Goal: Task Accomplishment & Management: Complete application form

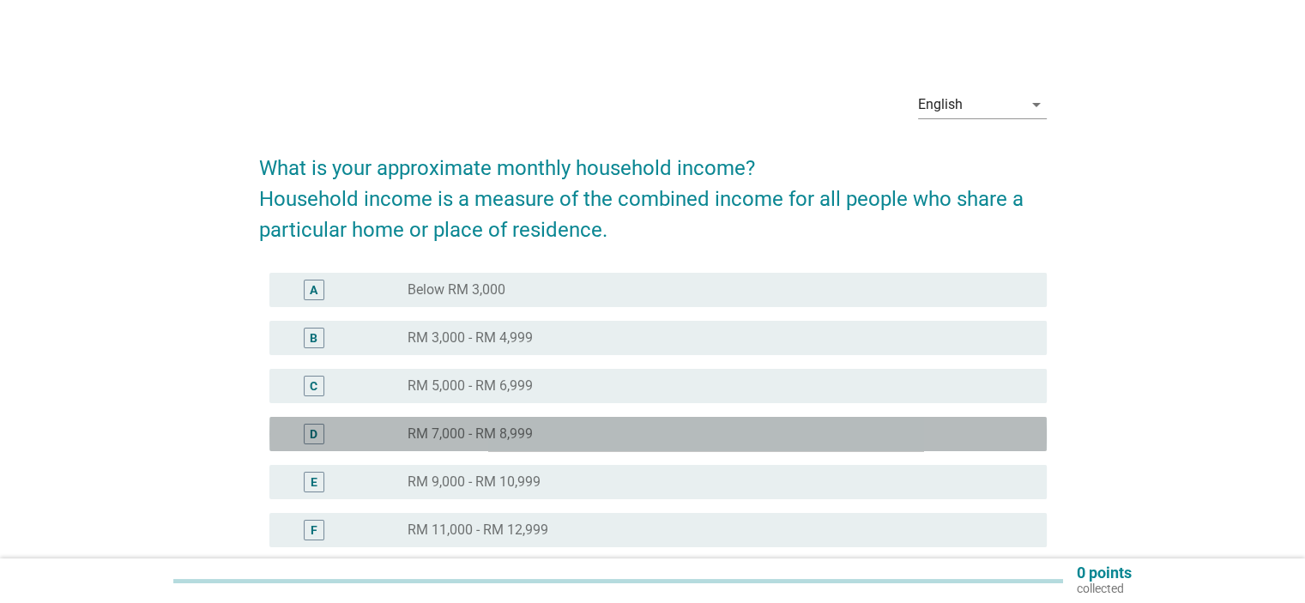
click at [576, 436] on div "radio_button_unchecked RM 7,000 - RM 8,999" at bounding box center [713, 434] width 611 height 17
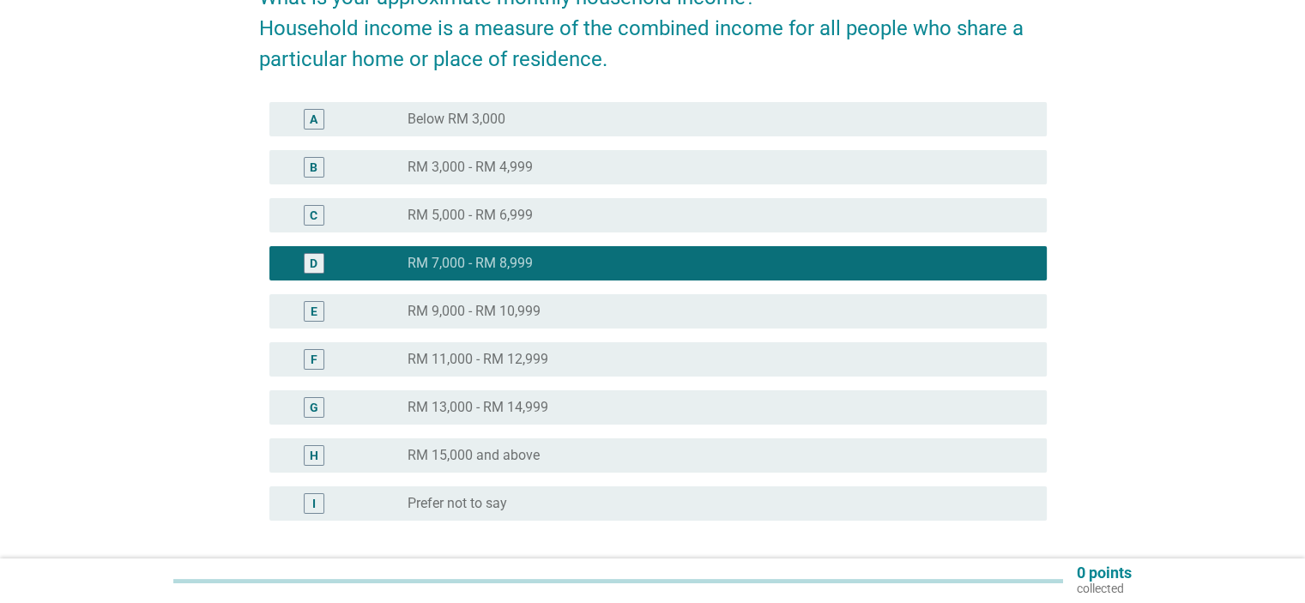
scroll to position [172, 0]
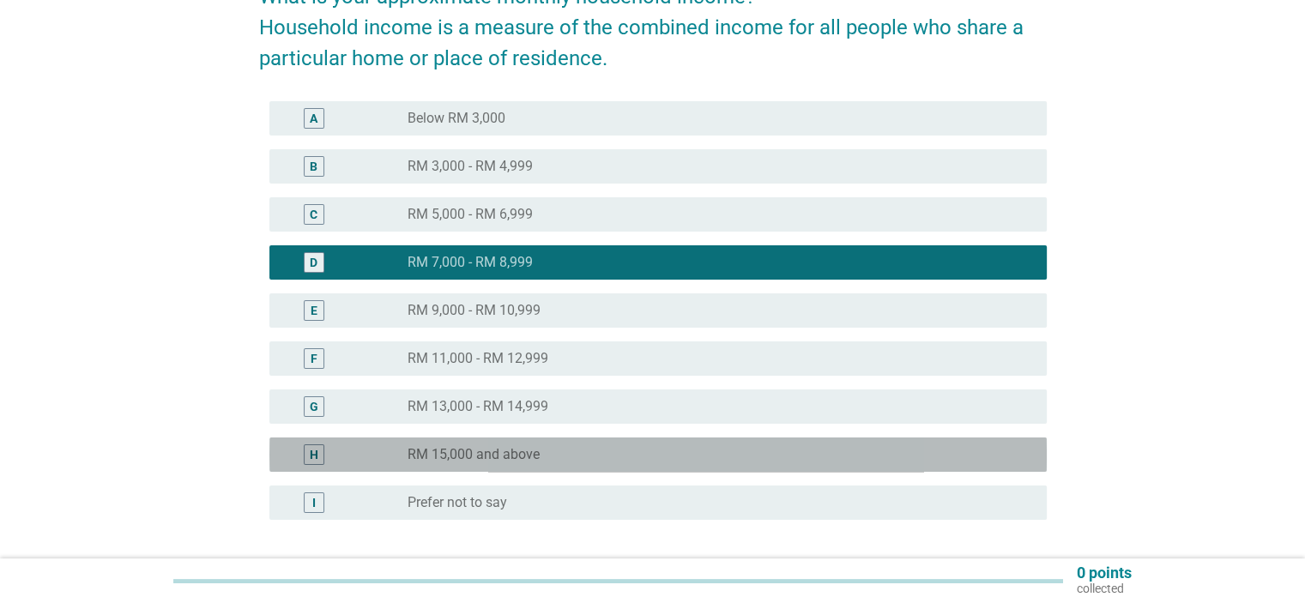
click at [577, 452] on div "radio_button_unchecked RM 15,000 and above" at bounding box center [713, 454] width 611 height 17
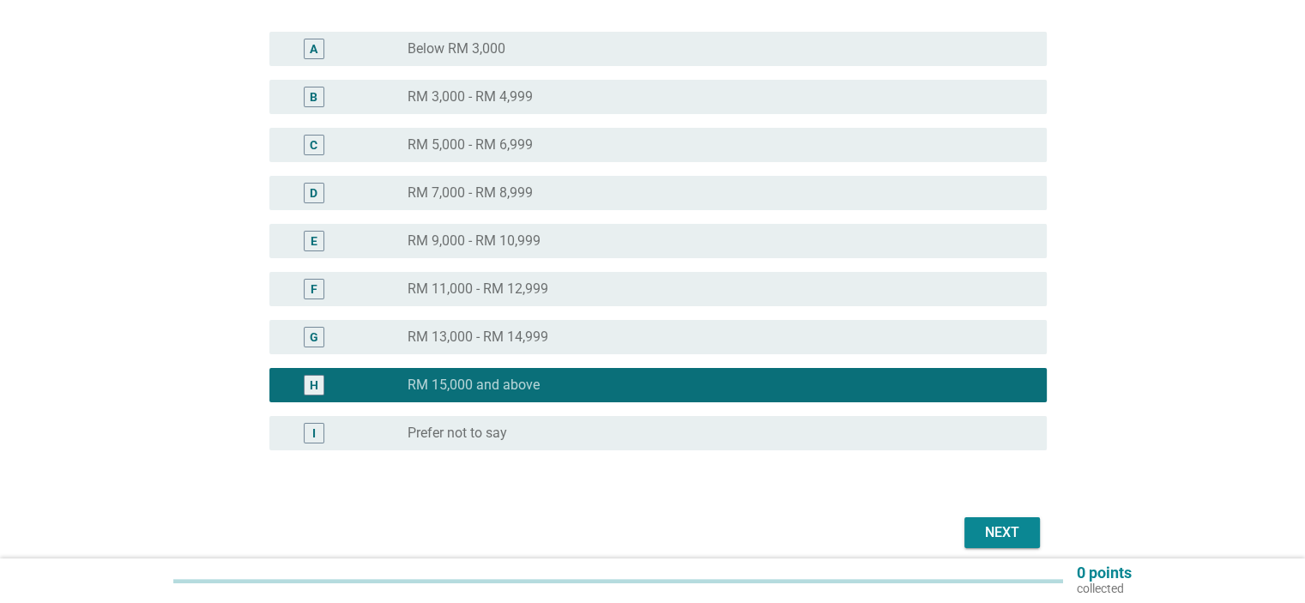
scroll to position [312, 0]
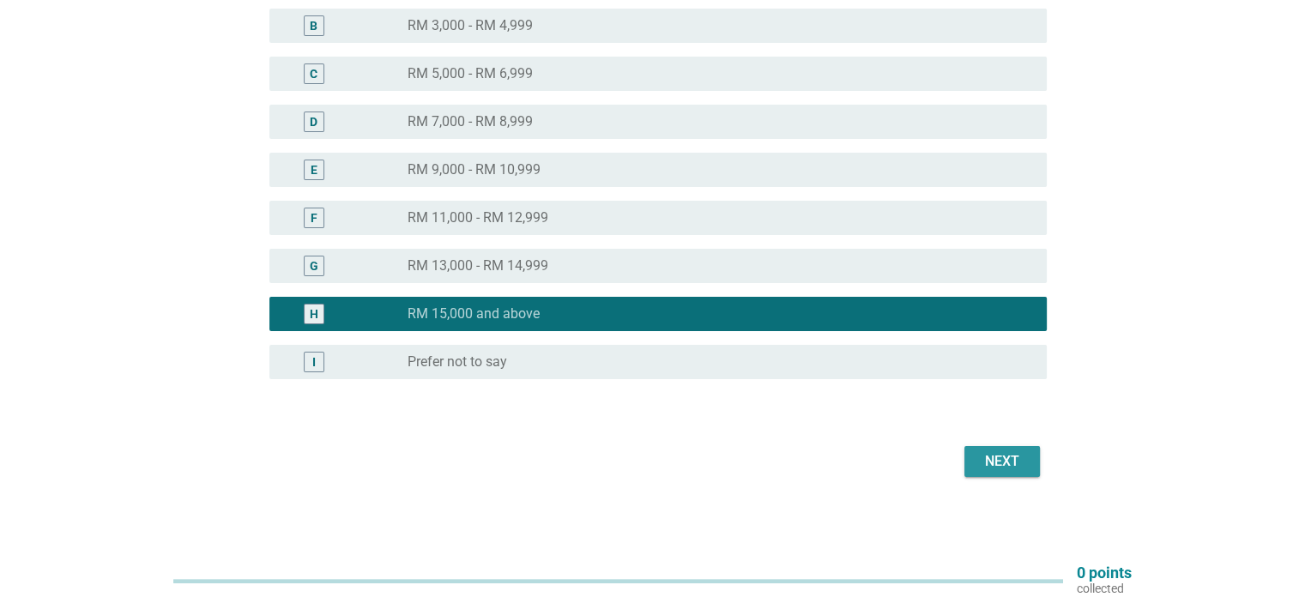
click at [1016, 476] on button "Next" at bounding box center [1002, 461] width 76 height 31
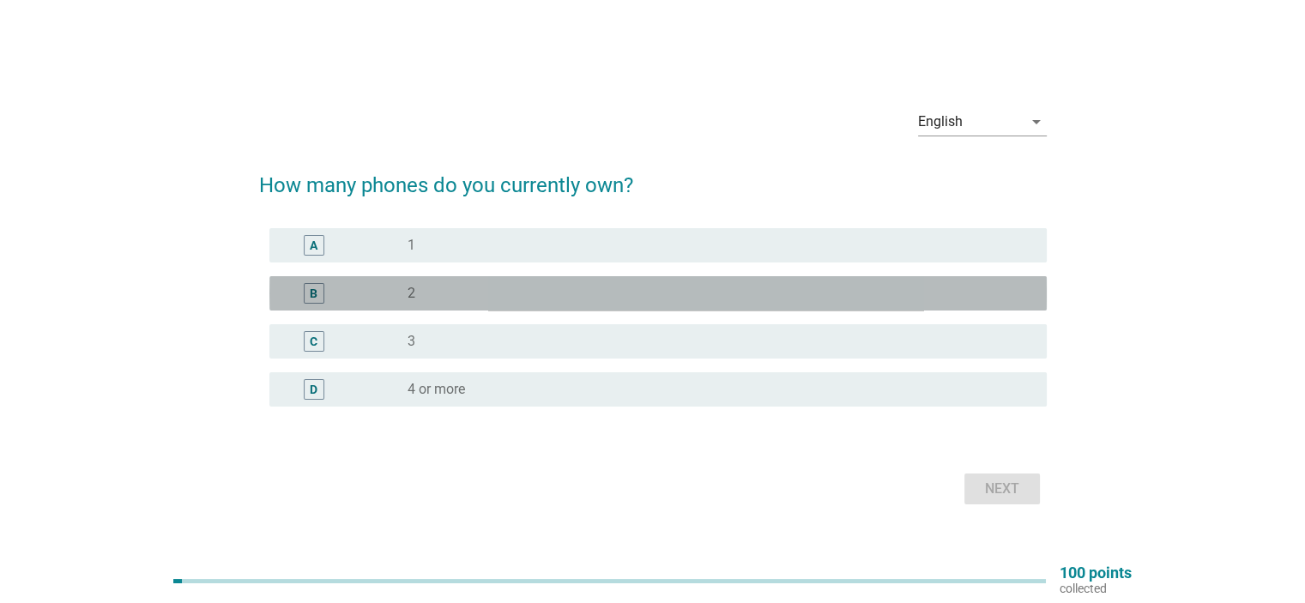
click at [928, 294] on div "radio_button_unchecked 2" at bounding box center [713, 293] width 611 height 17
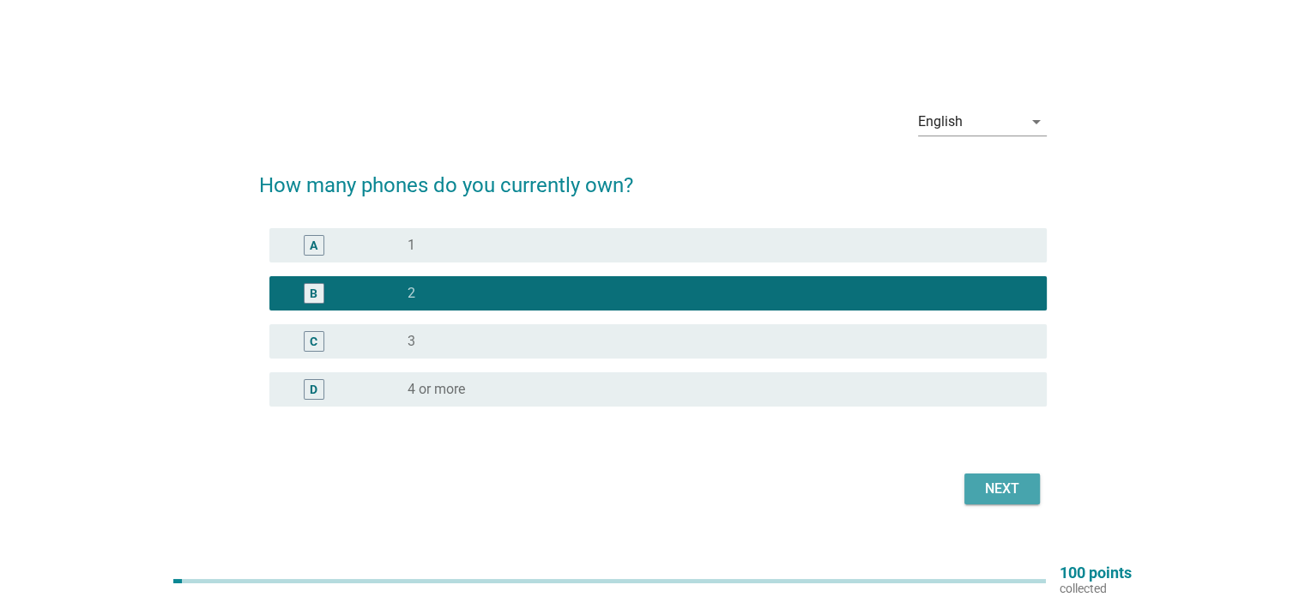
click at [1005, 494] on div "Next" at bounding box center [1002, 489] width 48 height 21
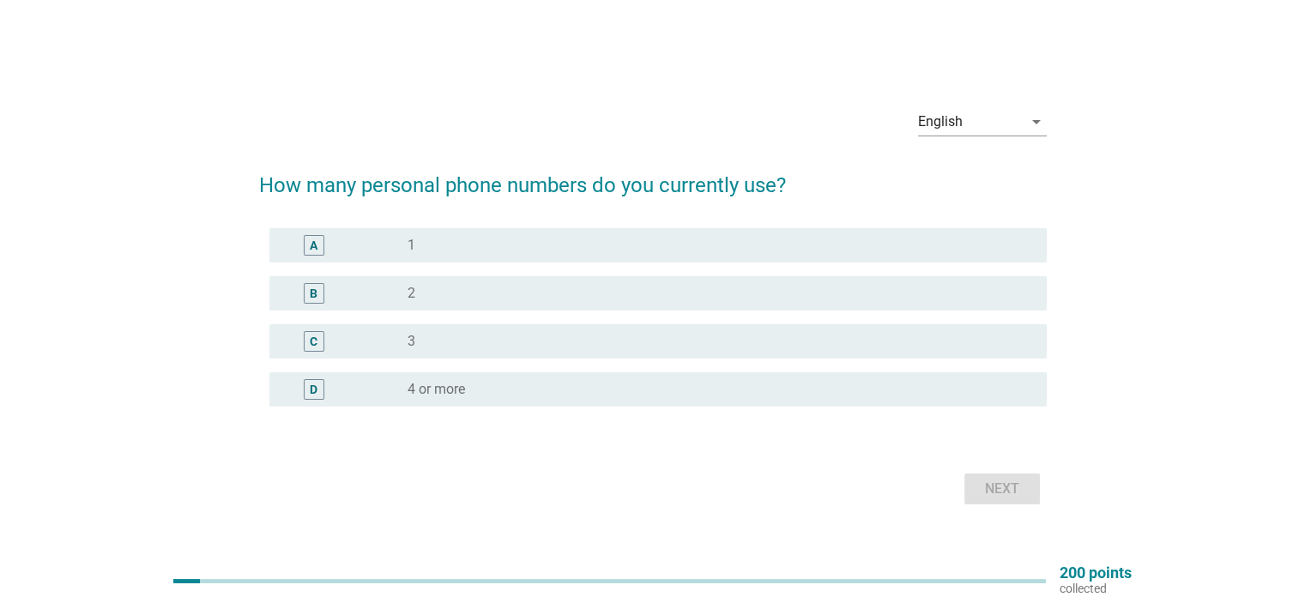
click at [928, 280] on div "B radio_button_unchecked 2" at bounding box center [657, 293] width 777 height 34
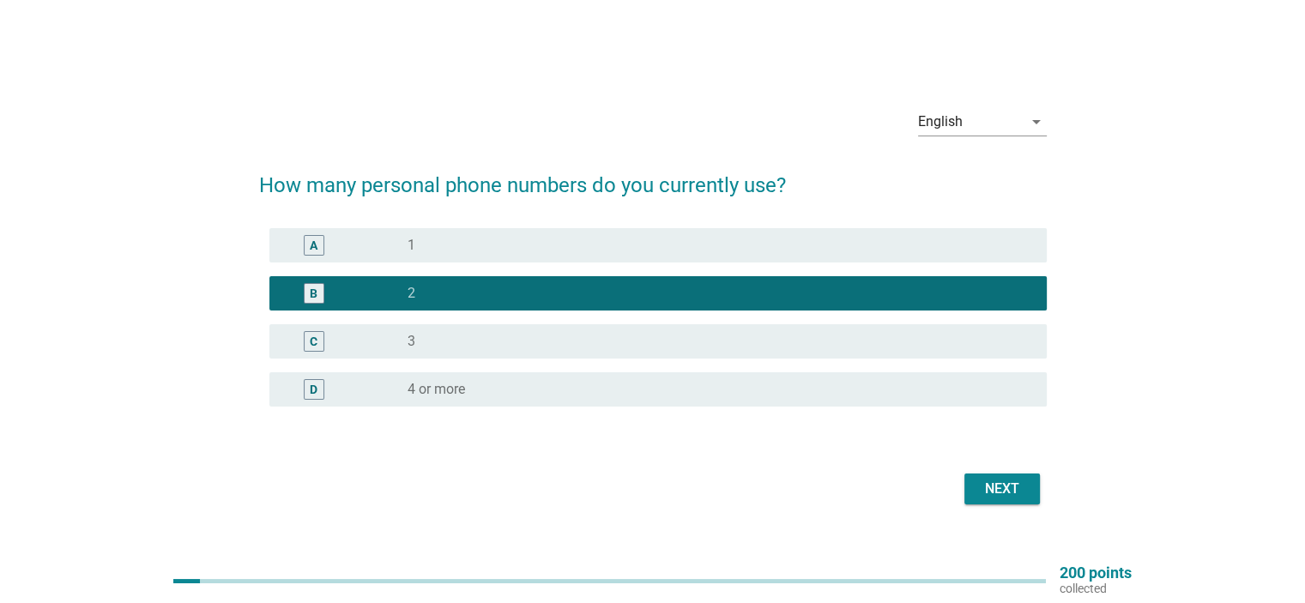
click at [932, 230] on div "A radio_button_unchecked 1" at bounding box center [657, 245] width 777 height 34
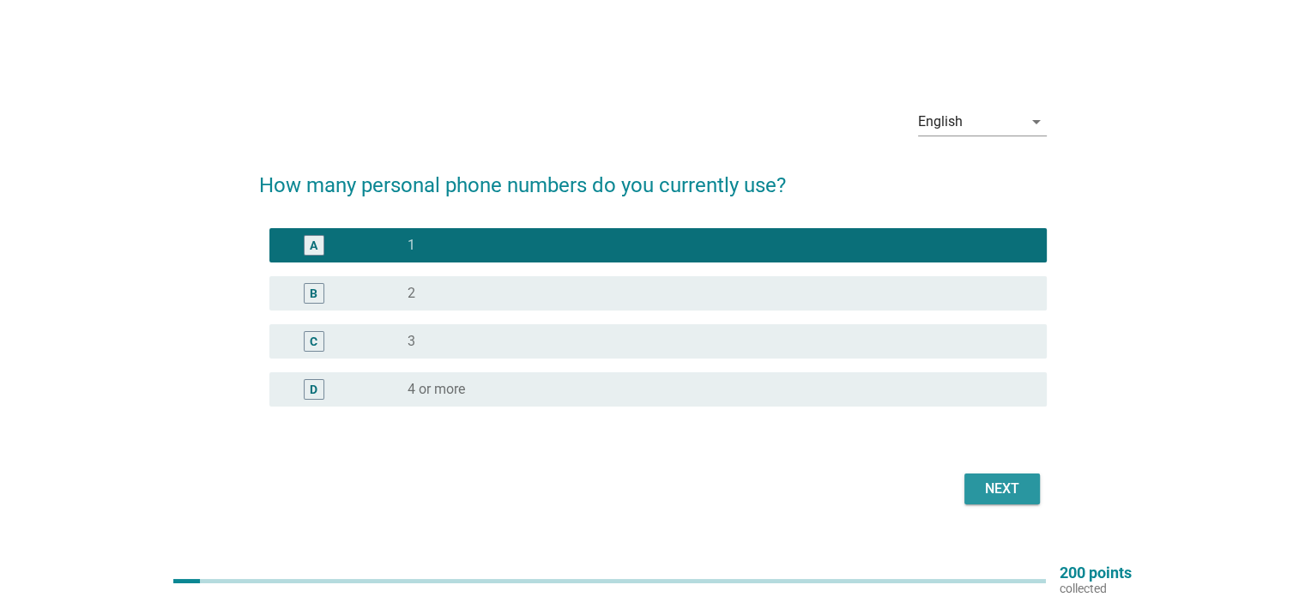
click at [1005, 484] on div "Next" at bounding box center [1002, 489] width 48 height 21
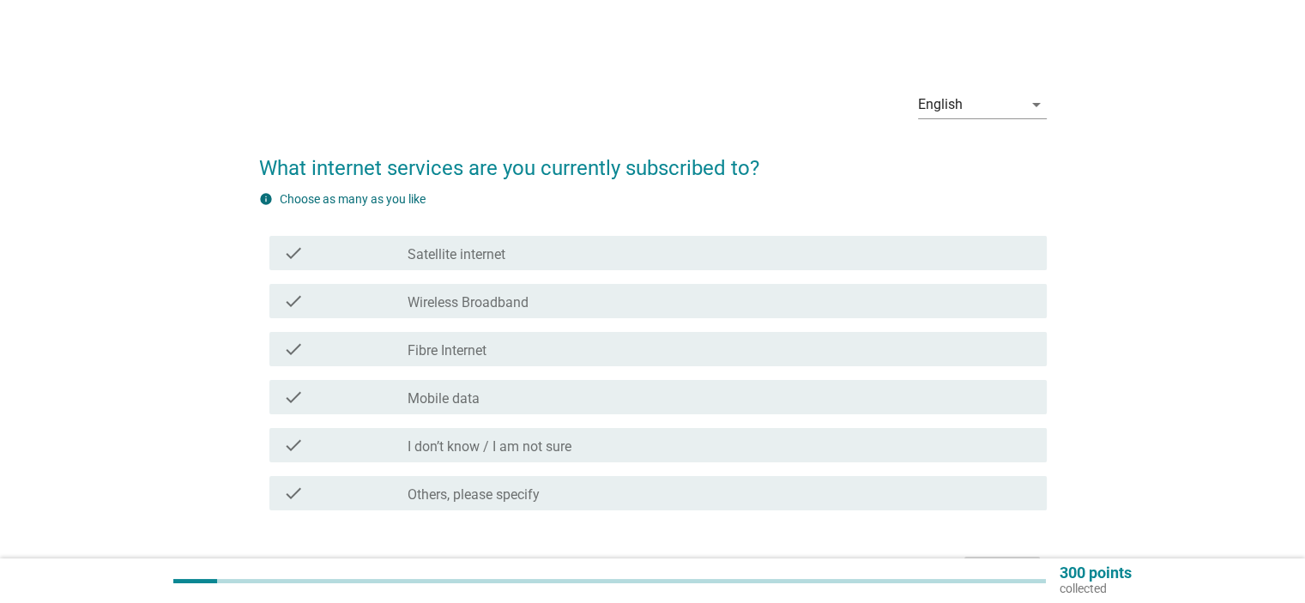
click at [880, 389] on div "check_box_outline_blank Mobile data" at bounding box center [720, 397] width 625 height 21
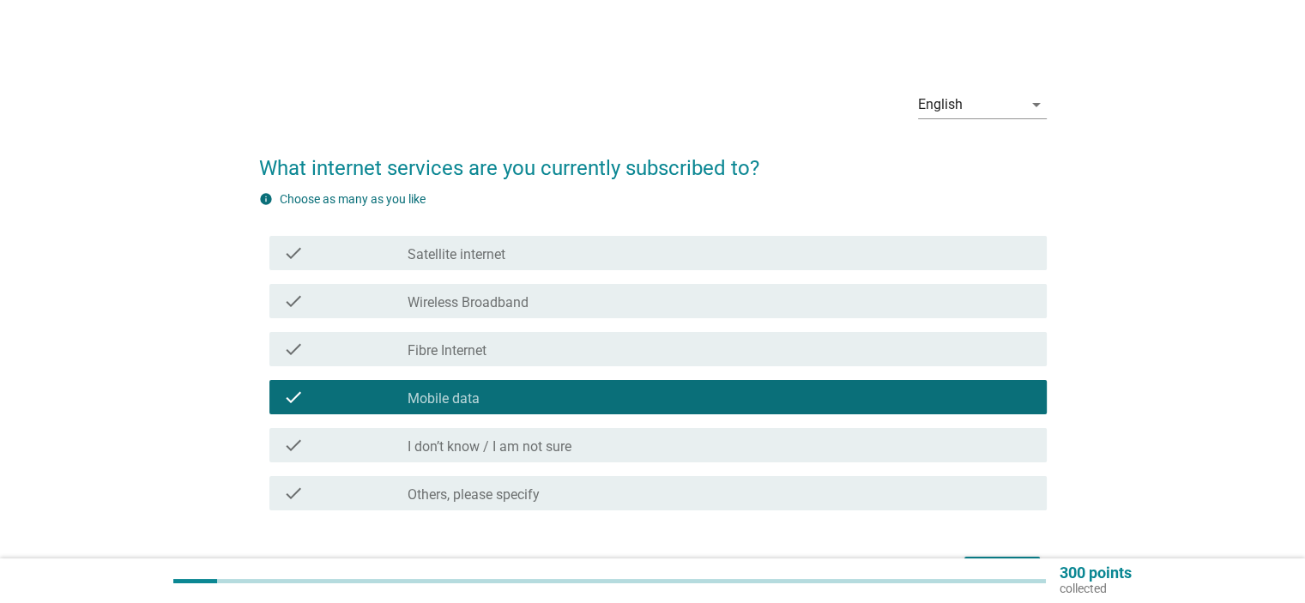
click at [892, 268] on div "check check_box_outline_blank Satellite internet" at bounding box center [657, 253] width 777 height 34
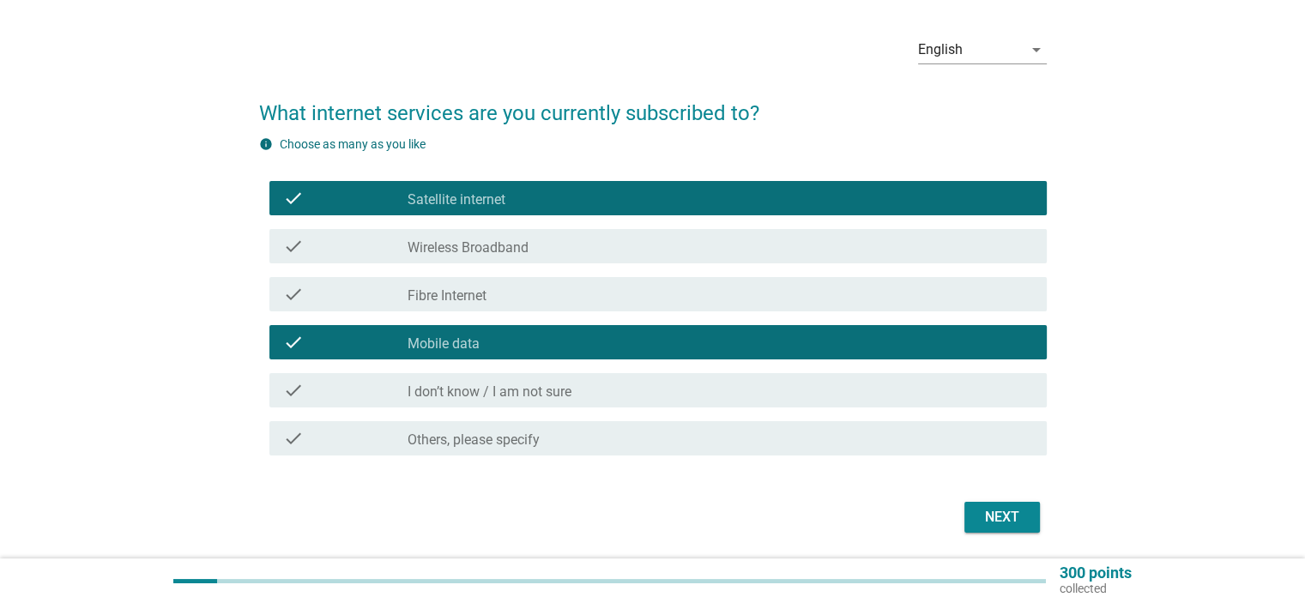
scroll to position [86, 0]
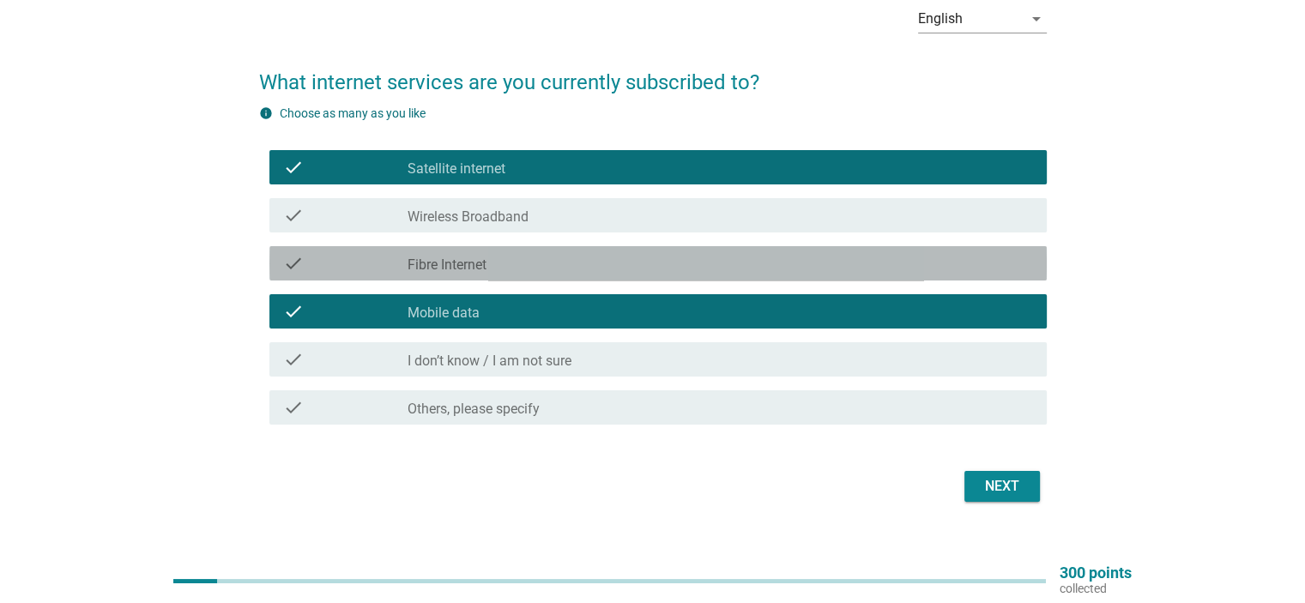
click at [906, 276] on div "check check_box_outline_blank Fibre Internet" at bounding box center [657, 263] width 777 height 34
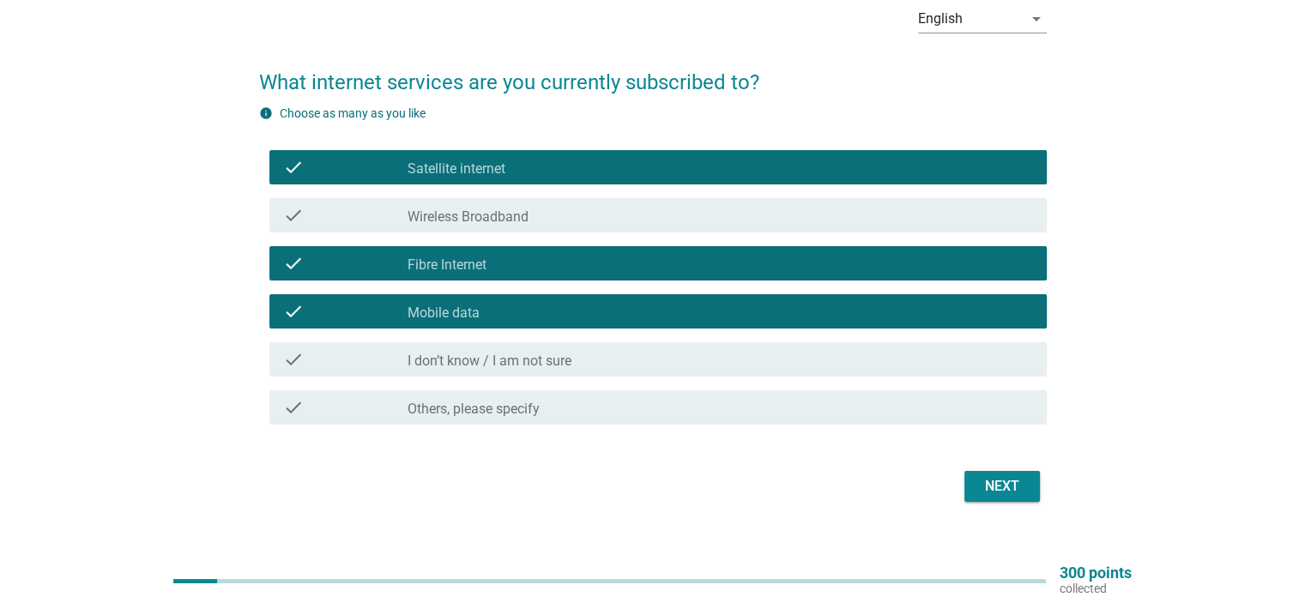
click at [913, 184] on div "check check_box_outline_blank Satellite internet" at bounding box center [653, 167] width 788 height 48
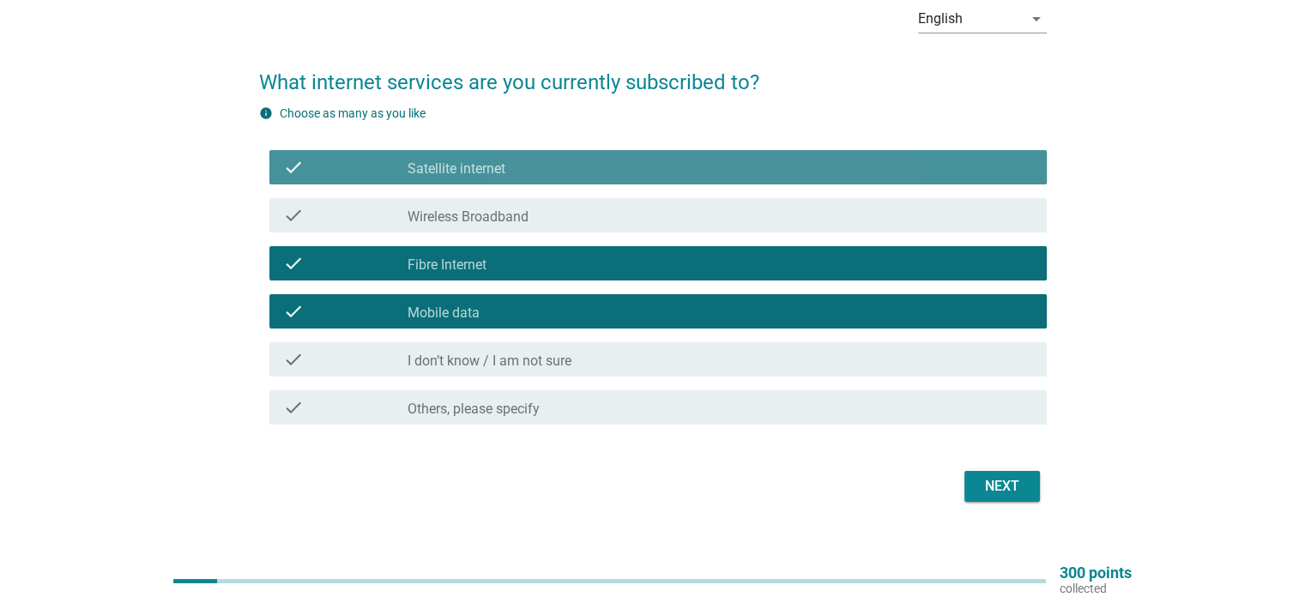
click at [913, 175] on div "check_box_outline_blank Satellite internet" at bounding box center [720, 167] width 625 height 21
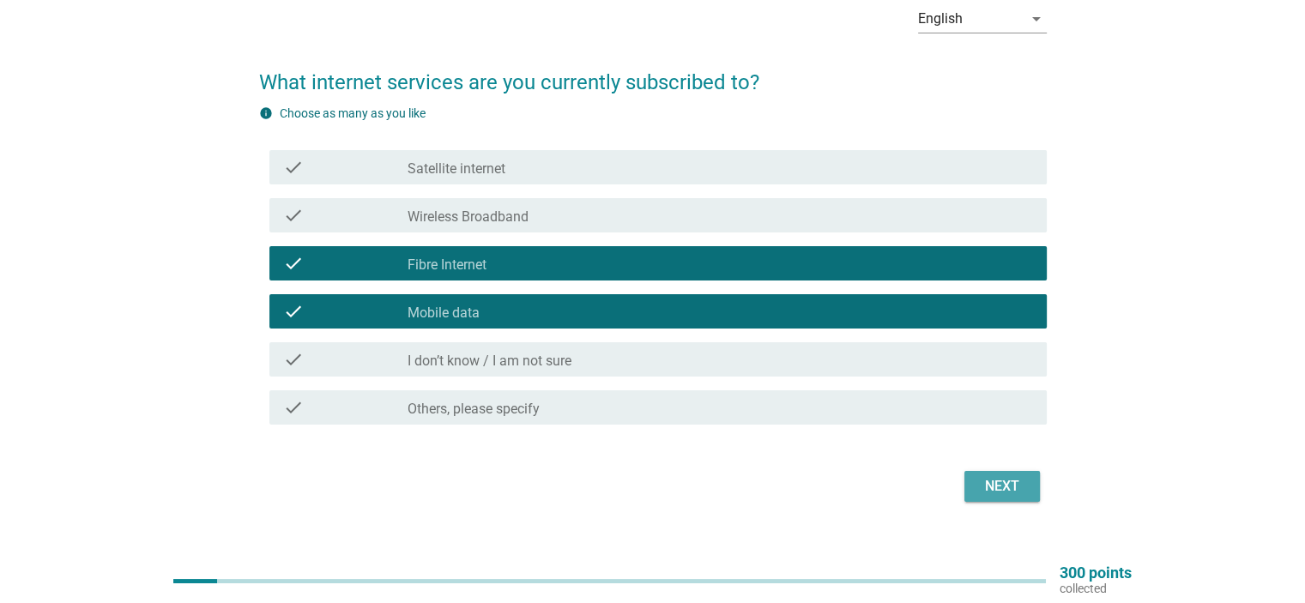
click at [1004, 478] on div "Next" at bounding box center [1002, 486] width 48 height 21
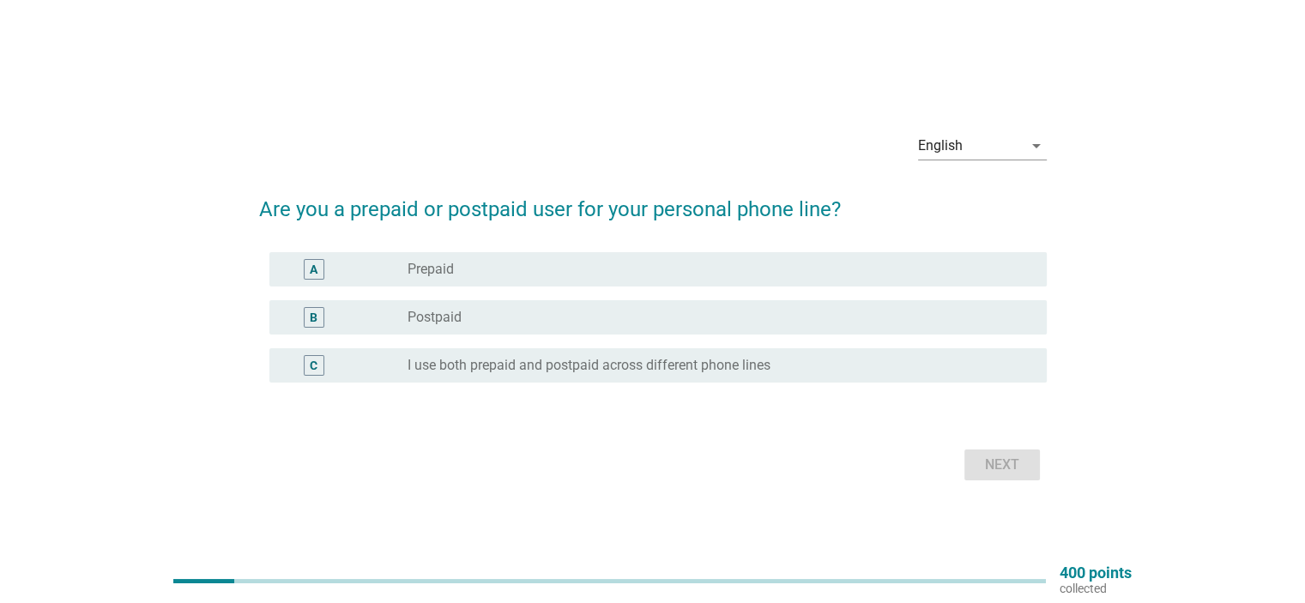
click at [821, 272] on div "radio_button_unchecked Prepaid" at bounding box center [713, 269] width 611 height 17
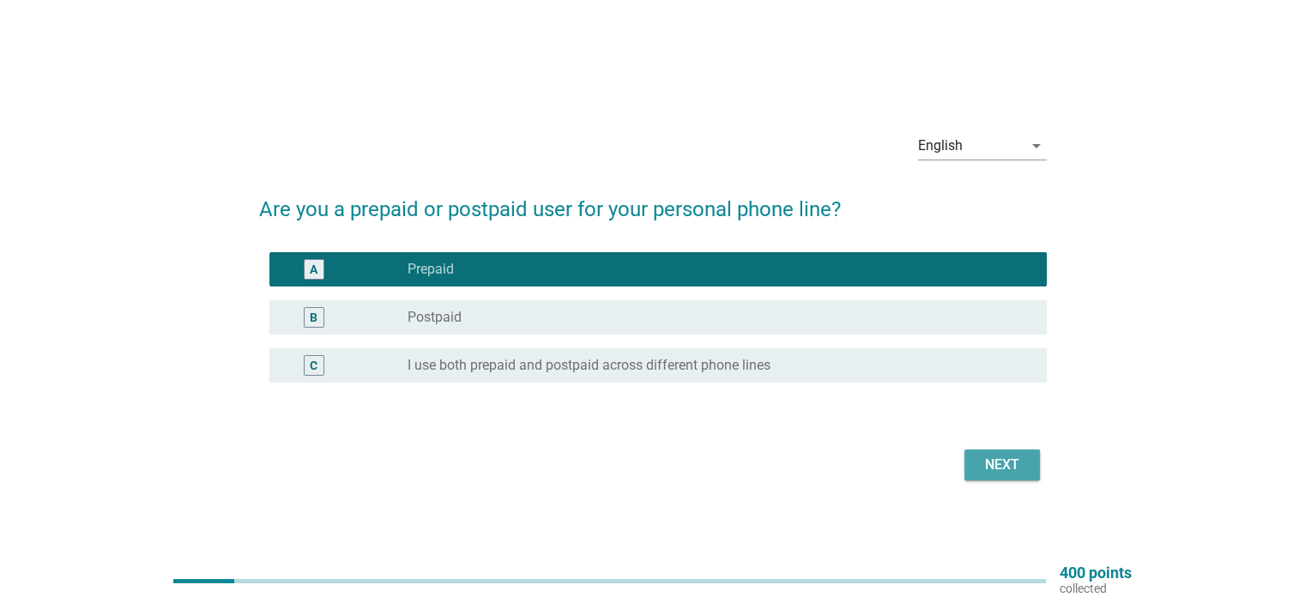
click at [1000, 458] on div "Next" at bounding box center [1002, 465] width 48 height 21
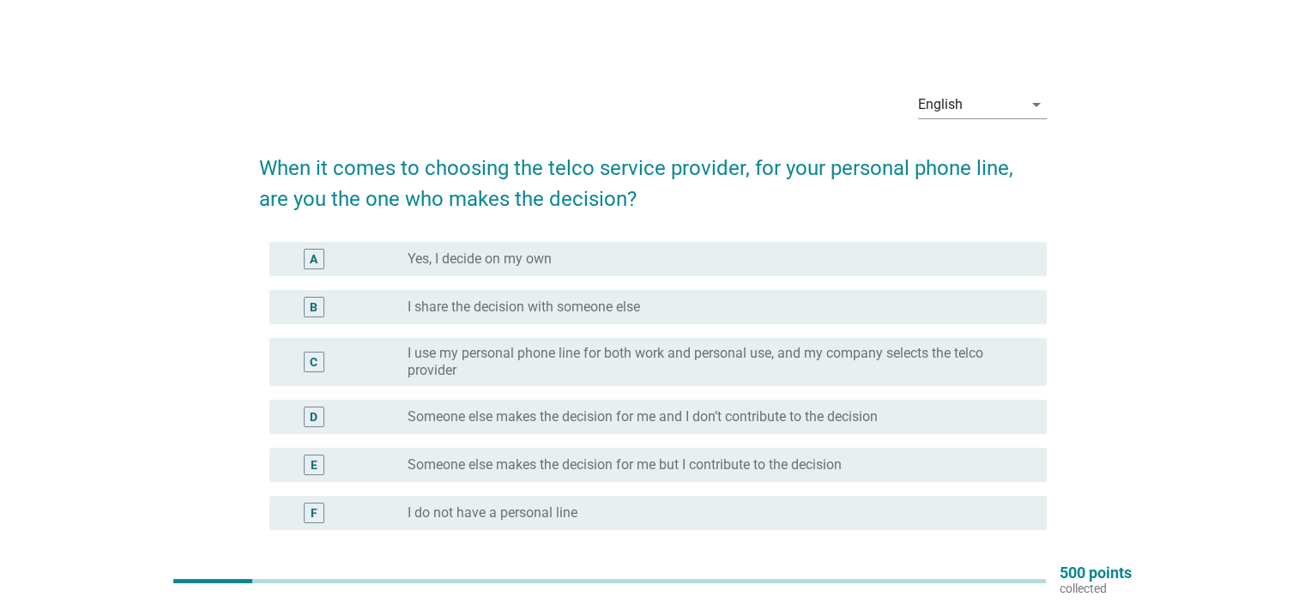
click at [769, 259] on div "radio_button_unchecked Yes, I decide on my own" at bounding box center [713, 259] width 611 height 17
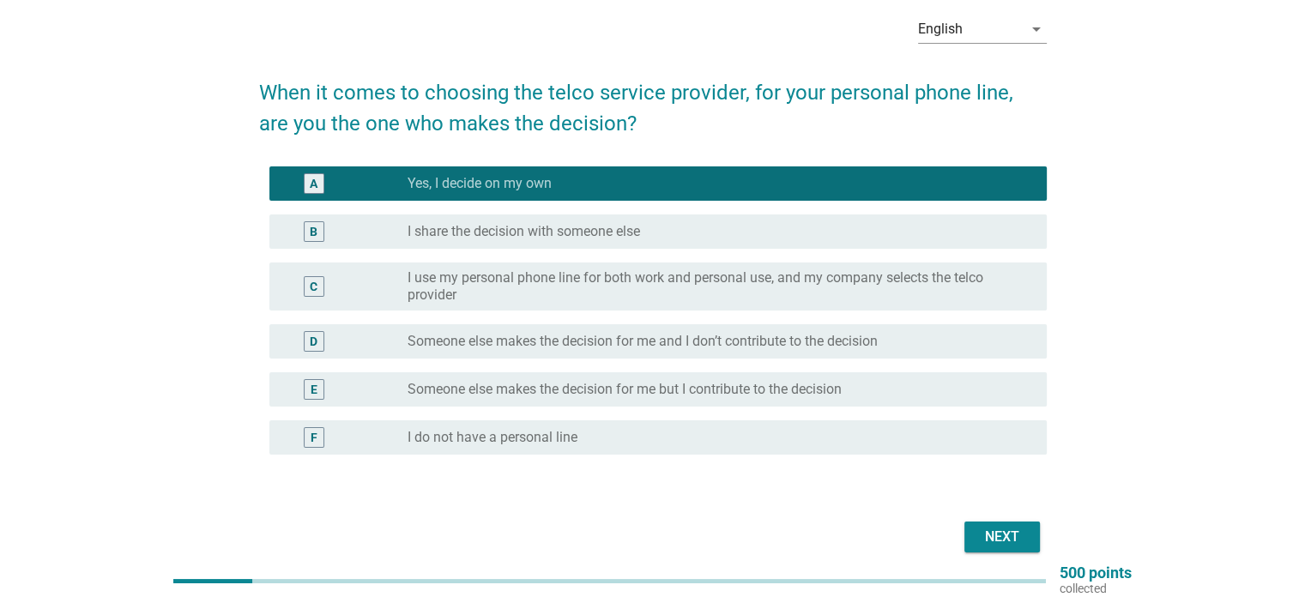
scroll to position [151, 0]
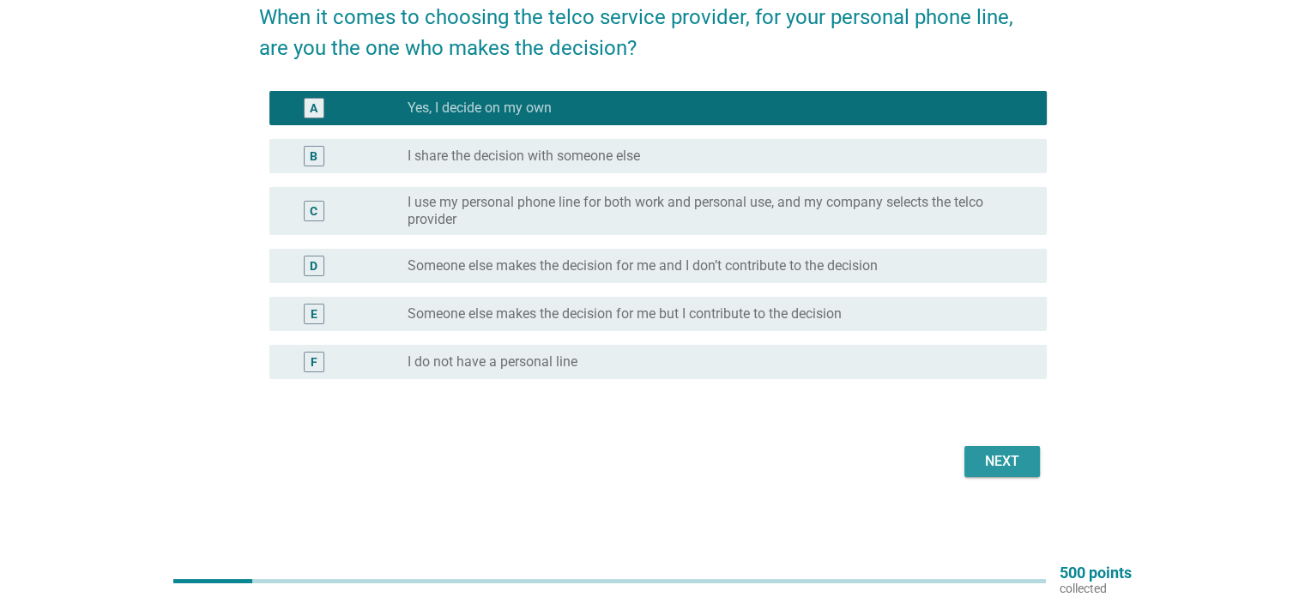
click at [985, 456] on div "Next" at bounding box center [1002, 461] width 48 height 21
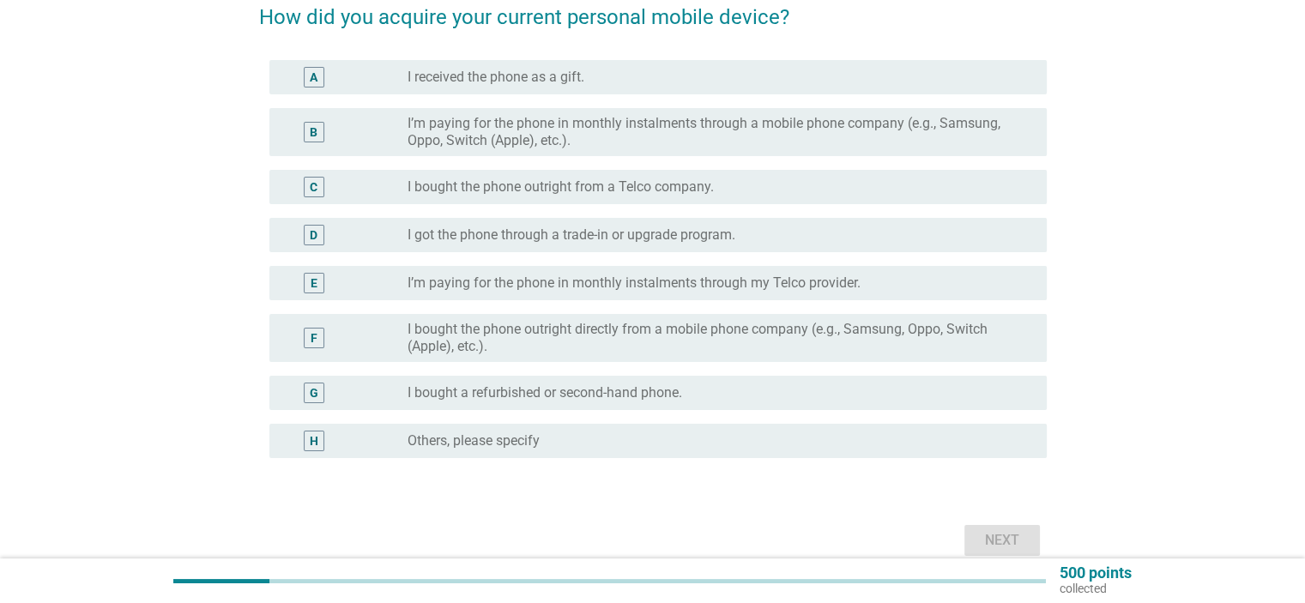
scroll to position [0, 0]
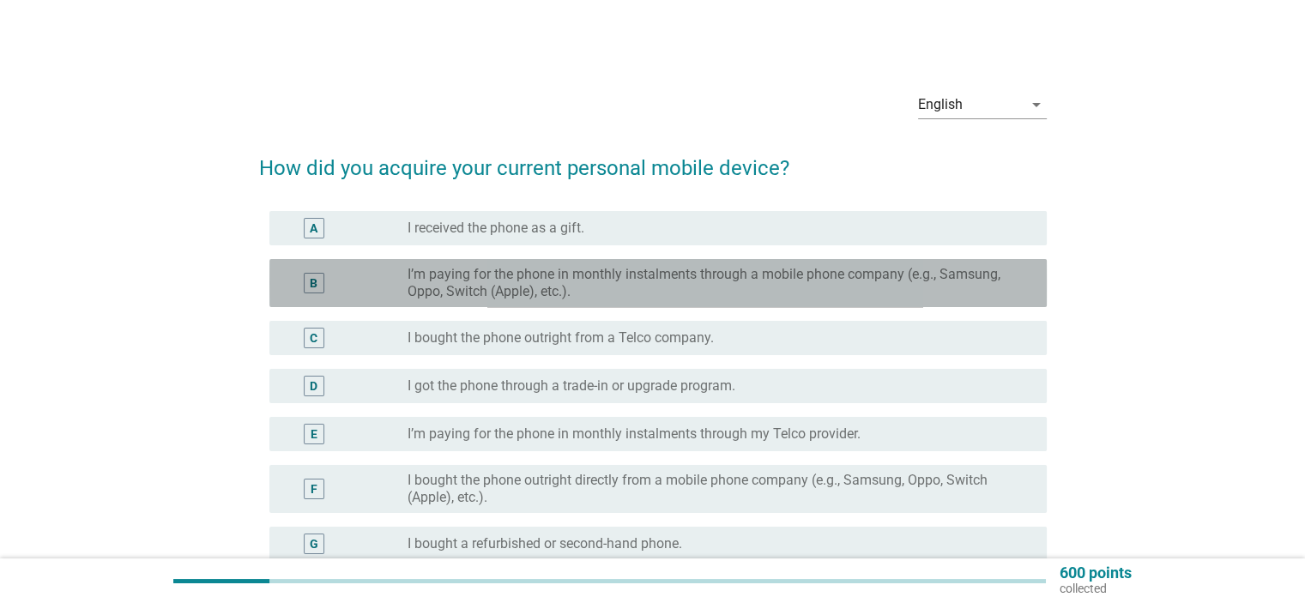
click at [535, 287] on label "I’m paying for the phone in monthly instalments through a mobile phone company …" at bounding box center [713, 283] width 611 height 34
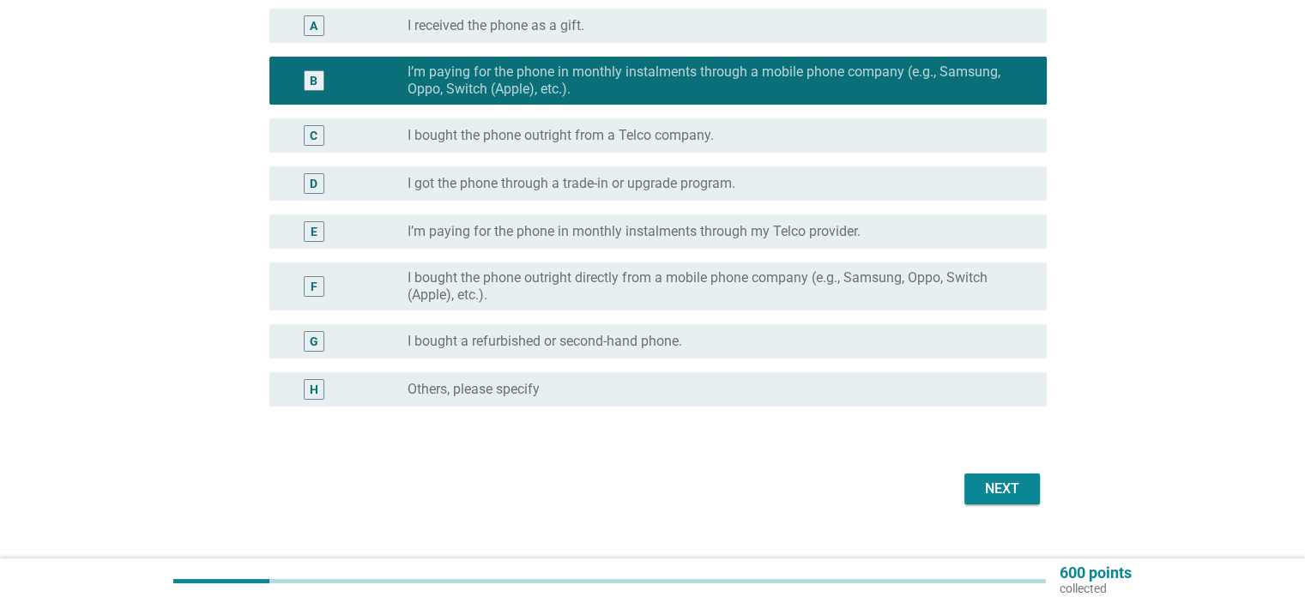
scroll to position [230, 0]
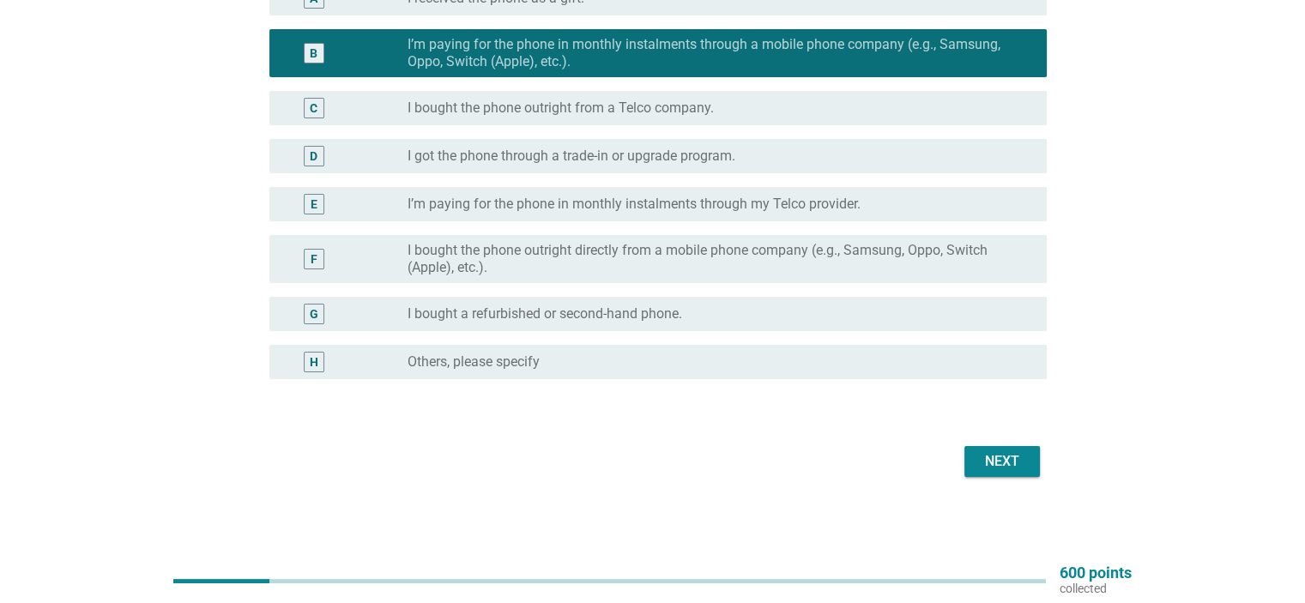
click at [987, 464] on div "Next" at bounding box center [1002, 461] width 48 height 21
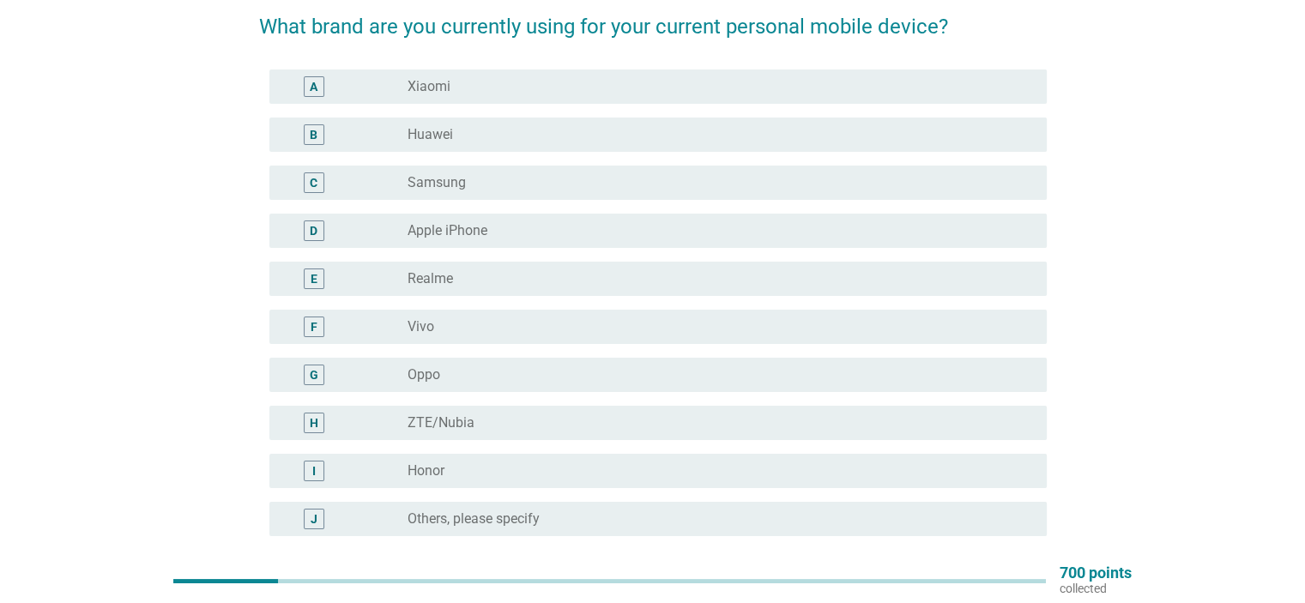
scroll to position [0, 0]
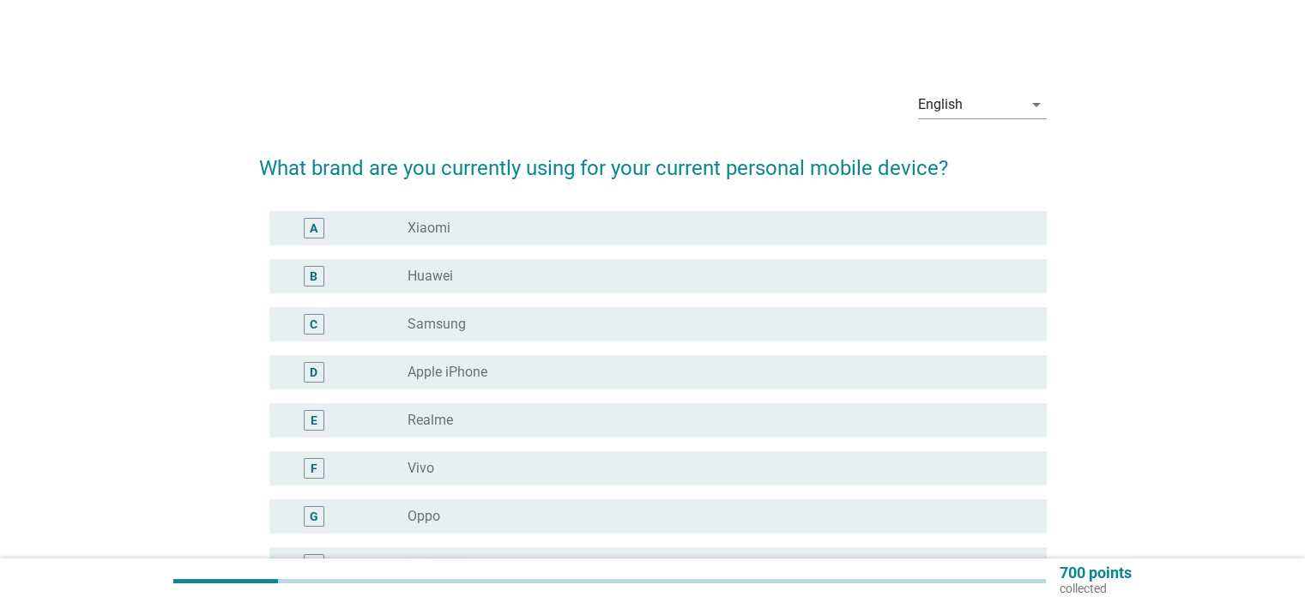
click at [613, 349] on div "D radio_button_unchecked Apple iPhone" at bounding box center [653, 372] width 788 height 48
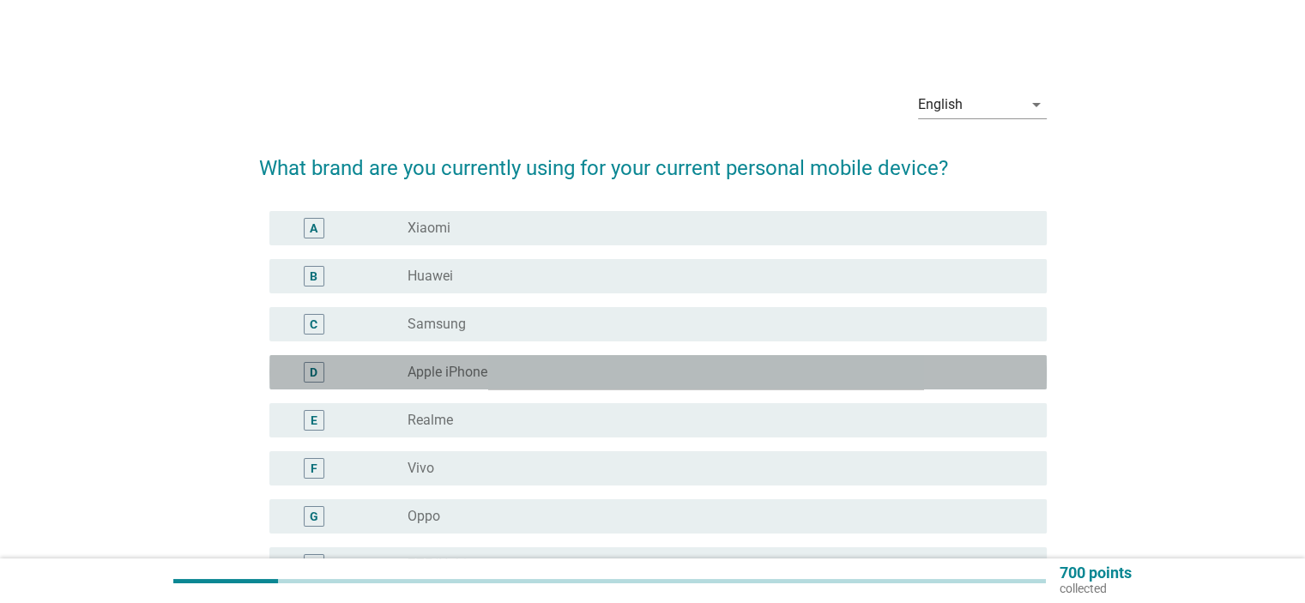
click at [613, 359] on div "D radio_button_unchecked Apple iPhone" at bounding box center [657, 372] width 777 height 34
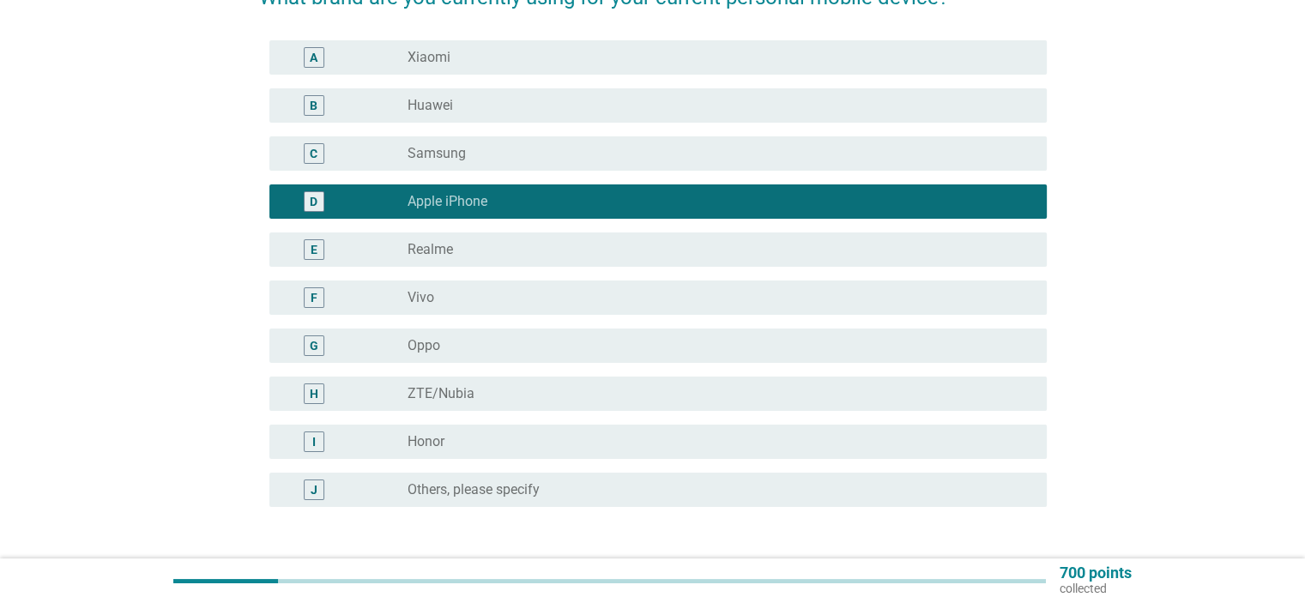
scroll to position [299, 0]
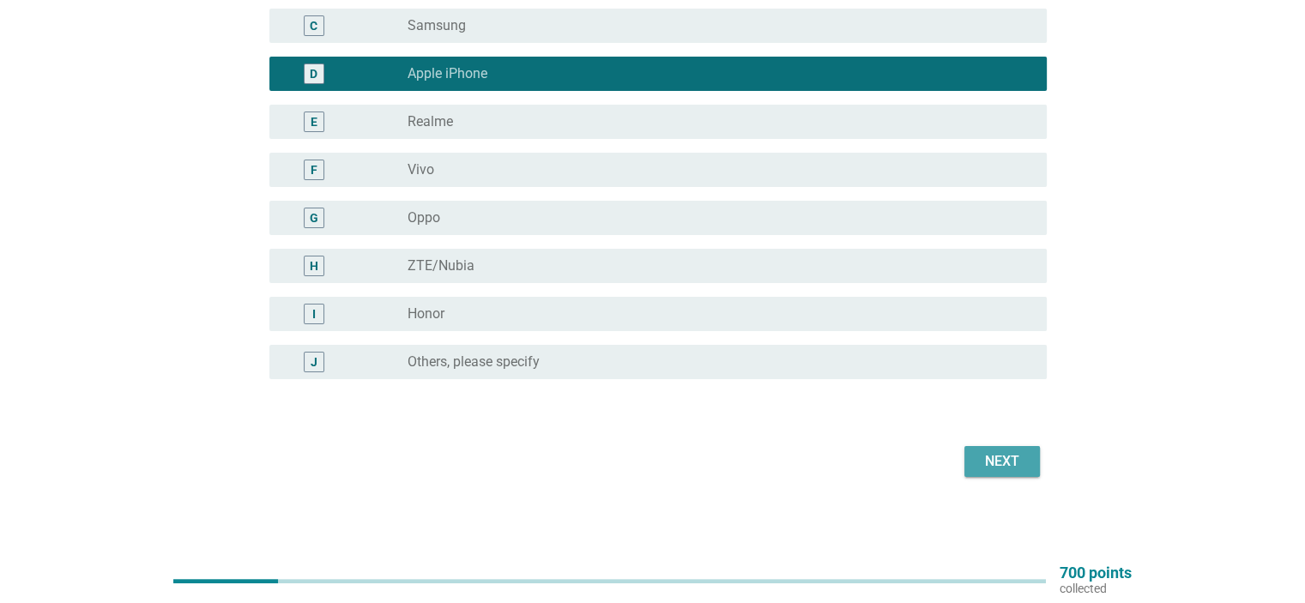
click at [1016, 461] on div "Next" at bounding box center [1002, 461] width 48 height 21
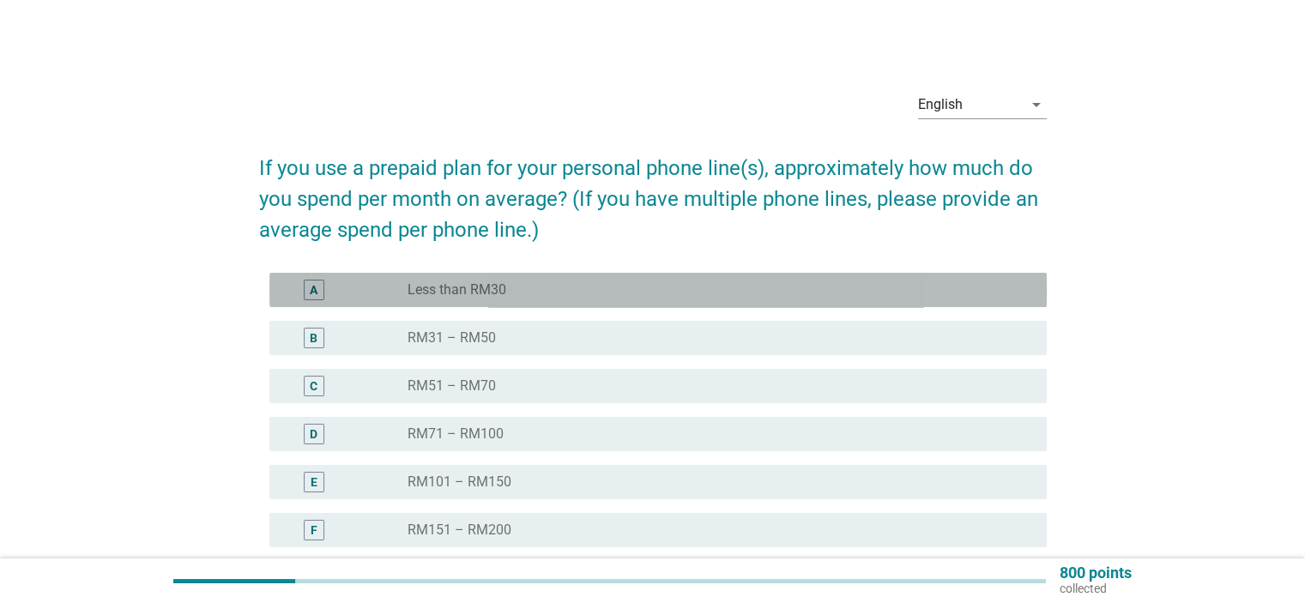
click at [734, 281] on div "radio_button_unchecked Less than RM30" at bounding box center [713, 289] width 611 height 17
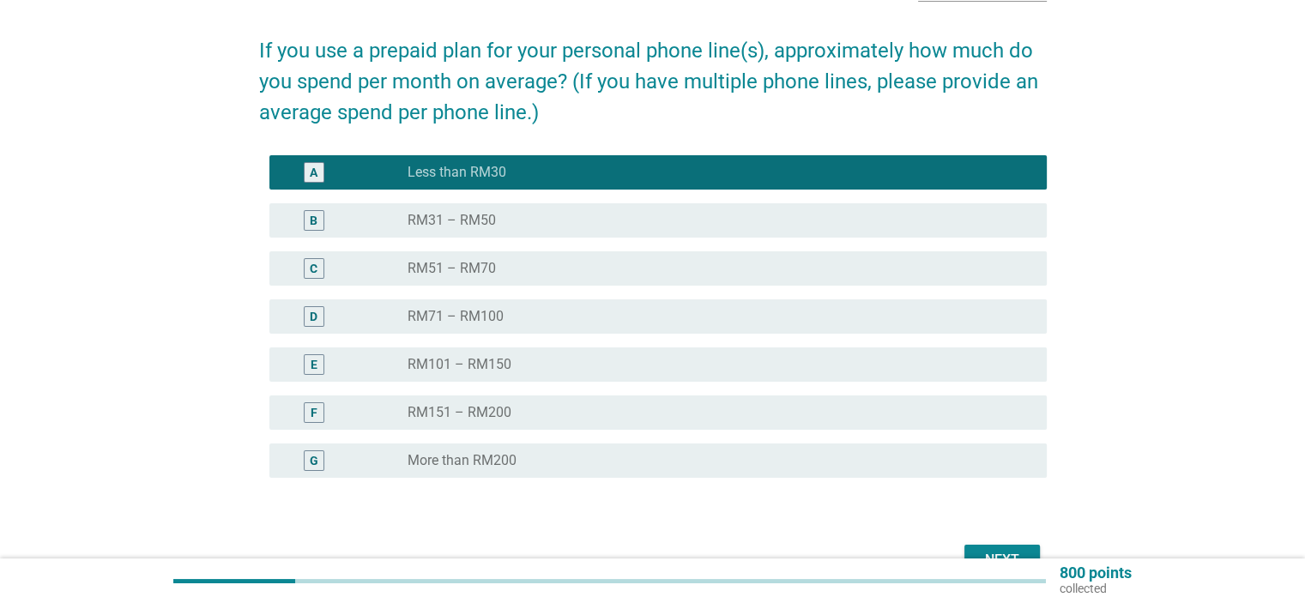
scroll to position [216, 0]
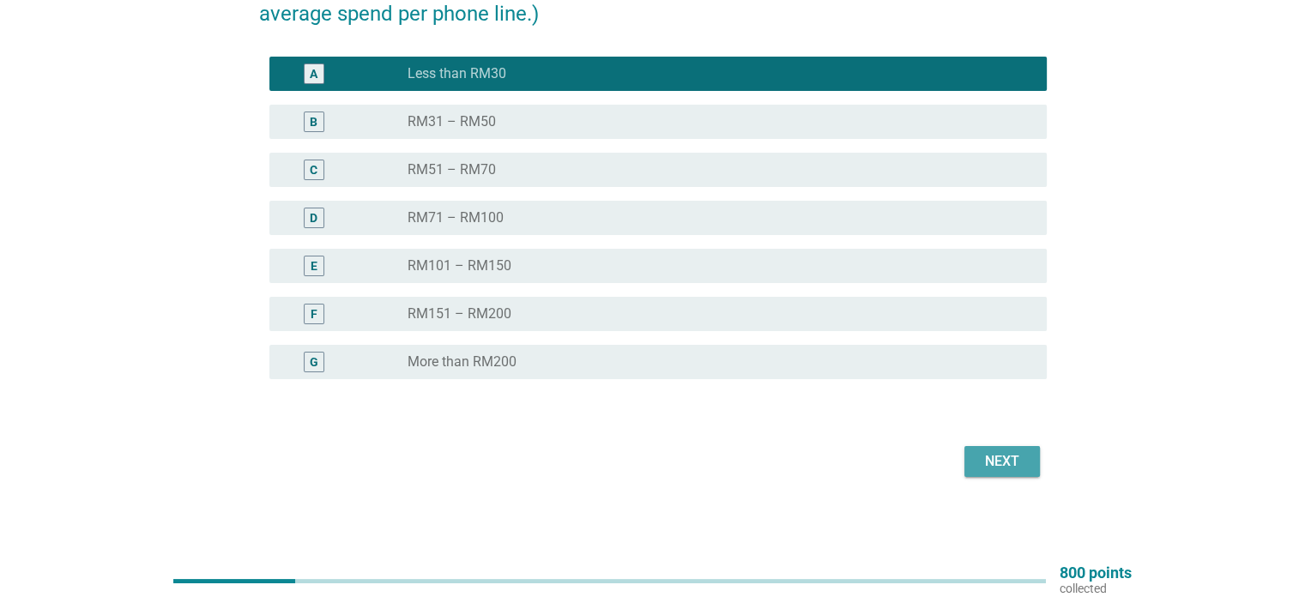
click at [1000, 474] on button "Next" at bounding box center [1002, 461] width 76 height 31
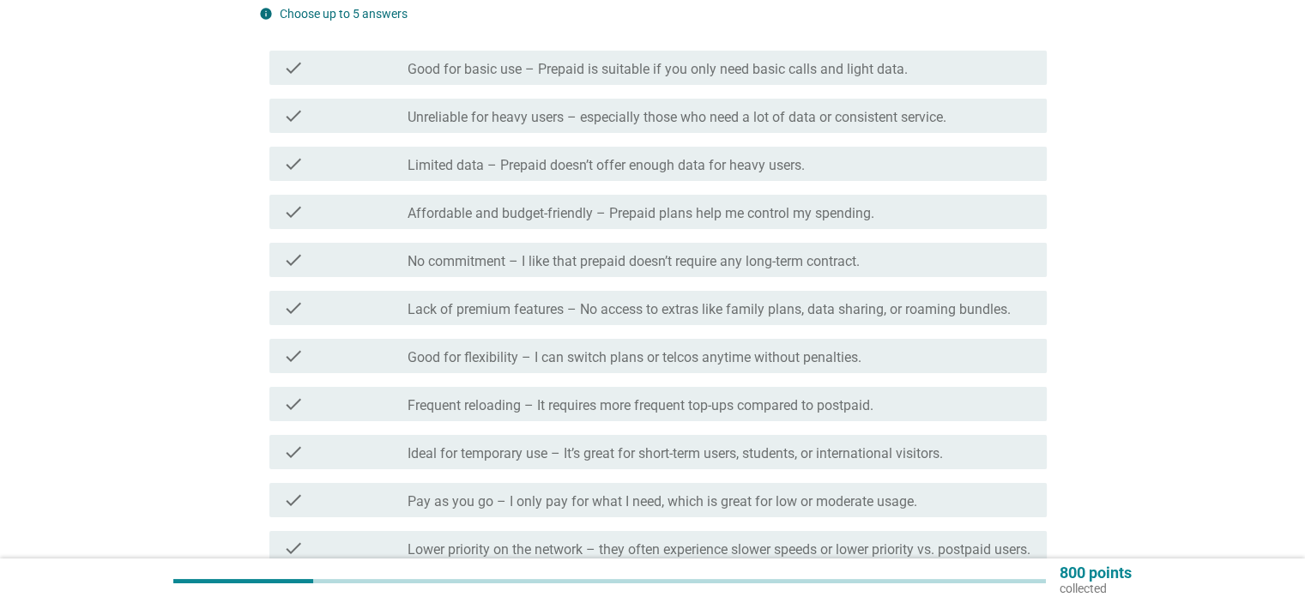
scroll to position [0, 0]
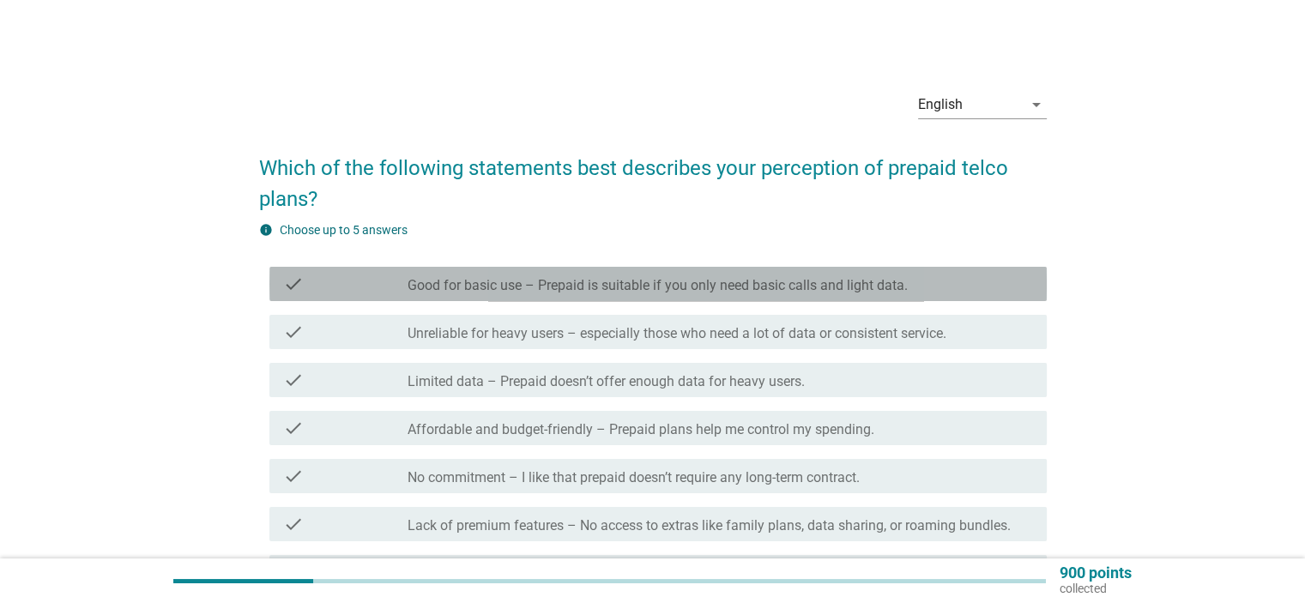
click at [641, 281] on label "Good for basic use – Prepaid is suitable if you only need basic calls and light…" at bounding box center [658, 285] width 500 height 17
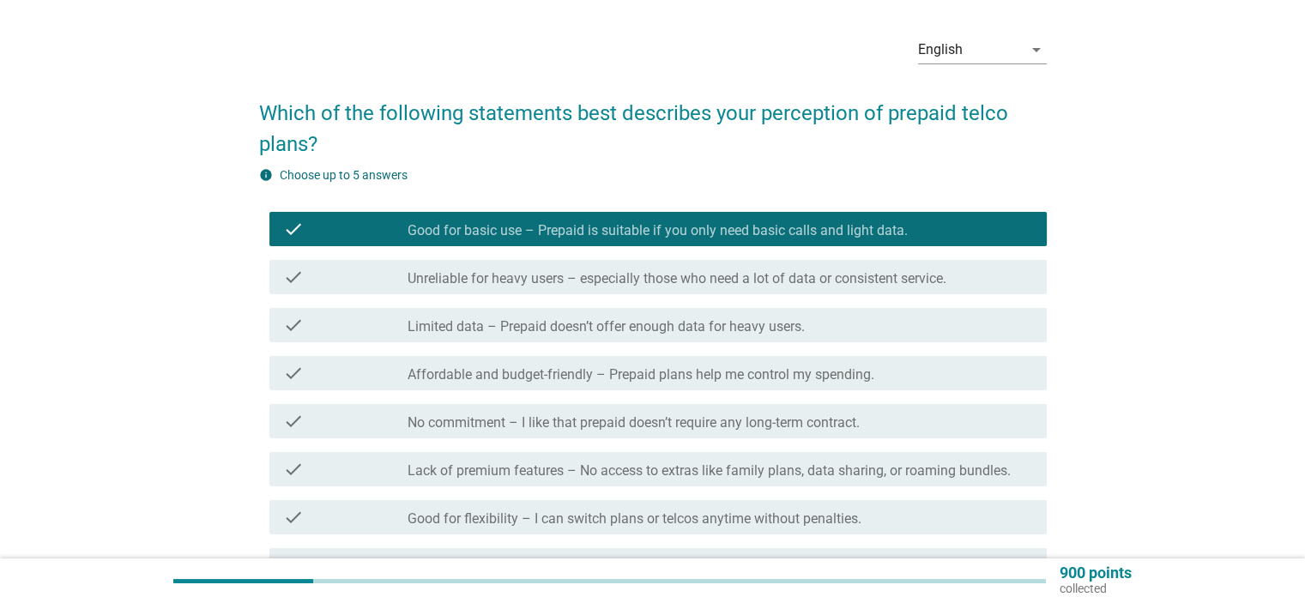
scroll to position [86, 0]
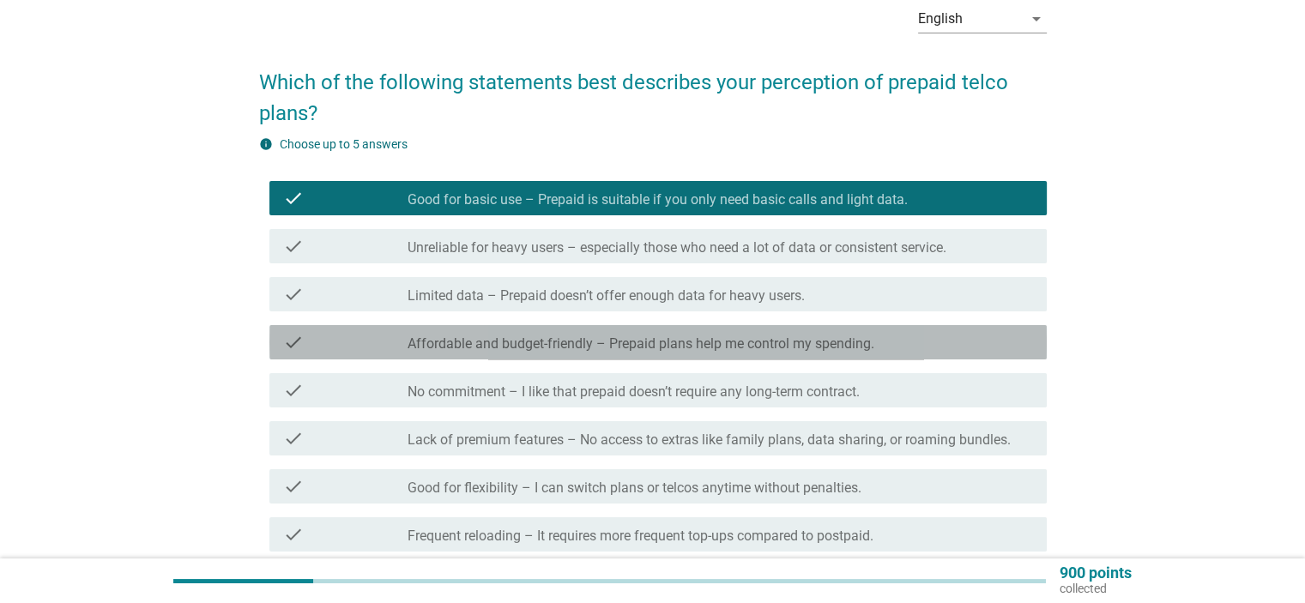
click at [667, 347] on label "Affordable and budget-friendly – Prepaid plans help me control my spending." at bounding box center [641, 344] width 467 height 17
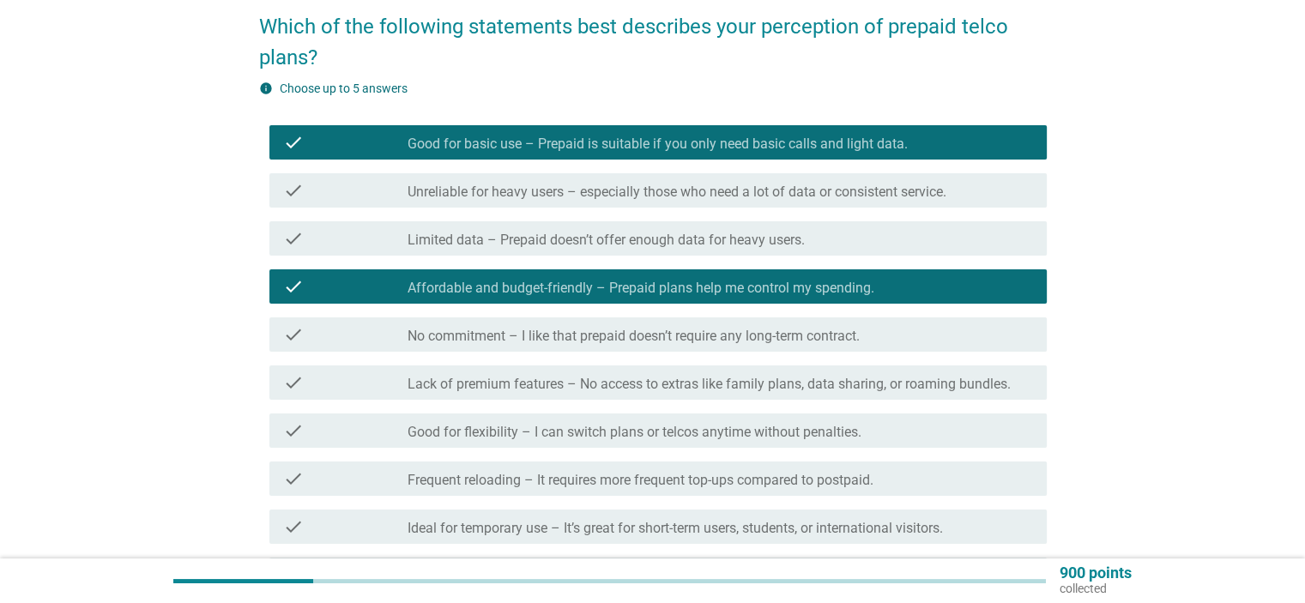
scroll to position [172, 0]
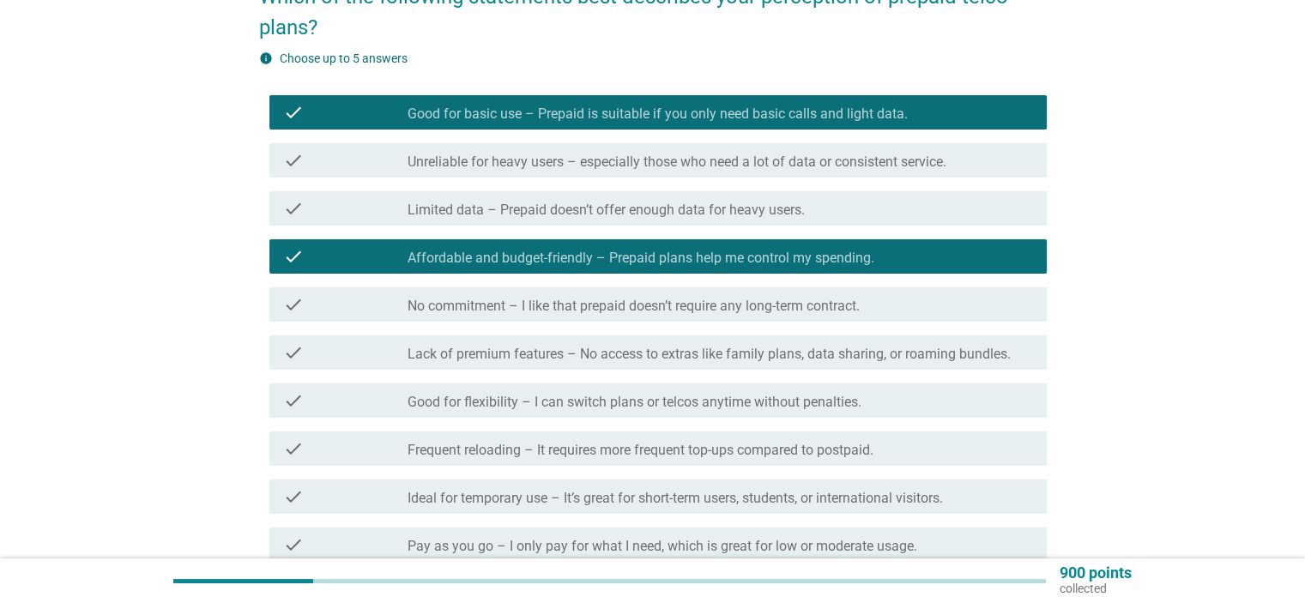
click at [705, 300] on label "No commitment – I like that prepaid doesn’t require any long-term contract." at bounding box center [634, 306] width 452 height 17
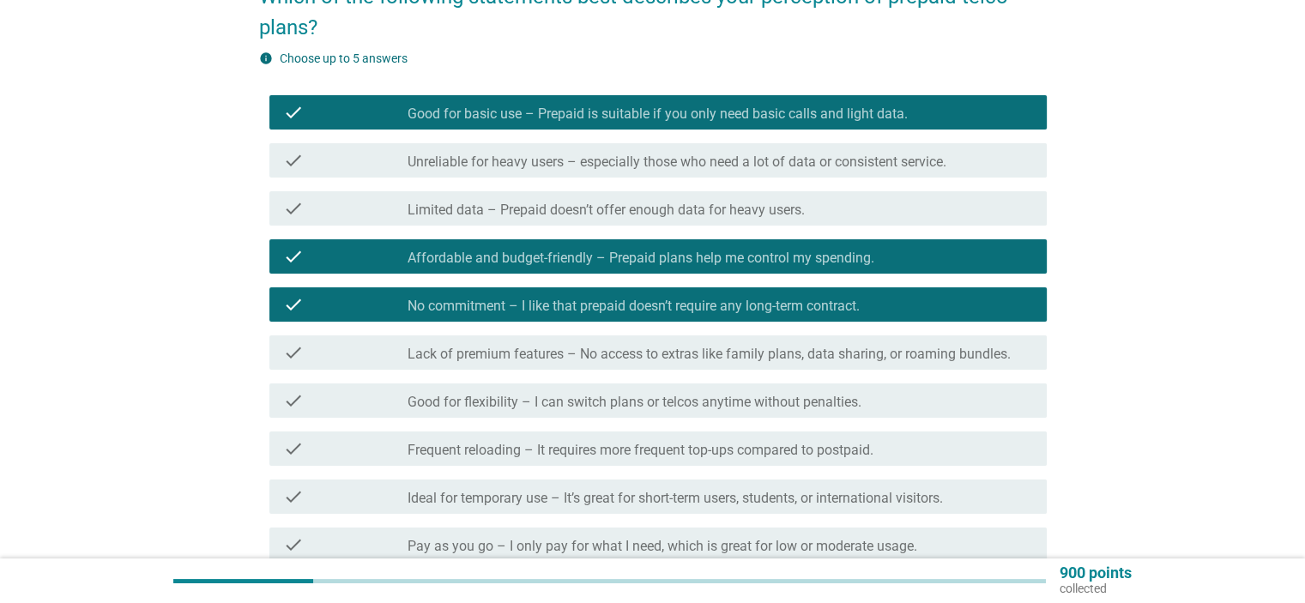
scroll to position [257, 0]
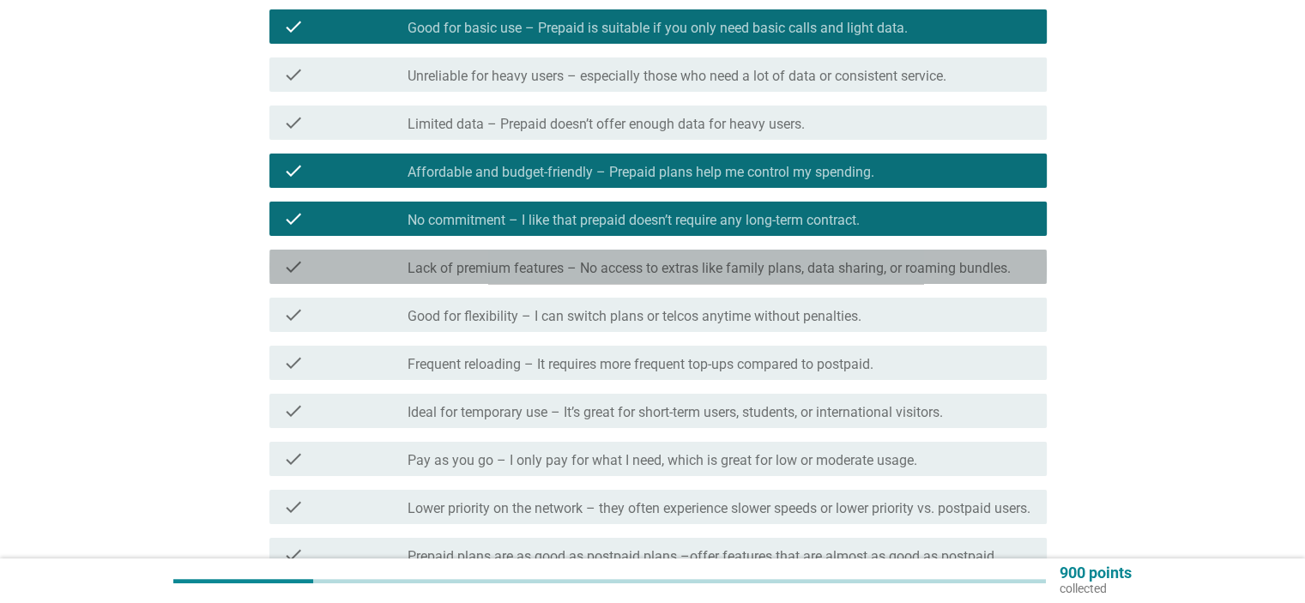
click at [722, 276] on label "Lack of premium features – No access to extras like family plans, data sharing,…" at bounding box center [709, 268] width 603 height 17
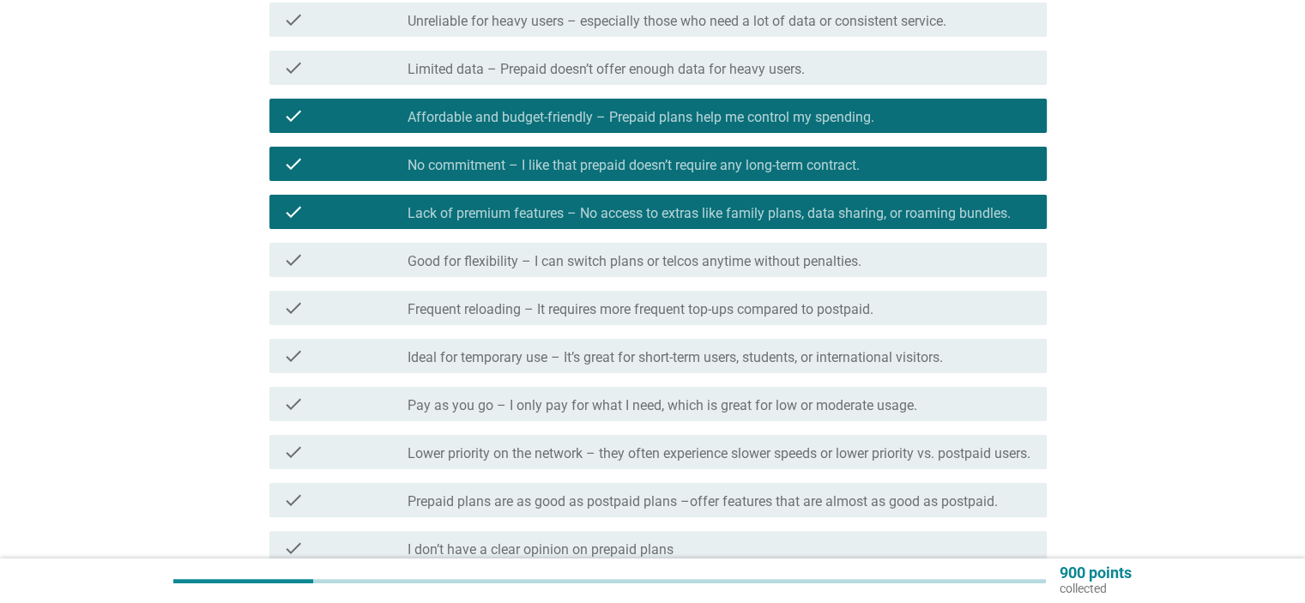
scroll to position [343, 0]
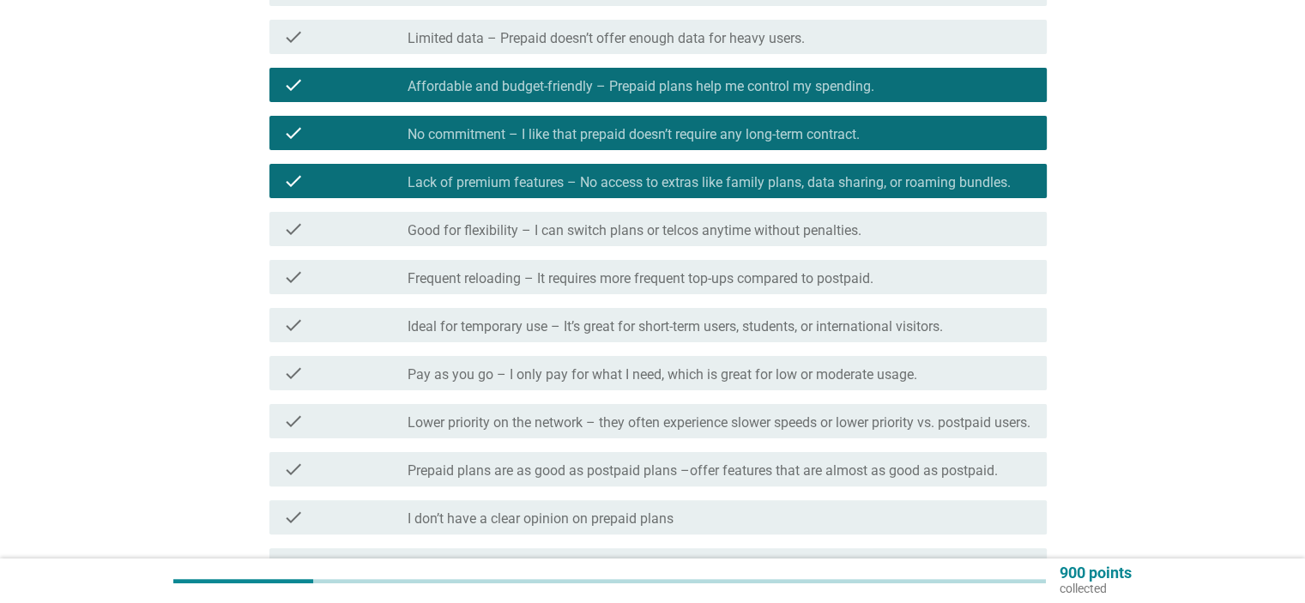
click at [743, 239] on div "check check_box_outline_blank Good for flexibility – I can switch plans or telc…" at bounding box center [657, 229] width 777 height 34
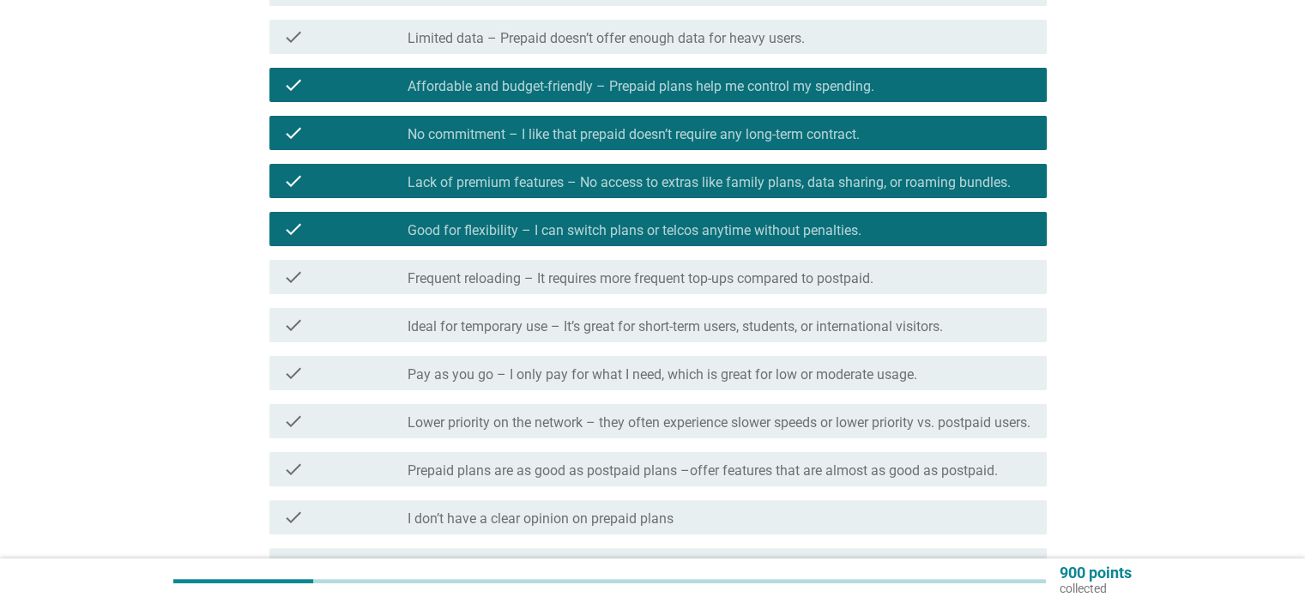
click at [755, 391] on div "check check_box_outline_blank Pay as you go – I only pay for what I need, which…" at bounding box center [653, 373] width 788 height 48
click at [754, 382] on label "Pay as you go – I only pay for what I need, which is great for low or moderate …" at bounding box center [663, 374] width 510 height 17
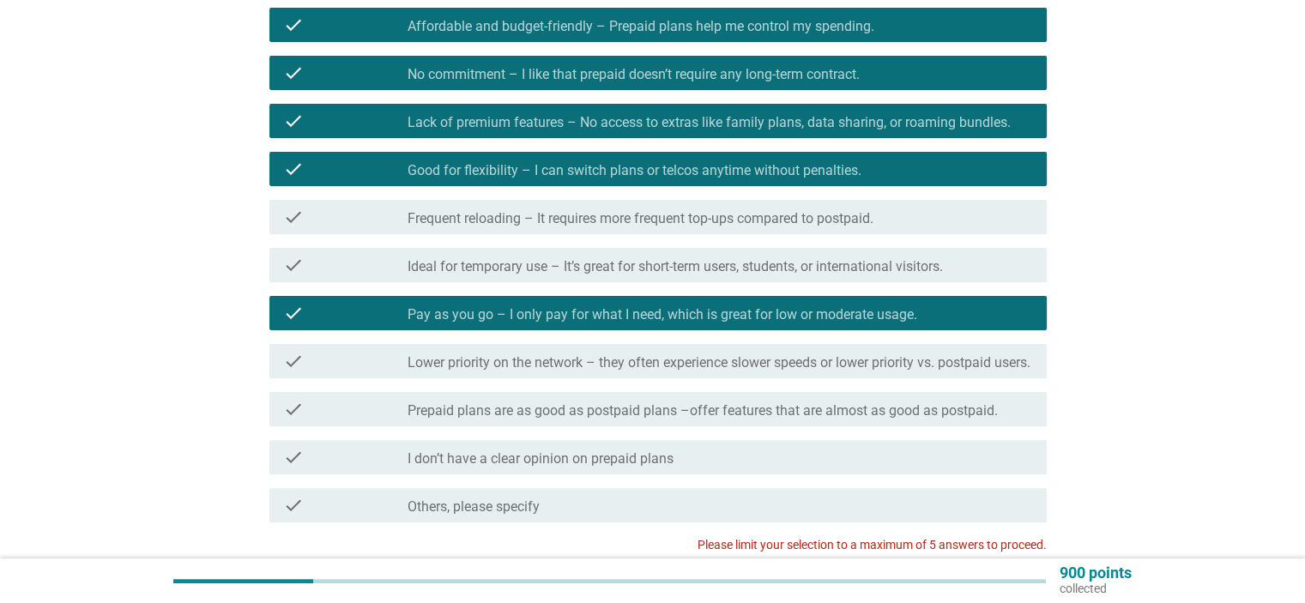
scroll to position [429, 0]
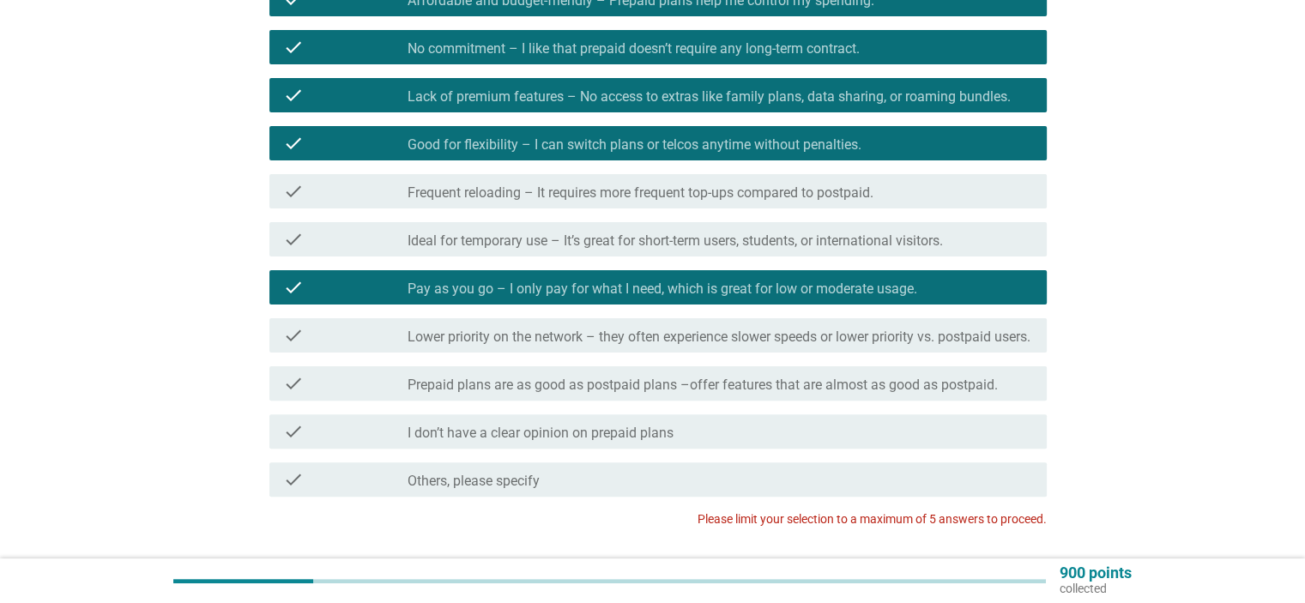
click at [750, 293] on label "Pay as you go – I only pay for what I need, which is great for low or moderate …" at bounding box center [663, 289] width 510 height 17
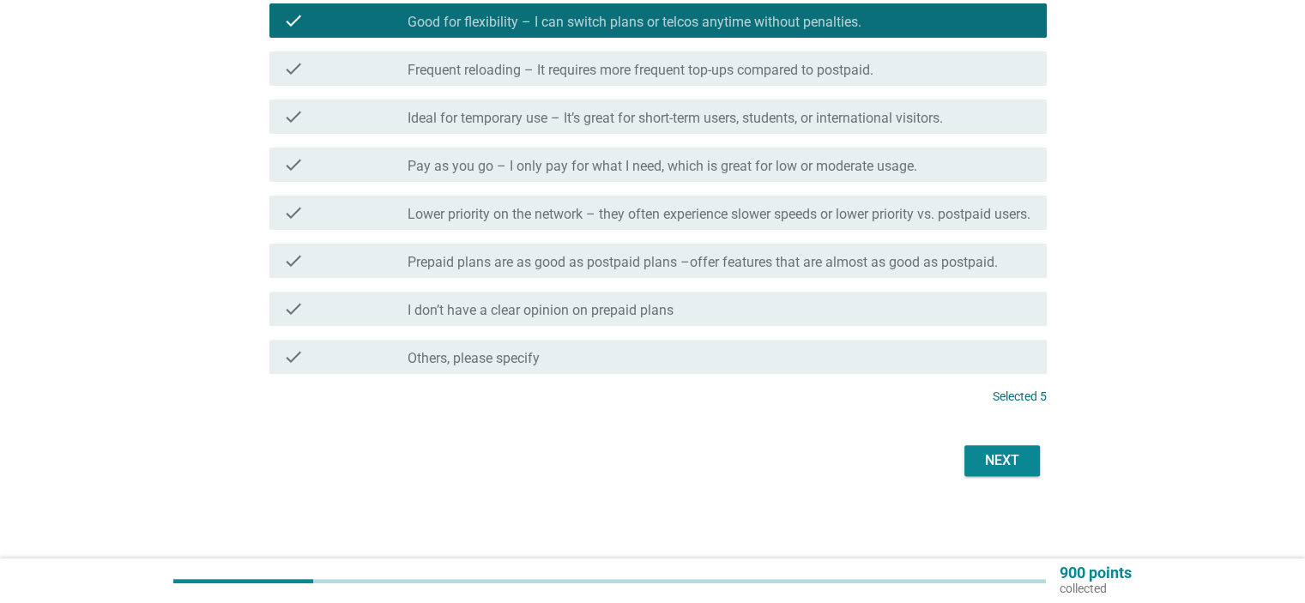
scroll to position [569, 0]
click at [1016, 445] on button "Next" at bounding box center [1002, 460] width 76 height 31
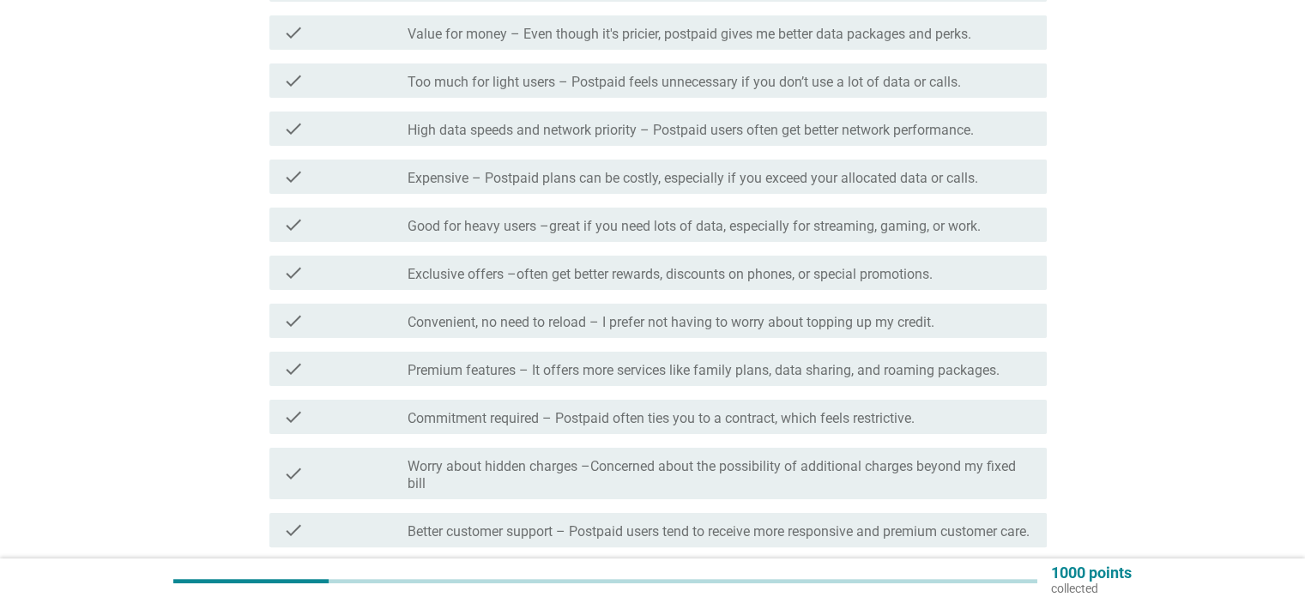
scroll to position [343, 0]
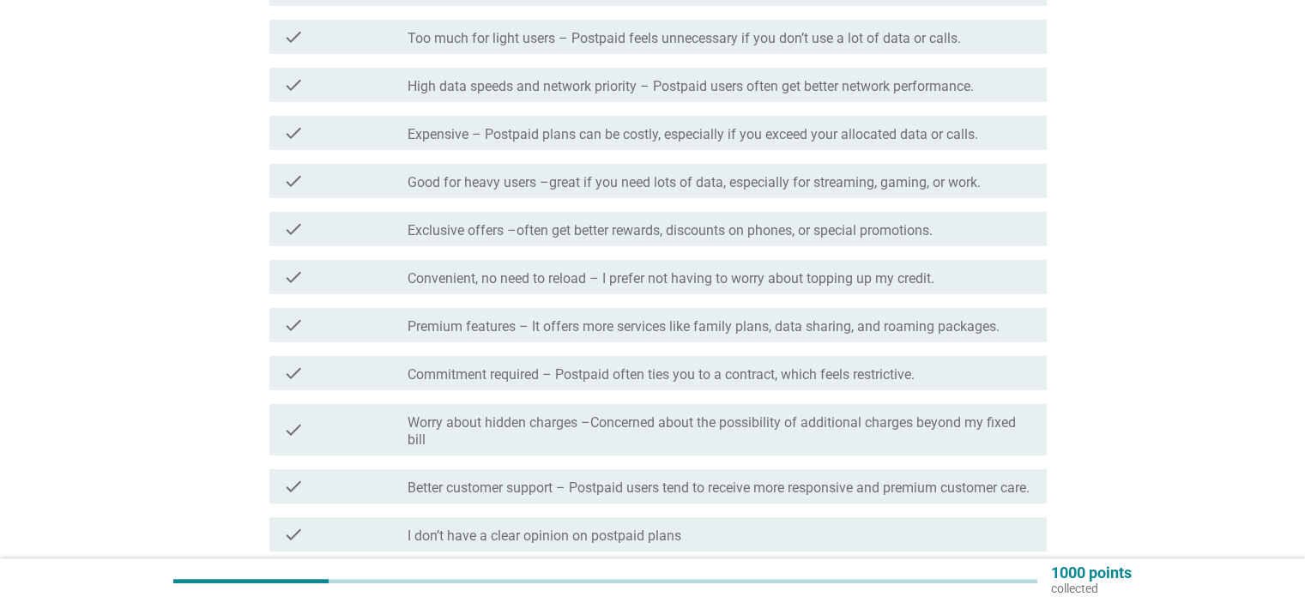
click at [602, 130] on label "Expensive – Postpaid plans can be costly, especially if you exceed your allocat…" at bounding box center [693, 134] width 571 height 17
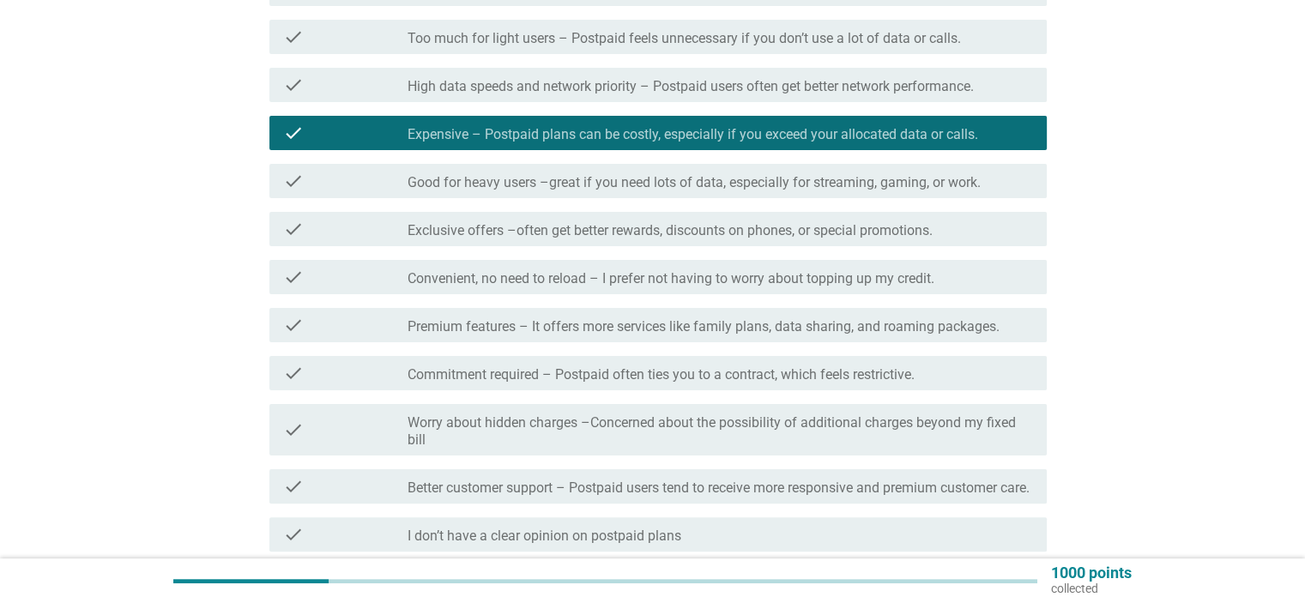
click at [609, 167] on div "check check_box_outline_blank Good for heavy users –great if you need lots of d…" at bounding box center [657, 181] width 777 height 34
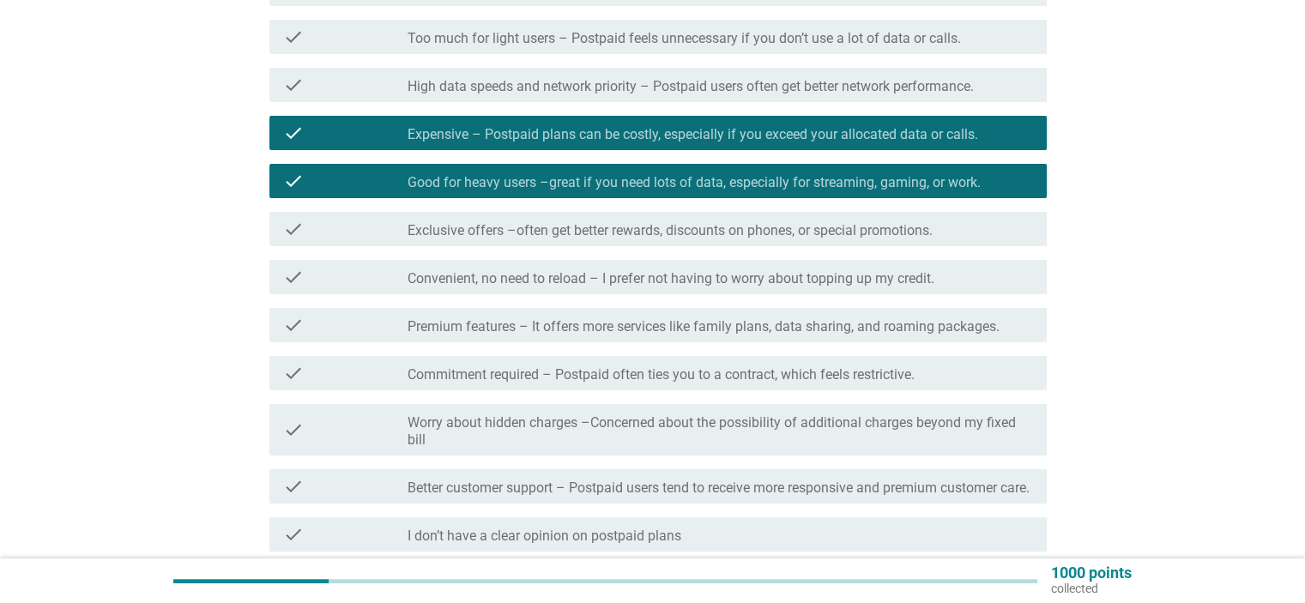
click at [611, 233] on label "Exclusive offers –often get better rewards, discounts on phones, or special pro…" at bounding box center [670, 230] width 525 height 17
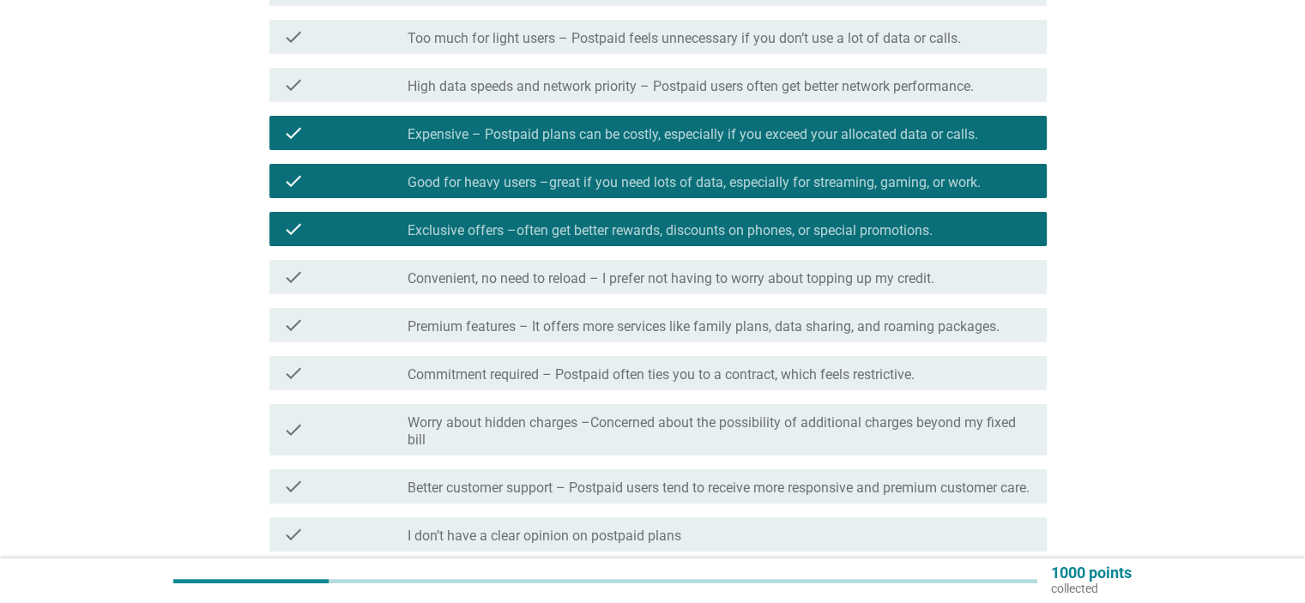
click at [625, 281] on label "Convenient, no need to reload – I prefer not having to worry about topping up m…" at bounding box center [671, 278] width 527 height 17
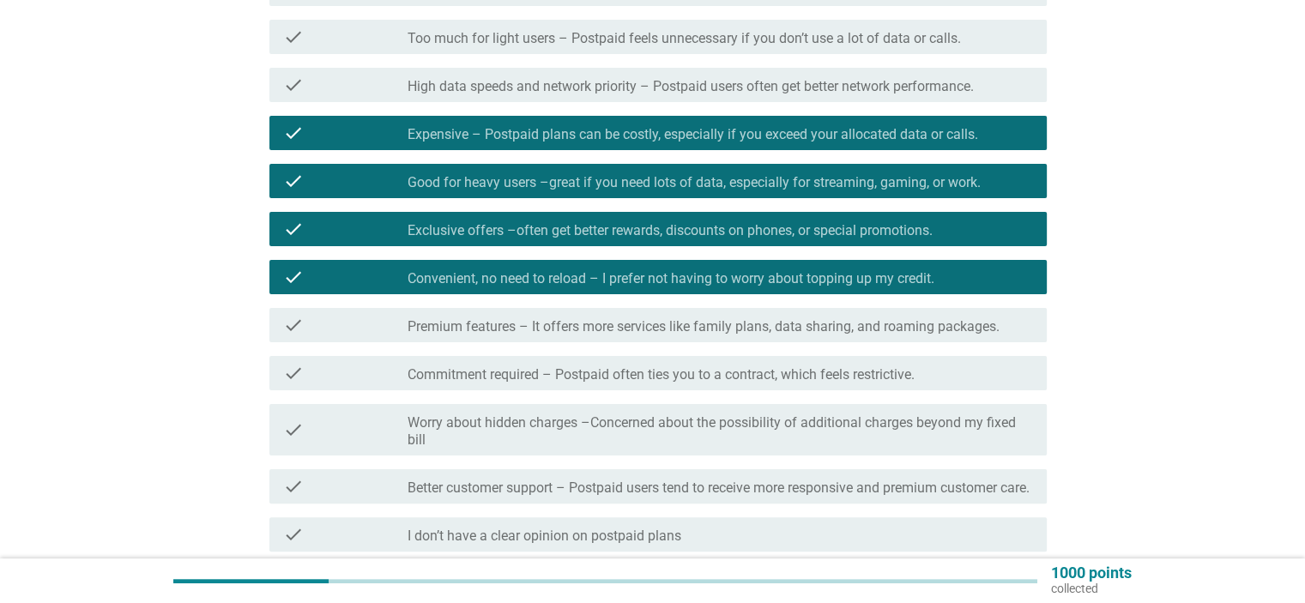
click at [625, 336] on div "check check_box_outline_blank Premium features – It offers more services like f…" at bounding box center [657, 325] width 777 height 34
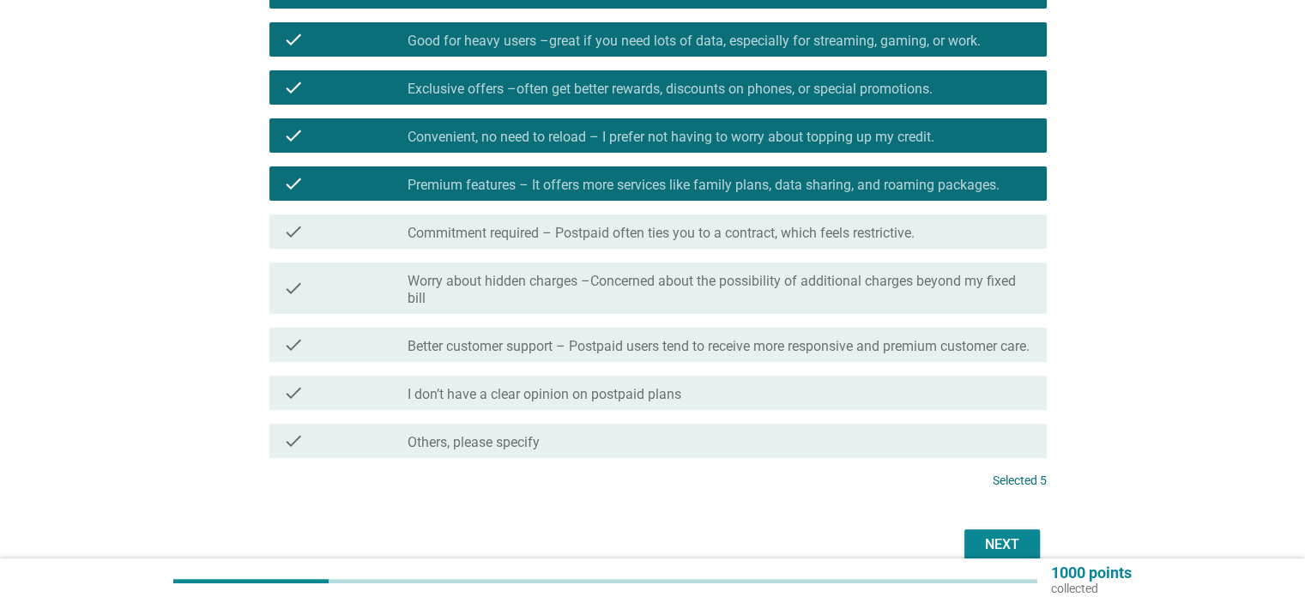
scroll to position [586, 0]
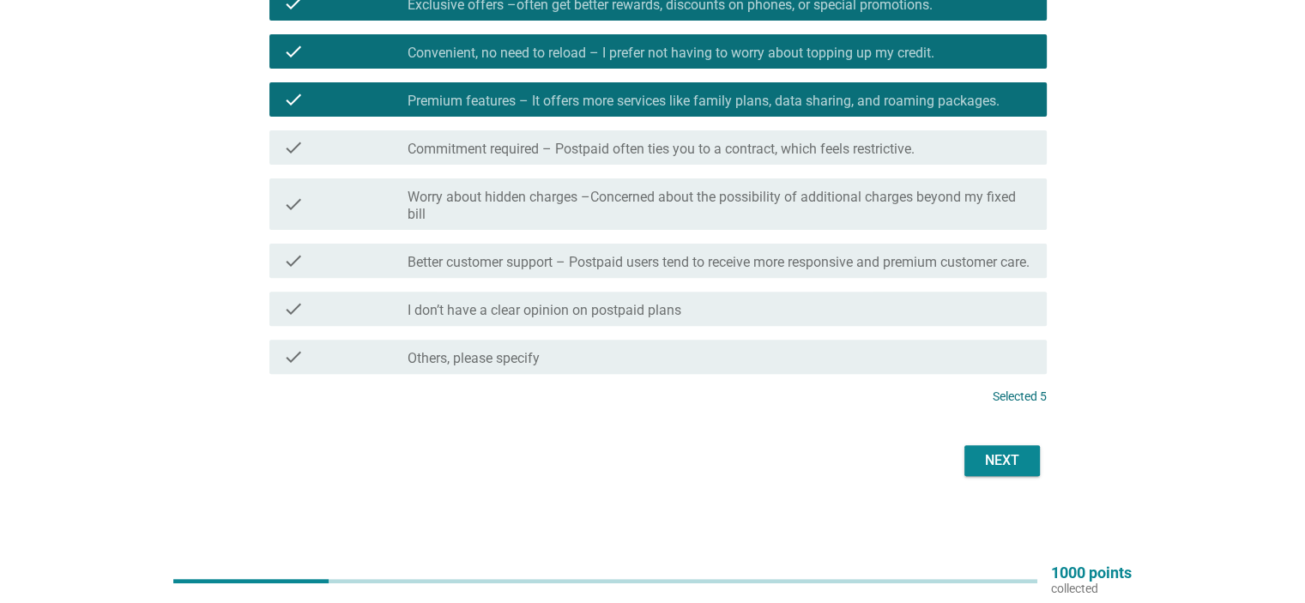
click at [1005, 473] on button "Next" at bounding box center [1002, 460] width 76 height 31
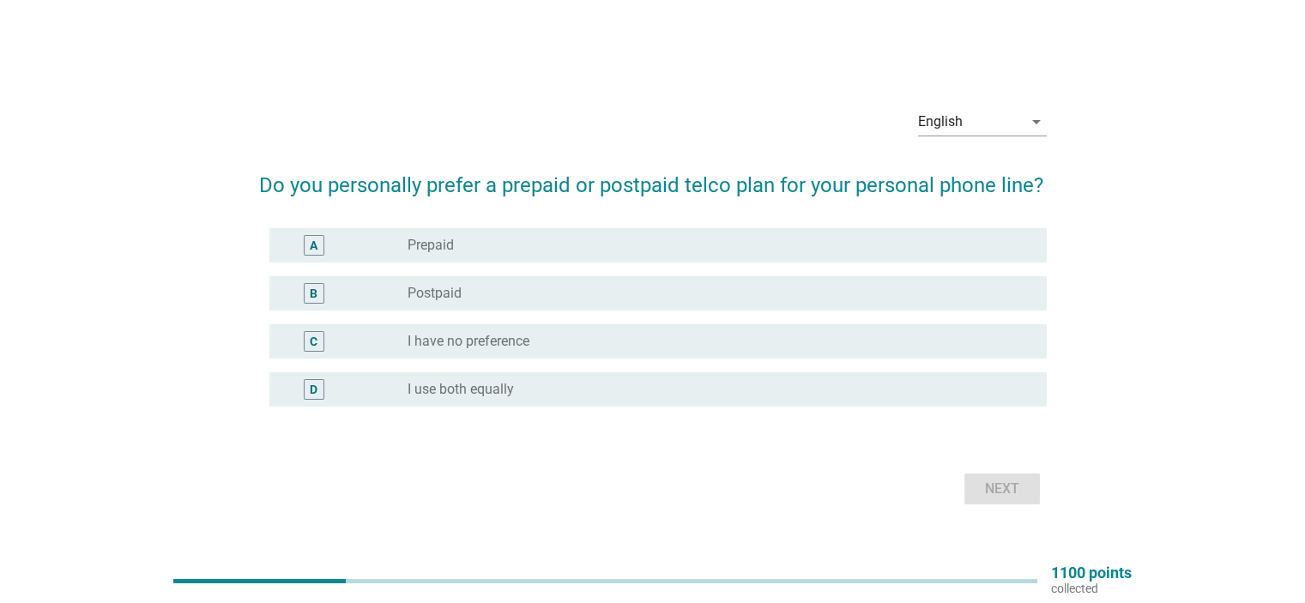
click at [620, 256] on div "A radio_button_unchecked Prepaid" at bounding box center [657, 245] width 777 height 34
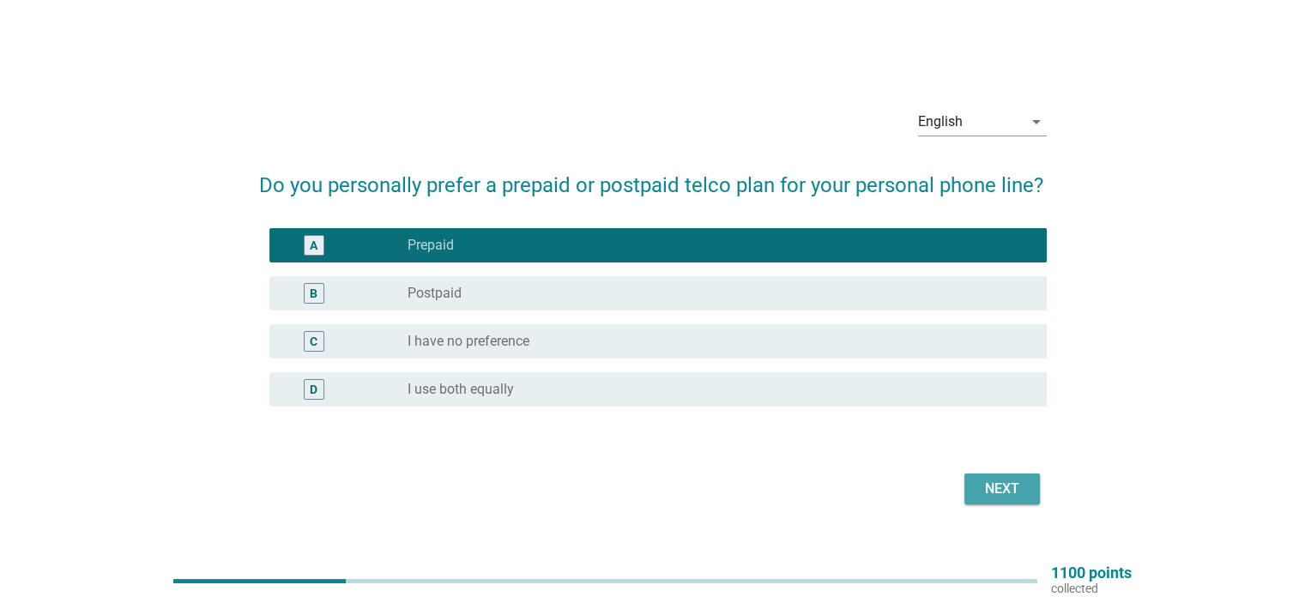
click at [1022, 493] on div "Next" at bounding box center [1002, 489] width 48 height 21
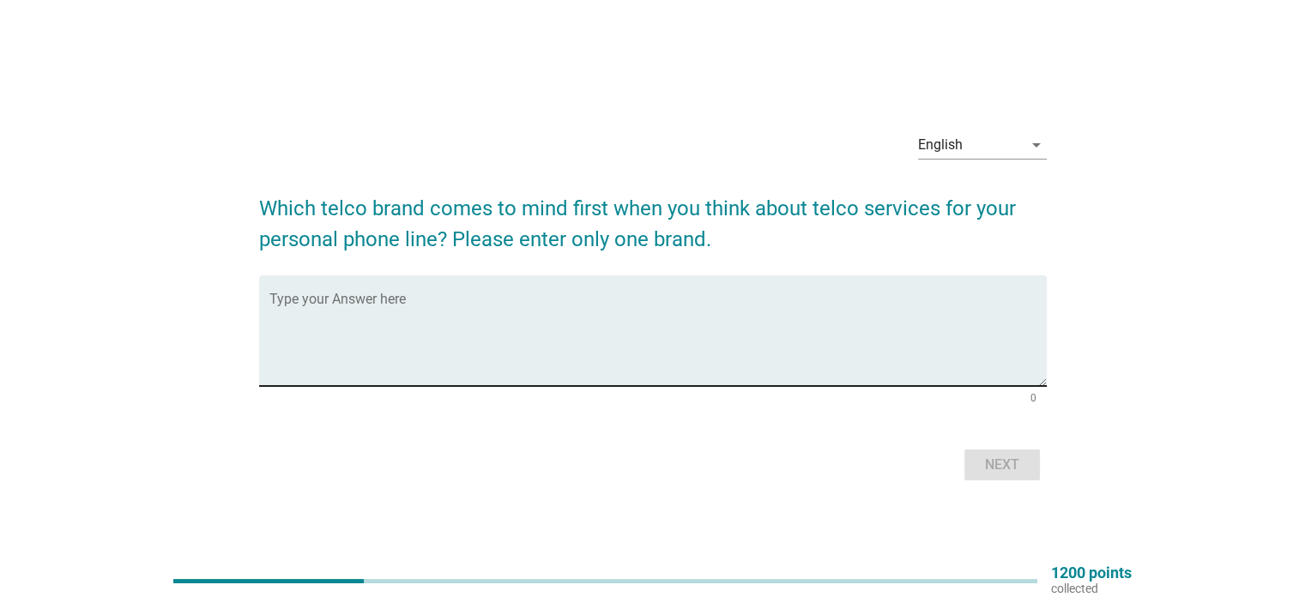
click at [690, 343] on textarea "Type your Answer here" at bounding box center [657, 341] width 777 height 90
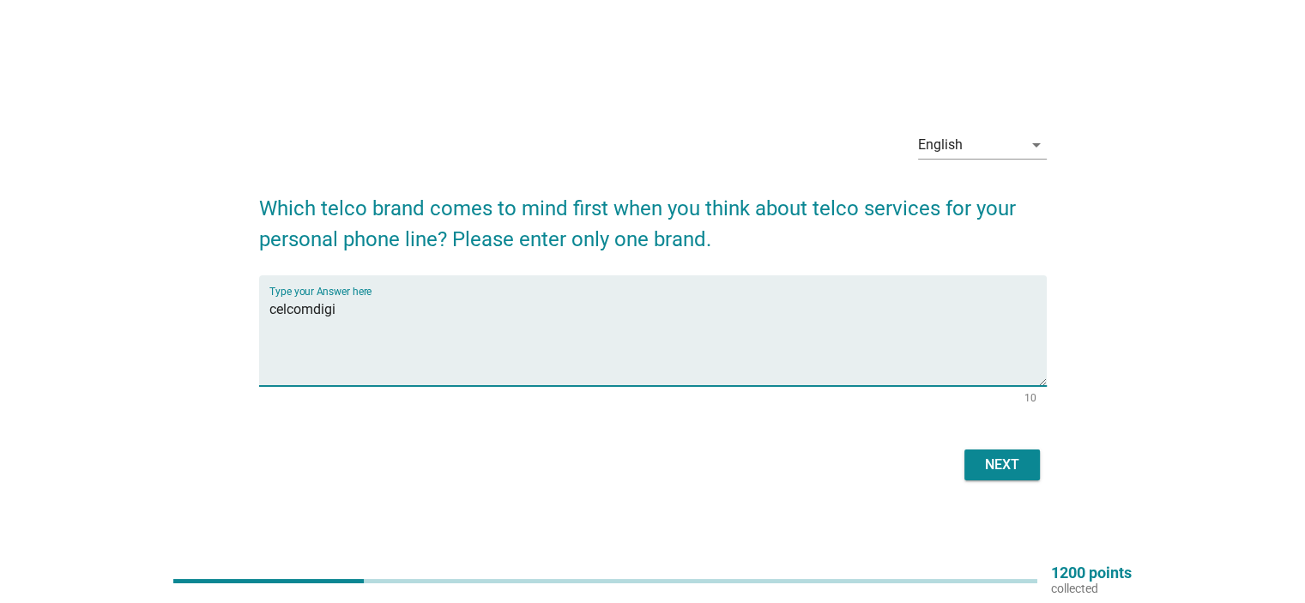
type textarea "celcomdigi"
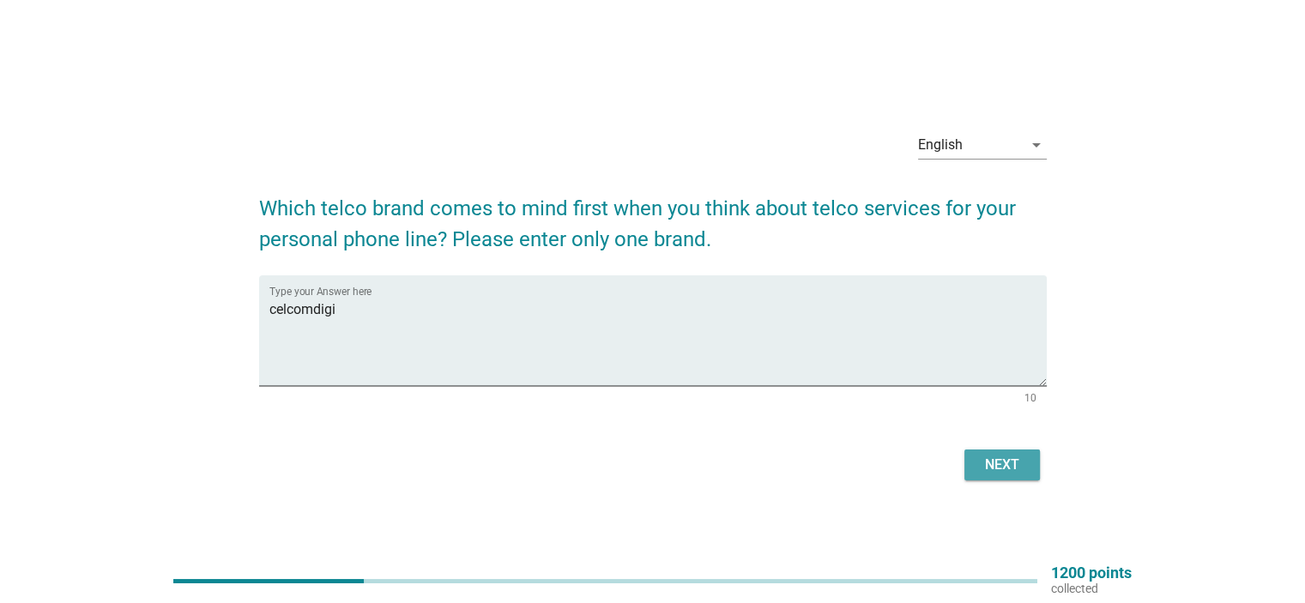
click at [1013, 450] on button "Next" at bounding box center [1002, 465] width 76 height 31
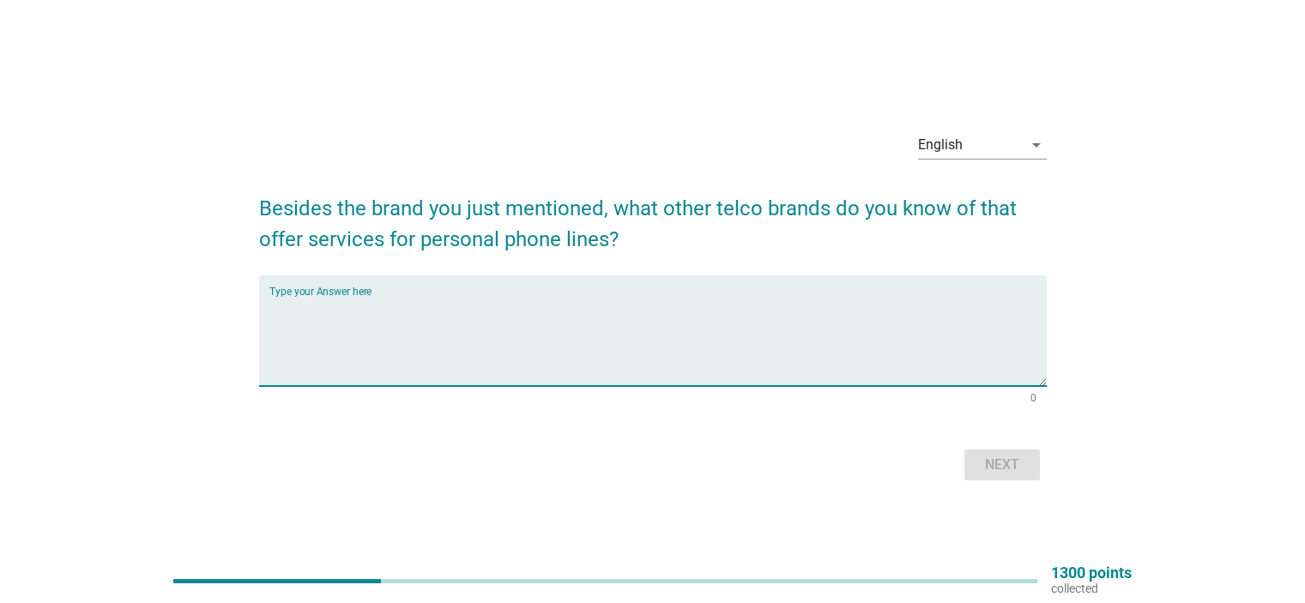
click at [762, 352] on textarea "Type your Answer here" at bounding box center [657, 341] width 777 height 90
type textarea "maxis"
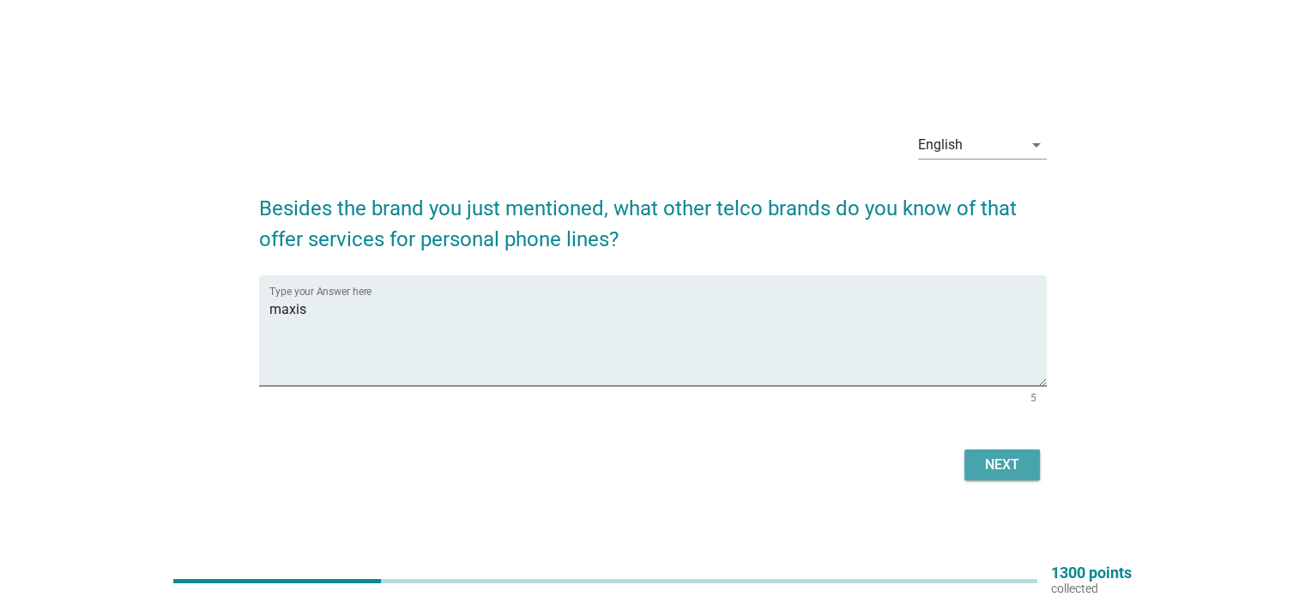
click at [982, 454] on button "Next" at bounding box center [1002, 465] width 76 height 31
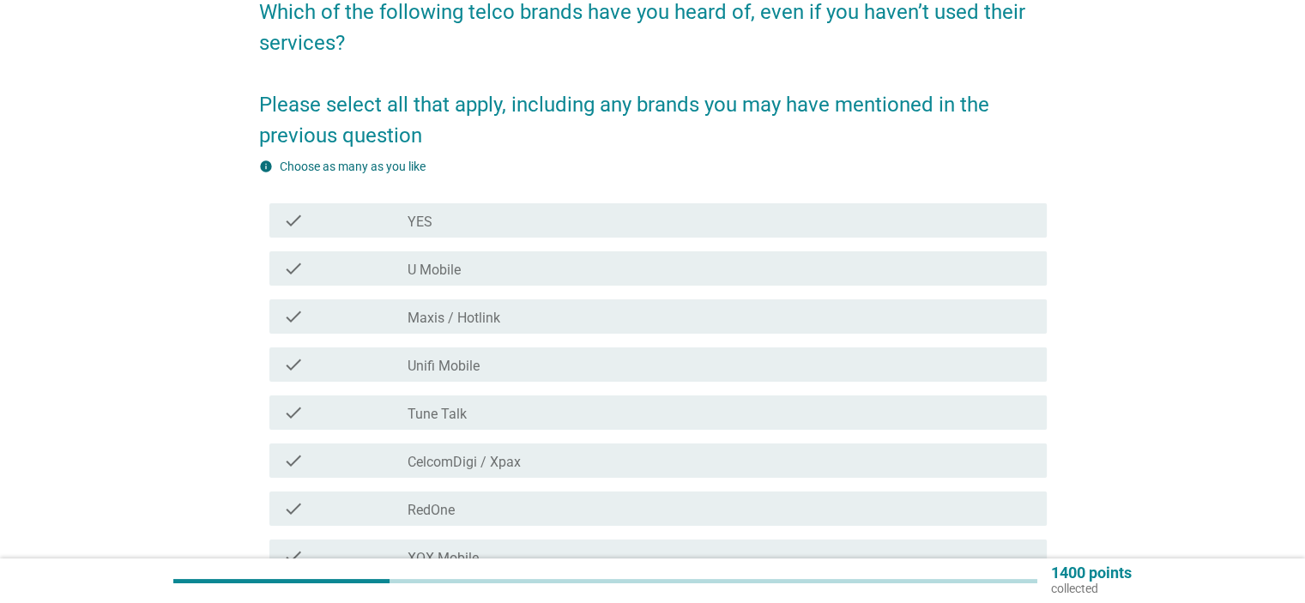
scroll to position [172, 0]
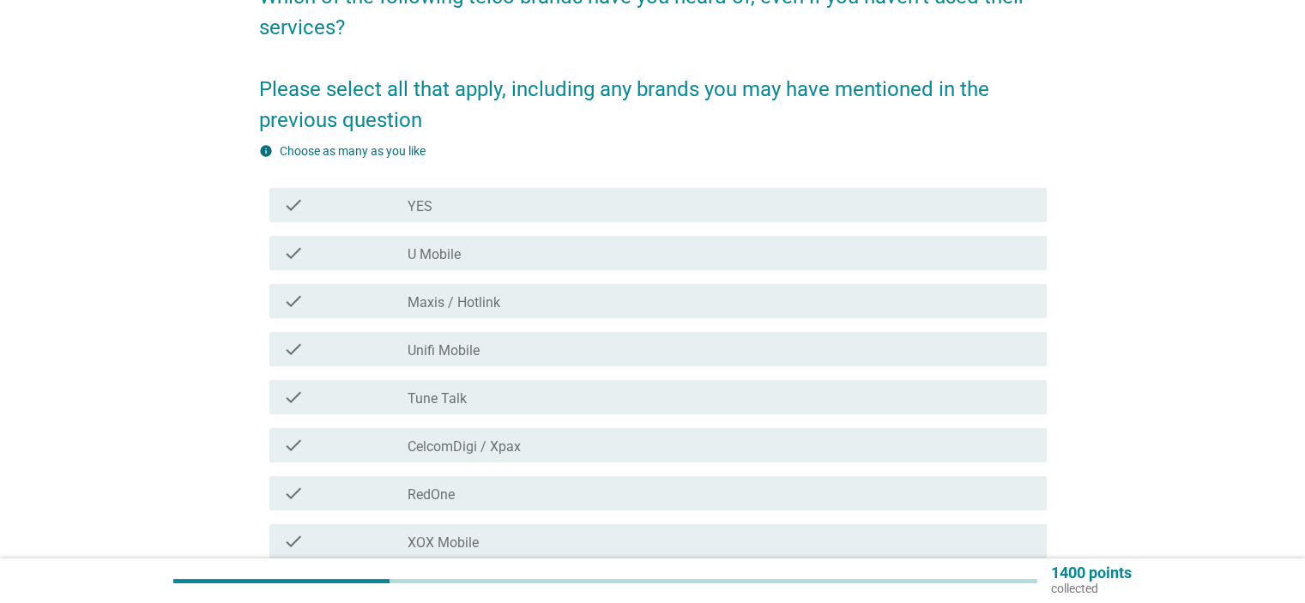
click at [629, 211] on div "check_box_outline_blank YES" at bounding box center [720, 205] width 625 height 21
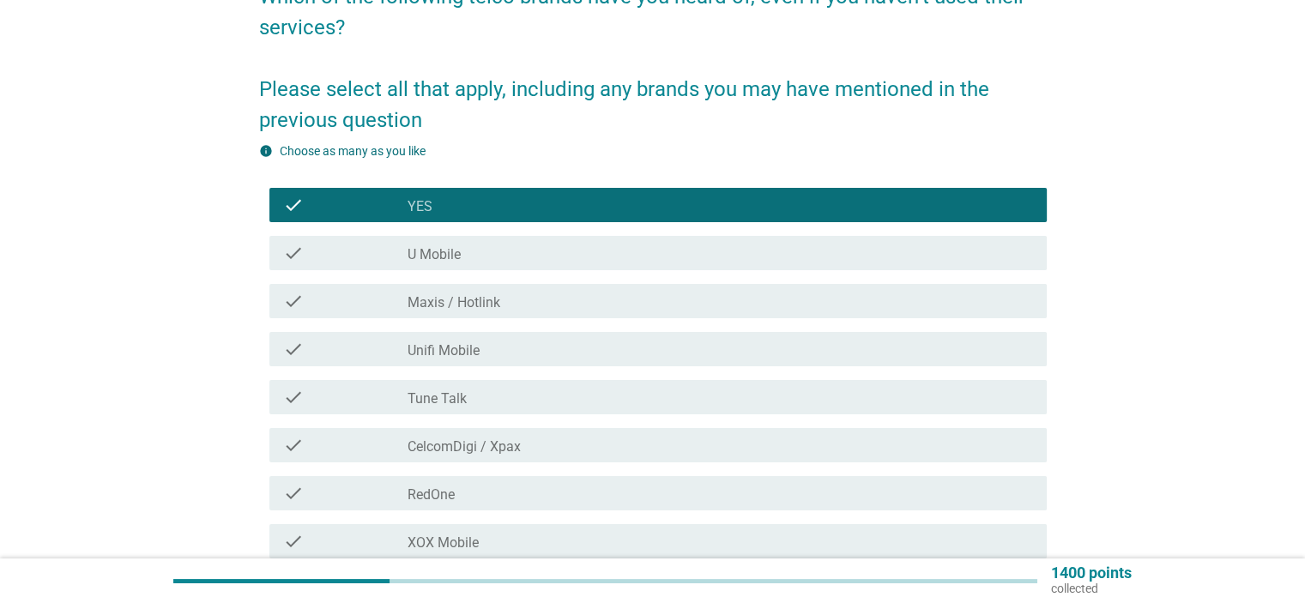
click at [612, 263] on div "check_box_outline_blank U Mobile" at bounding box center [720, 253] width 625 height 21
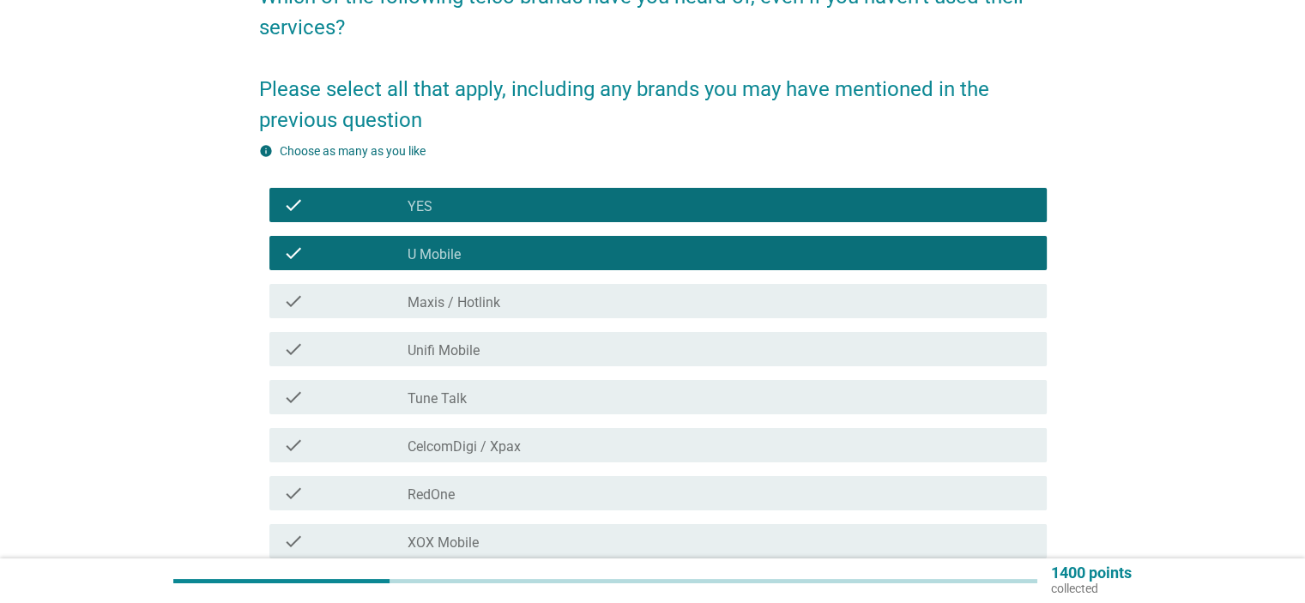
click at [606, 306] on div "check_box_outline_blank Maxis / Hotlink" at bounding box center [720, 301] width 625 height 21
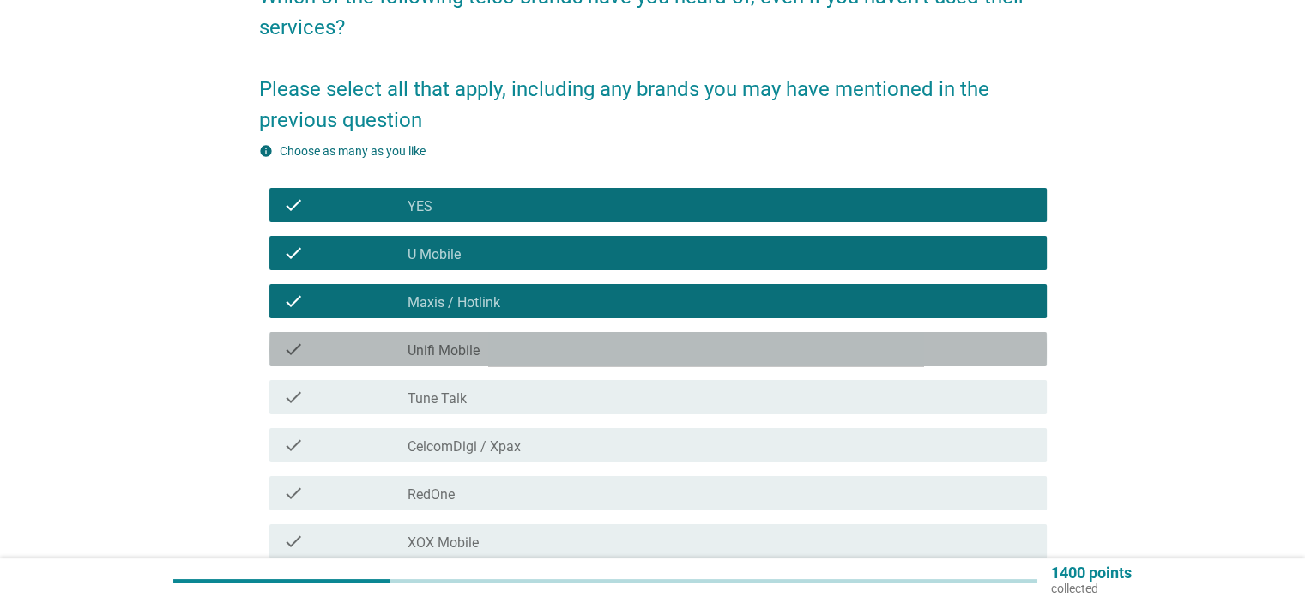
click at [606, 339] on div "check_box_outline_blank Unifi Mobile" at bounding box center [720, 349] width 625 height 21
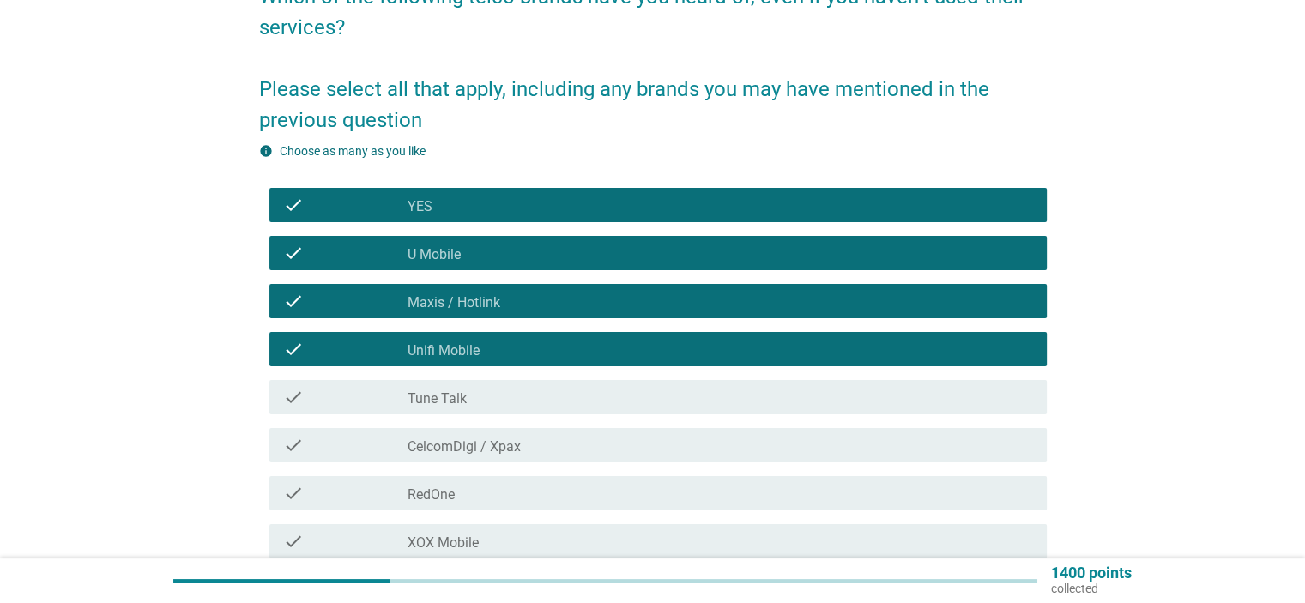
click at [611, 378] on div "check check_box_outline_blank Tune Talk" at bounding box center [653, 397] width 788 height 48
click at [611, 387] on div "check_box_outline_blank Tune Talk" at bounding box center [720, 397] width 625 height 21
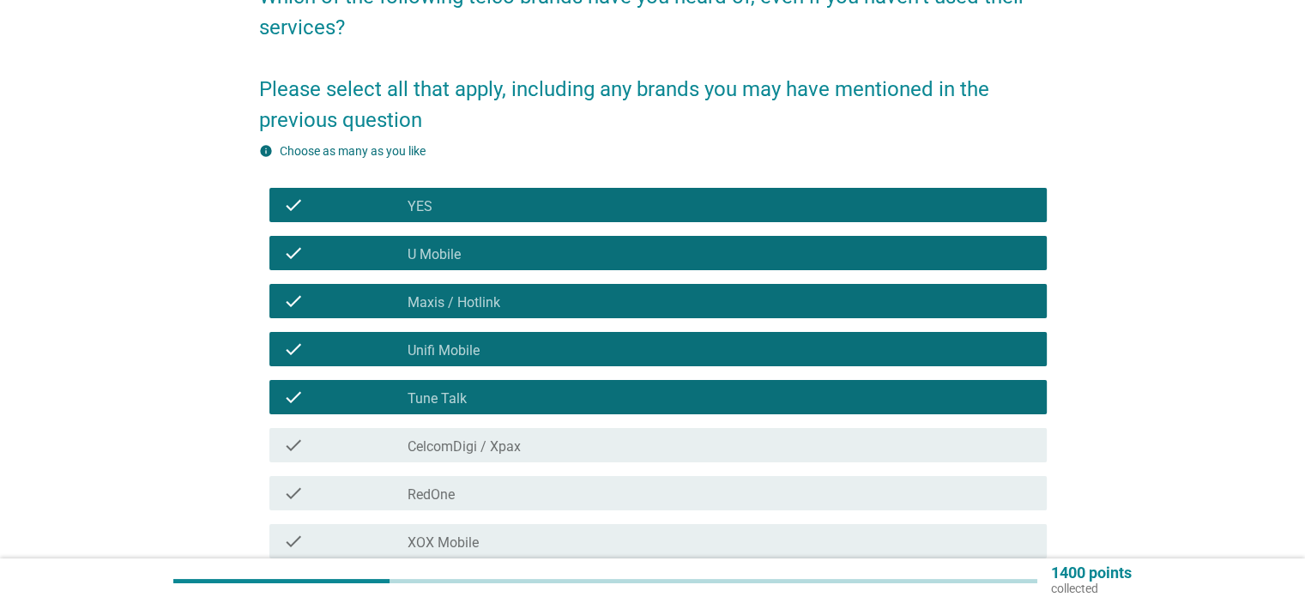
click at [605, 428] on div "check check_box_outline_blank CelcomDigi / Xpax" at bounding box center [657, 445] width 777 height 34
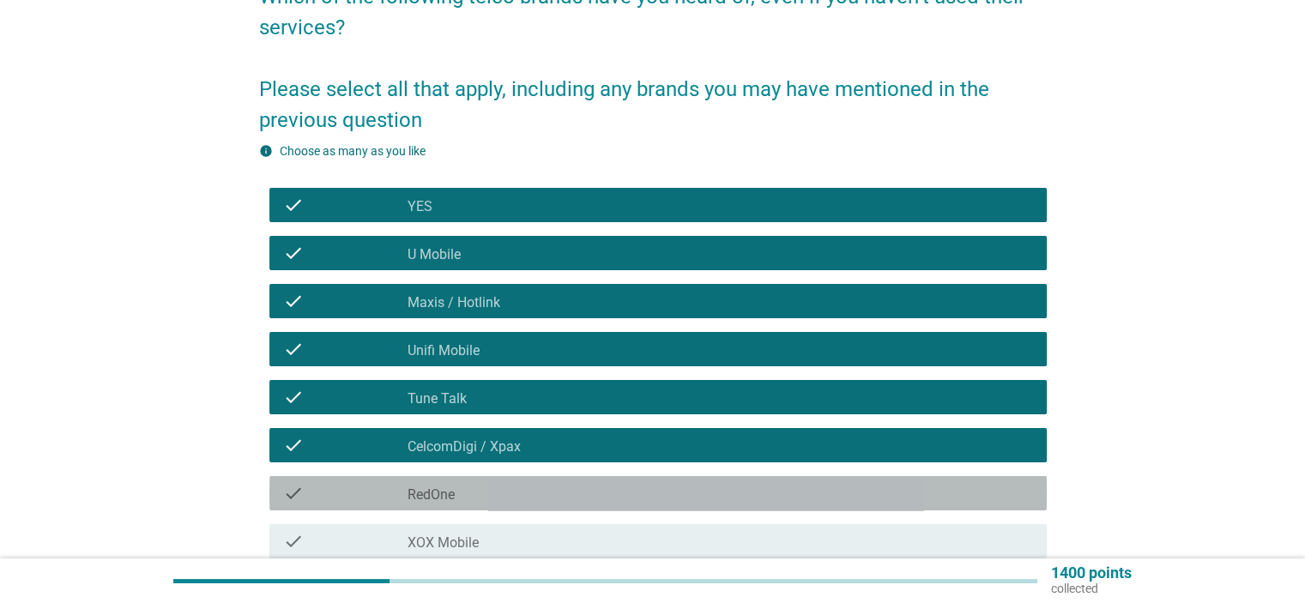
click at [618, 503] on div "check_box_outline_blank RedOne" at bounding box center [720, 493] width 625 height 21
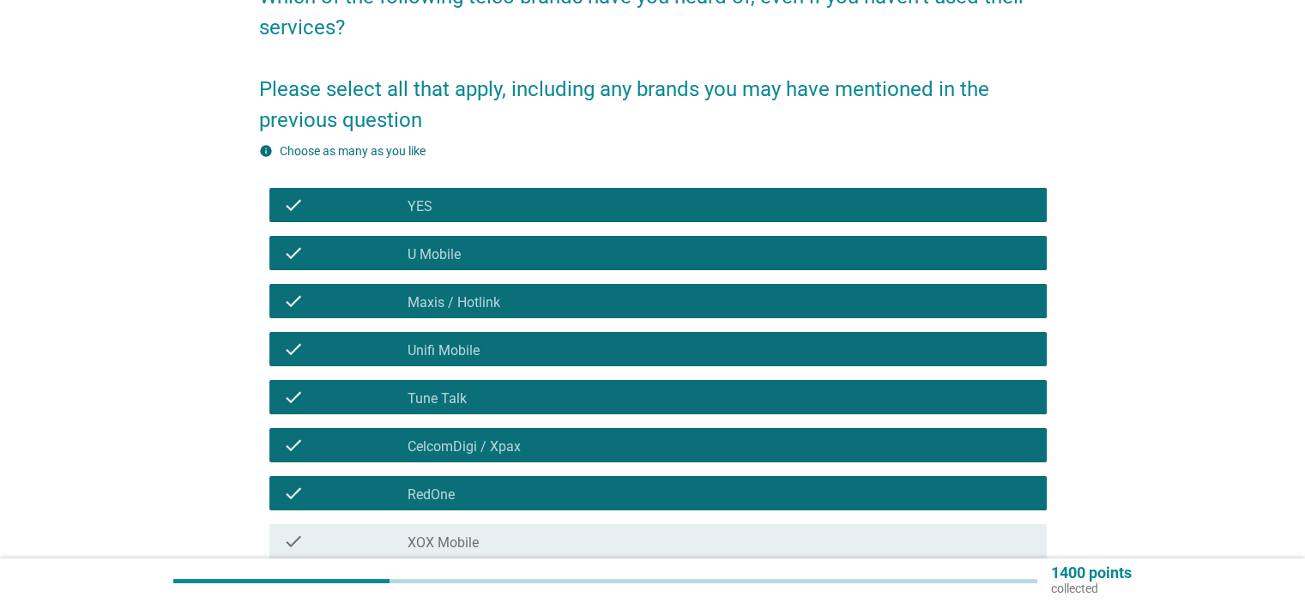
click at [611, 553] on div "check check_box_outline_blank XOX Mobile" at bounding box center [657, 541] width 777 height 34
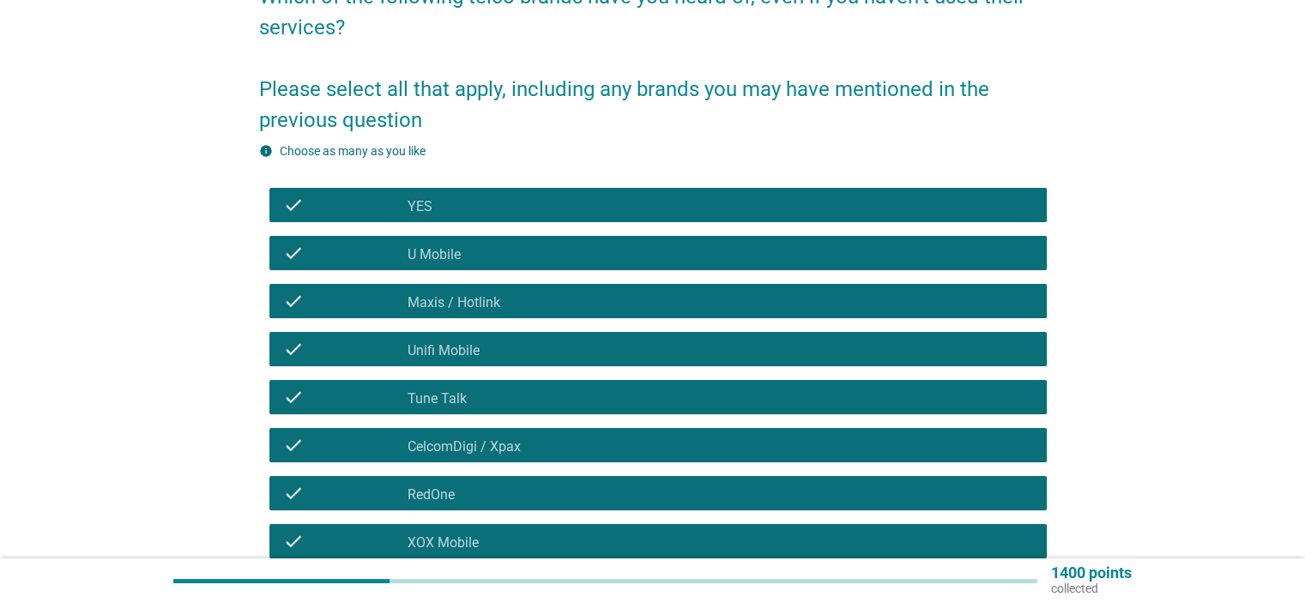
scroll to position [378, 0]
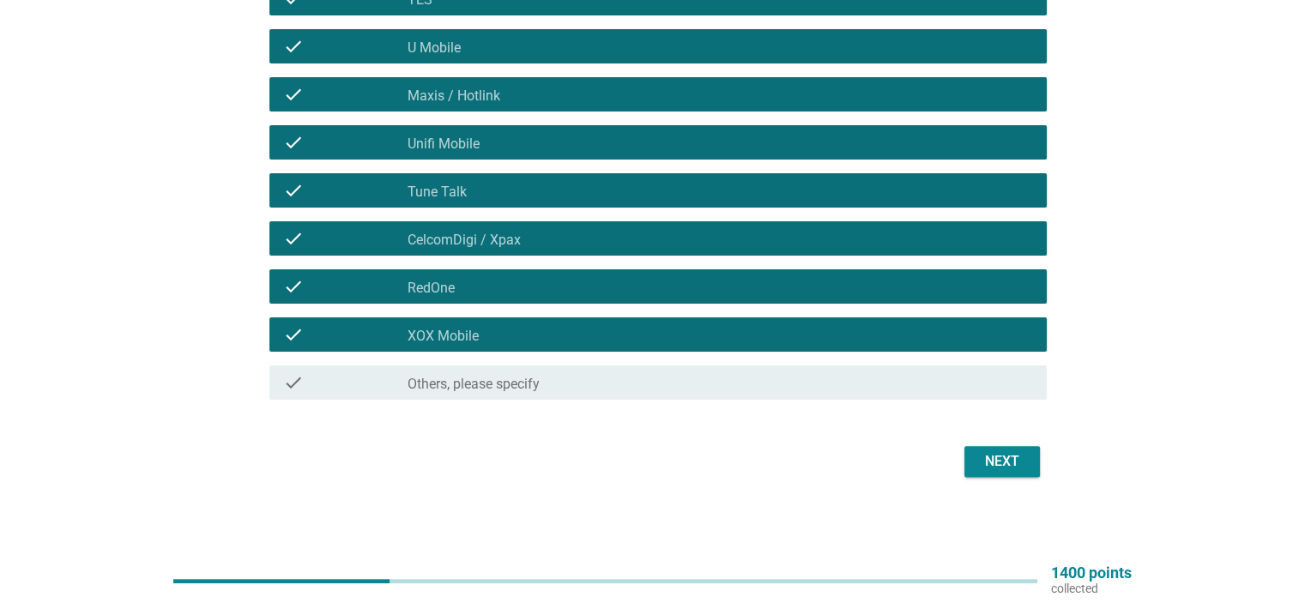
click at [1012, 471] on button "Next" at bounding box center [1002, 461] width 76 height 31
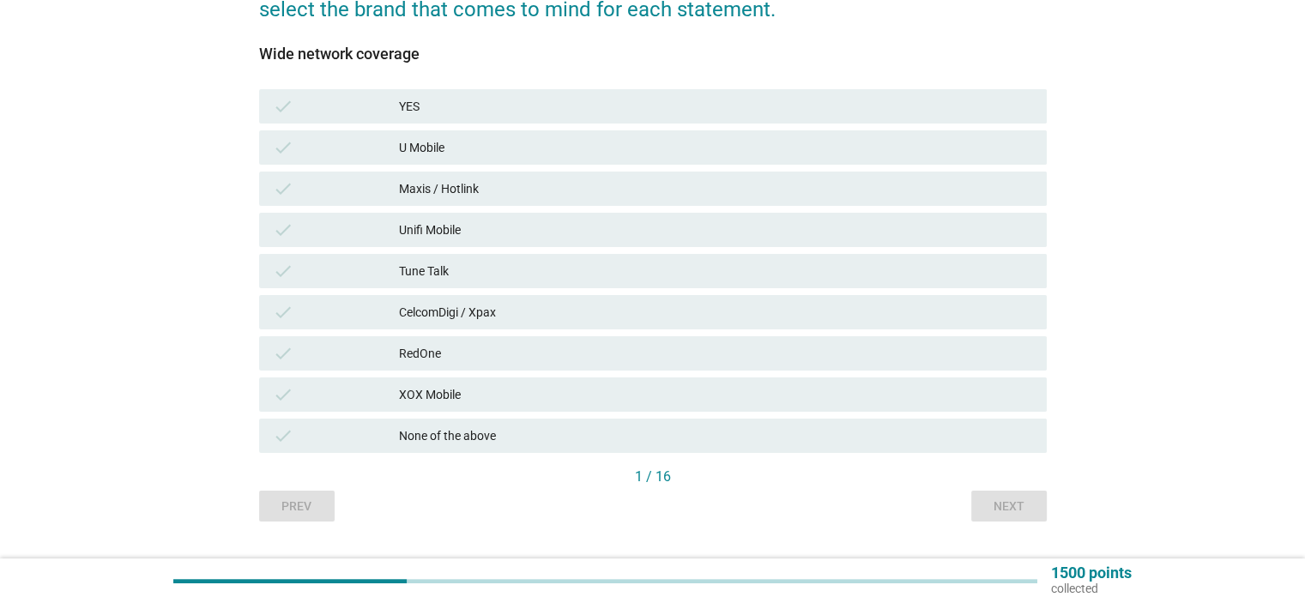
scroll to position [257, 0]
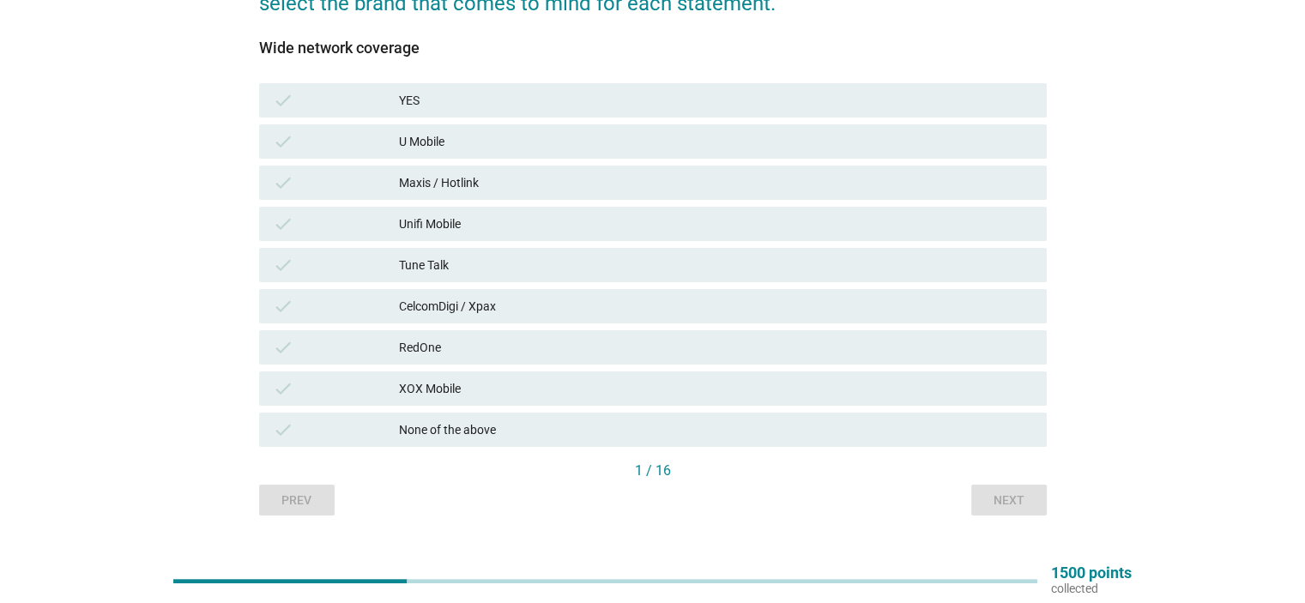
click at [506, 149] on div "U Mobile" at bounding box center [715, 141] width 633 height 21
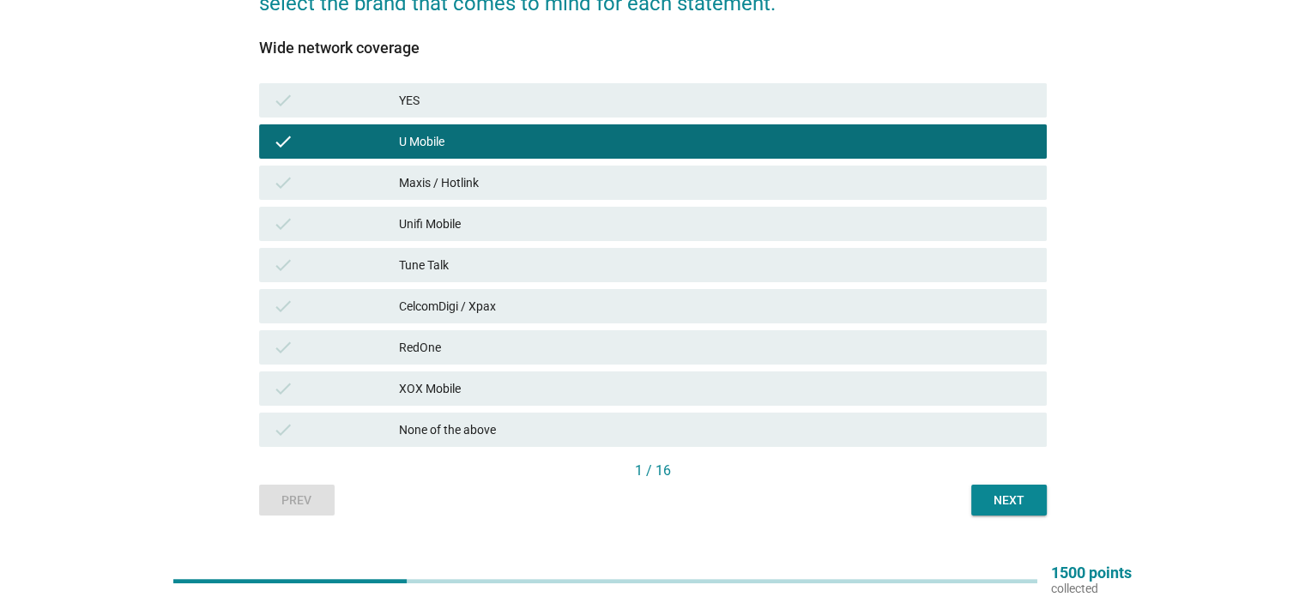
click at [507, 180] on div "Maxis / Hotlink" at bounding box center [715, 182] width 633 height 21
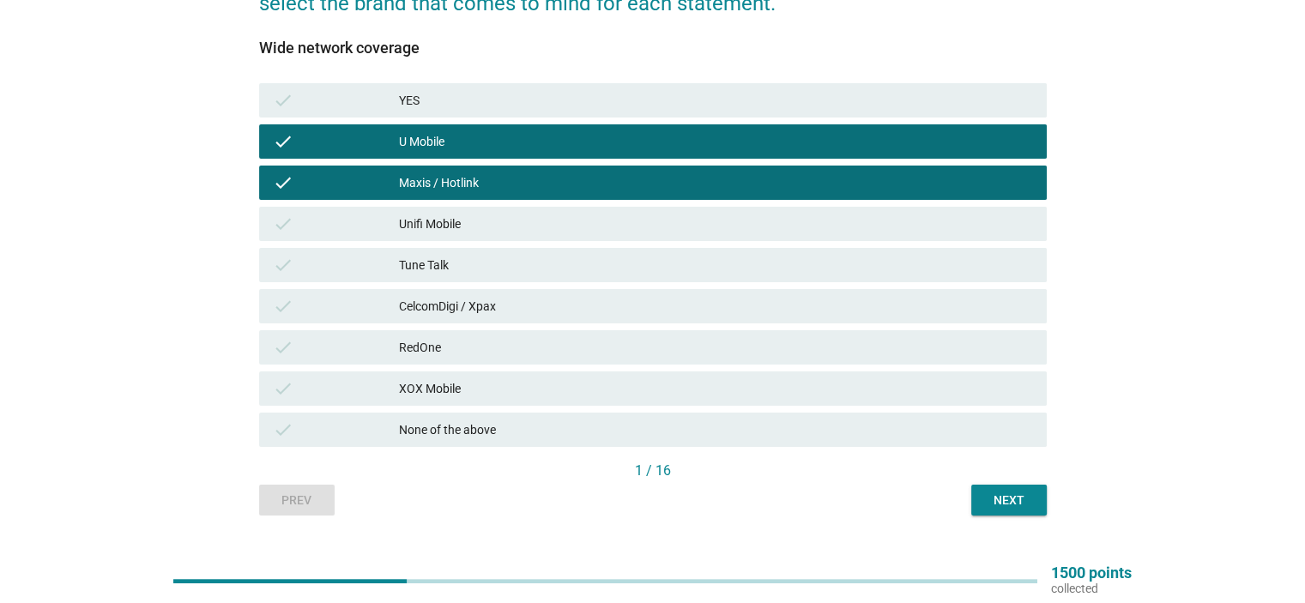
click at [553, 299] on div "CelcomDigi / Xpax" at bounding box center [715, 306] width 633 height 21
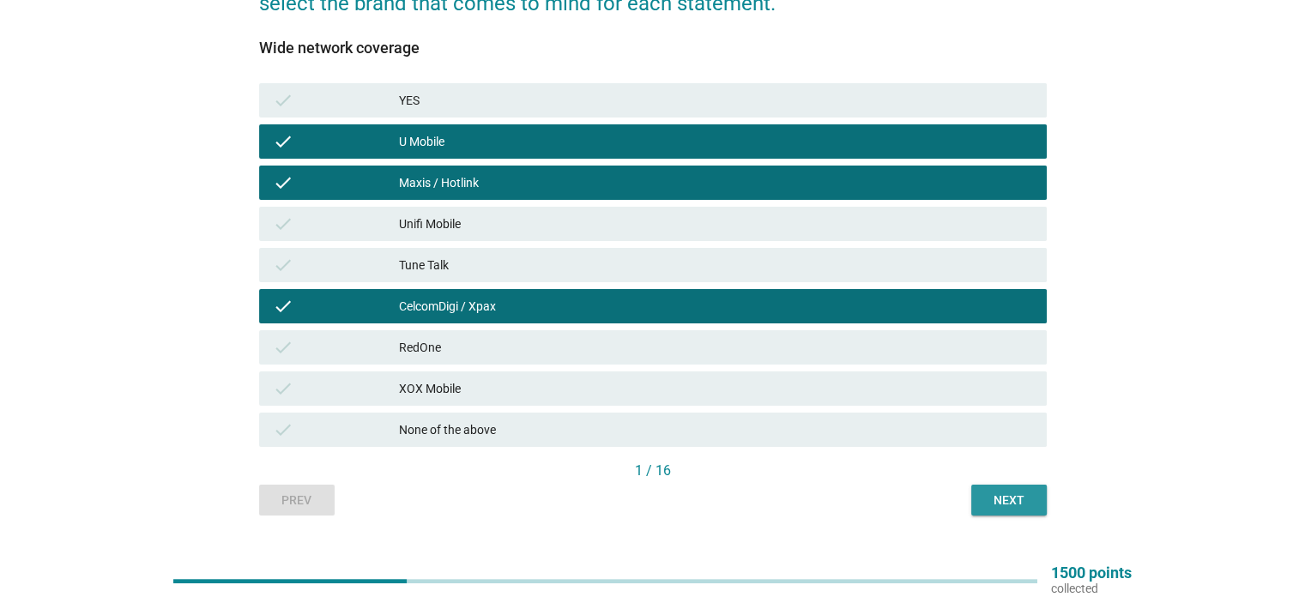
click at [1029, 499] on div "Next" at bounding box center [1009, 501] width 48 height 18
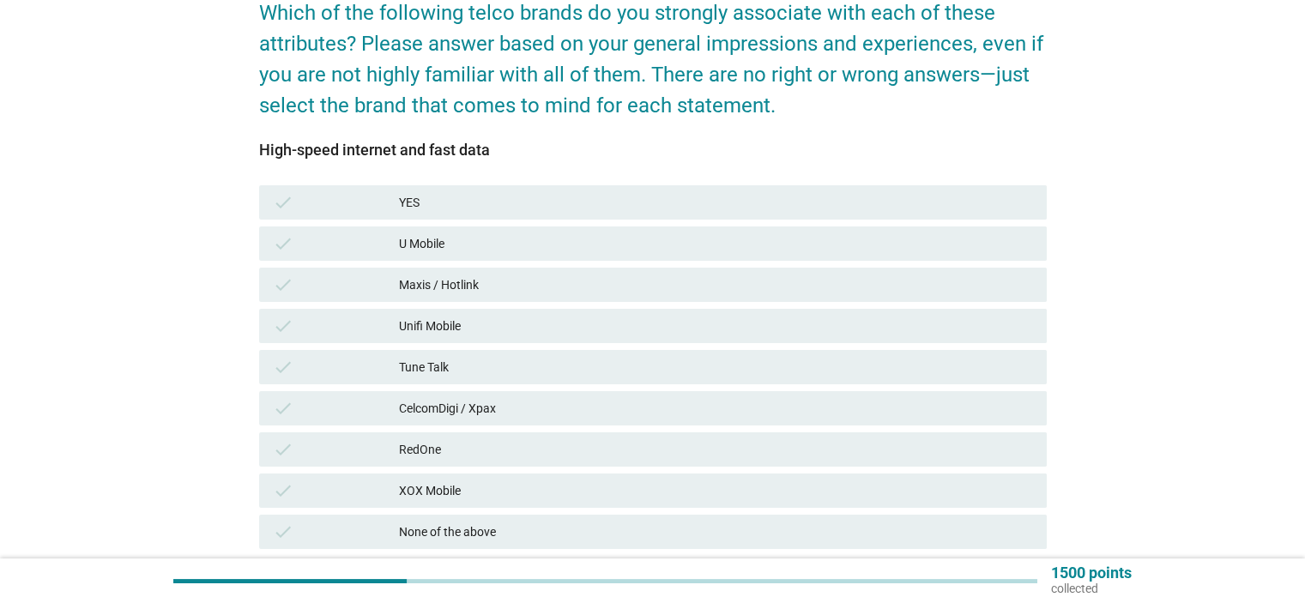
scroll to position [172, 0]
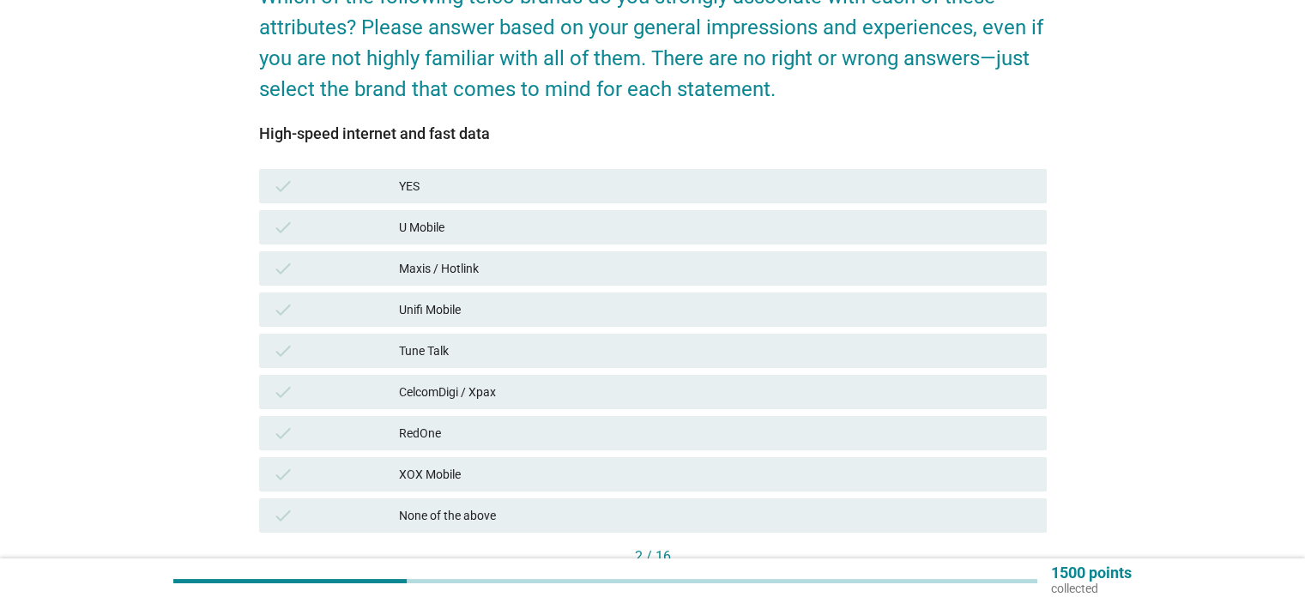
click at [763, 284] on div "check Maxis / Hotlink" at bounding box center [653, 268] width 788 height 34
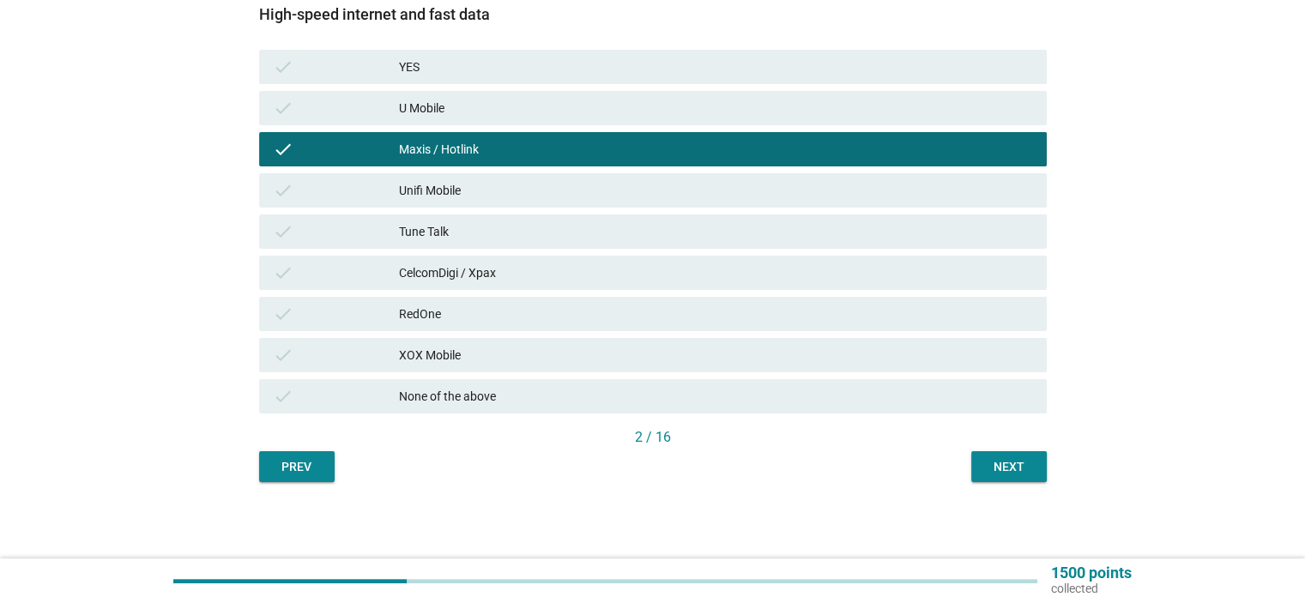
scroll to position [292, 0]
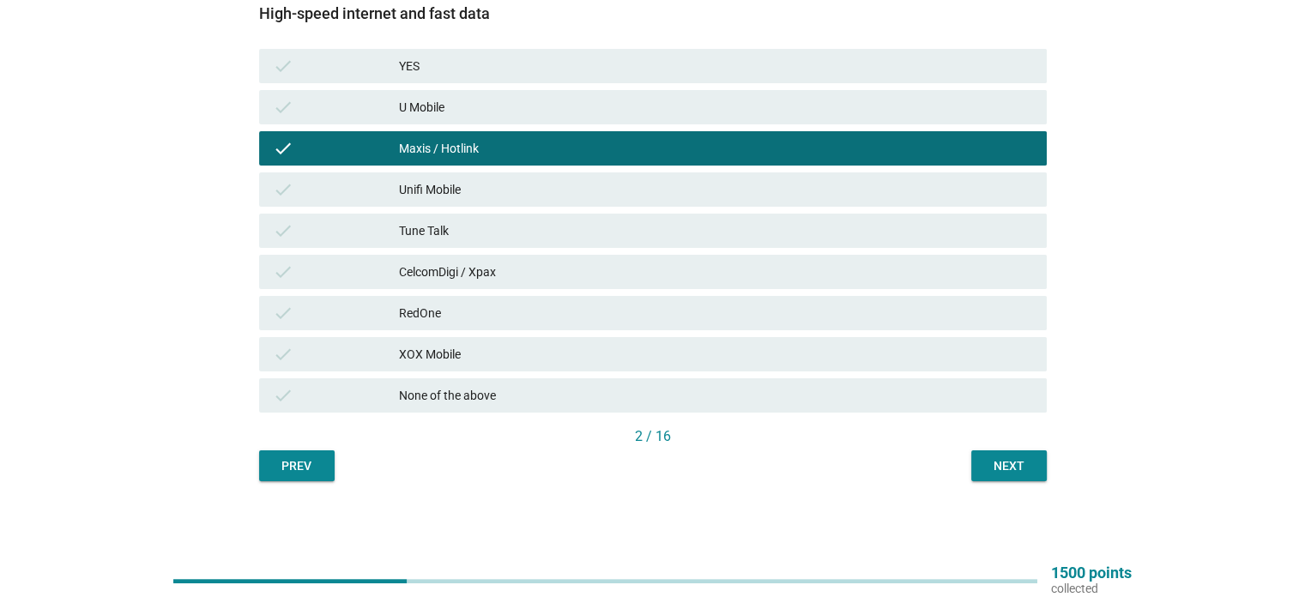
click at [1029, 458] on div "Next" at bounding box center [1009, 466] width 48 height 18
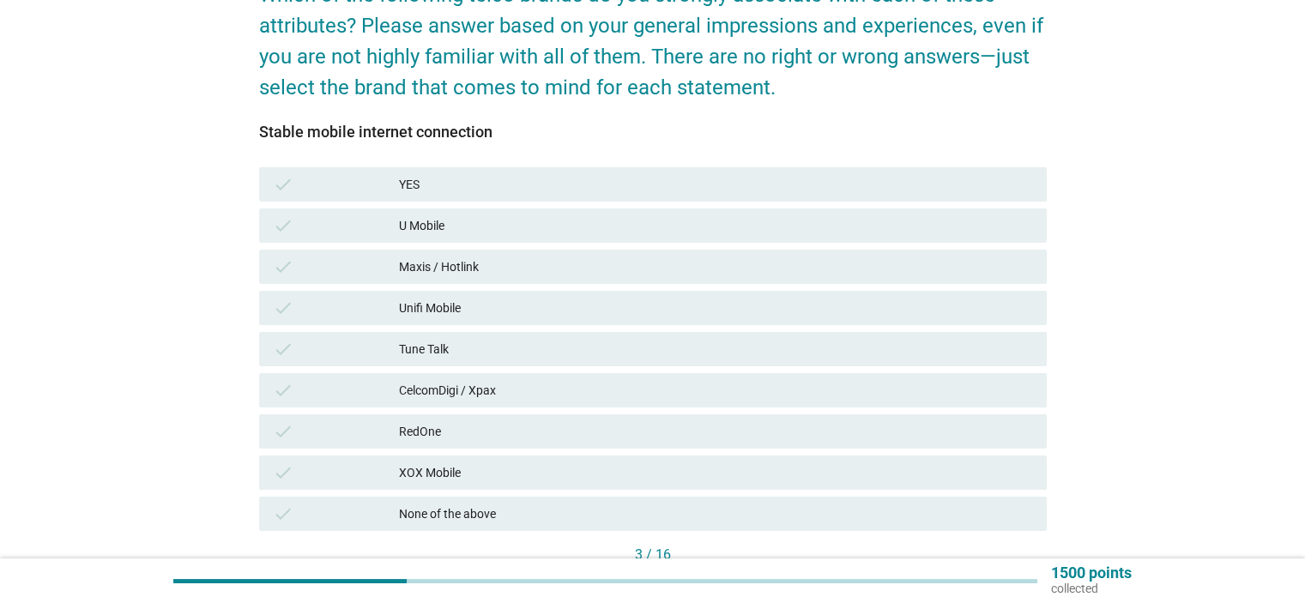
scroll to position [257, 0]
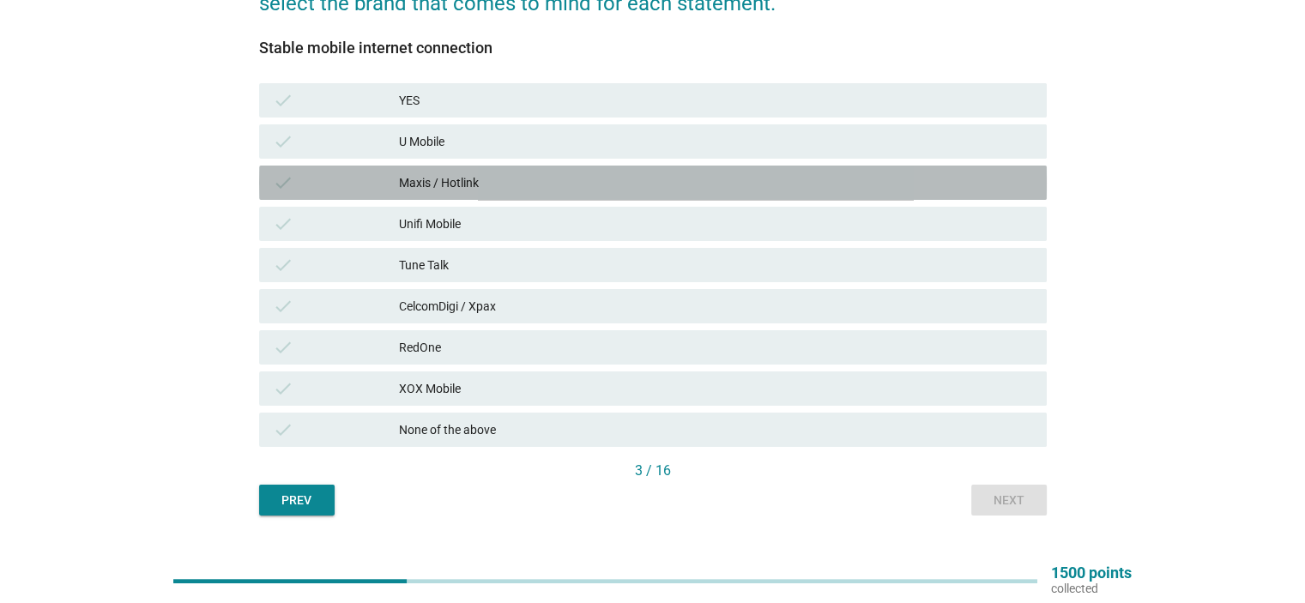
click at [762, 184] on div "Maxis / Hotlink" at bounding box center [715, 182] width 633 height 21
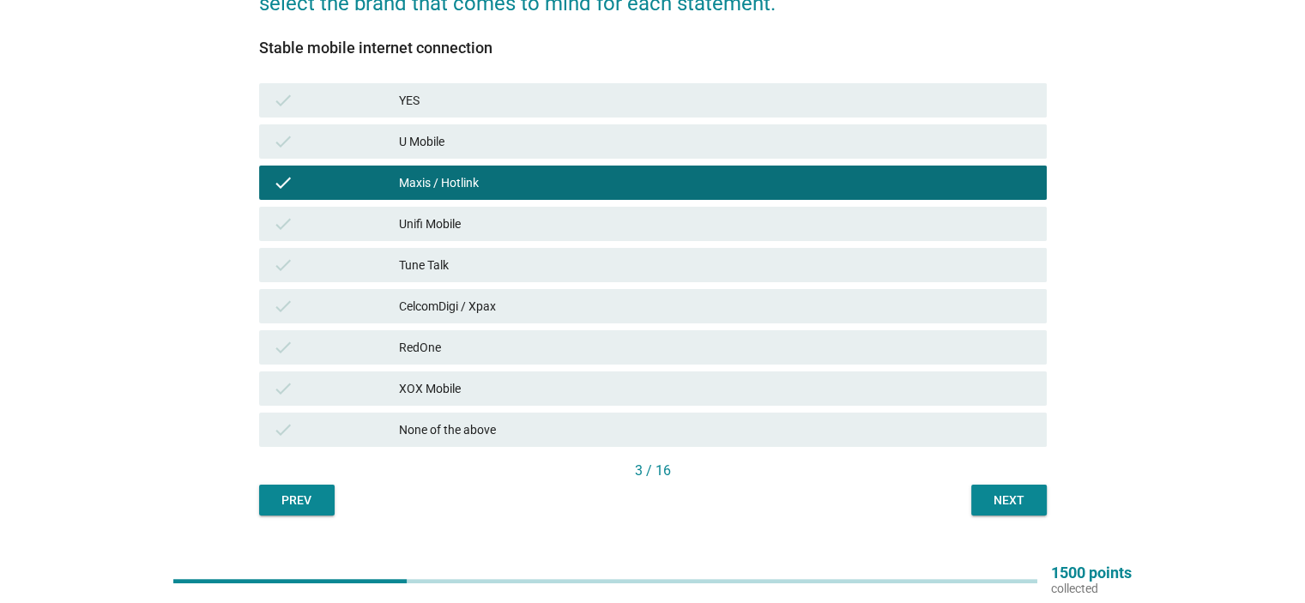
click at [1007, 493] on div "Next" at bounding box center [1009, 501] width 48 height 18
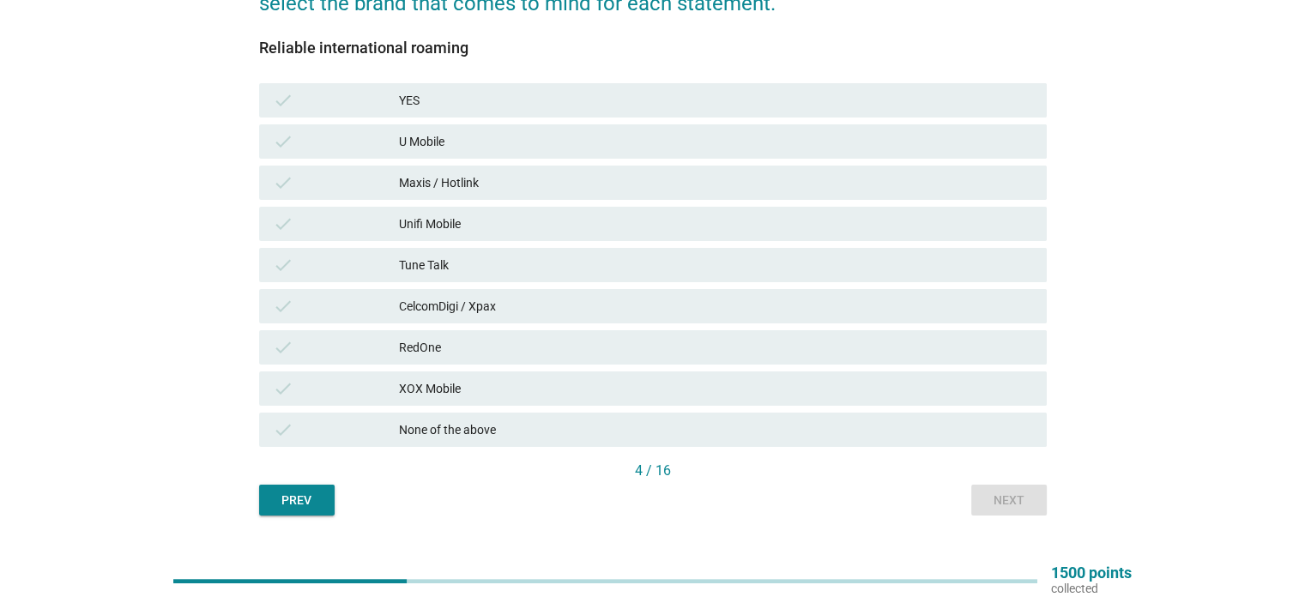
click at [487, 142] on div "U Mobile" at bounding box center [715, 141] width 633 height 21
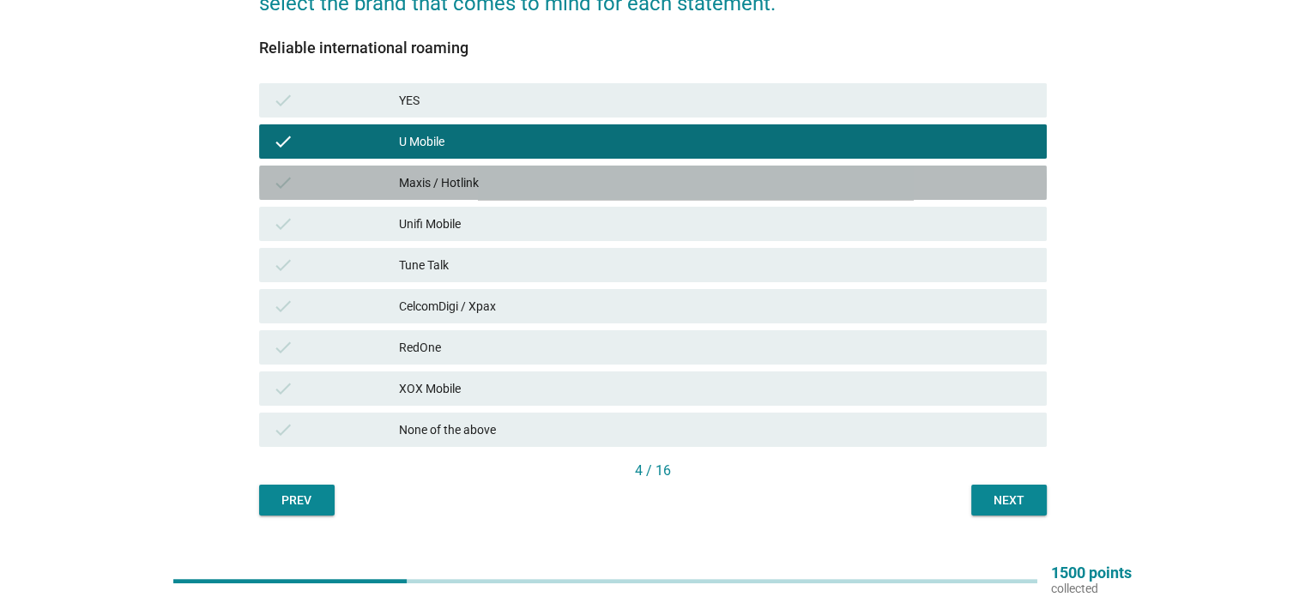
click at [494, 185] on div "Maxis / Hotlink" at bounding box center [715, 182] width 633 height 21
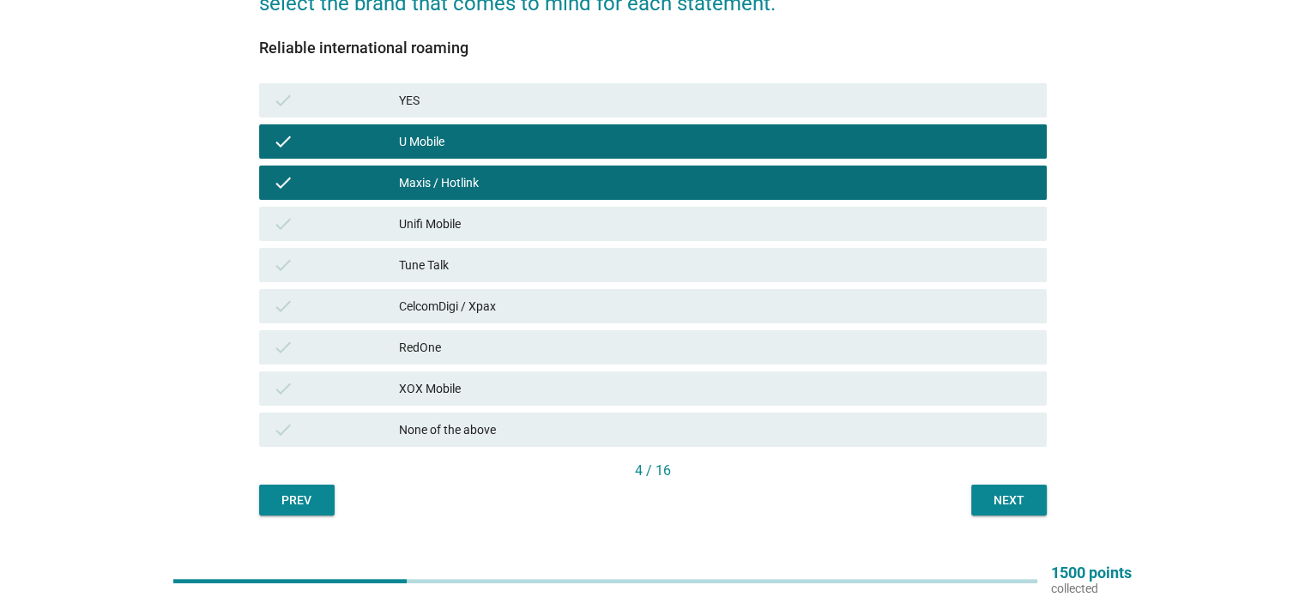
click at [771, 304] on div "CelcomDigi / Xpax" at bounding box center [715, 306] width 633 height 21
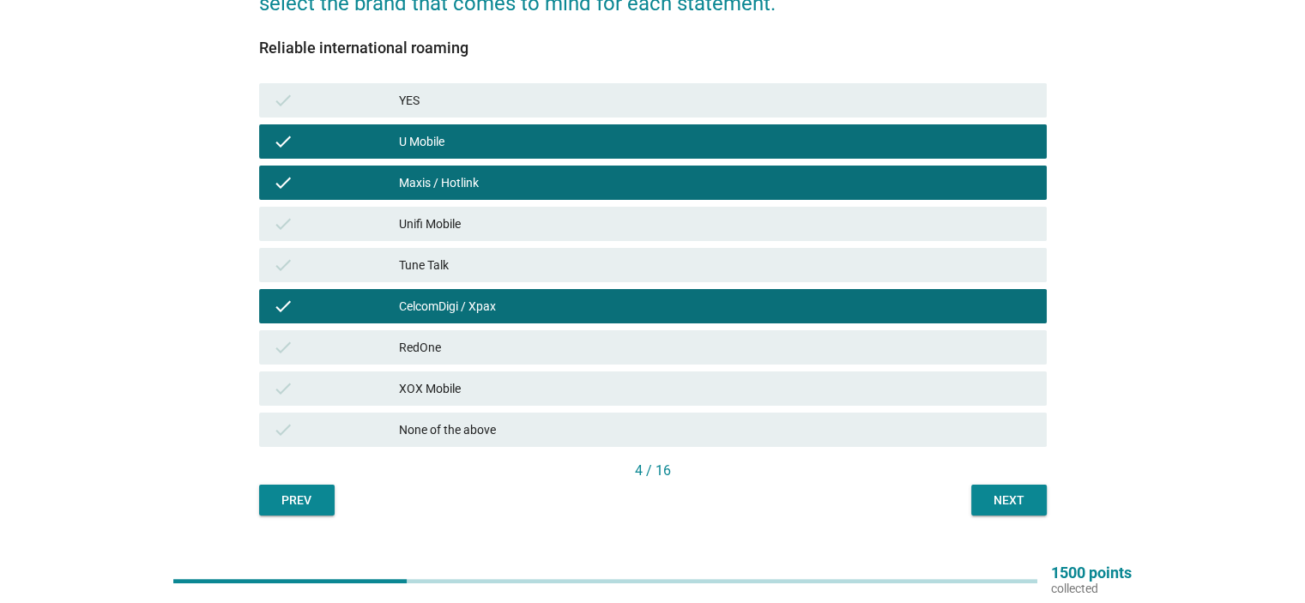
click at [1026, 502] on div "Next" at bounding box center [1009, 501] width 48 height 18
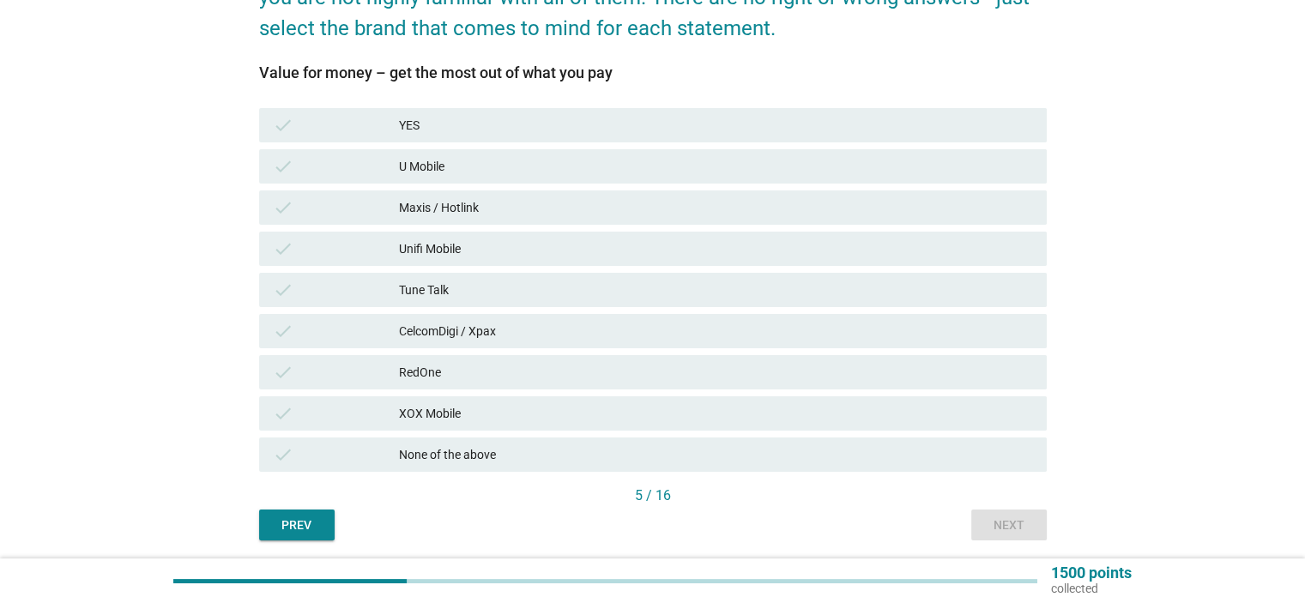
scroll to position [292, 0]
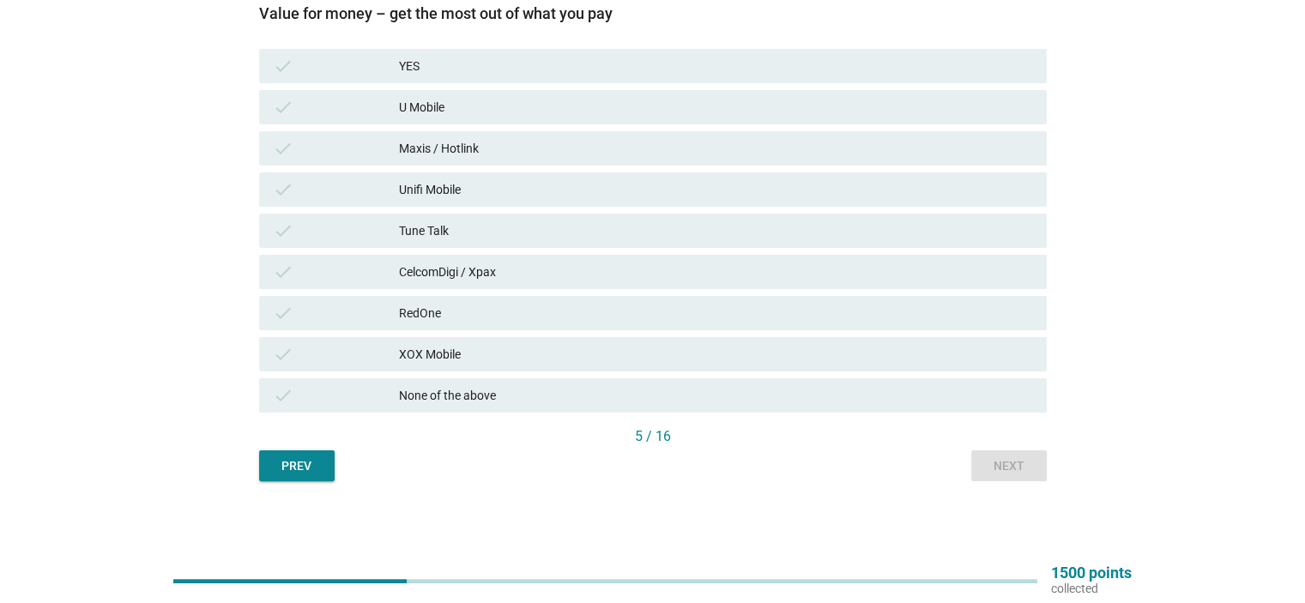
click at [685, 276] on div "CelcomDigi / Xpax" at bounding box center [715, 272] width 633 height 21
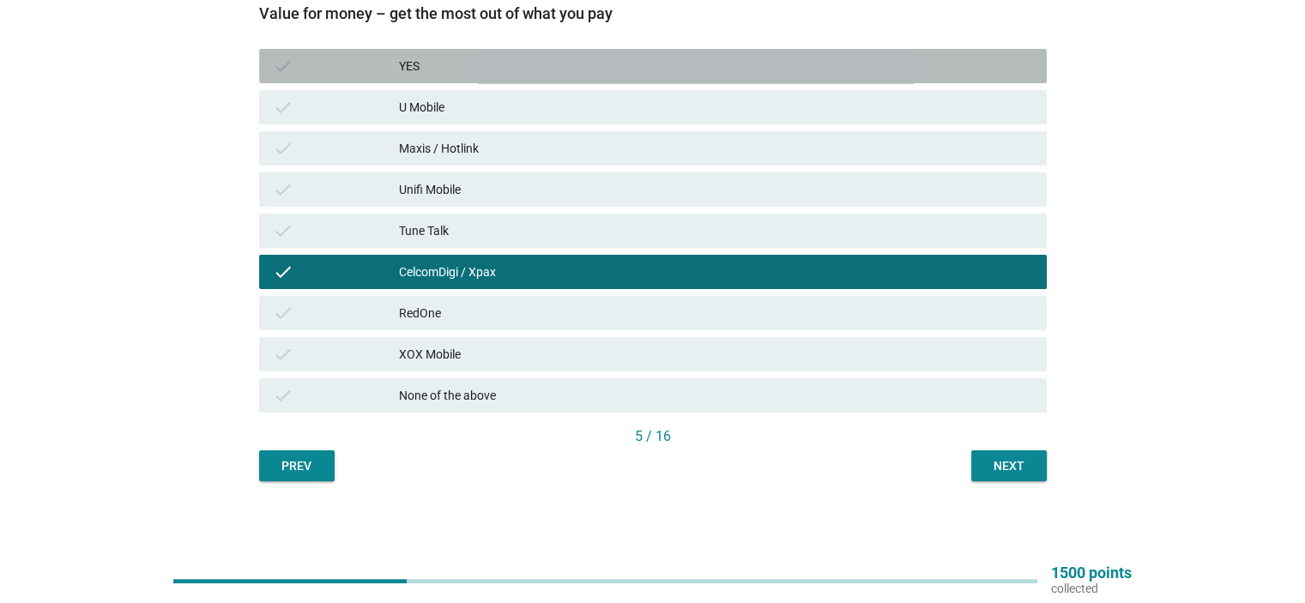
click at [673, 70] on div "YES" at bounding box center [715, 66] width 633 height 21
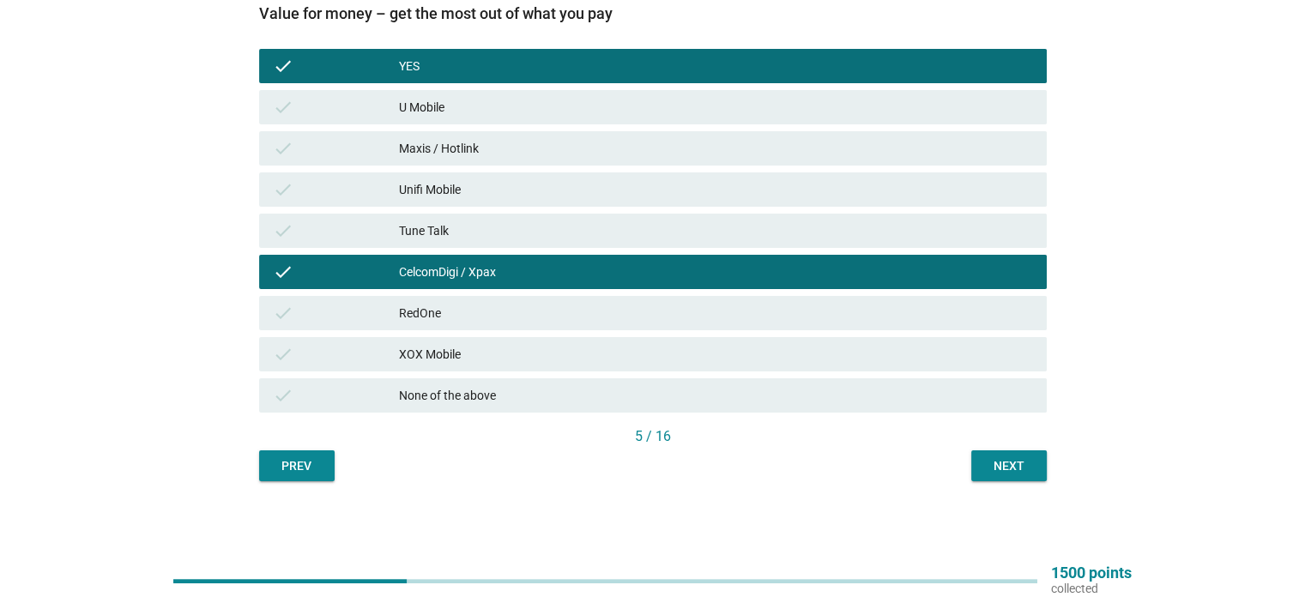
click at [673, 109] on div "U Mobile" at bounding box center [715, 107] width 633 height 21
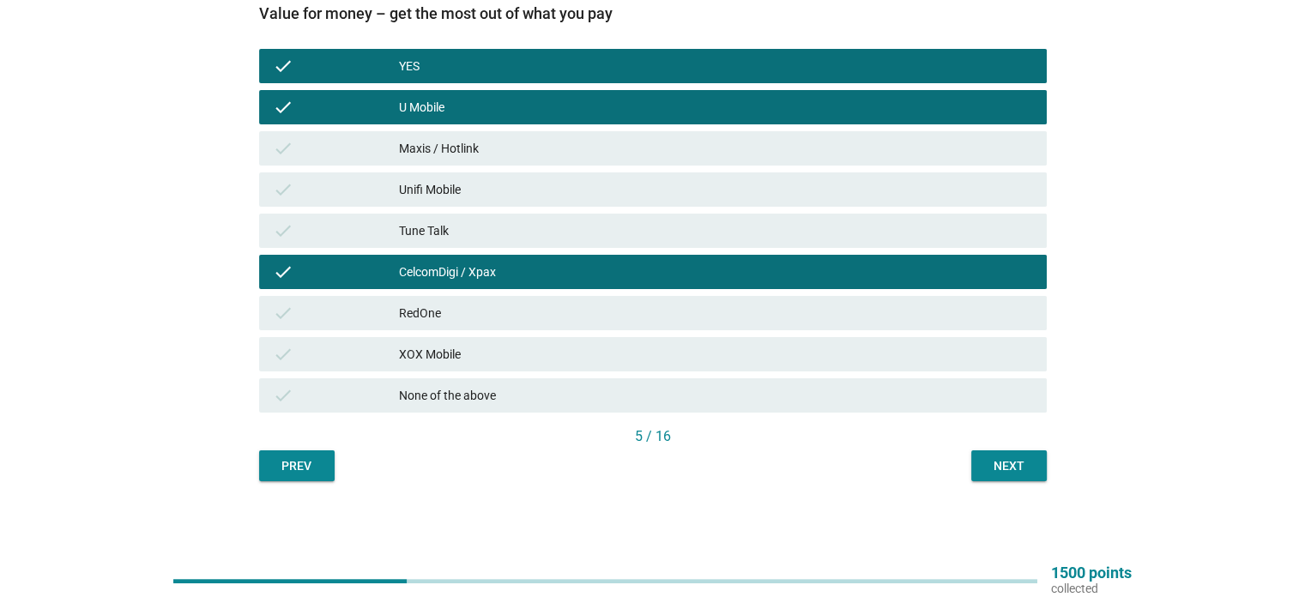
click at [997, 462] on div "Next" at bounding box center [1009, 466] width 48 height 18
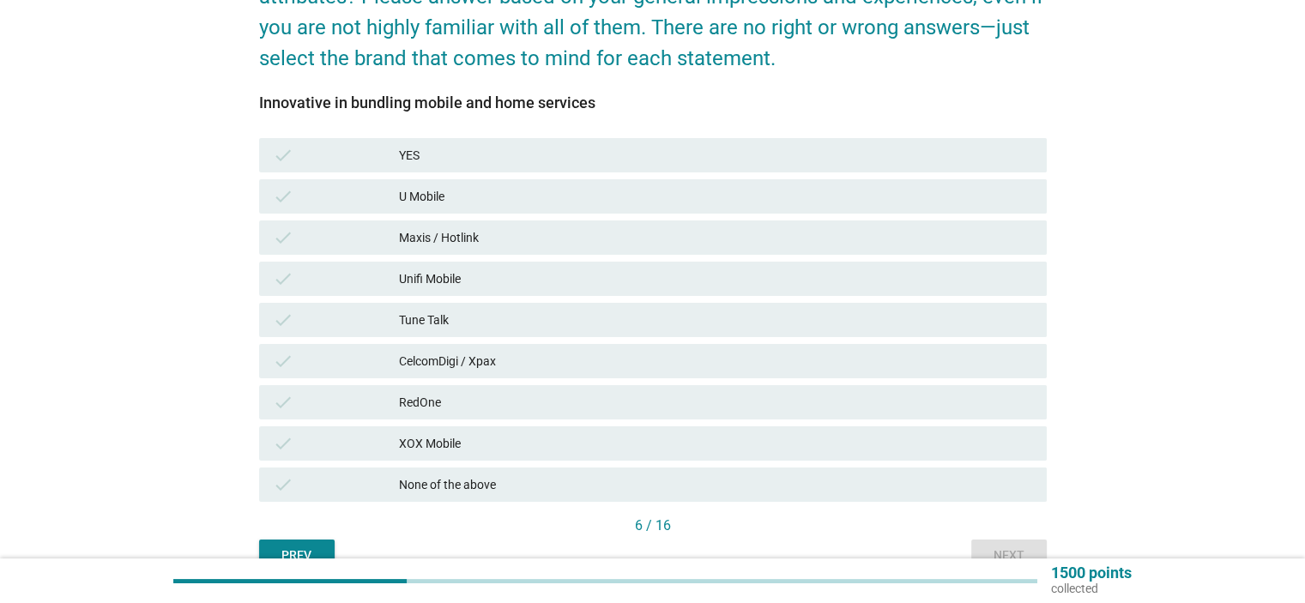
scroll to position [257, 0]
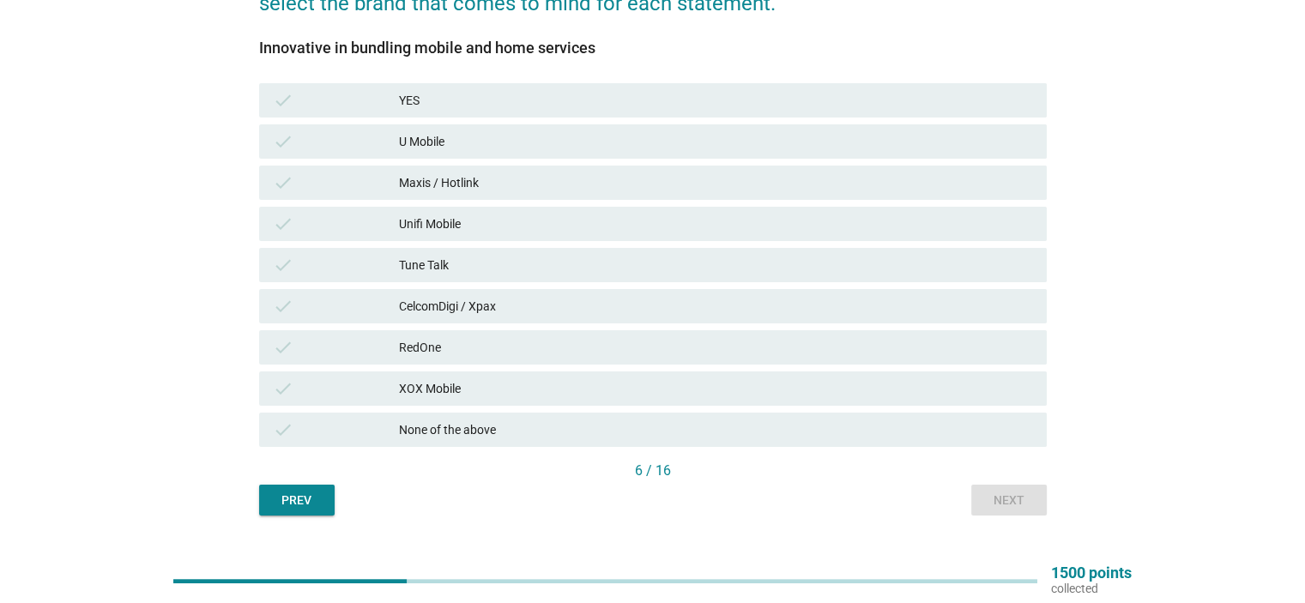
click at [617, 375] on div "check XOX Mobile" at bounding box center [653, 389] width 788 height 34
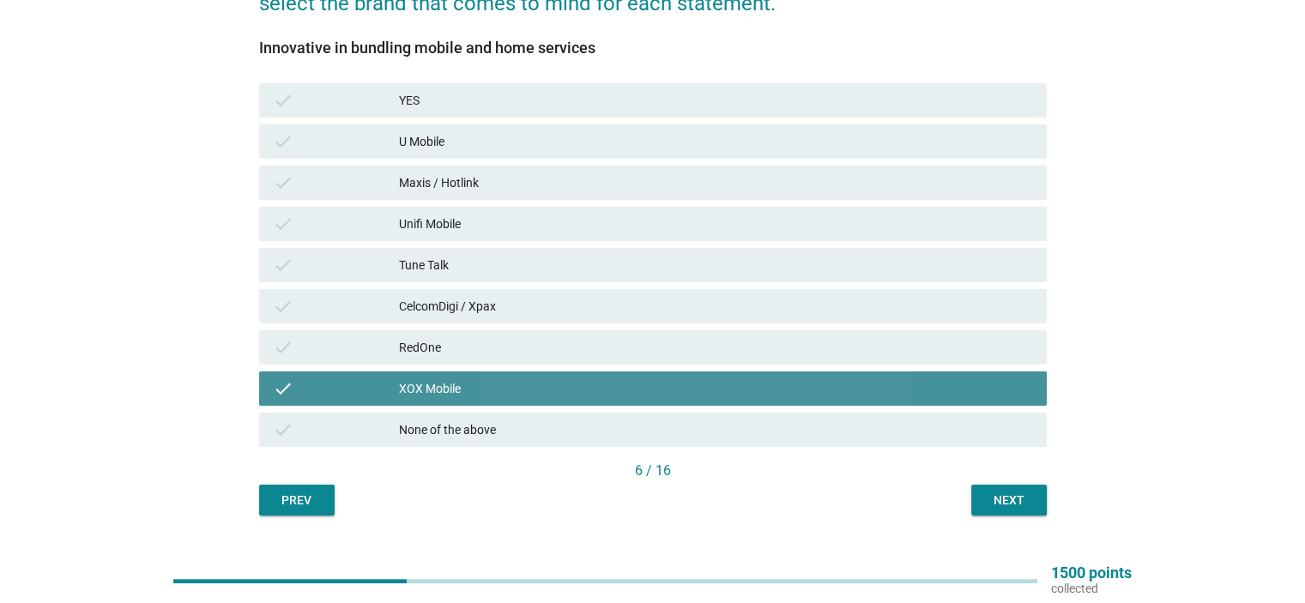
click at [626, 339] on div "RedOne" at bounding box center [715, 347] width 633 height 21
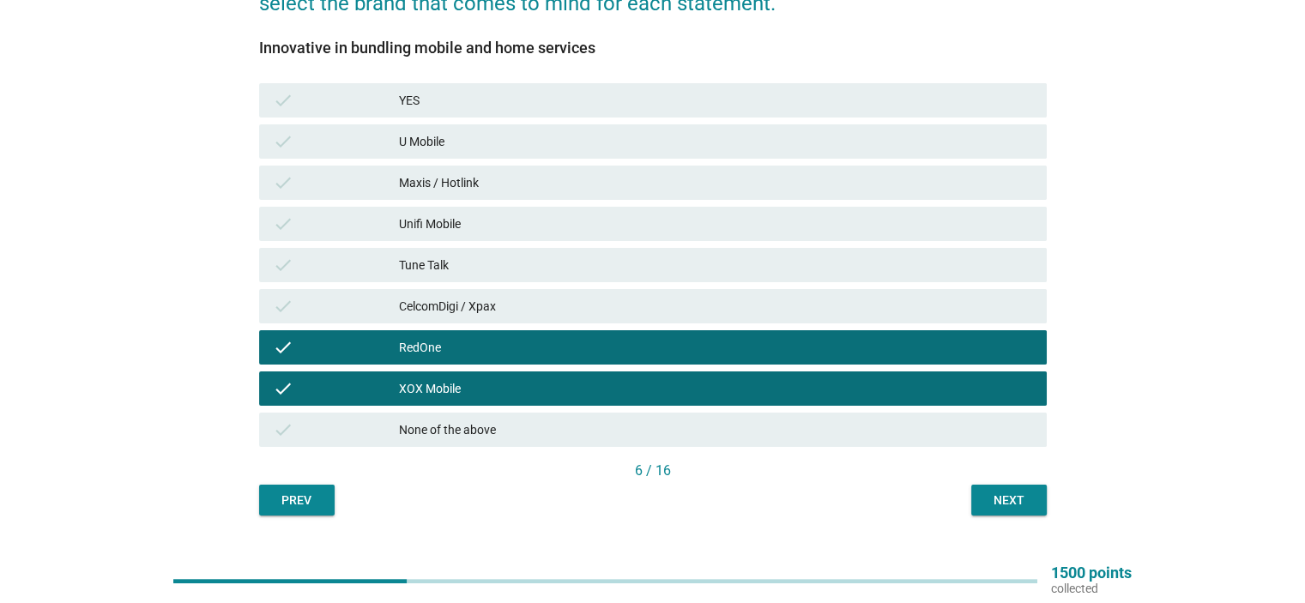
click at [626, 339] on div "RedOne" at bounding box center [715, 347] width 633 height 21
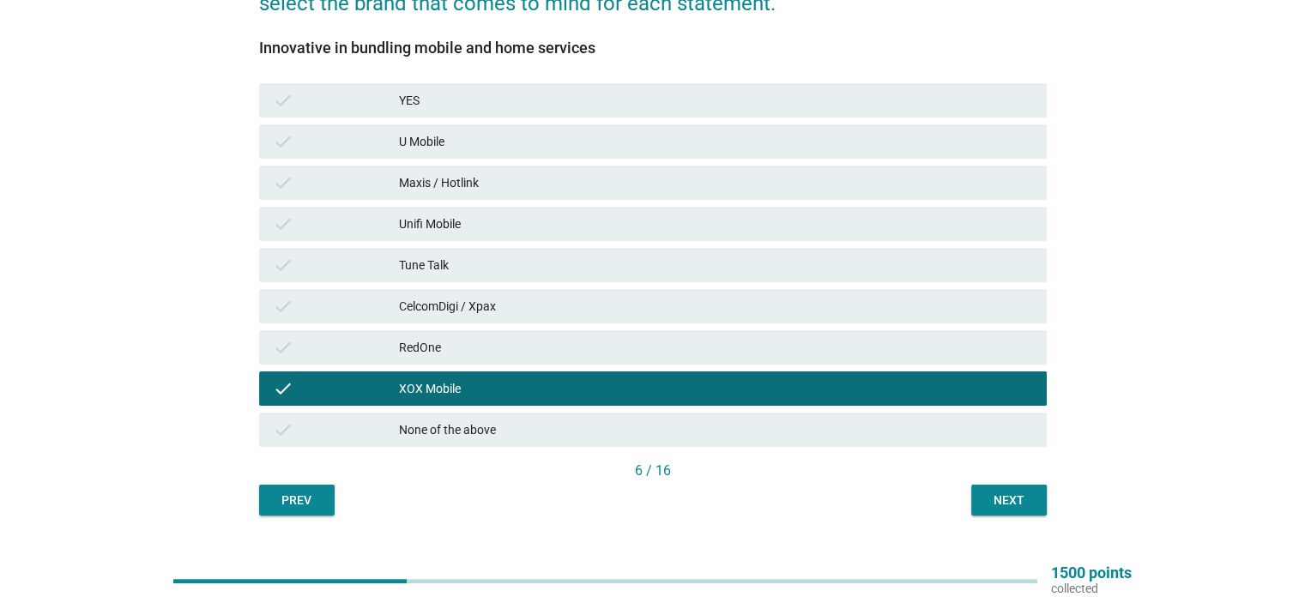
click at [623, 375] on div "check XOX Mobile" at bounding box center [653, 389] width 788 height 34
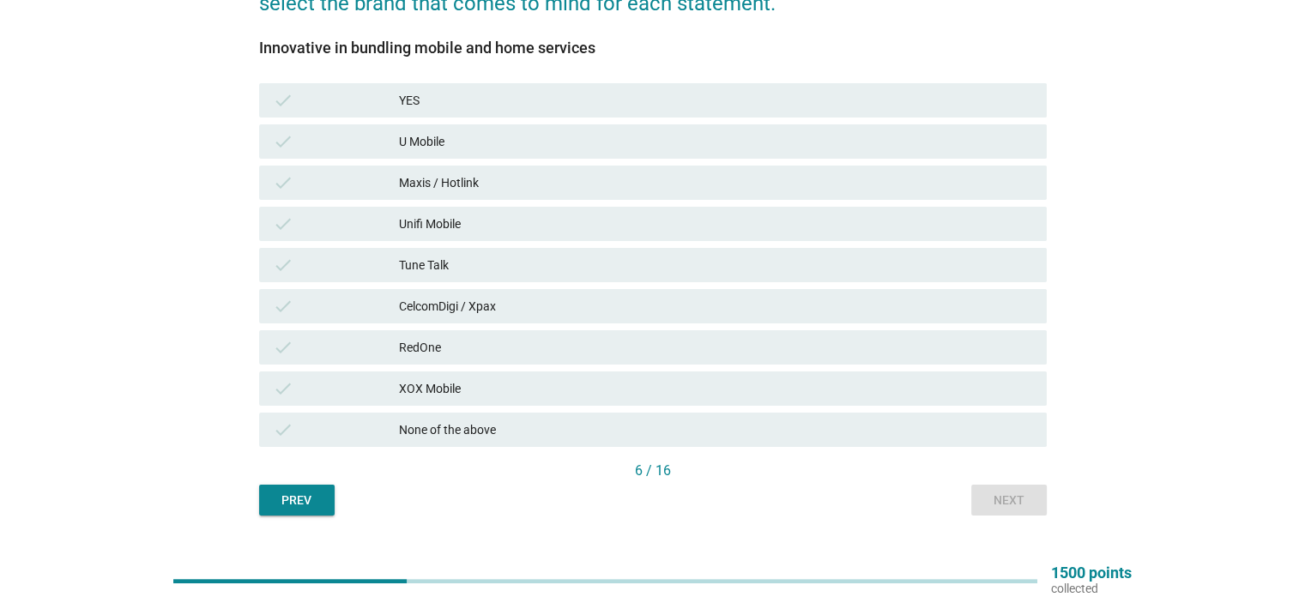
click at [635, 303] on div "CelcomDigi / Xpax" at bounding box center [715, 306] width 633 height 21
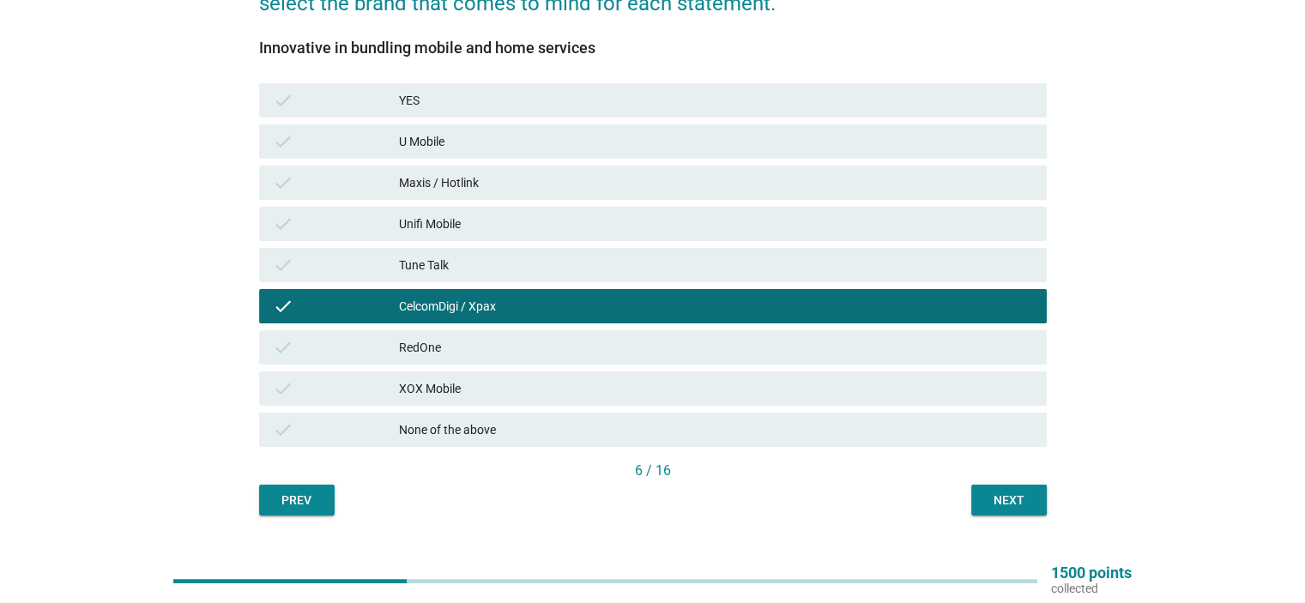
click at [618, 184] on div "Maxis / Hotlink" at bounding box center [715, 182] width 633 height 21
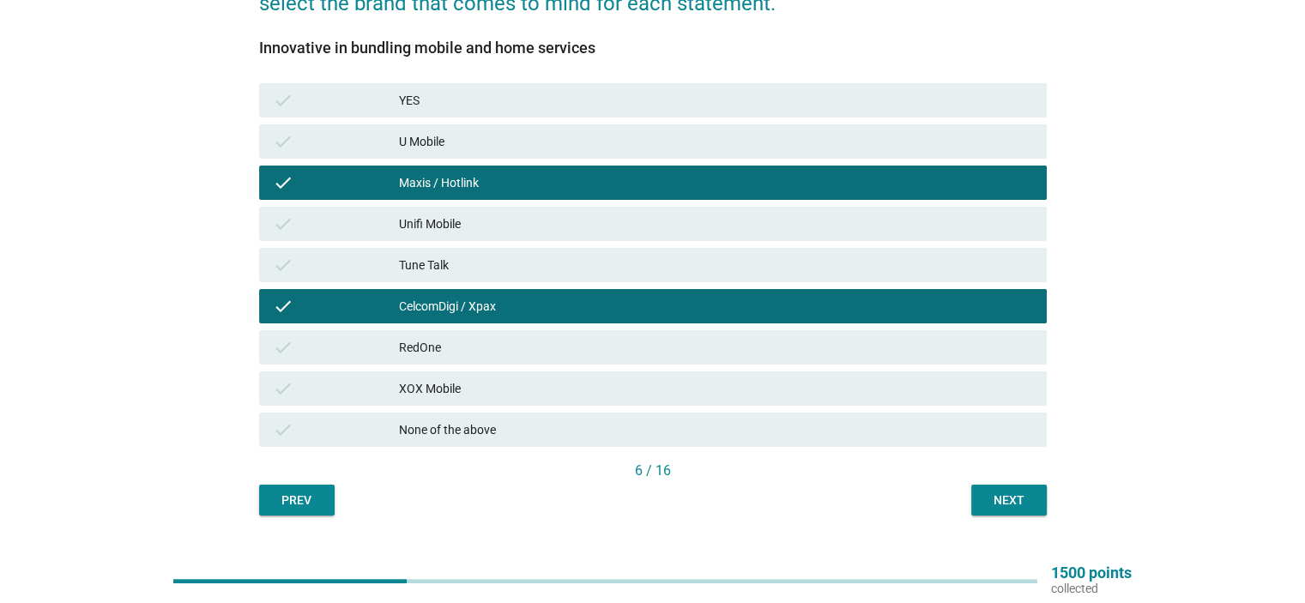
click at [625, 136] on div "U Mobile" at bounding box center [715, 141] width 633 height 21
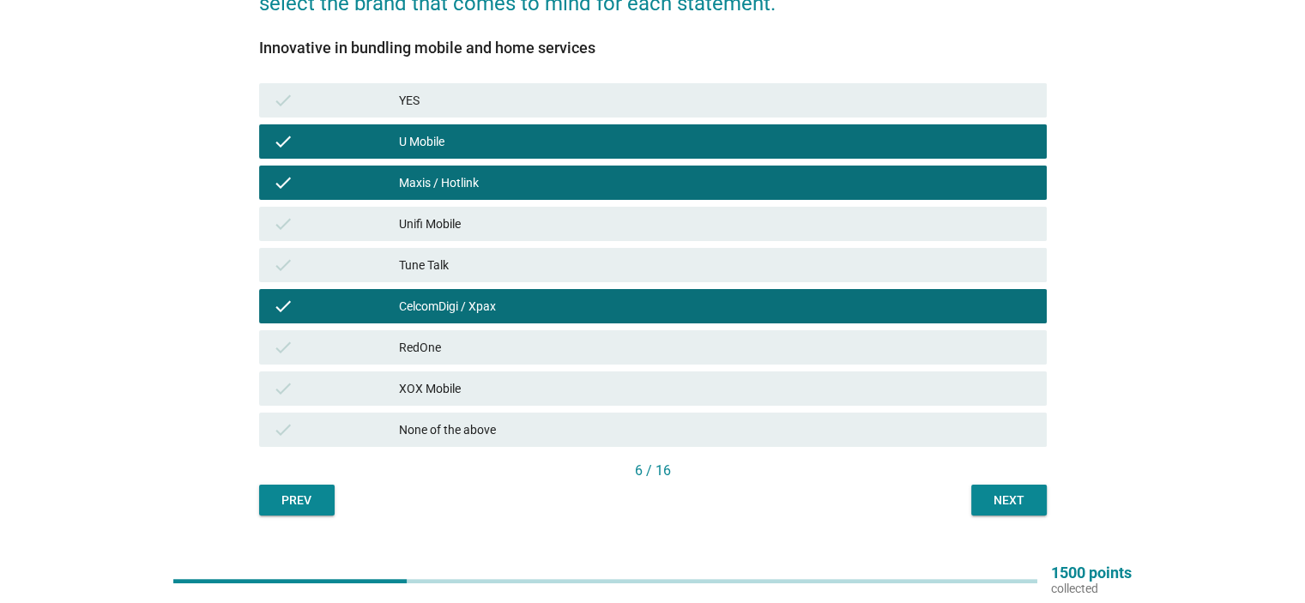
click at [628, 86] on div "check YES" at bounding box center [653, 100] width 788 height 34
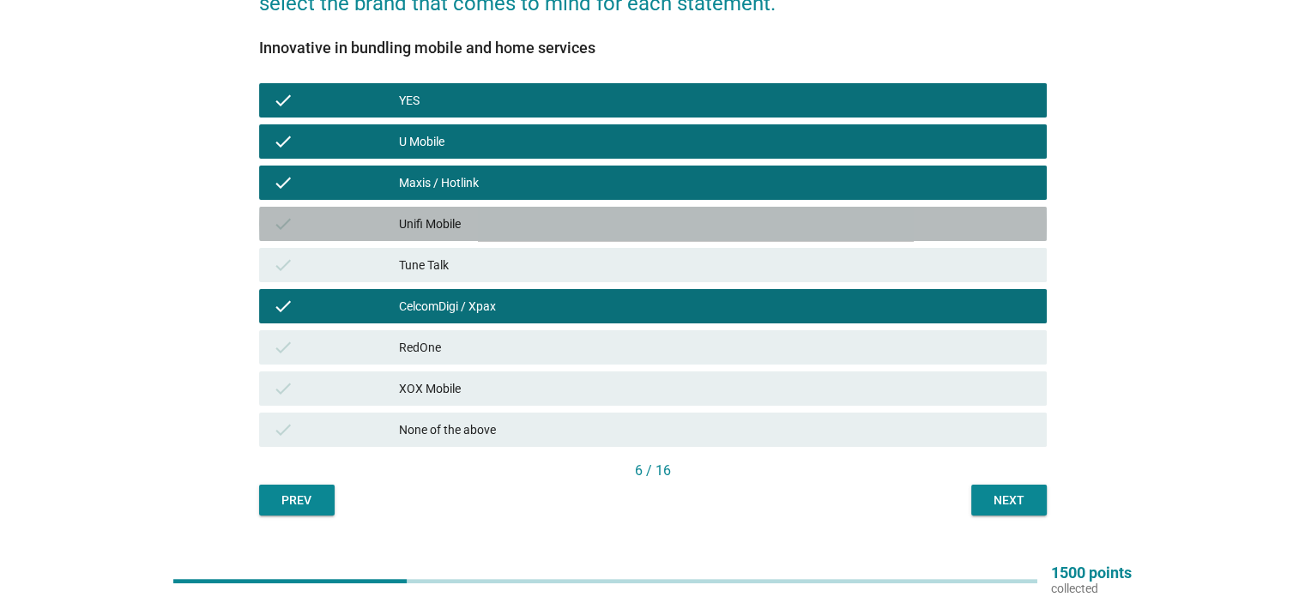
click at [702, 228] on div "Unifi Mobile" at bounding box center [715, 224] width 633 height 21
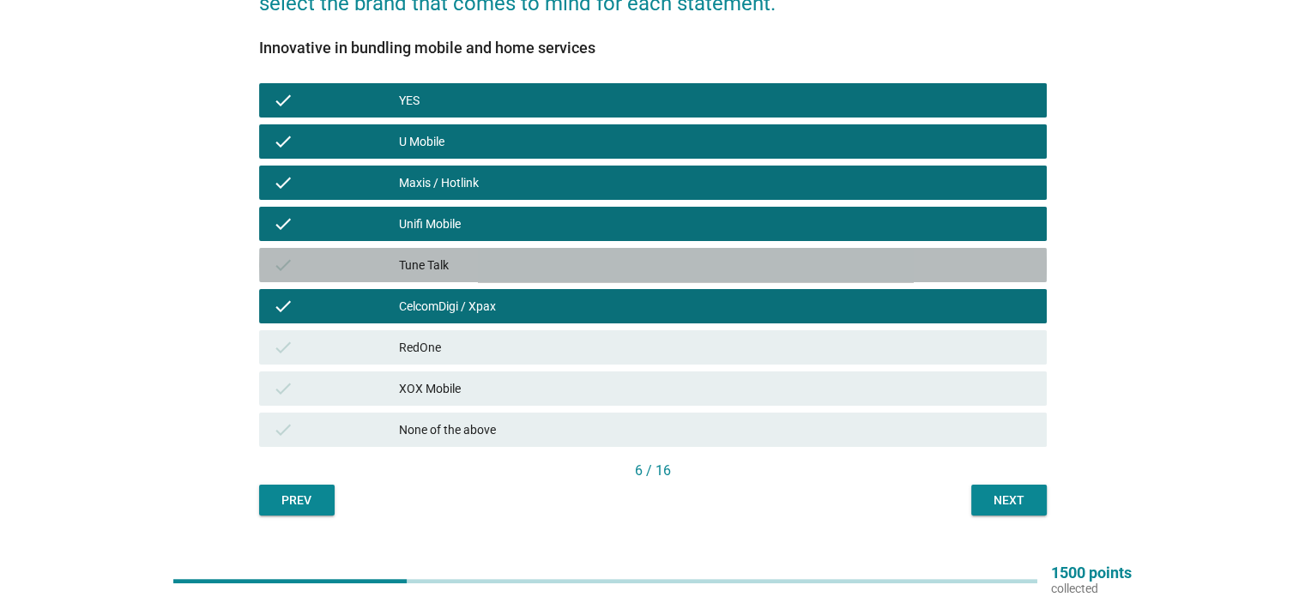
click at [710, 268] on div "Tune Talk" at bounding box center [715, 265] width 633 height 21
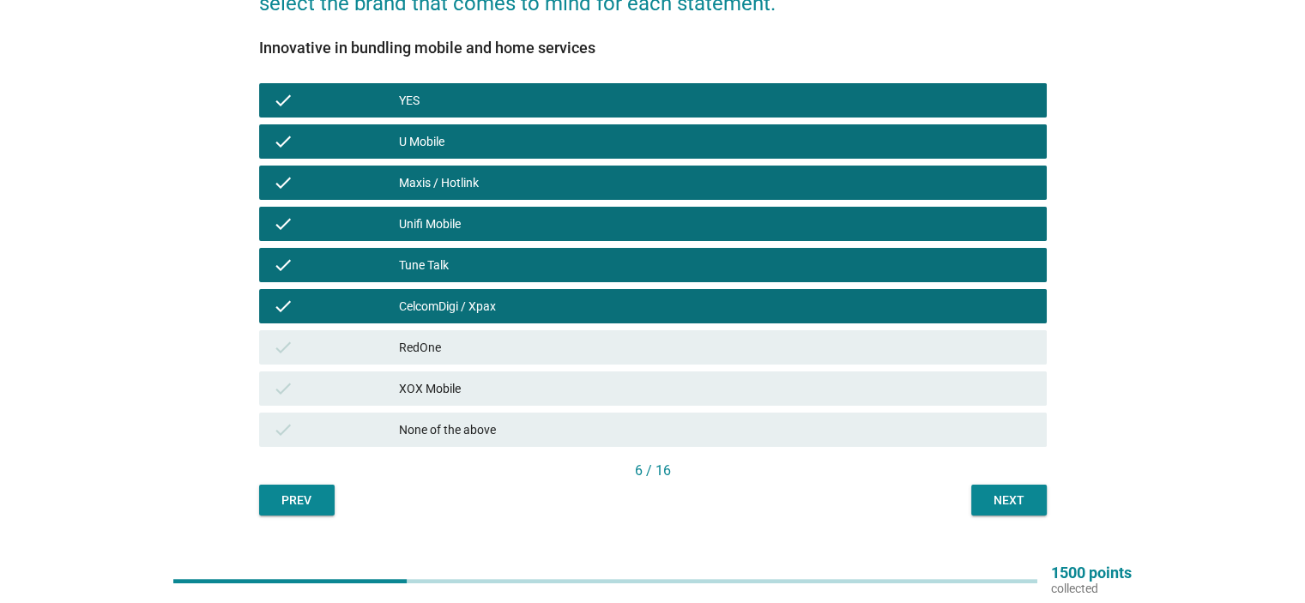
click at [1007, 511] on button "Next" at bounding box center [1009, 500] width 76 height 31
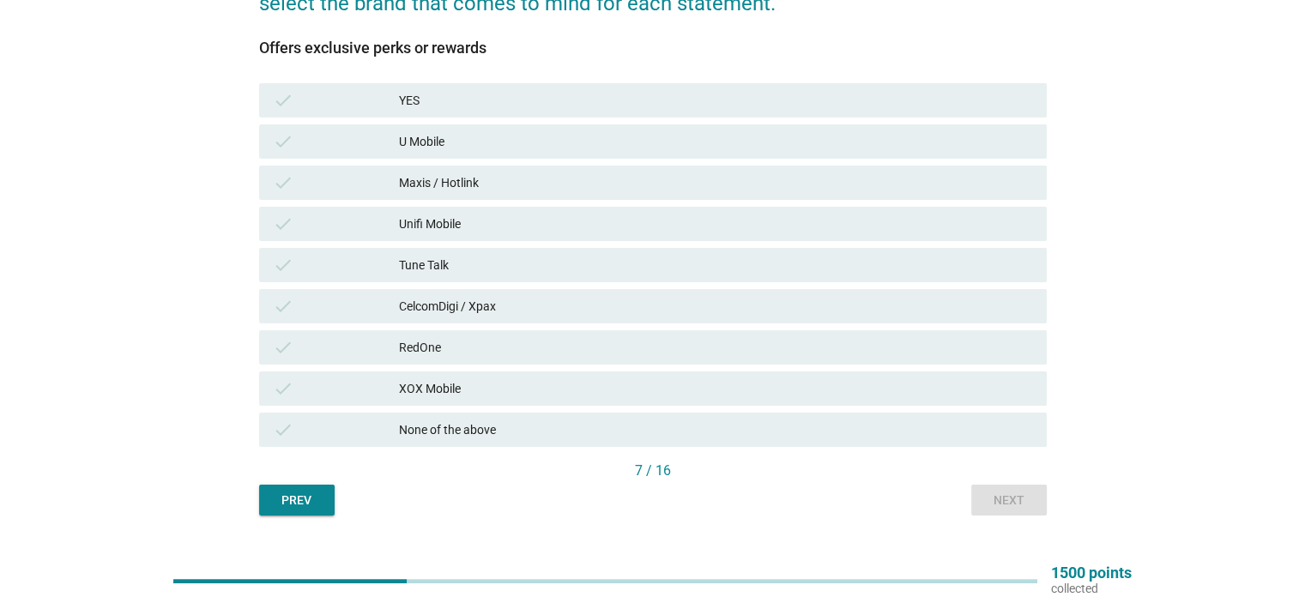
click at [764, 452] on div "Offers exclusive perks or rewards check YES check U Mobile check Maxis / Hotlin…" at bounding box center [653, 249] width 788 height 421
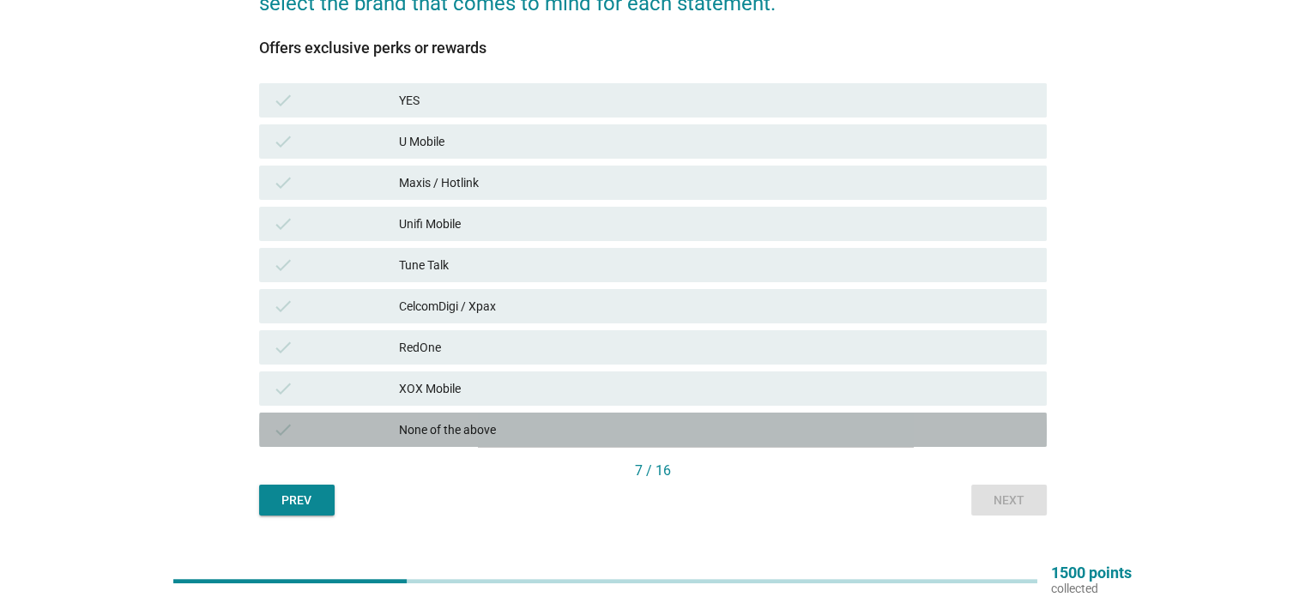
click at [783, 436] on div "None of the above" at bounding box center [715, 430] width 633 height 21
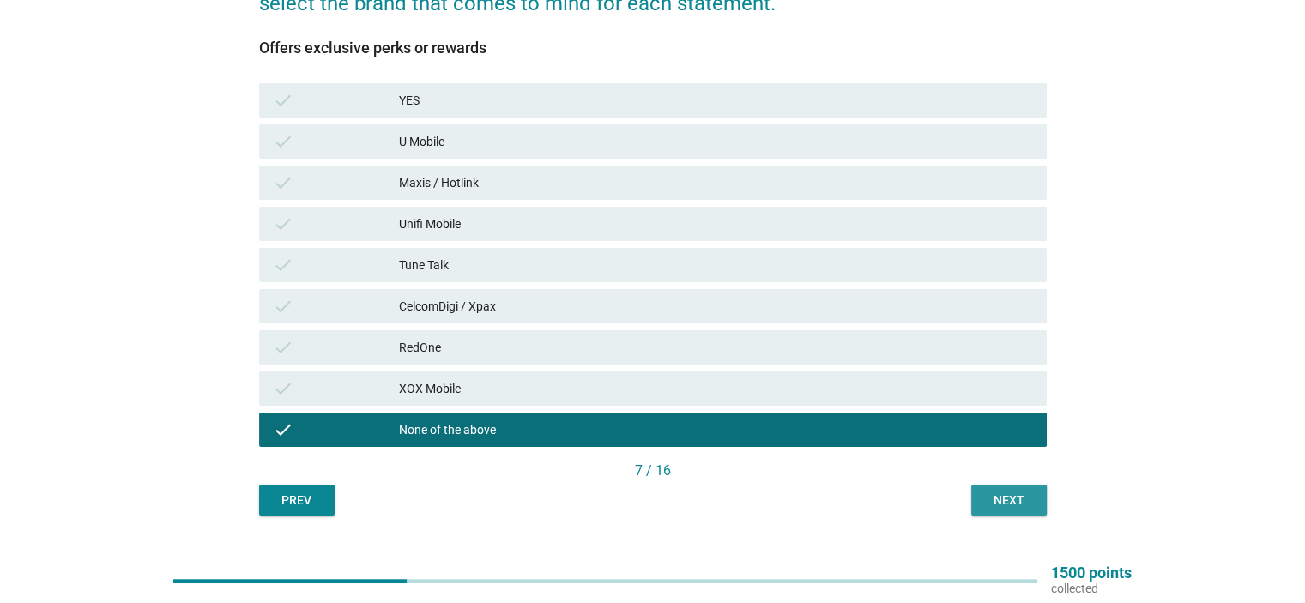
click at [1023, 487] on button "Next" at bounding box center [1009, 500] width 76 height 31
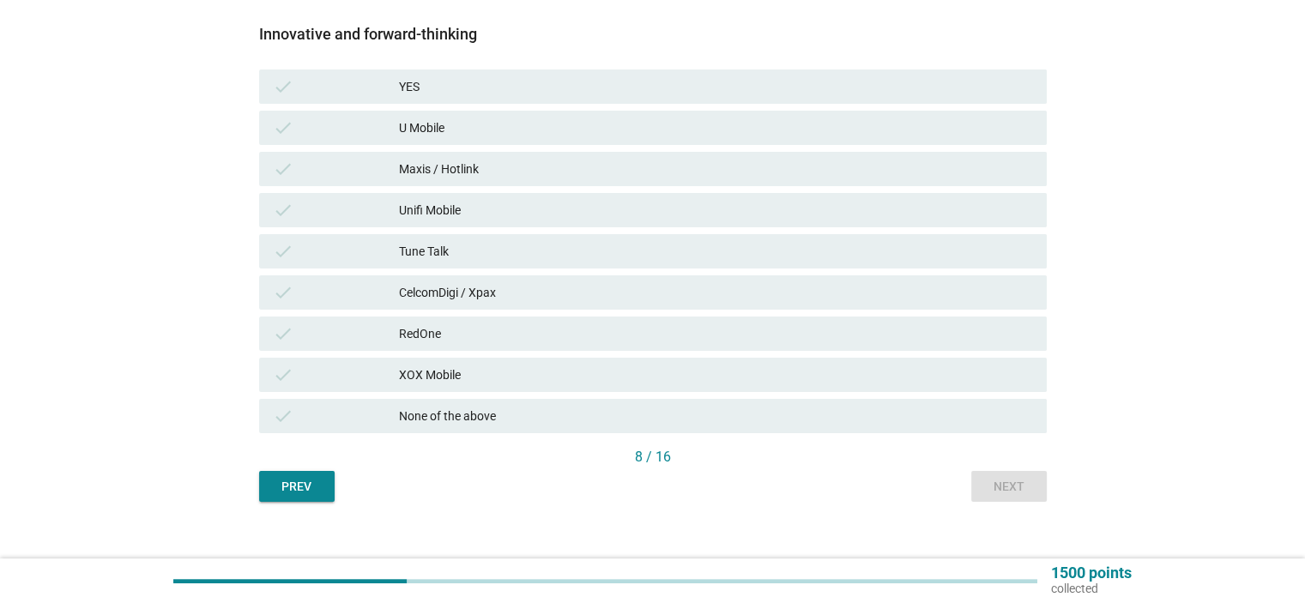
scroll to position [292, 0]
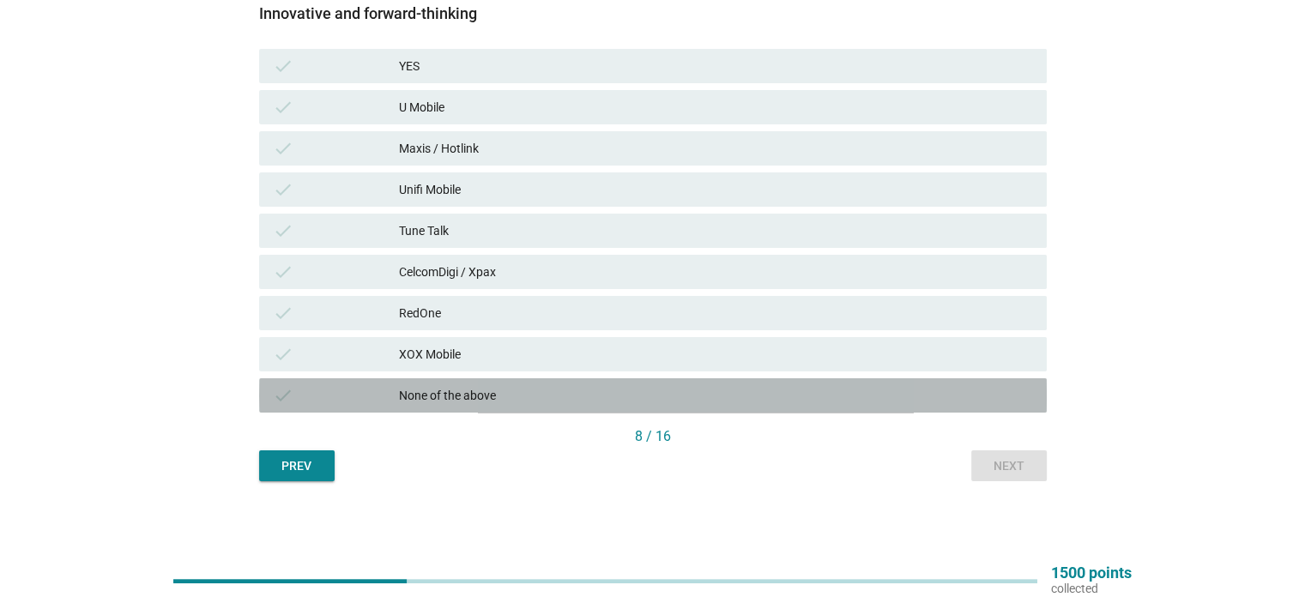
click at [985, 404] on div "None of the above" at bounding box center [715, 395] width 633 height 21
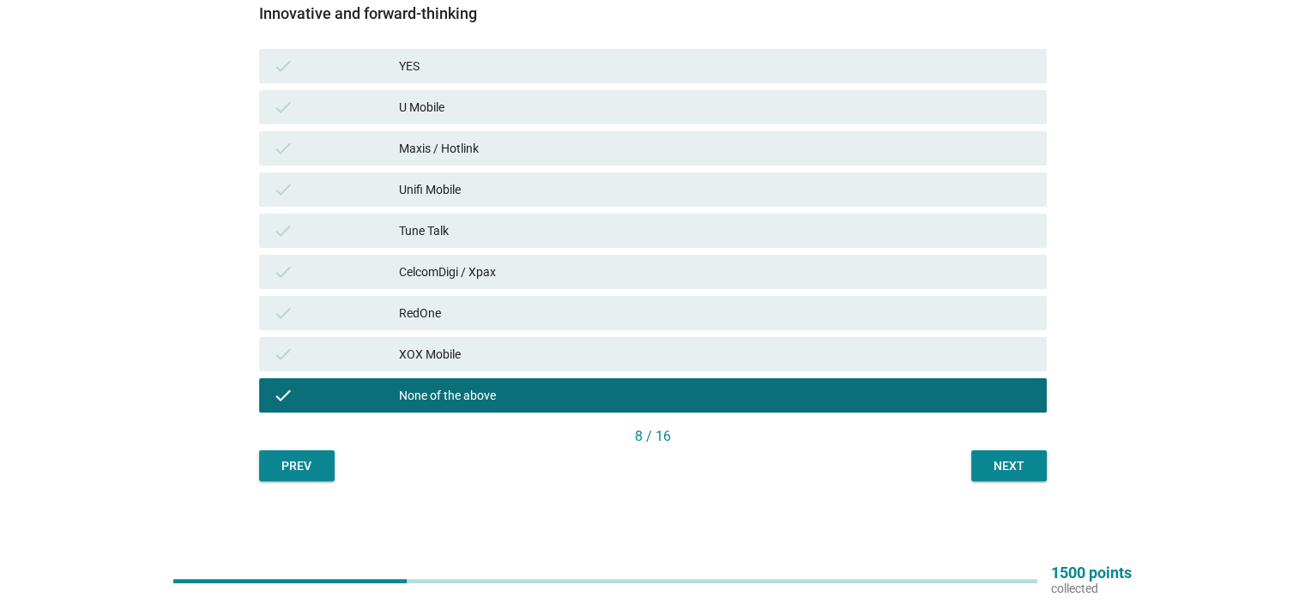
click at [1019, 479] on button "Next" at bounding box center [1009, 465] width 76 height 31
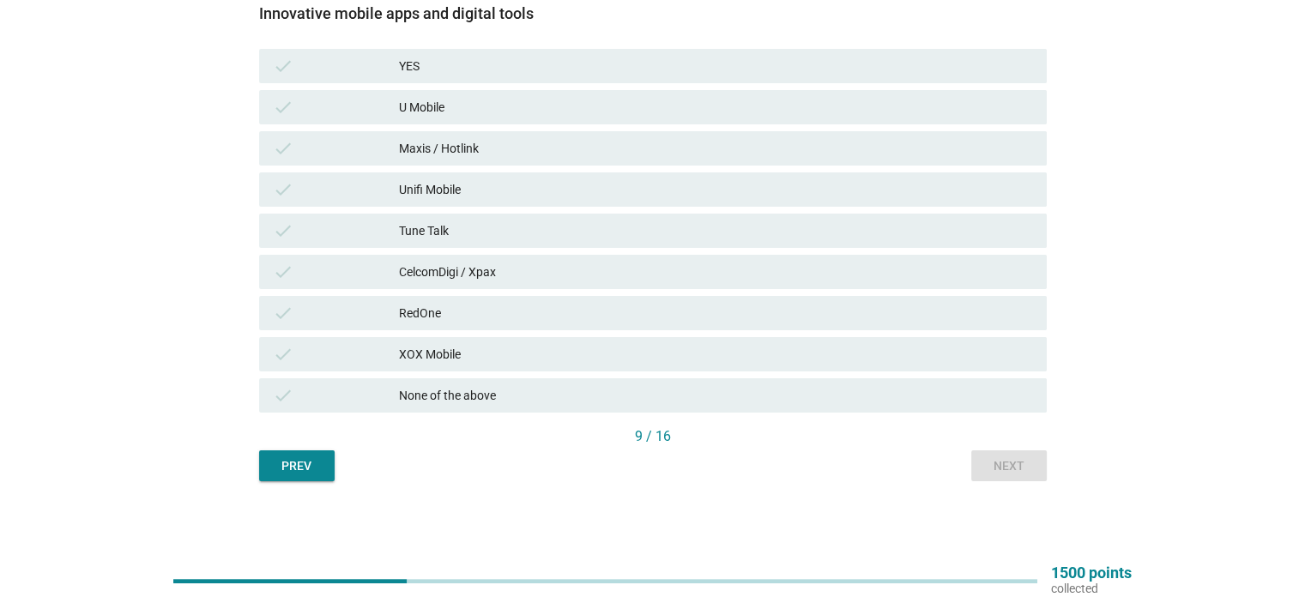
click at [995, 396] on div "None of the above" at bounding box center [715, 395] width 633 height 21
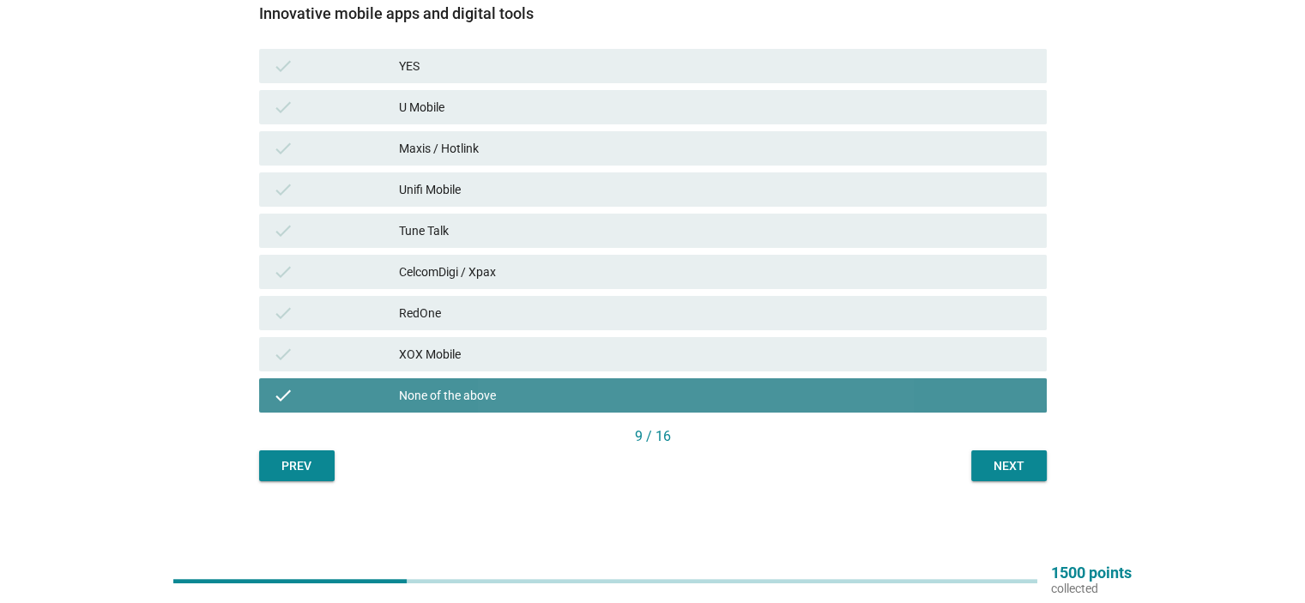
click at [1031, 466] on div "Next" at bounding box center [1009, 466] width 48 height 18
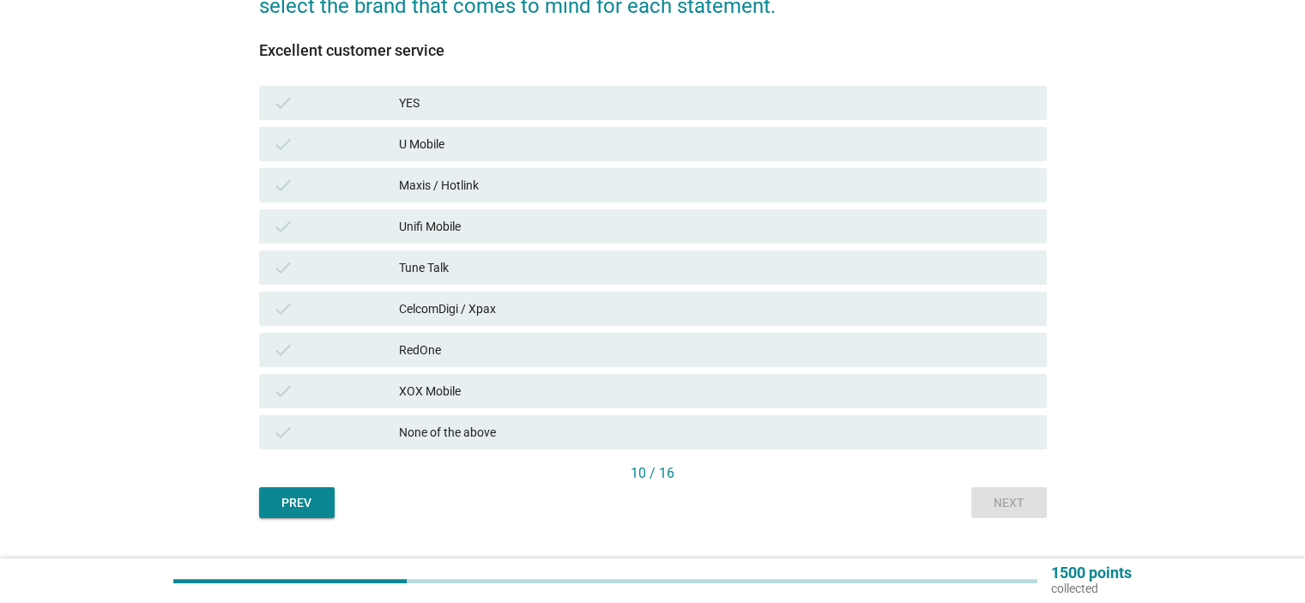
scroll to position [257, 0]
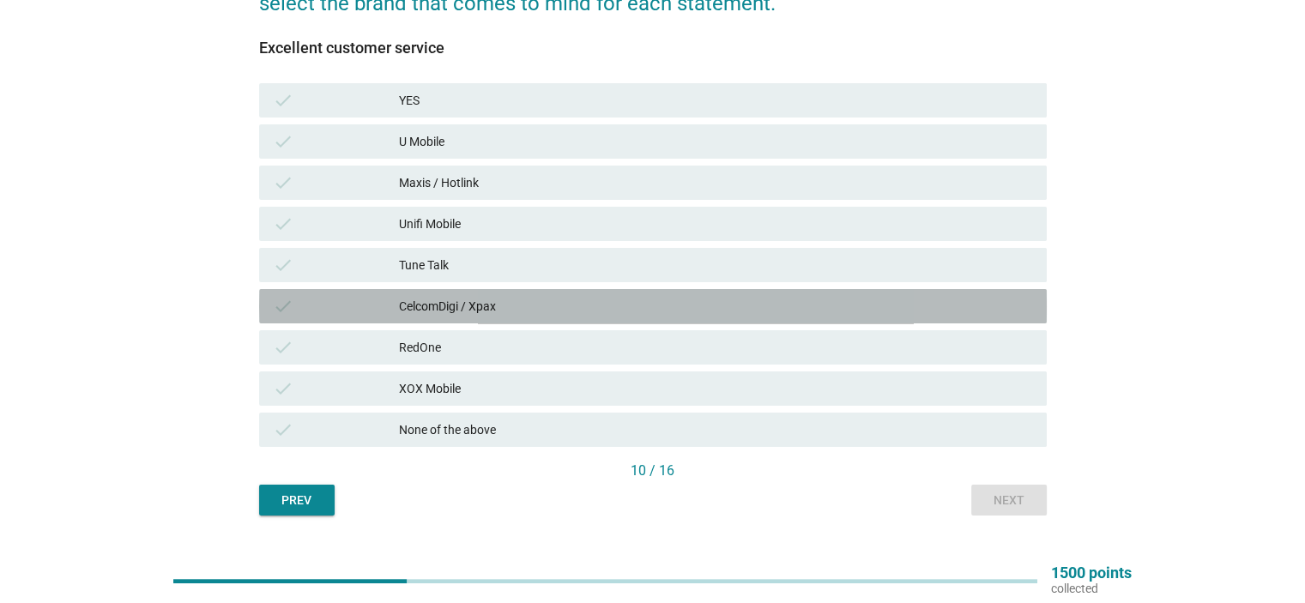
click at [469, 294] on div "check CelcomDigi / Xpax" at bounding box center [653, 306] width 788 height 34
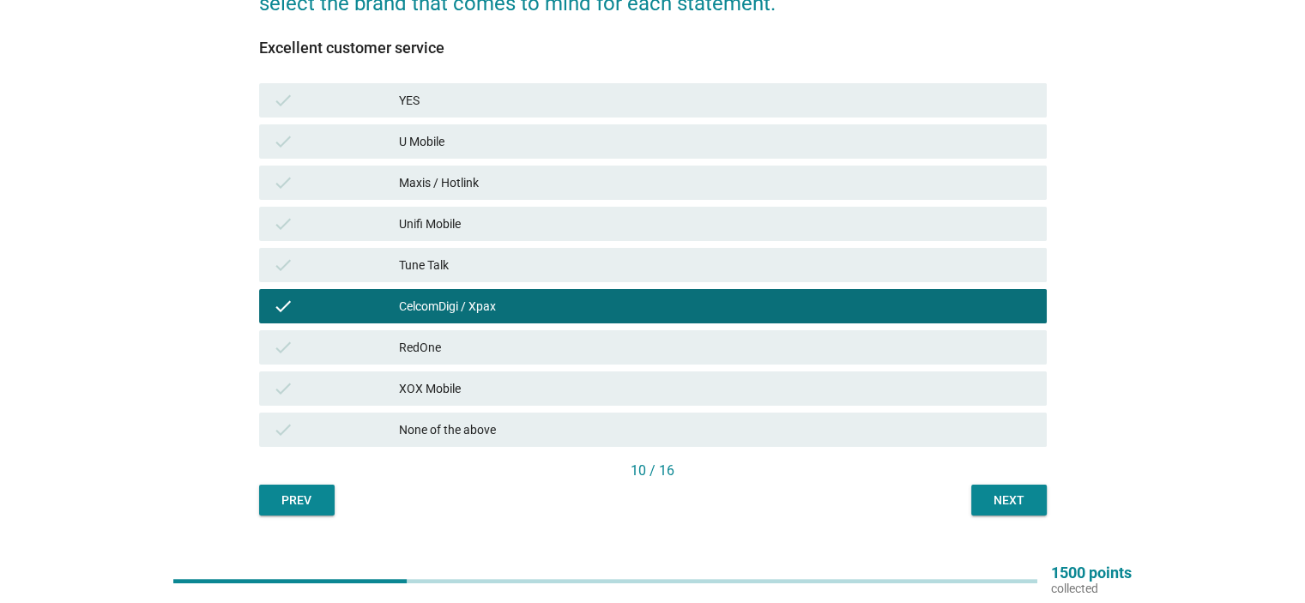
click at [524, 181] on div "Maxis / Hotlink" at bounding box center [715, 182] width 633 height 21
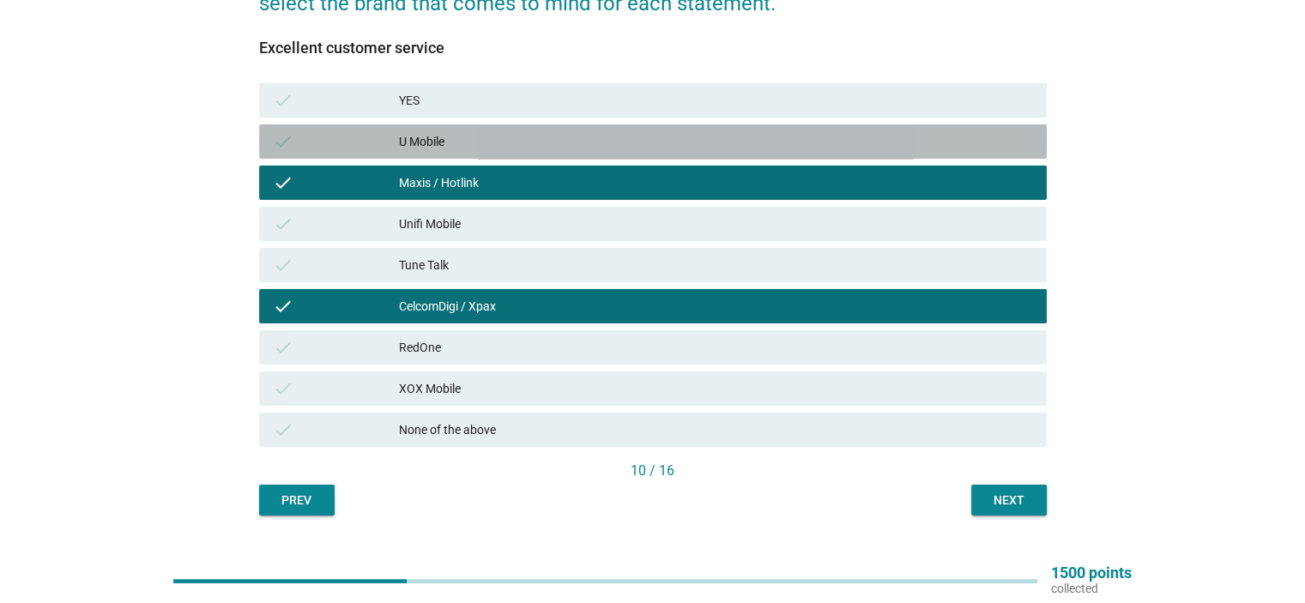
click at [535, 157] on div "check U Mobile" at bounding box center [653, 141] width 788 height 34
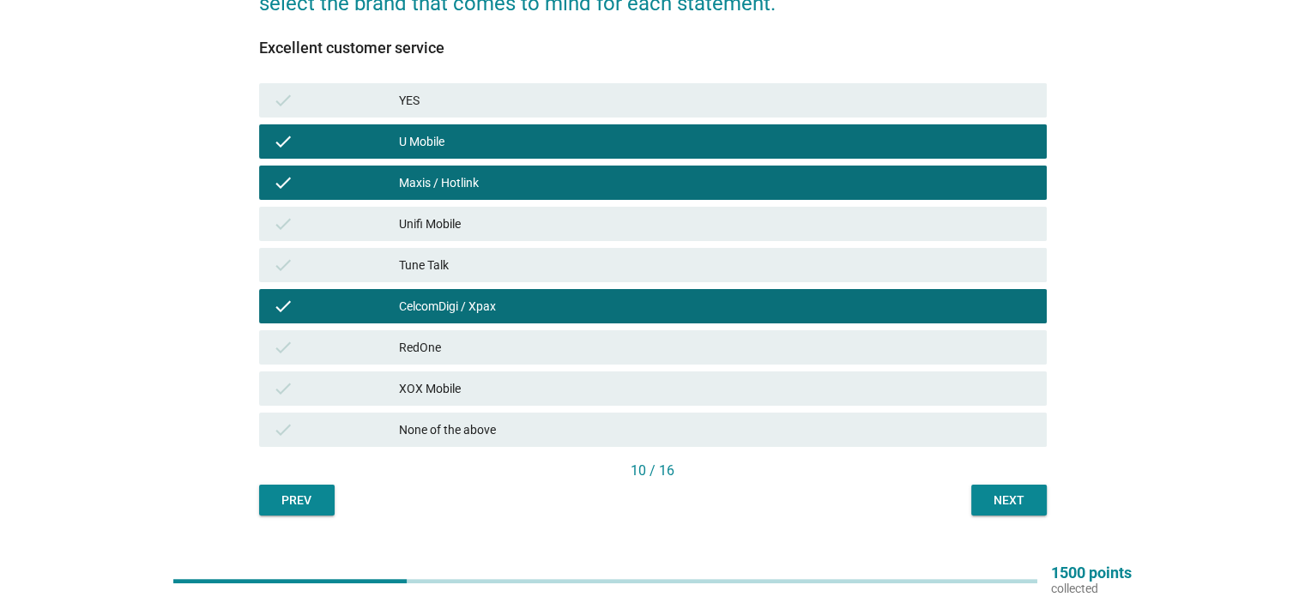
click at [535, 151] on div "U Mobile" at bounding box center [715, 141] width 633 height 21
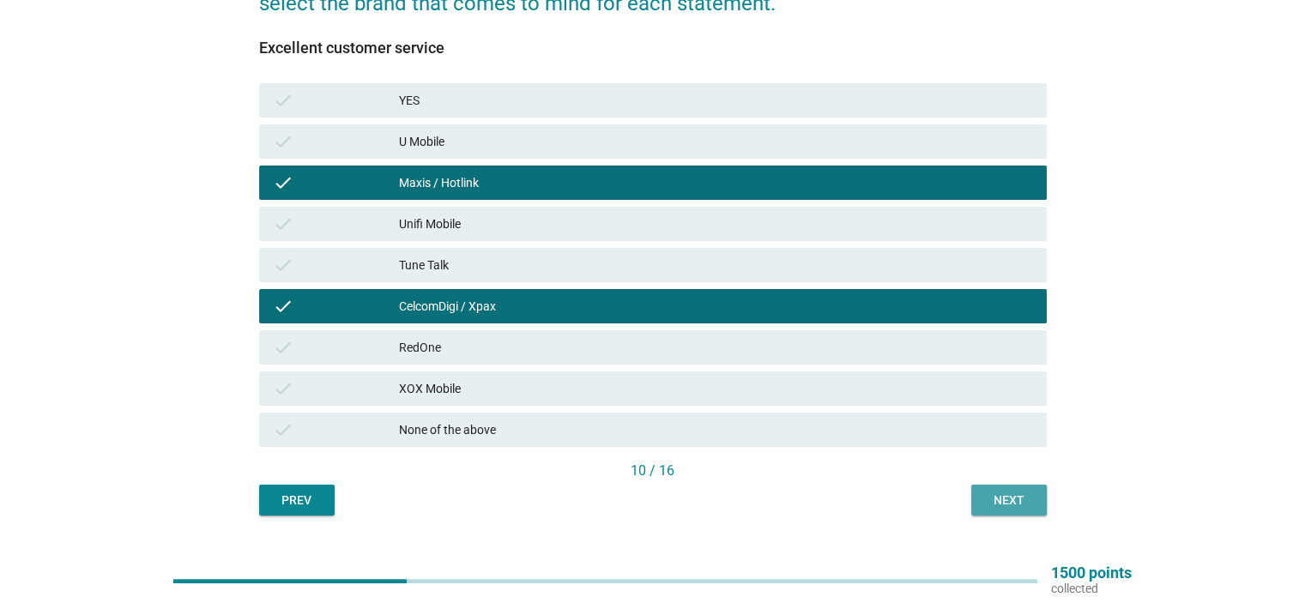
click at [1028, 486] on button "Next" at bounding box center [1009, 500] width 76 height 31
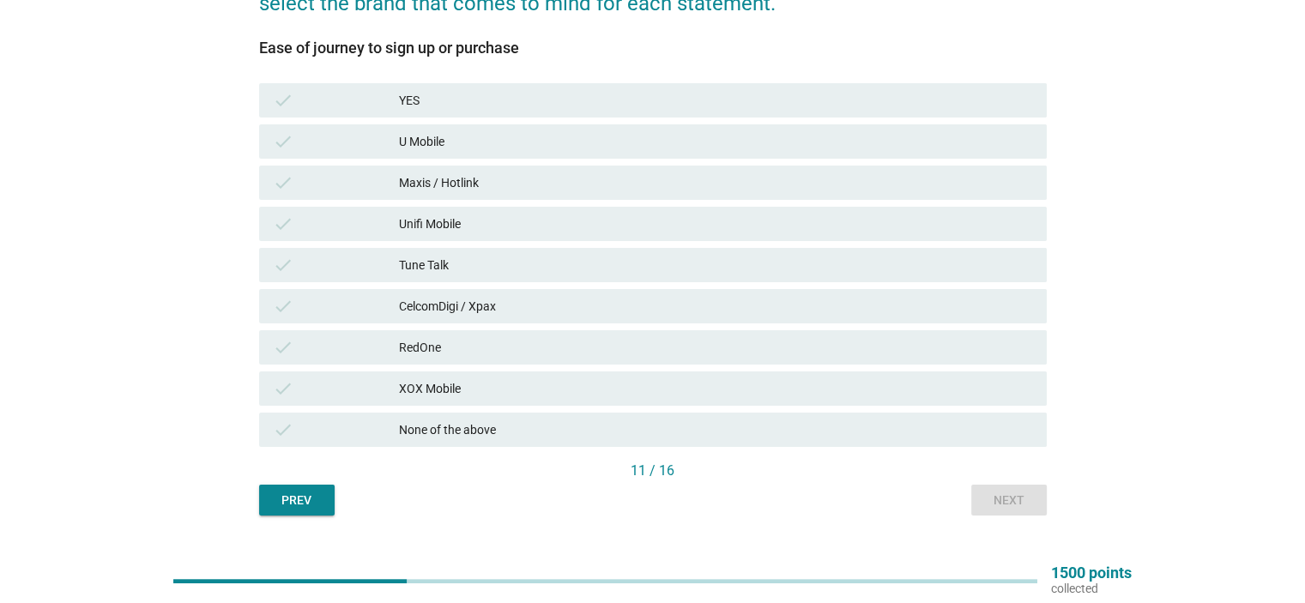
click at [640, 100] on div "YES" at bounding box center [715, 100] width 633 height 21
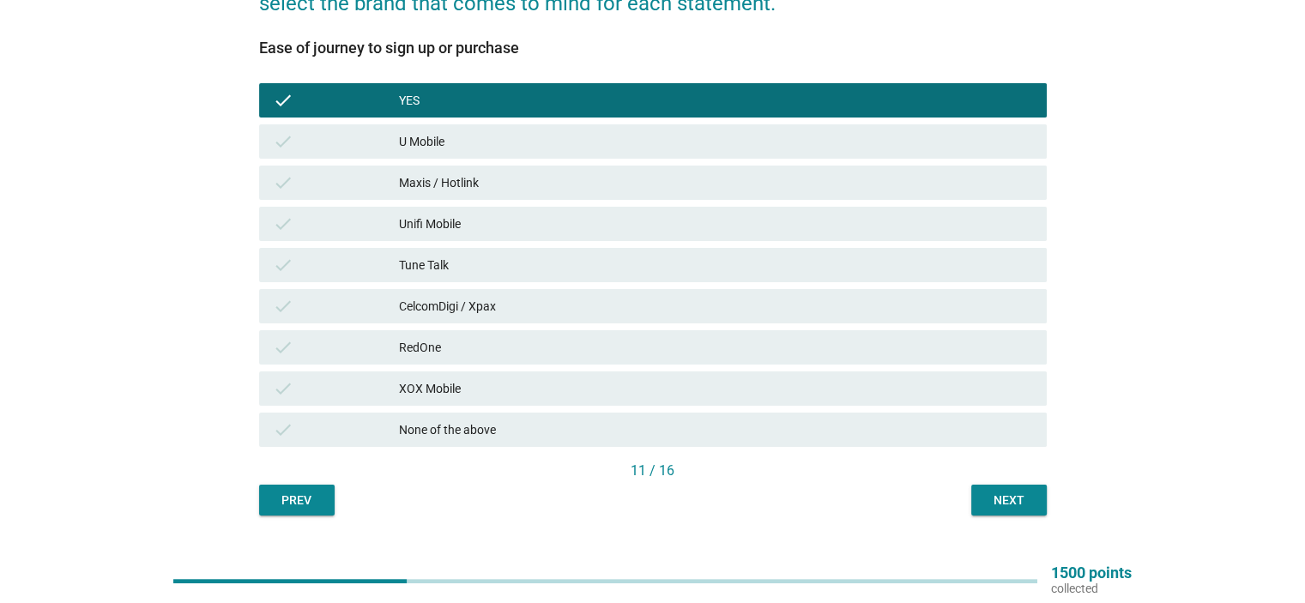
click at [650, 162] on div "check Maxis / Hotlink" at bounding box center [653, 182] width 795 height 41
click at [650, 144] on div "U Mobile" at bounding box center [715, 141] width 633 height 21
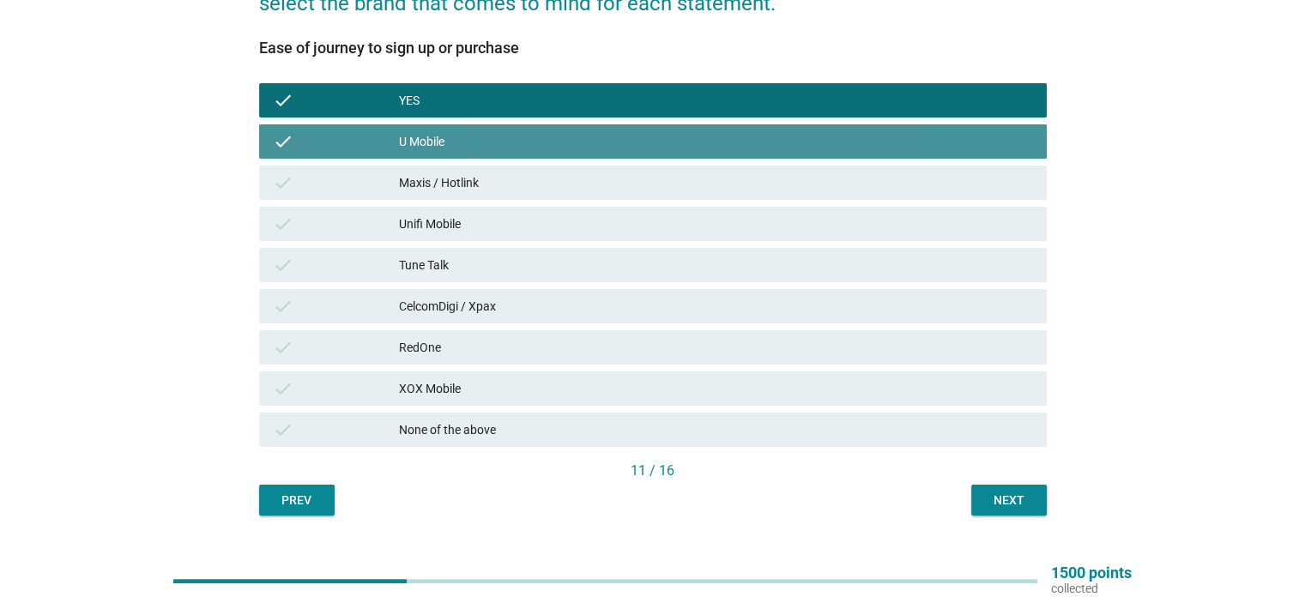
click at [654, 184] on div "Maxis / Hotlink" at bounding box center [715, 182] width 633 height 21
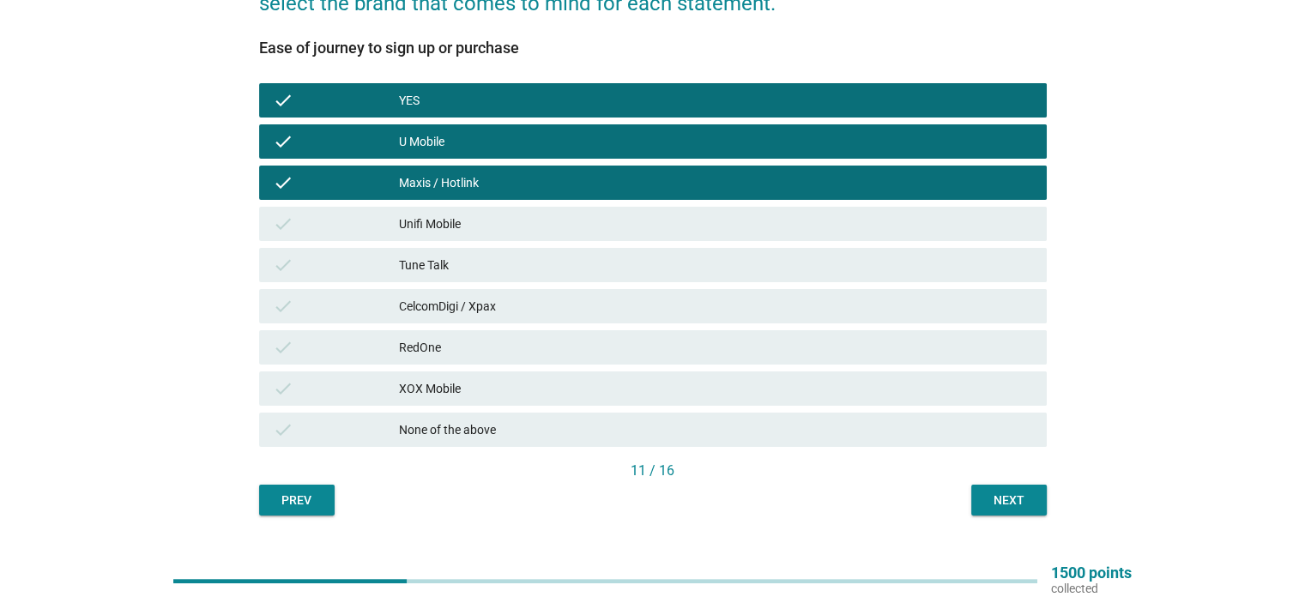
click at [654, 222] on div "Unifi Mobile" at bounding box center [715, 224] width 633 height 21
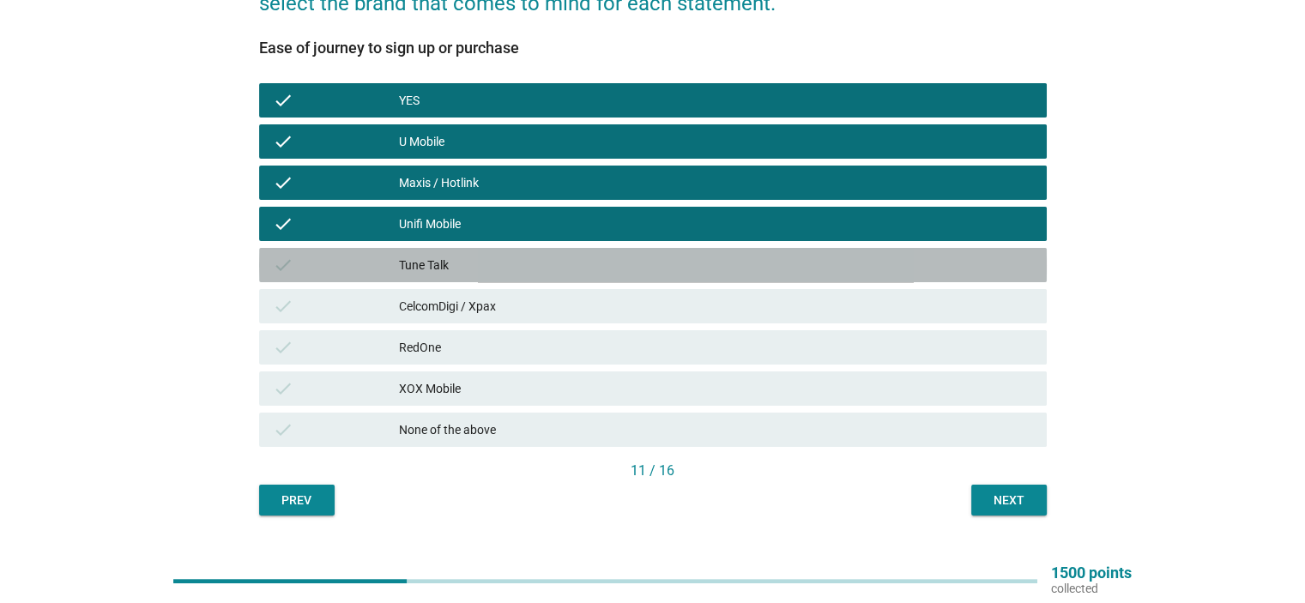
click at [653, 257] on div "Tune Talk" at bounding box center [715, 265] width 633 height 21
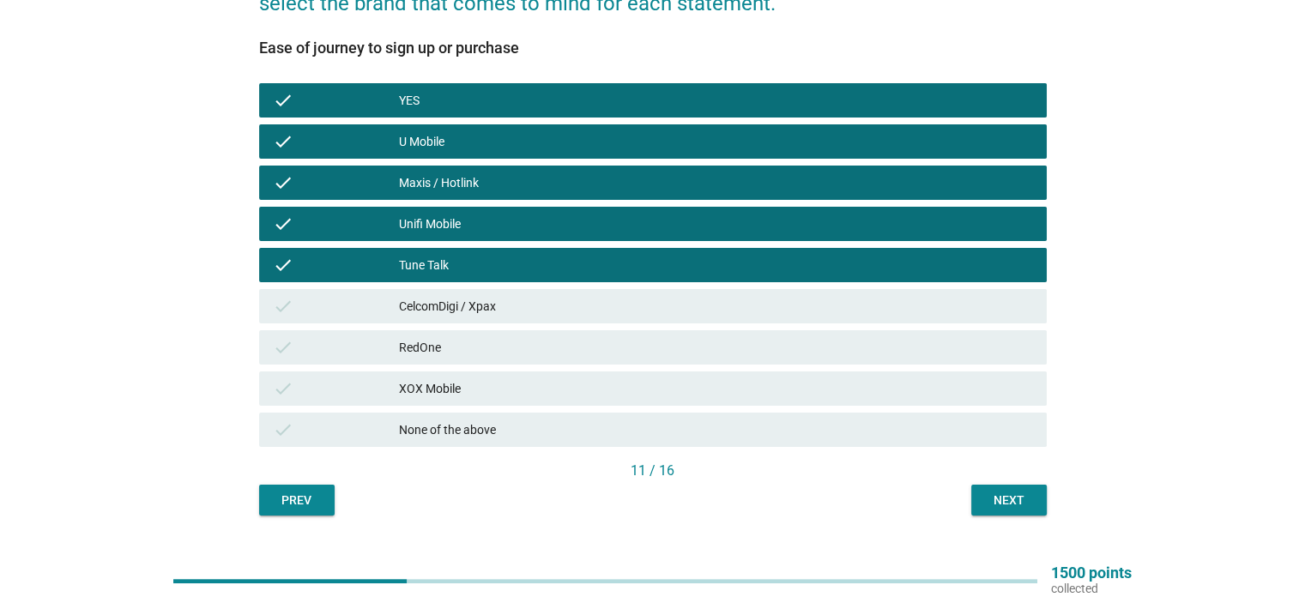
click at [659, 298] on div "CelcomDigi / Xpax" at bounding box center [715, 306] width 633 height 21
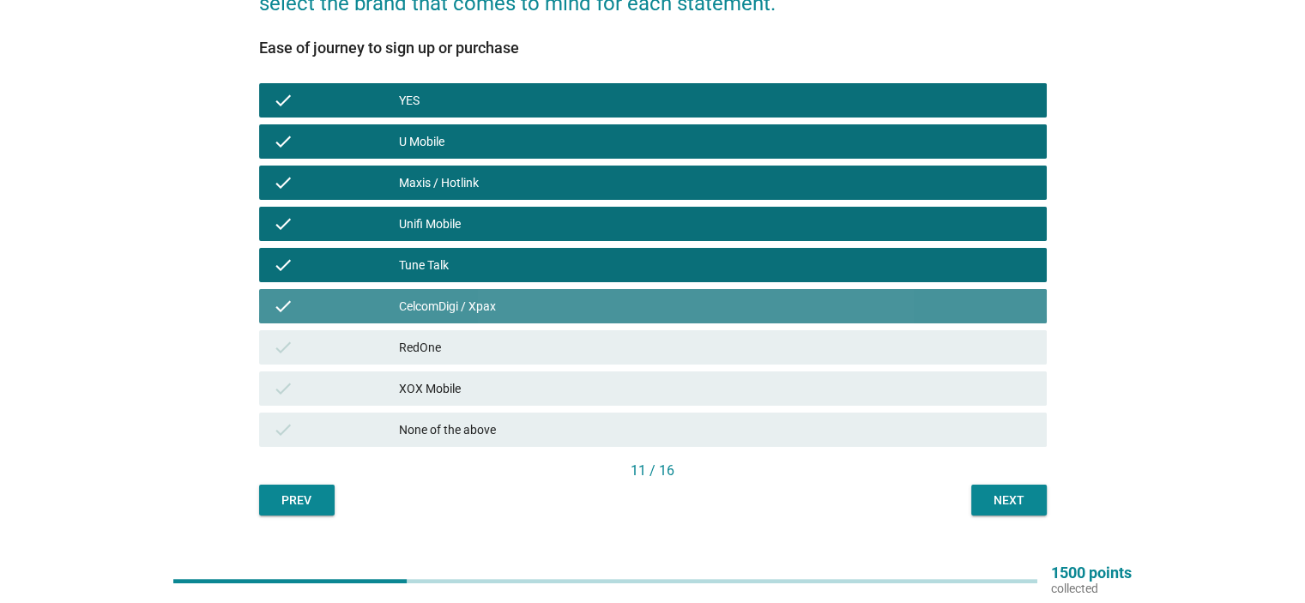
click at [662, 337] on div "RedOne" at bounding box center [715, 347] width 633 height 21
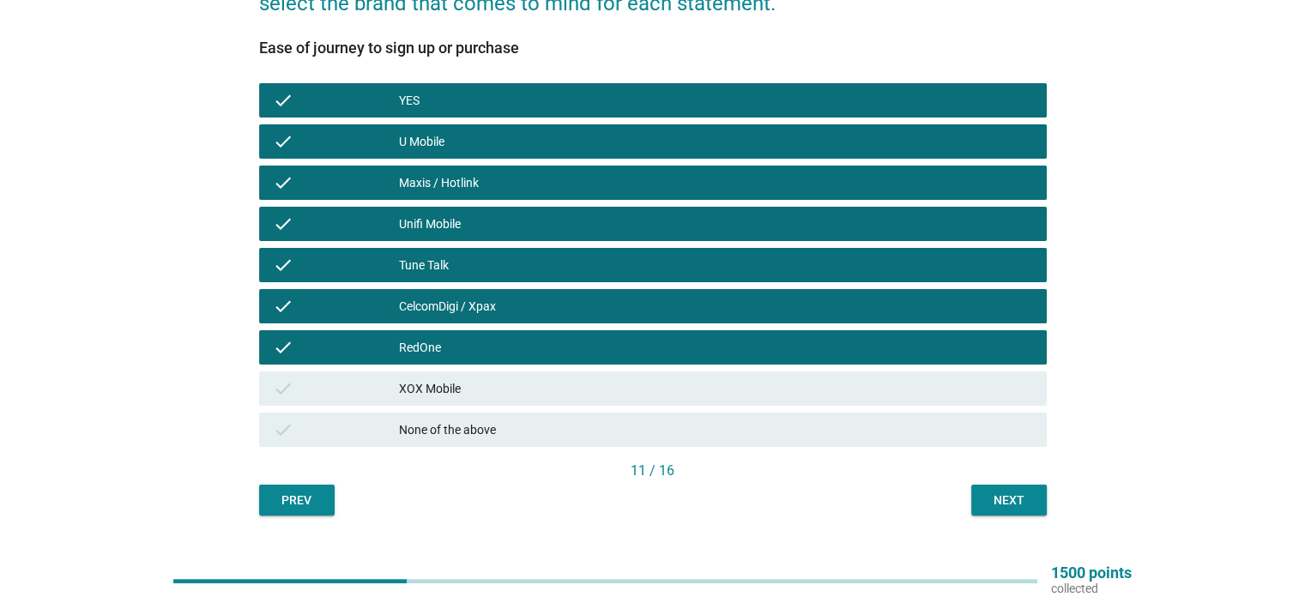
click at [673, 388] on div "XOX Mobile" at bounding box center [715, 388] width 633 height 21
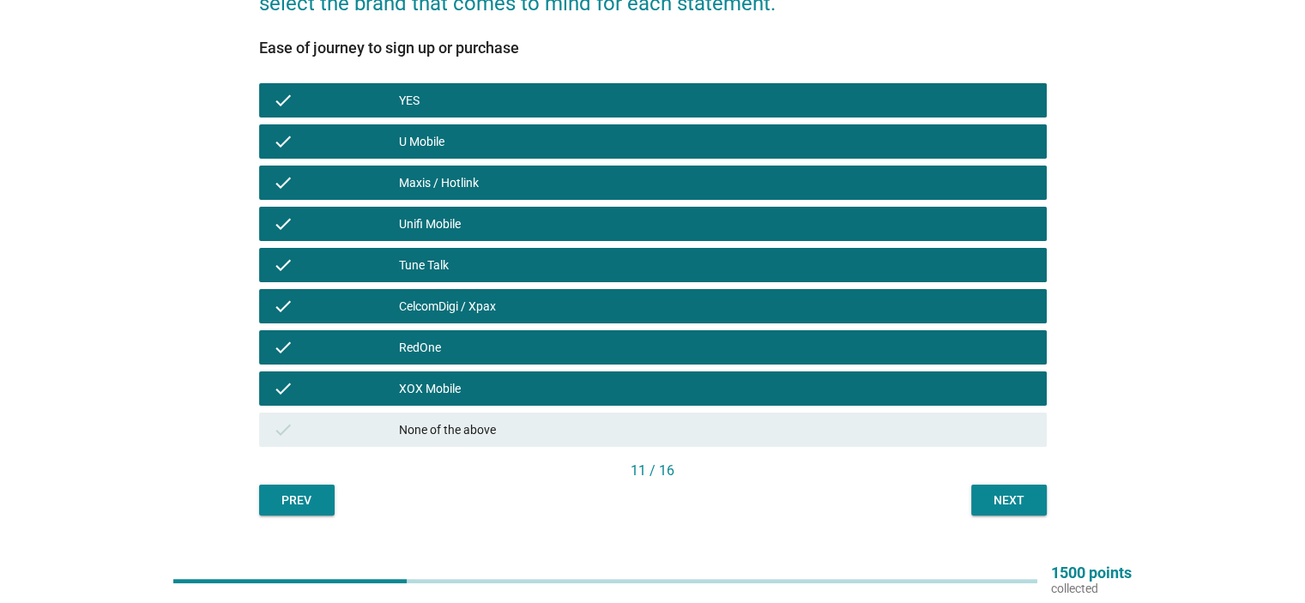
click at [987, 497] on div "Next" at bounding box center [1009, 501] width 48 height 18
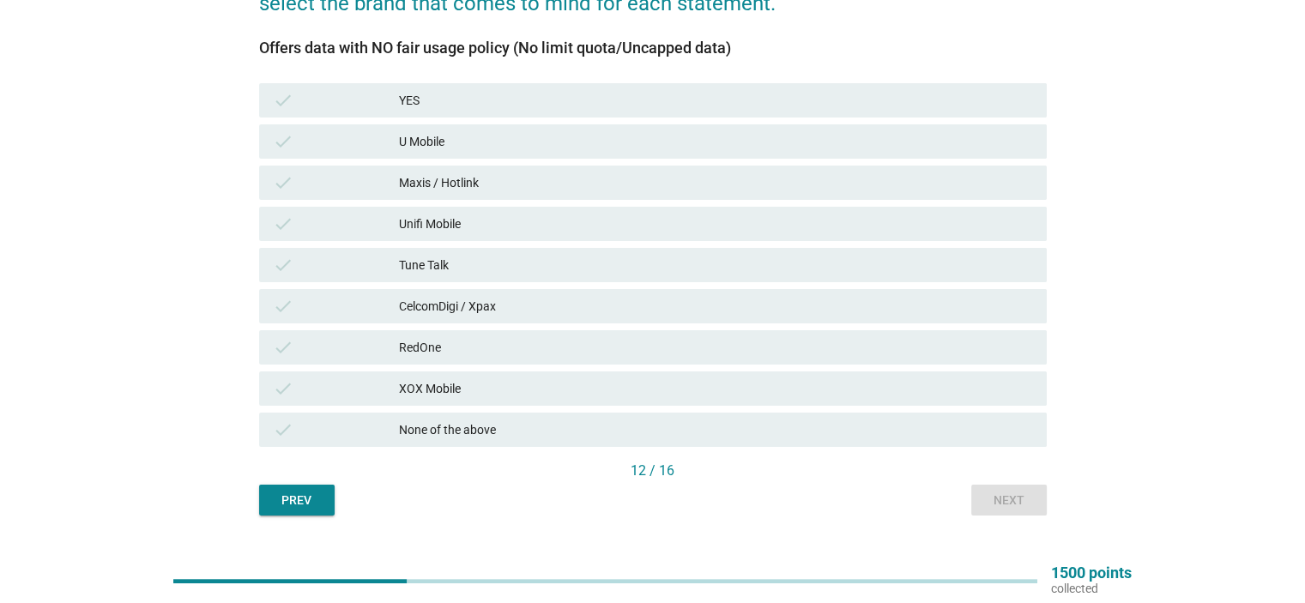
click at [655, 150] on div "U Mobile" at bounding box center [715, 141] width 633 height 21
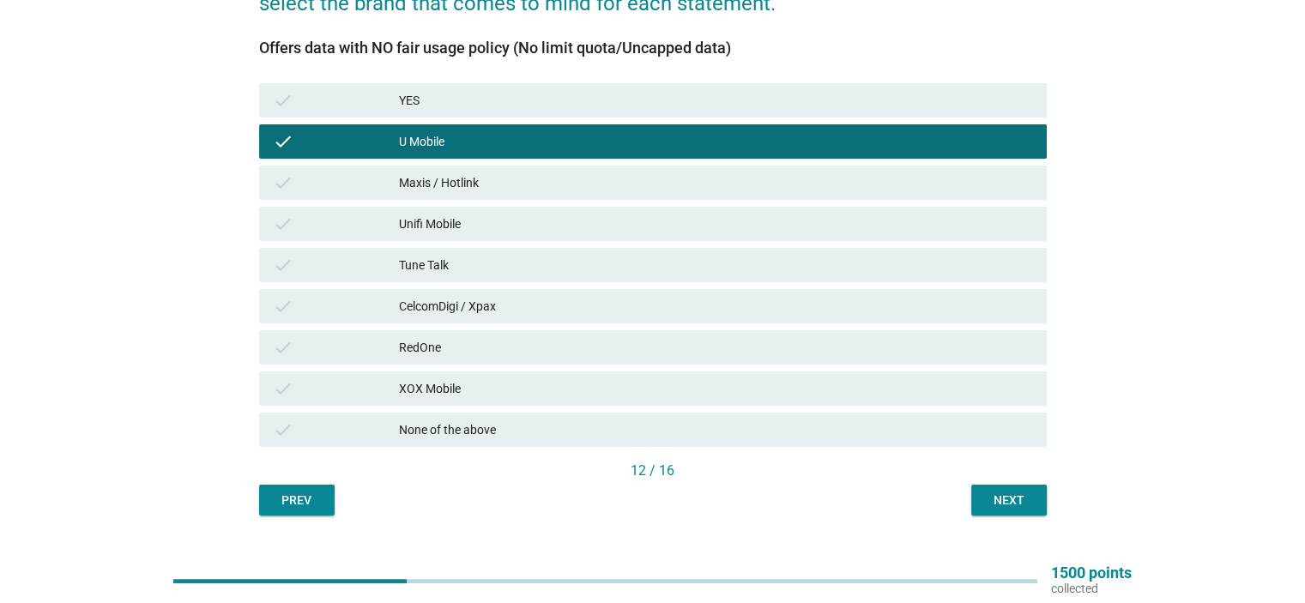
click at [663, 200] on div "check Maxis / Hotlink" at bounding box center [653, 182] width 795 height 41
click at [677, 178] on div "Maxis / Hotlink" at bounding box center [715, 182] width 633 height 21
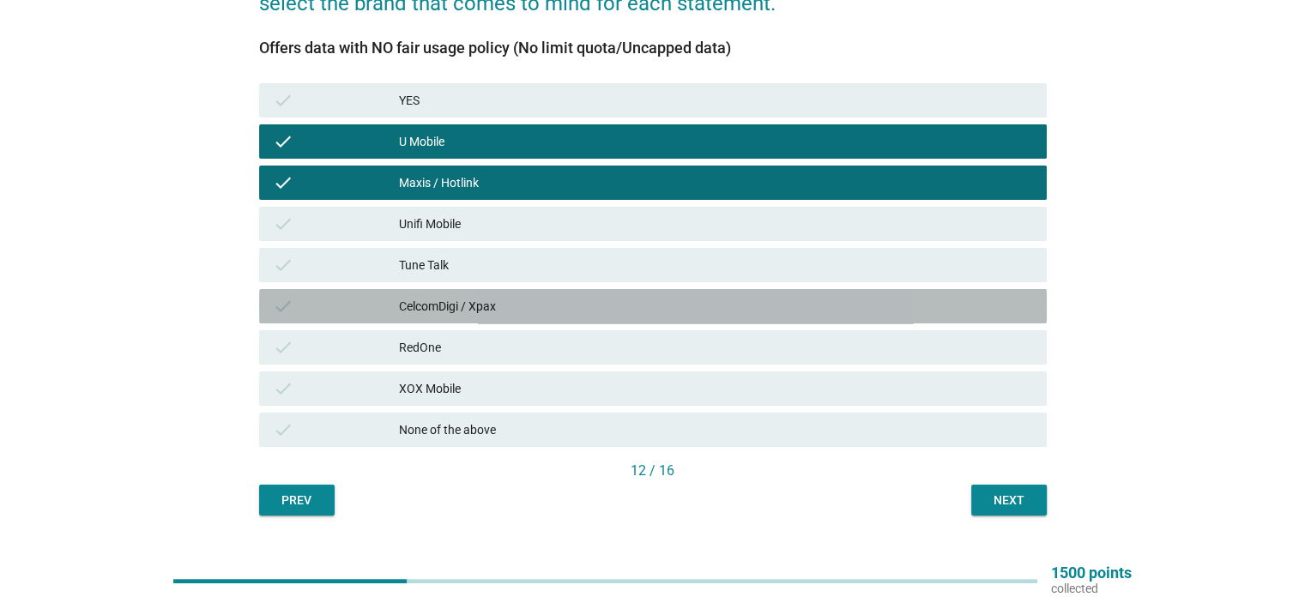
click at [650, 318] on div "check CelcomDigi / Xpax" at bounding box center [653, 306] width 788 height 34
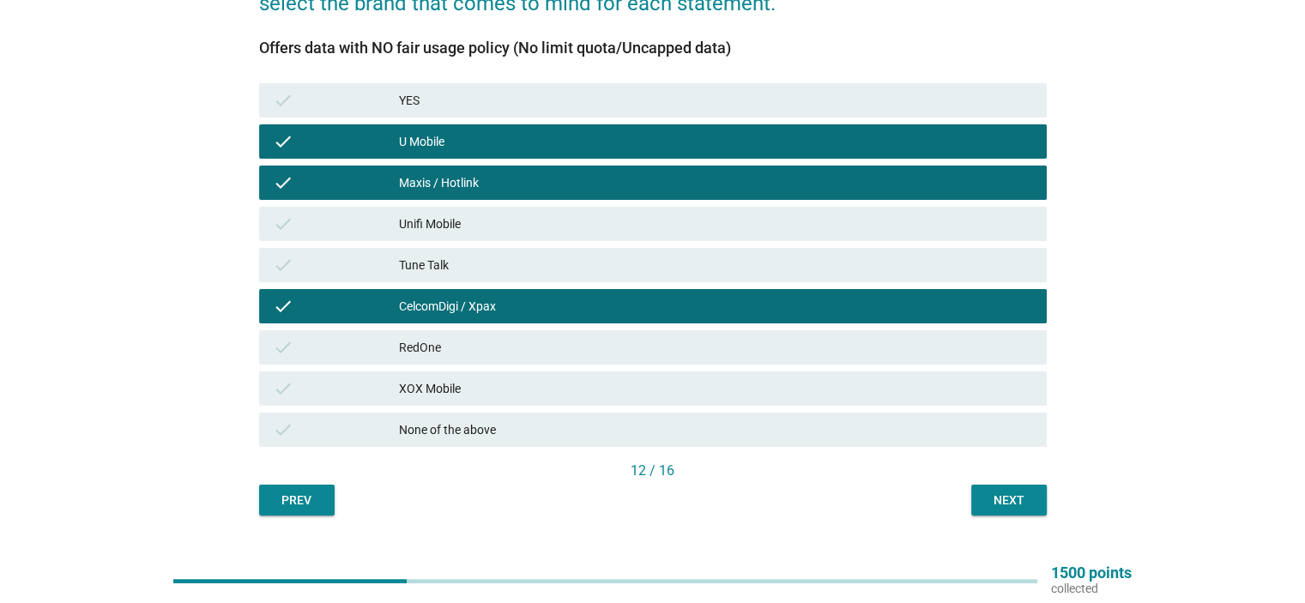
click at [669, 269] on div "Tune Talk" at bounding box center [715, 265] width 633 height 21
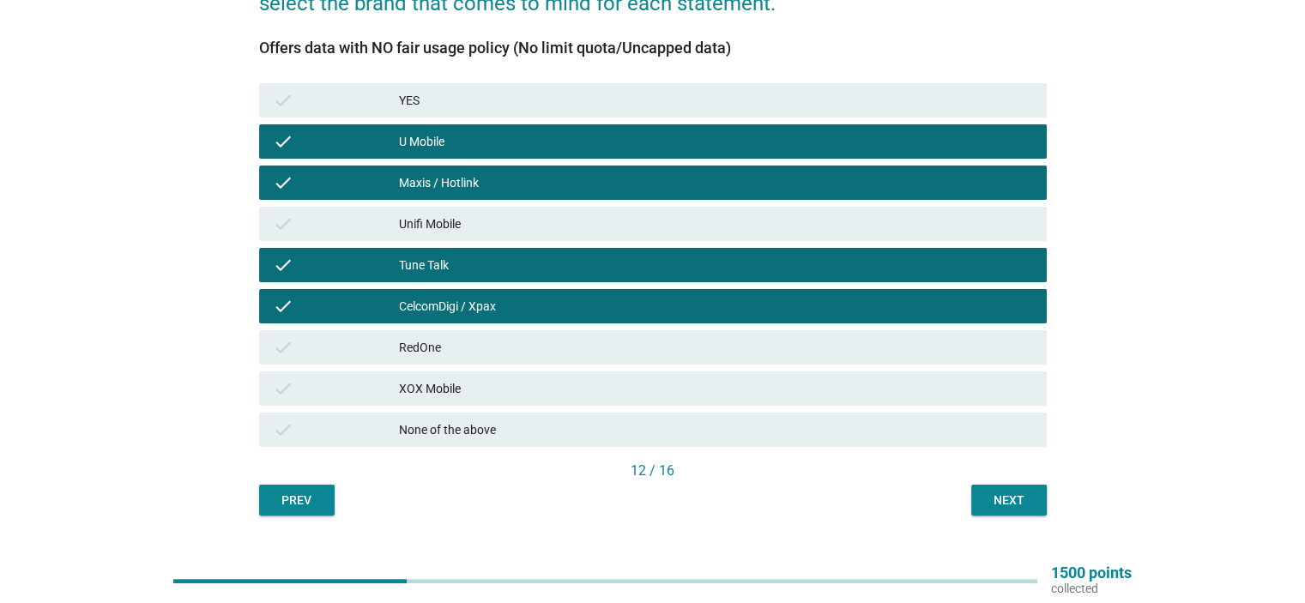
click at [686, 222] on div "Unifi Mobile" at bounding box center [715, 224] width 633 height 21
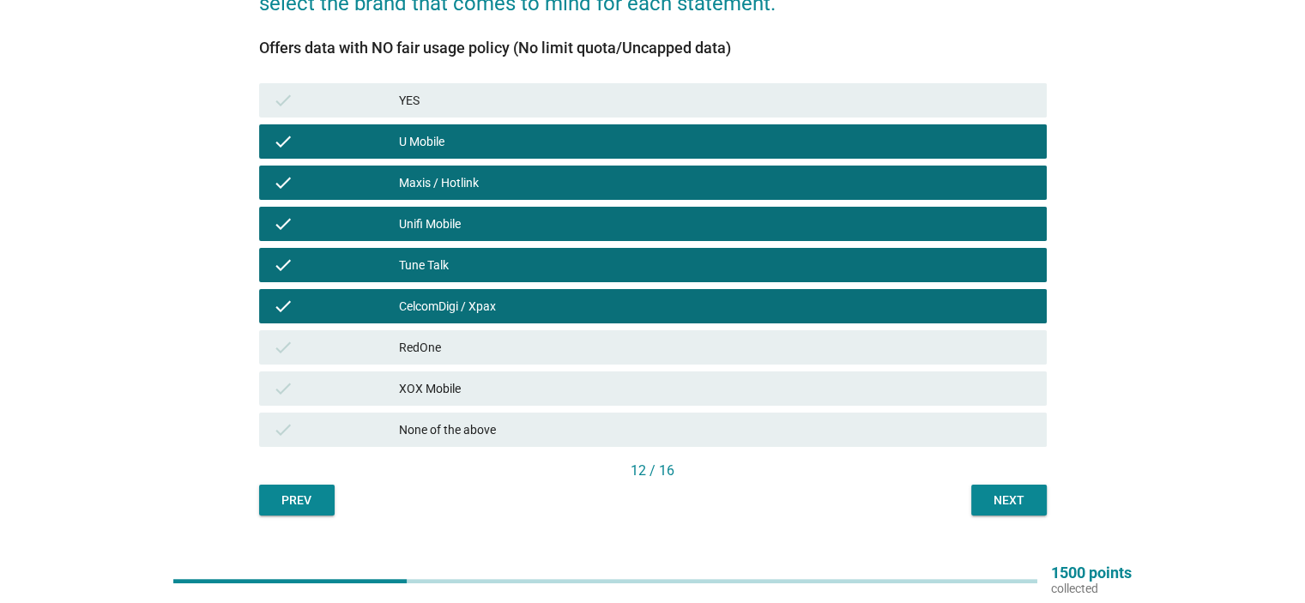
click at [621, 99] on div "YES" at bounding box center [715, 100] width 633 height 21
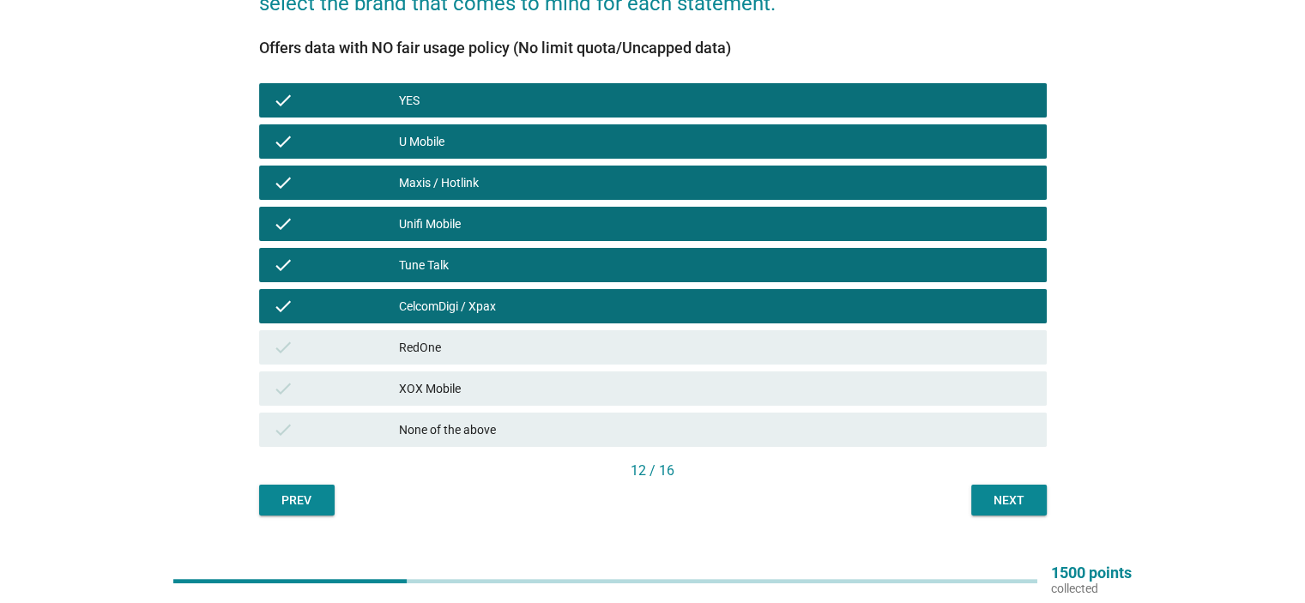
click at [649, 312] on div "CelcomDigi / Xpax" at bounding box center [715, 306] width 633 height 21
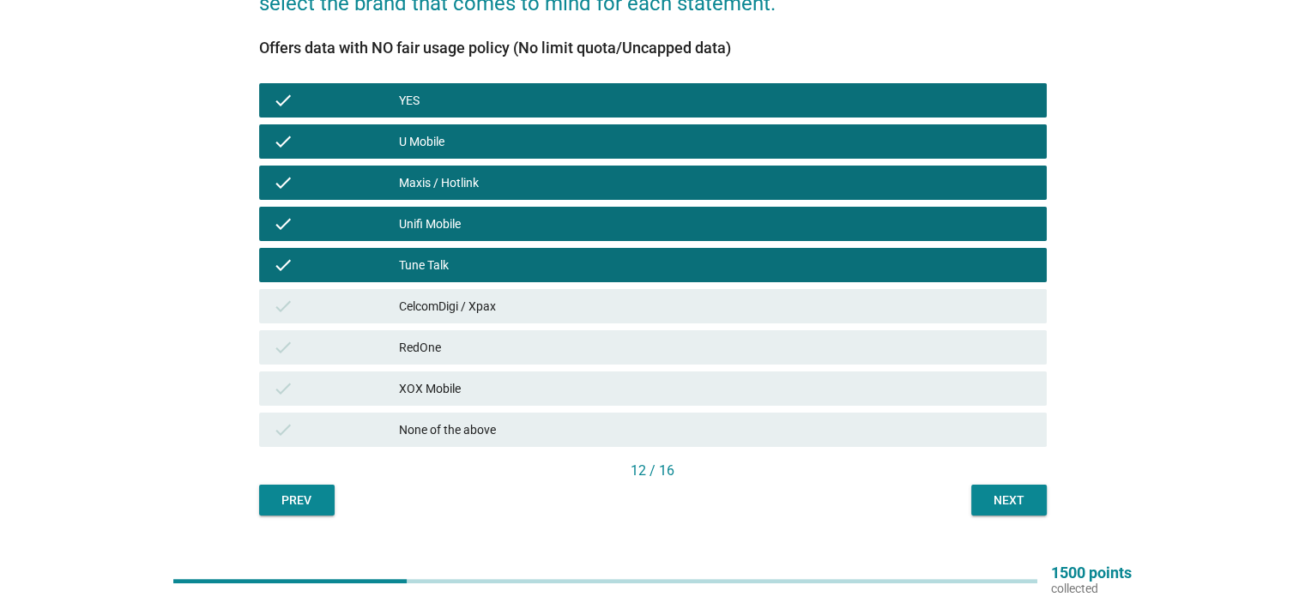
drag, startPoint x: 672, startPoint y: 290, endPoint x: 673, endPoint y: 324, distance: 34.3
click at [672, 289] on div "check CelcomDigi / Xpax" at bounding box center [653, 306] width 788 height 34
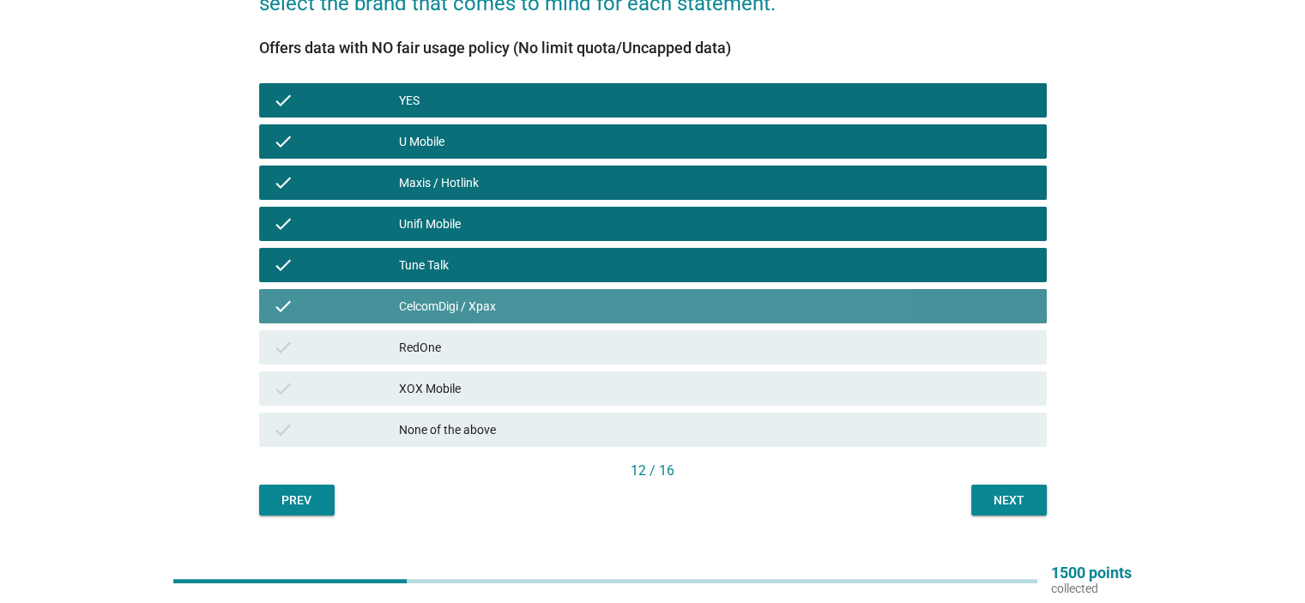
click at [671, 346] on div "RedOne" at bounding box center [715, 347] width 633 height 21
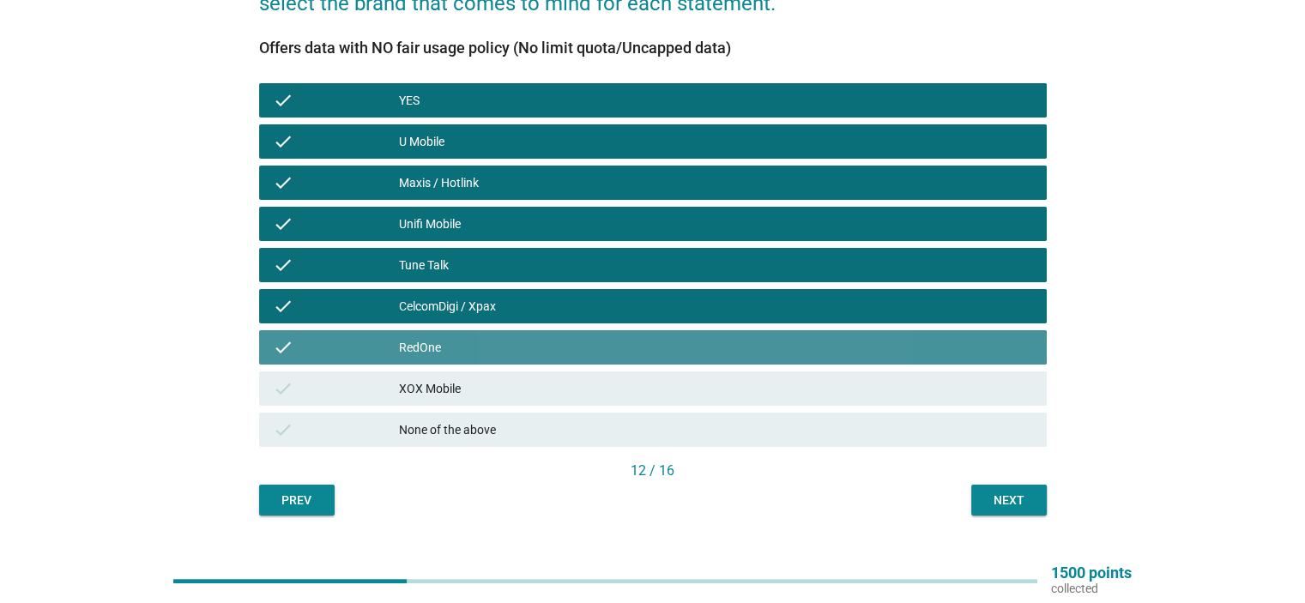
click at [680, 384] on div "XOX Mobile" at bounding box center [715, 388] width 633 height 21
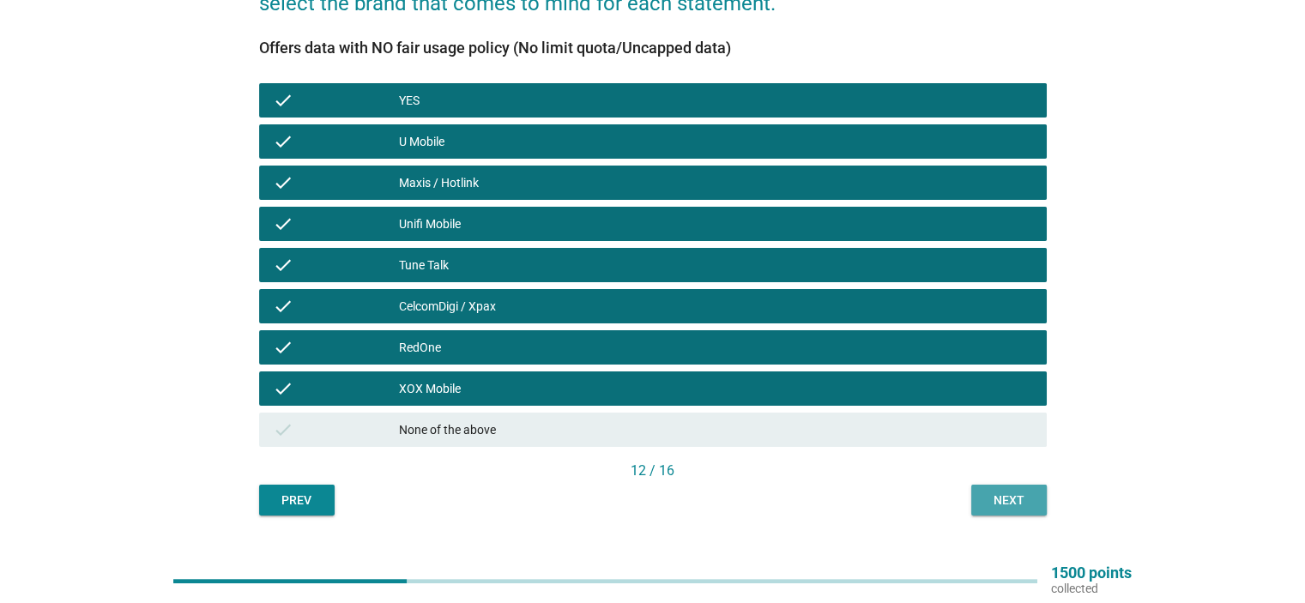
click at [1007, 493] on div "Next" at bounding box center [1009, 501] width 48 height 18
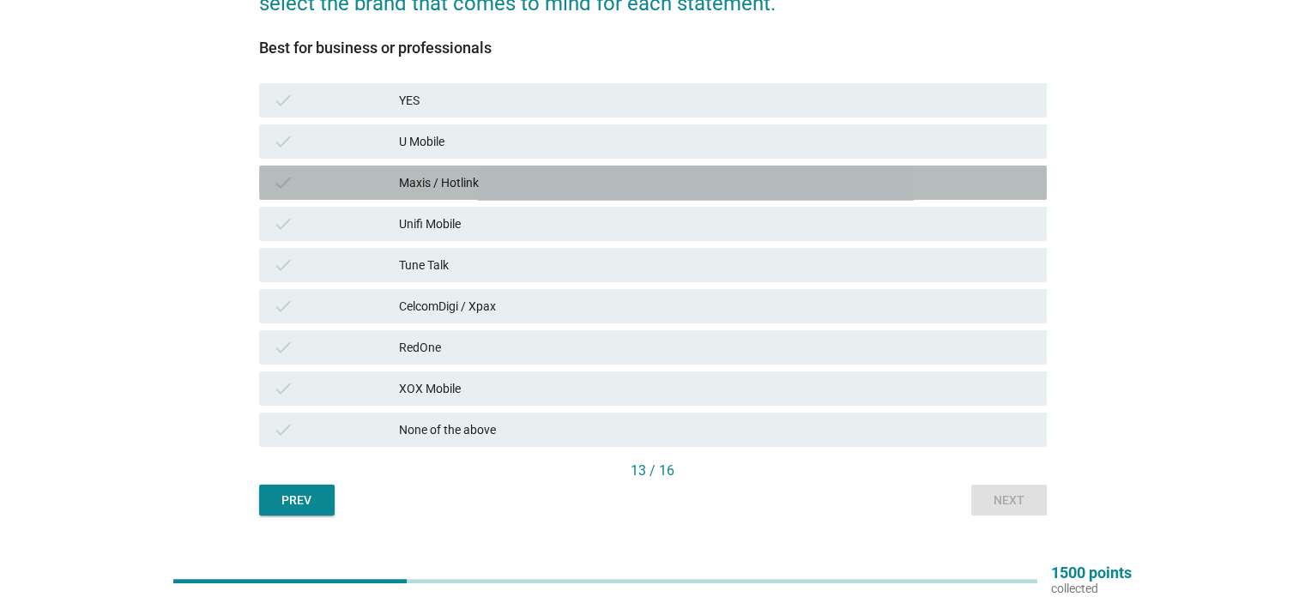
click at [728, 175] on div "Maxis / Hotlink" at bounding box center [715, 182] width 633 height 21
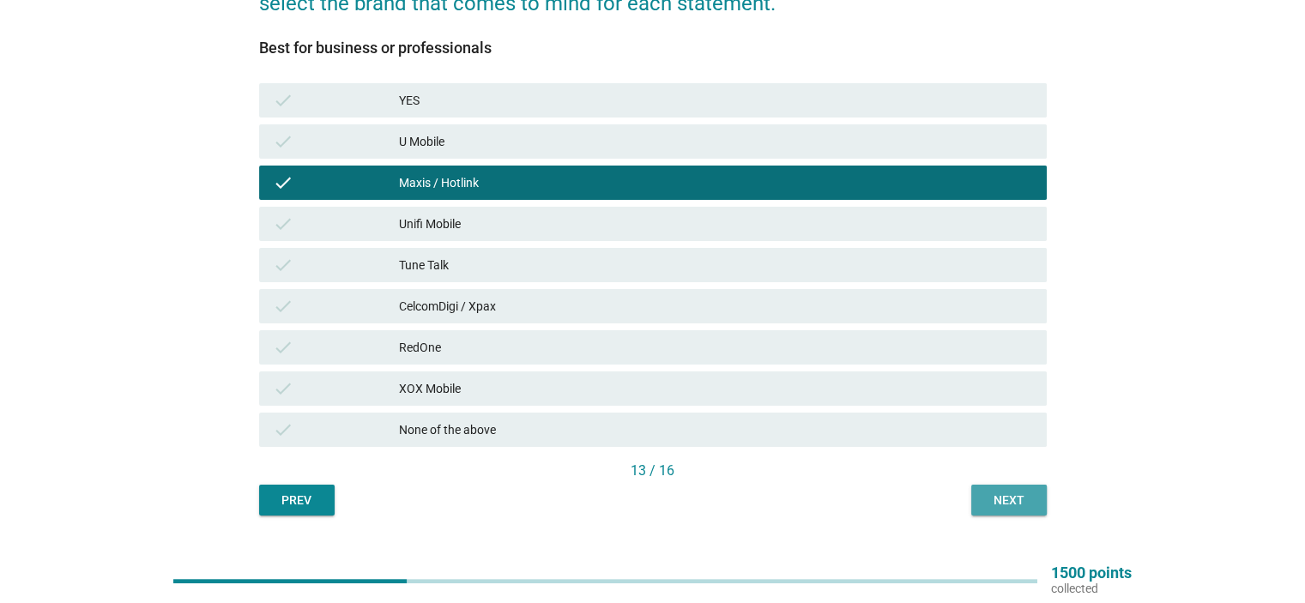
click at [1026, 504] on div "Next" at bounding box center [1009, 501] width 48 height 18
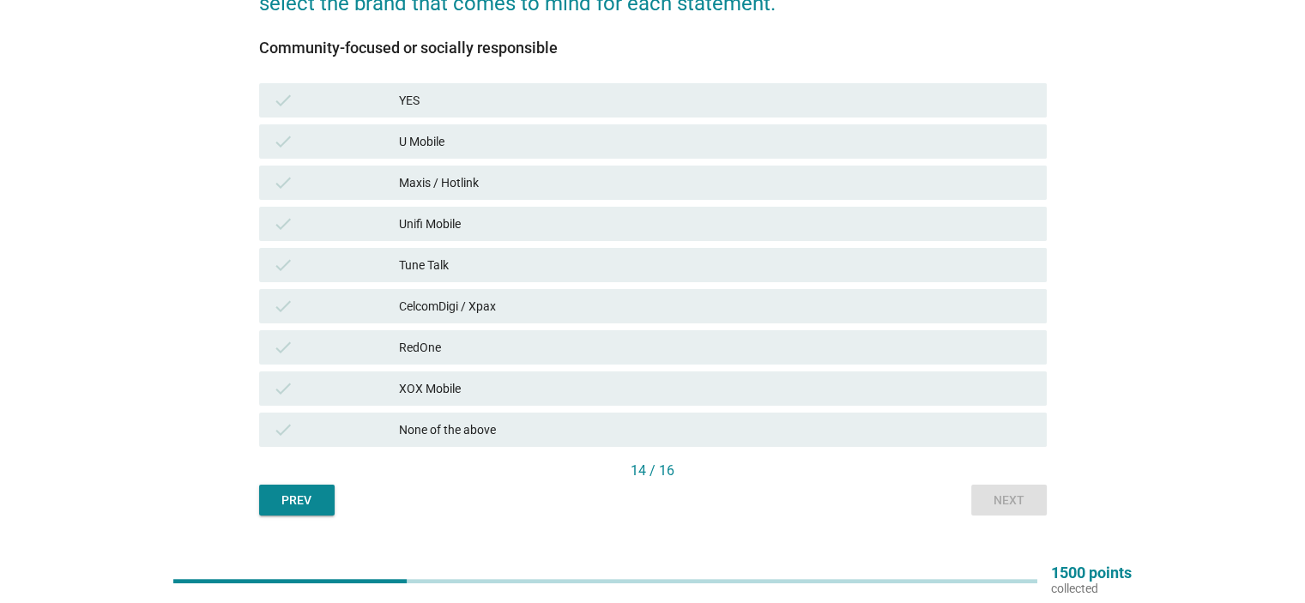
click at [1028, 438] on div "None of the above" at bounding box center [715, 430] width 633 height 21
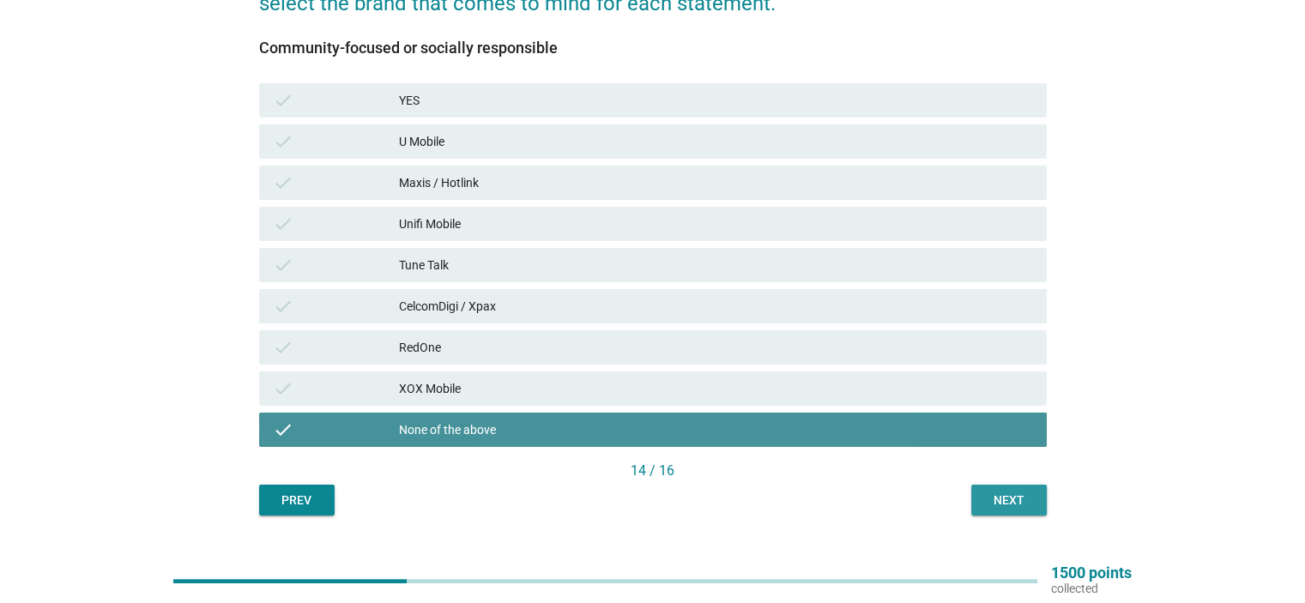
click at [1019, 497] on div "Next" at bounding box center [1009, 501] width 48 height 18
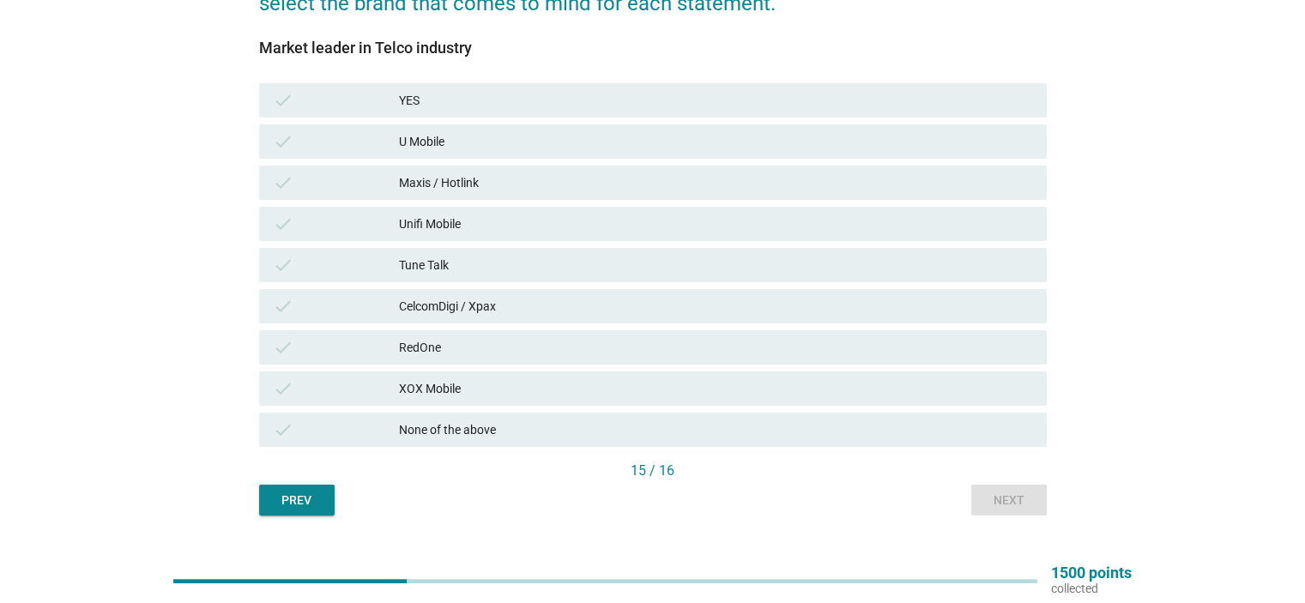
click at [632, 178] on div "Maxis / Hotlink" at bounding box center [715, 182] width 633 height 21
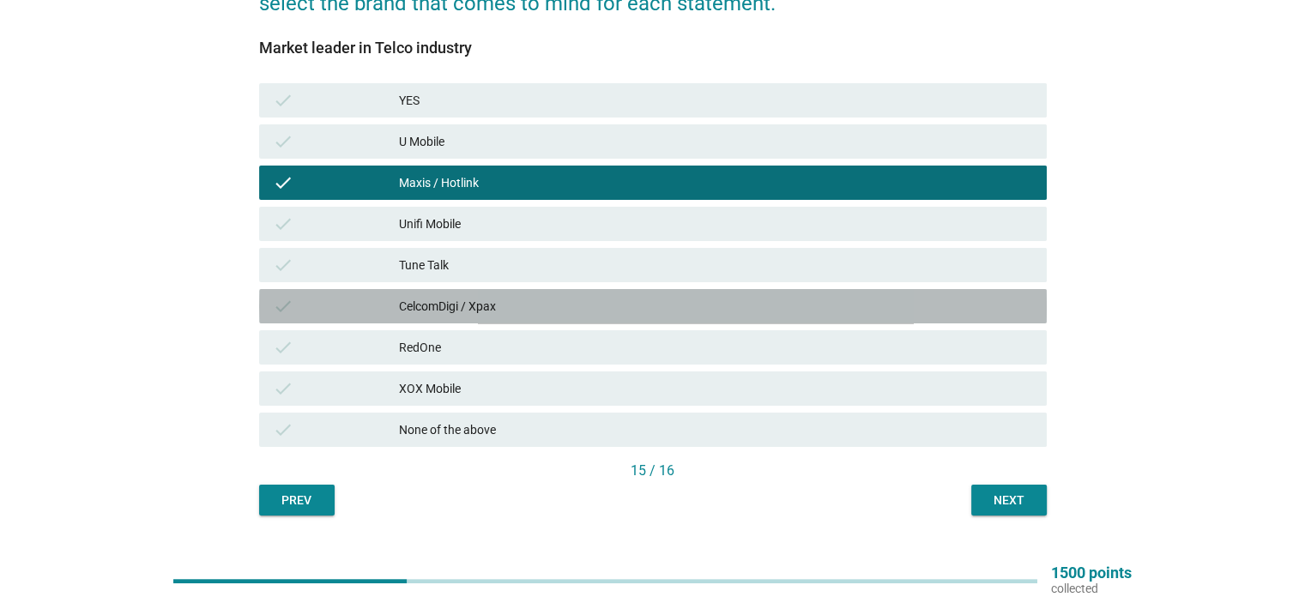
click at [625, 309] on div "CelcomDigi / Xpax" at bounding box center [715, 306] width 633 height 21
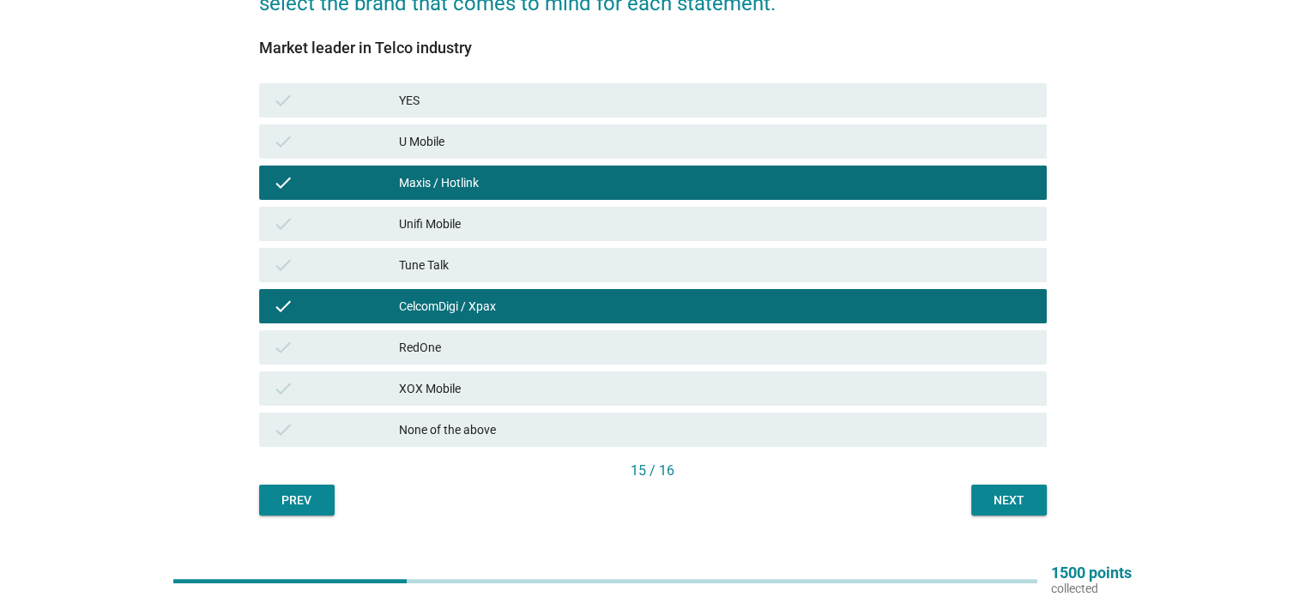
click at [988, 506] on div "Next" at bounding box center [1009, 501] width 48 height 18
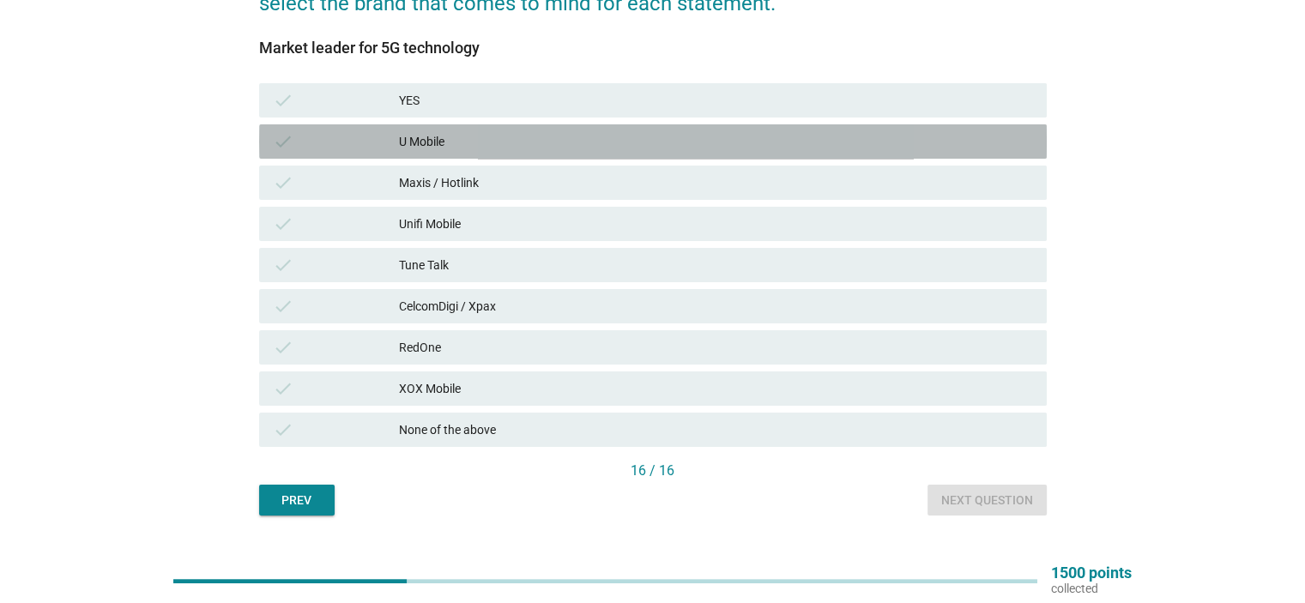
click at [835, 132] on div "U Mobile" at bounding box center [715, 141] width 633 height 21
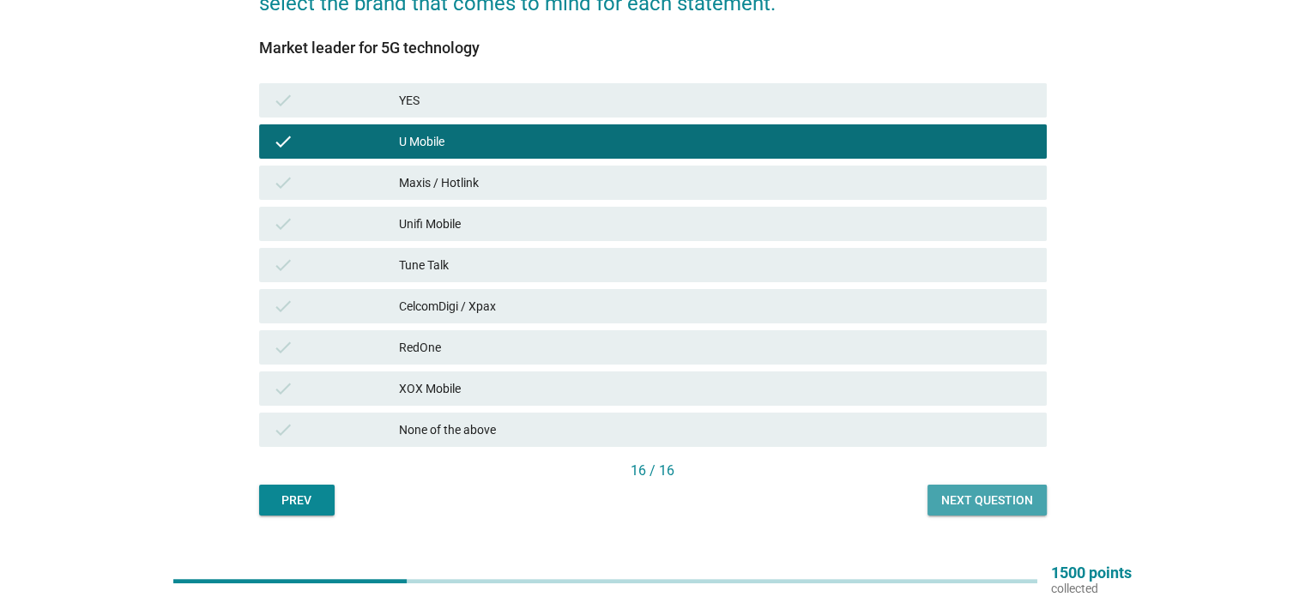
click at [1020, 487] on button "Next question" at bounding box center [987, 500] width 119 height 31
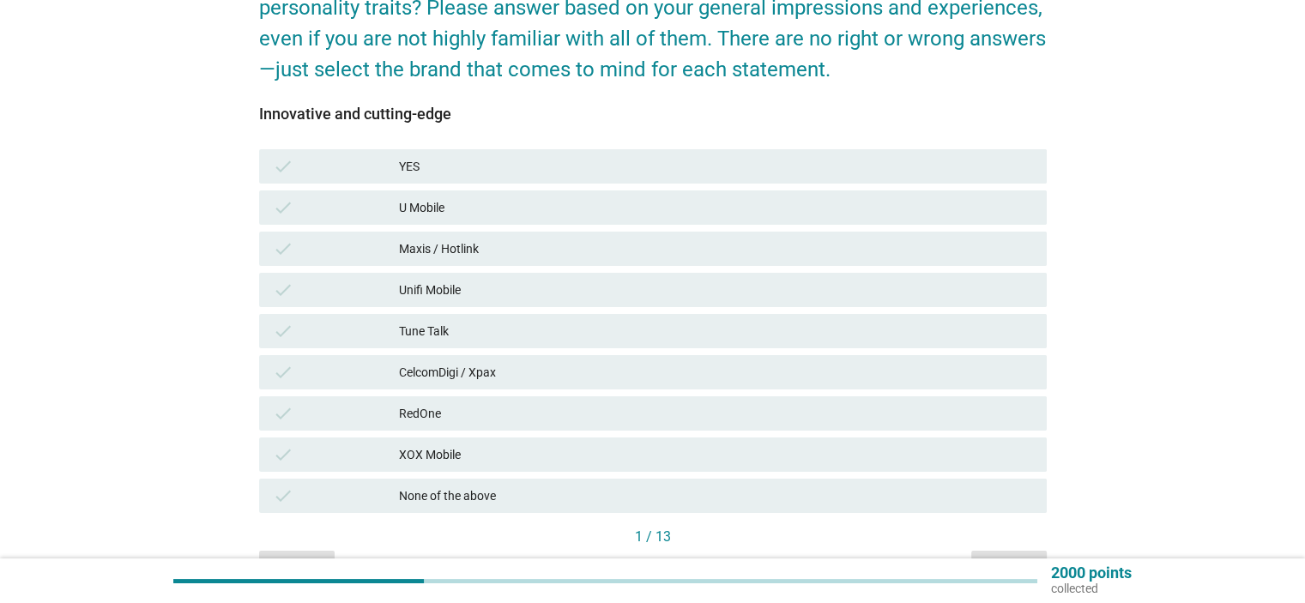
scroll to position [292, 0]
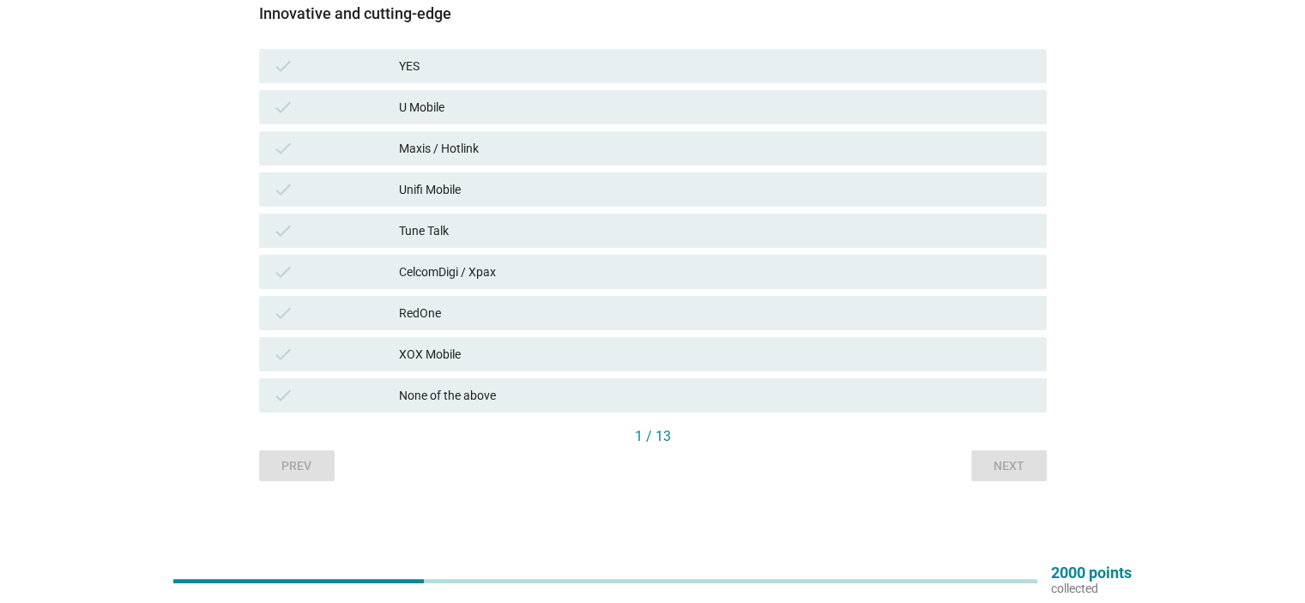
click at [997, 395] on div "None of the above" at bounding box center [715, 395] width 633 height 21
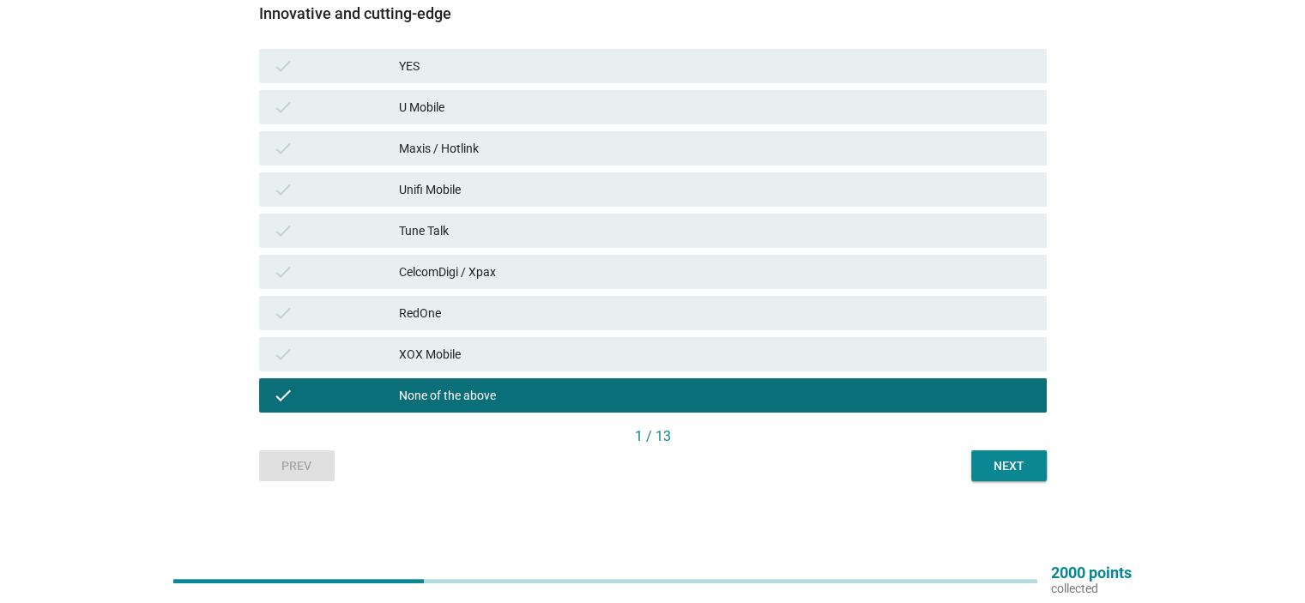
click at [995, 490] on div "English arrow_drop_down Which of the following telco brands do you strongly ass…" at bounding box center [652, 133] width 815 height 723
click at [1001, 471] on div "Next" at bounding box center [1009, 466] width 48 height 18
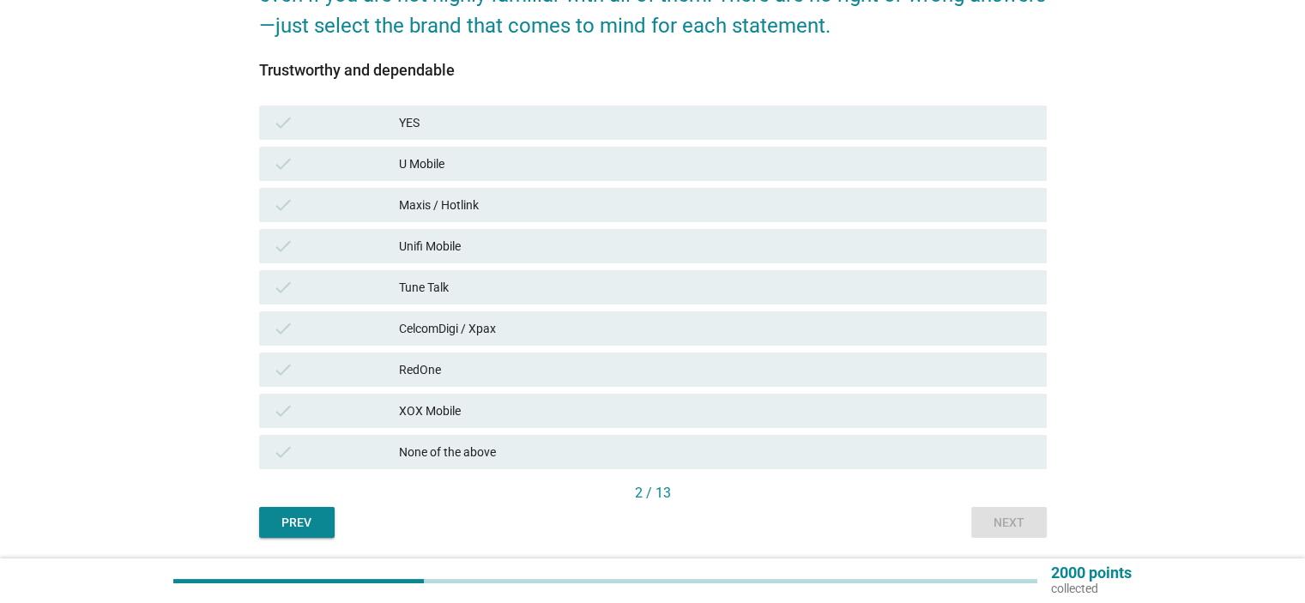
scroll to position [257, 0]
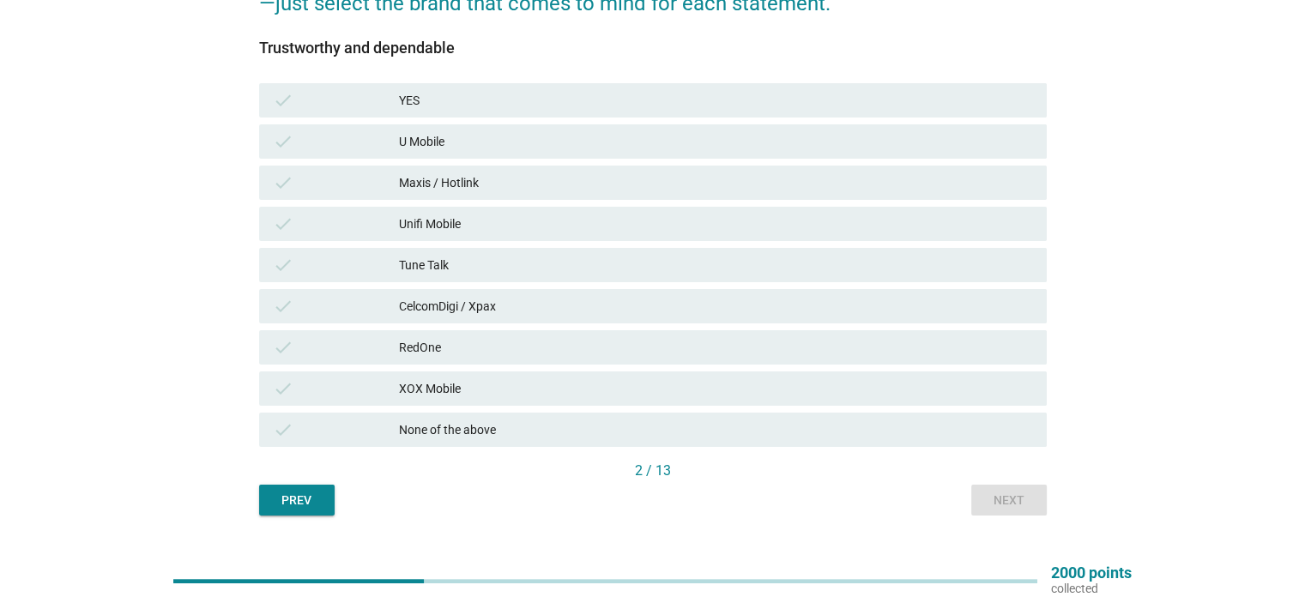
click at [815, 196] on div "check Maxis / Hotlink" at bounding box center [653, 183] width 788 height 34
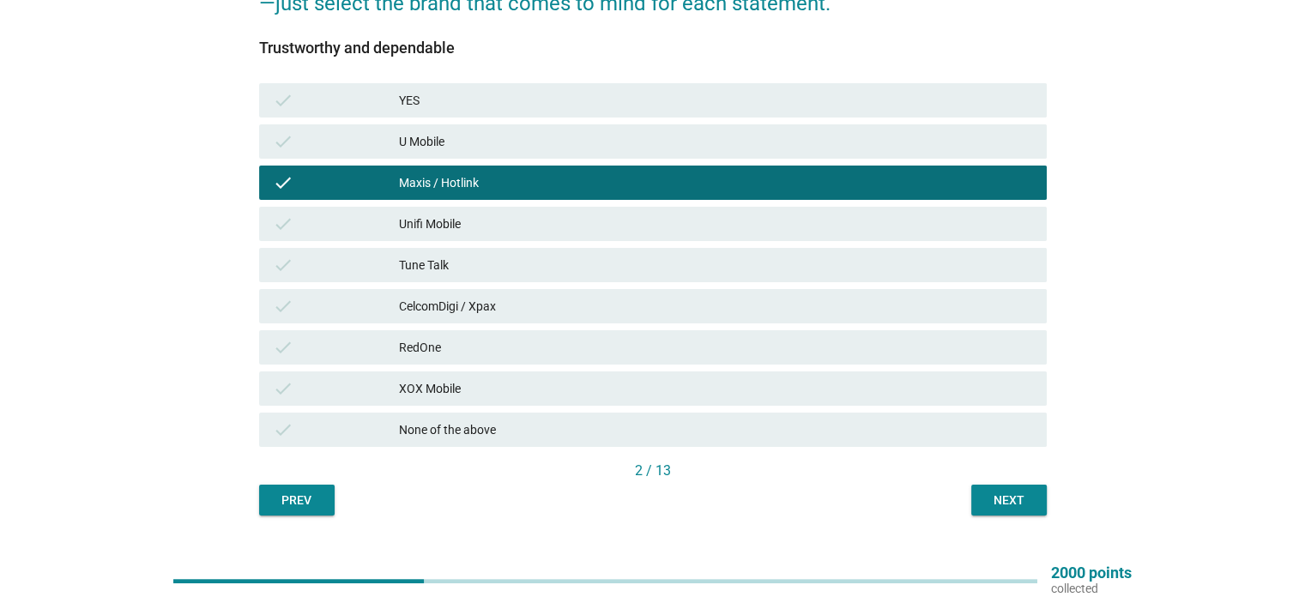
click at [985, 483] on div "2 / 13" at bounding box center [653, 473] width 788 height 24
click at [985, 492] on div "Next" at bounding box center [1009, 501] width 48 height 18
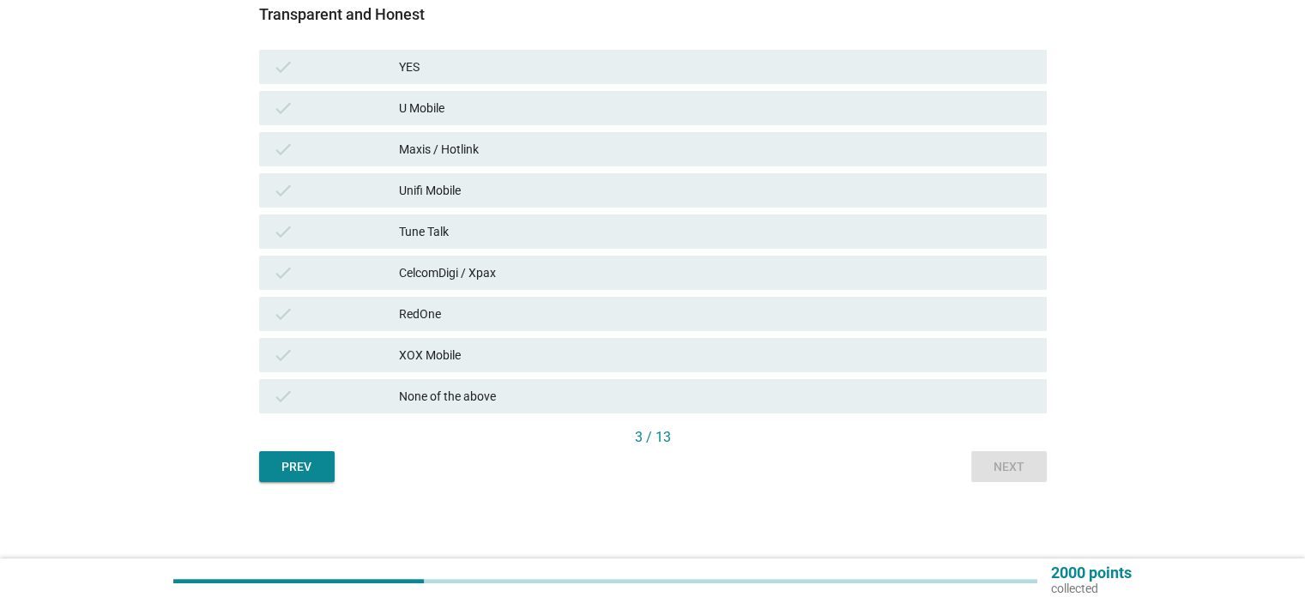
scroll to position [292, 0]
click at [927, 396] on div "None of the above" at bounding box center [715, 395] width 633 height 21
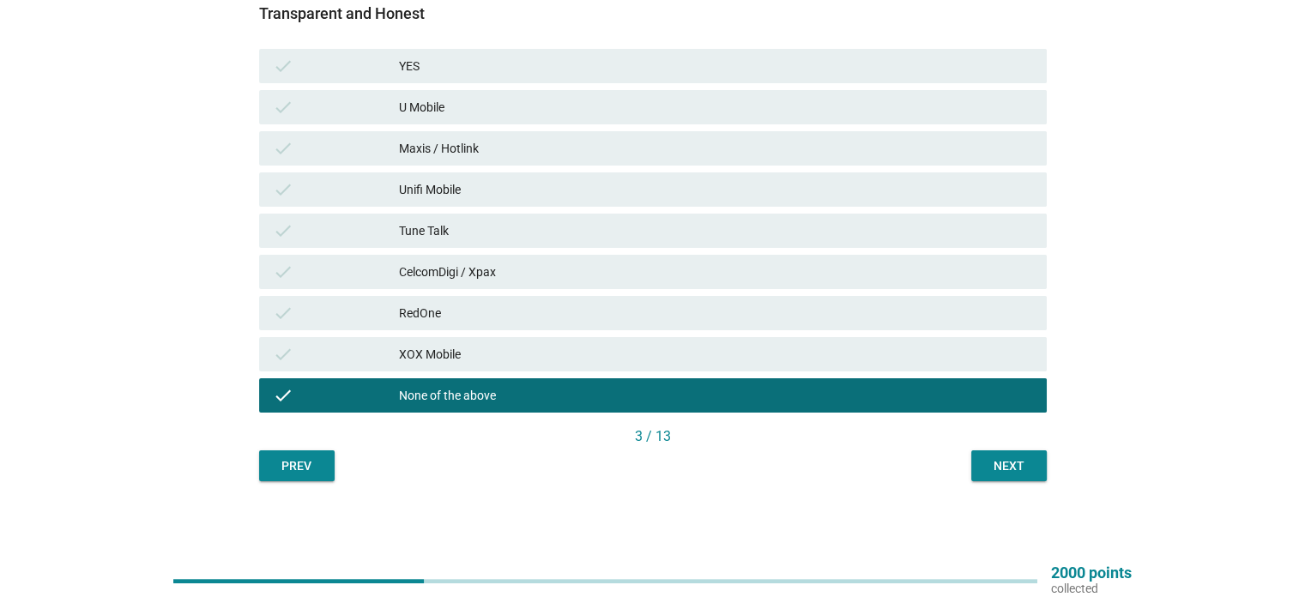
click at [1019, 459] on div "Next" at bounding box center [1009, 466] width 48 height 18
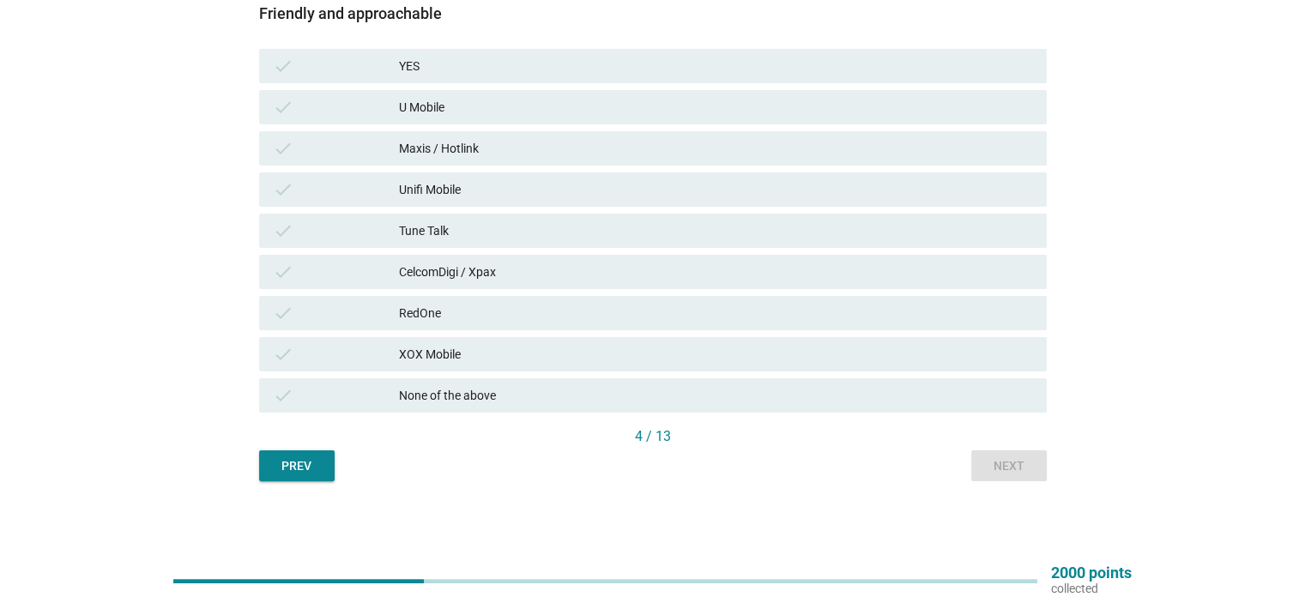
click at [903, 403] on div "None of the above" at bounding box center [715, 395] width 633 height 21
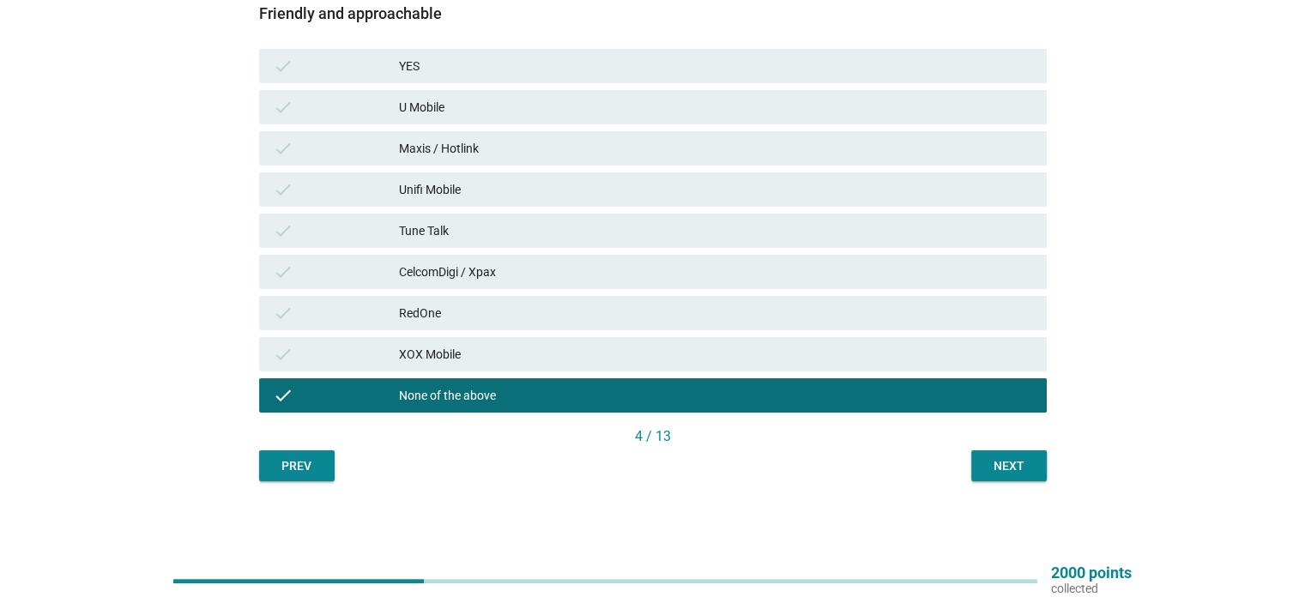
click at [1019, 480] on button "Next" at bounding box center [1009, 465] width 76 height 31
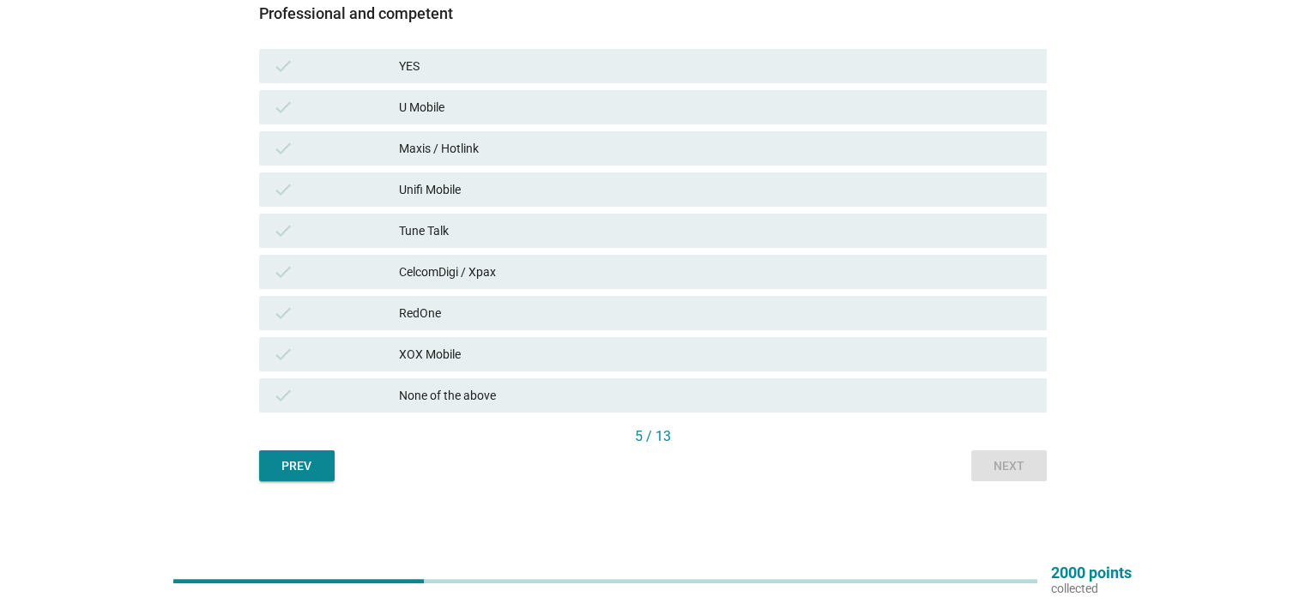
click at [1027, 390] on div "None of the above" at bounding box center [715, 395] width 633 height 21
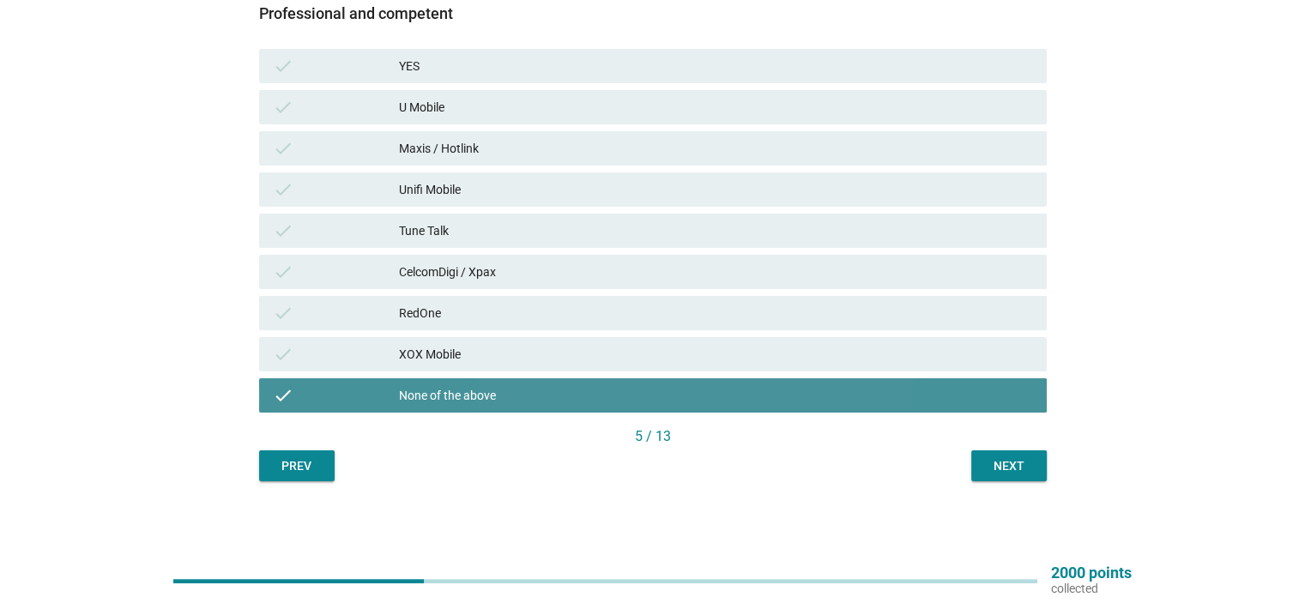
click at [1006, 470] on div "Next" at bounding box center [1009, 466] width 48 height 18
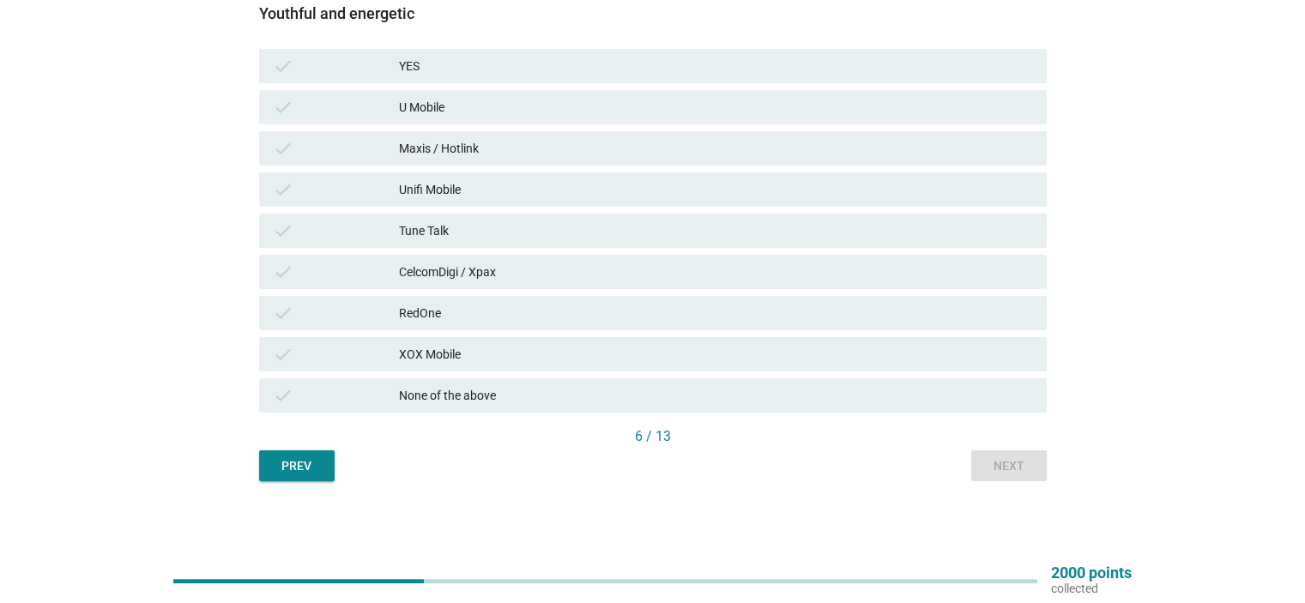
click at [968, 384] on div "check None of the above" at bounding box center [653, 395] width 788 height 34
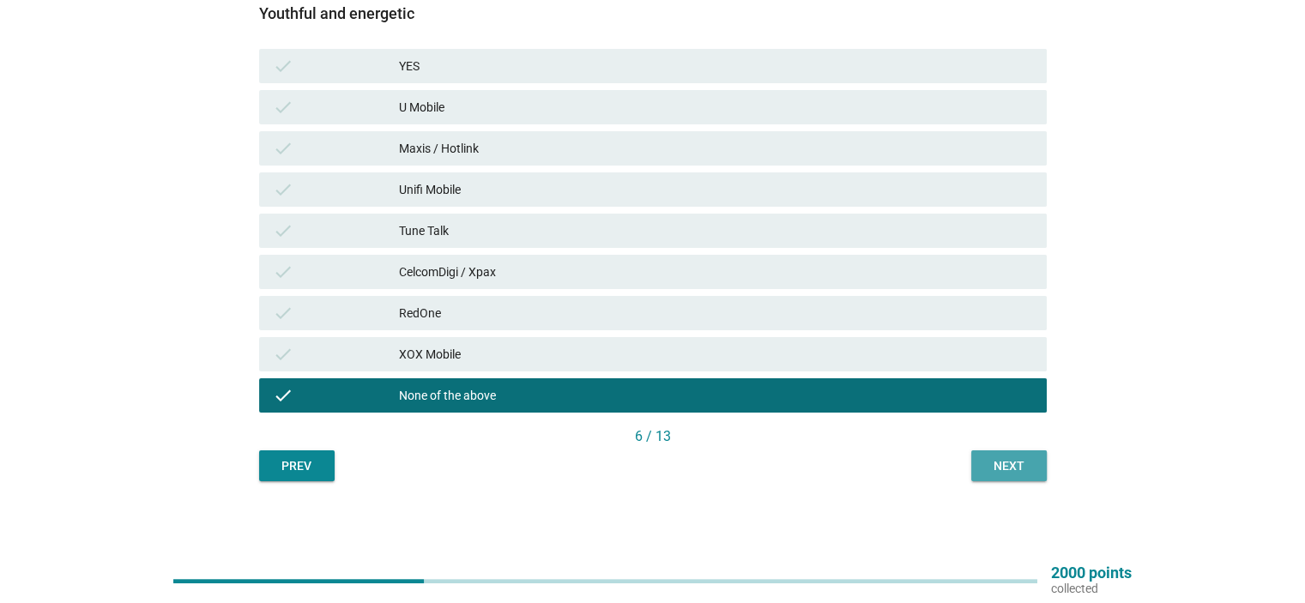
click at [1003, 452] on button "Next" at bounding box center [1009, 465] width 76 height 31
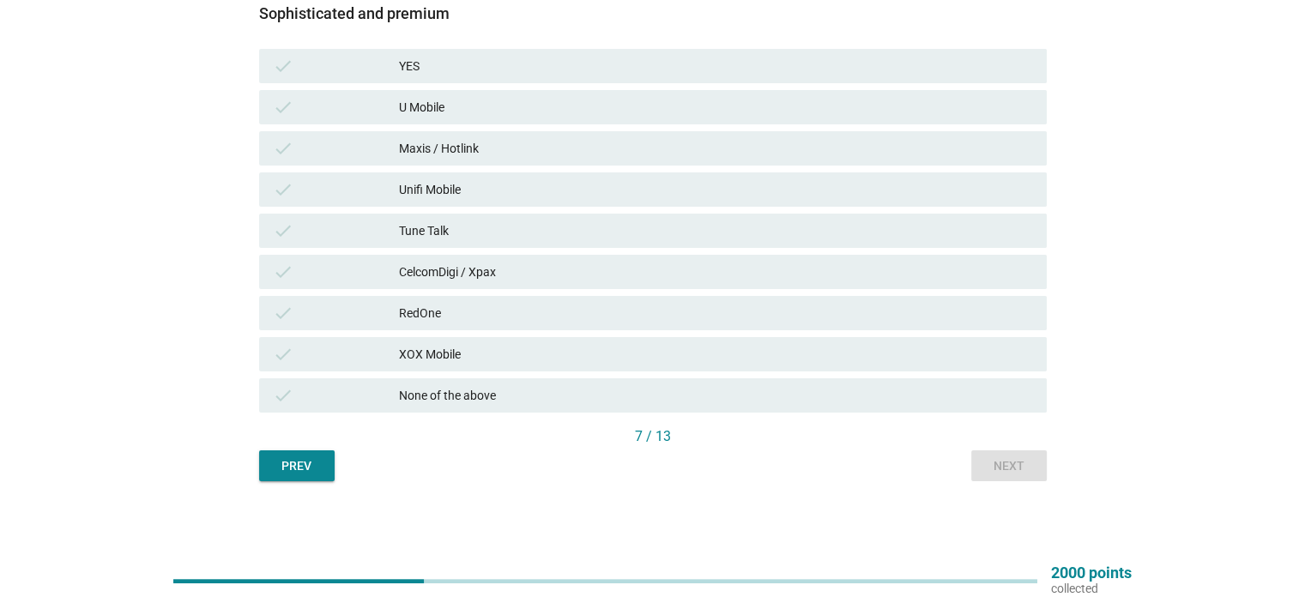
click at [964, 411] on div "check None of the above" at bounding box center [653, 395] width 788 height 34
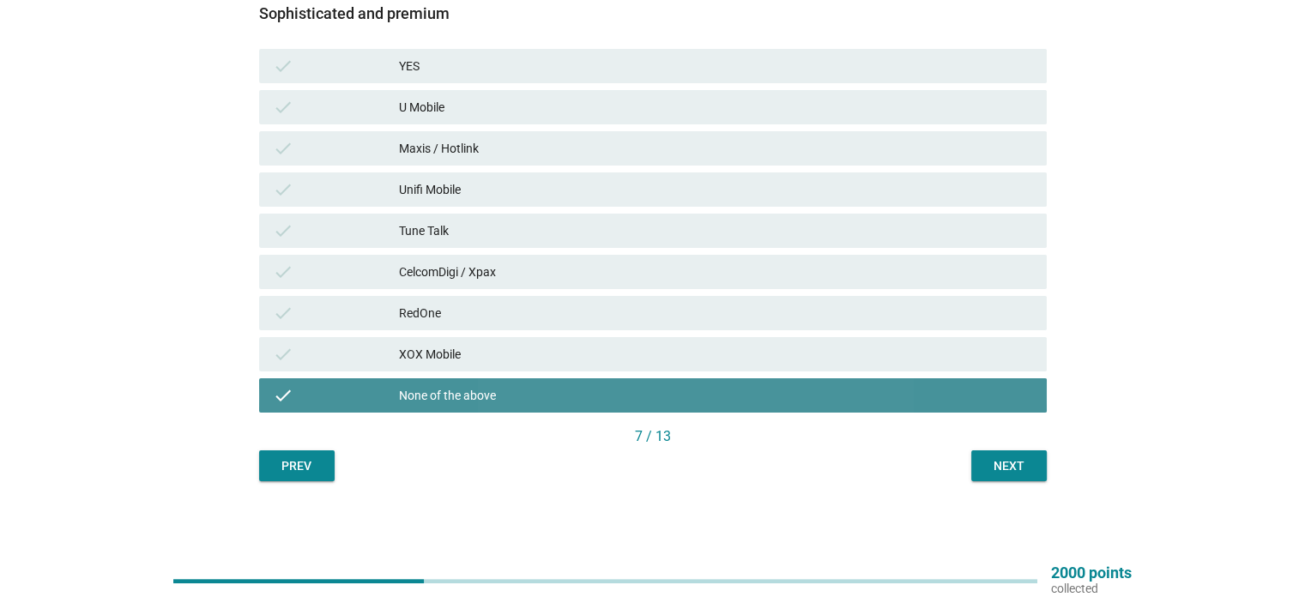
click at [993, 486] on div "English arrow_drop_down Which of the following telco brands do you strongly ass…" at bounding box center [652, 133] width 815 height 723
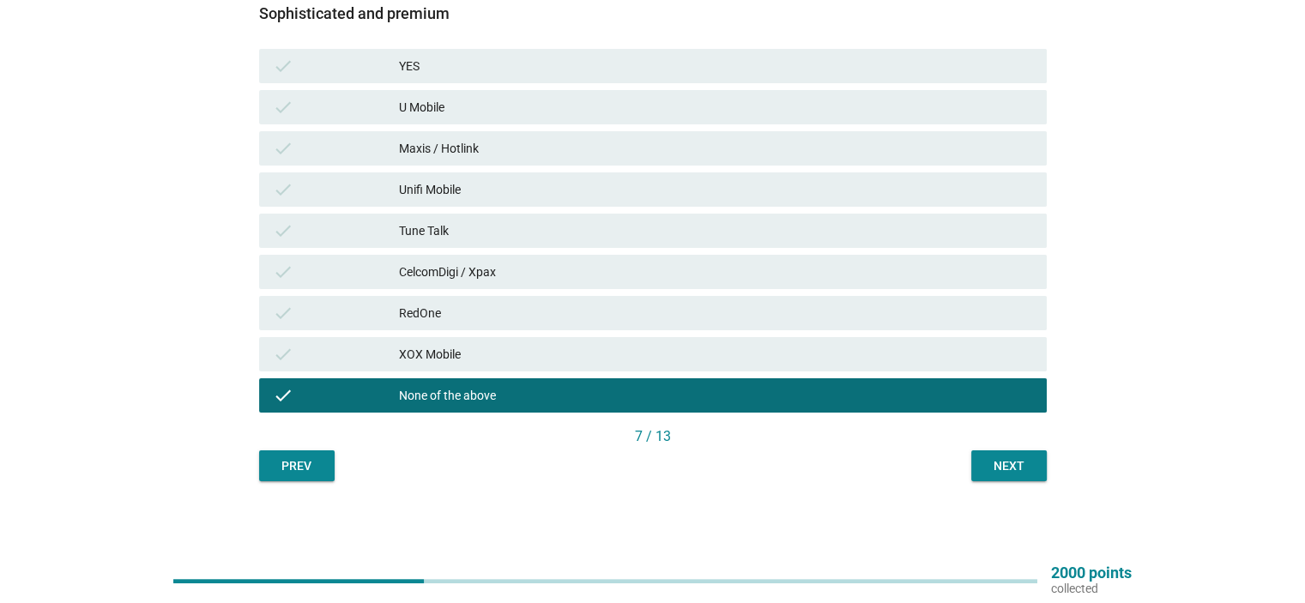
click at [1006, 472] on div "Next" at bounding box center [1009, 466] width 48 height 18
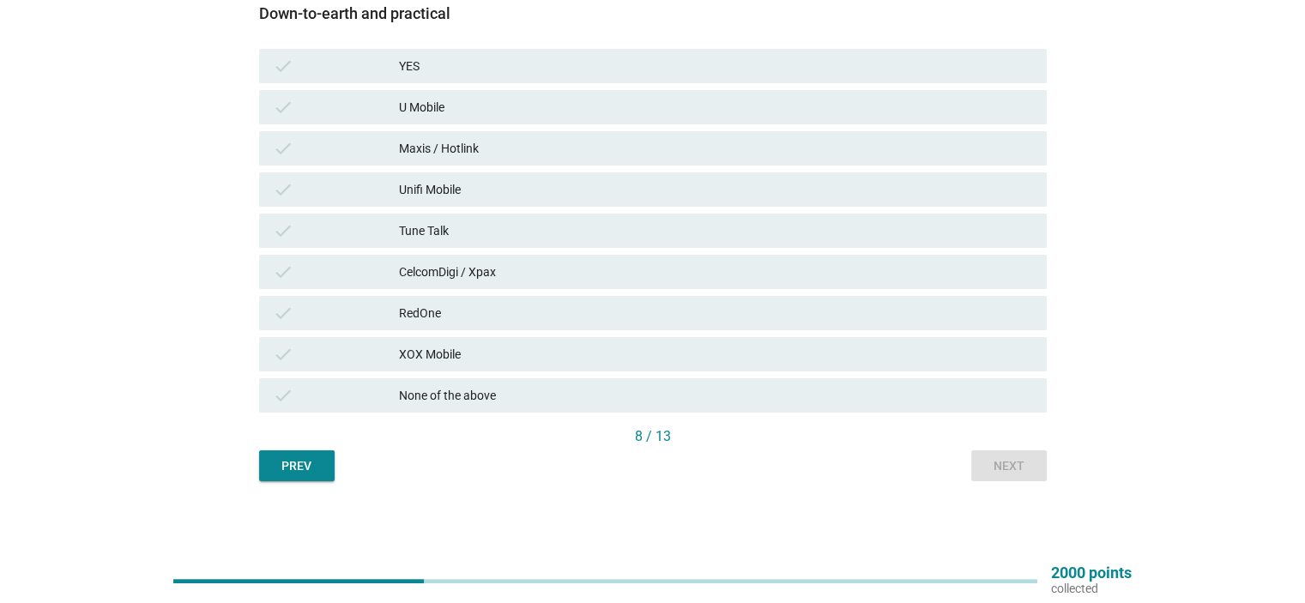
click at [962, 391] on div "None of the above" at bounding box center [715, 395] width 633 height 21
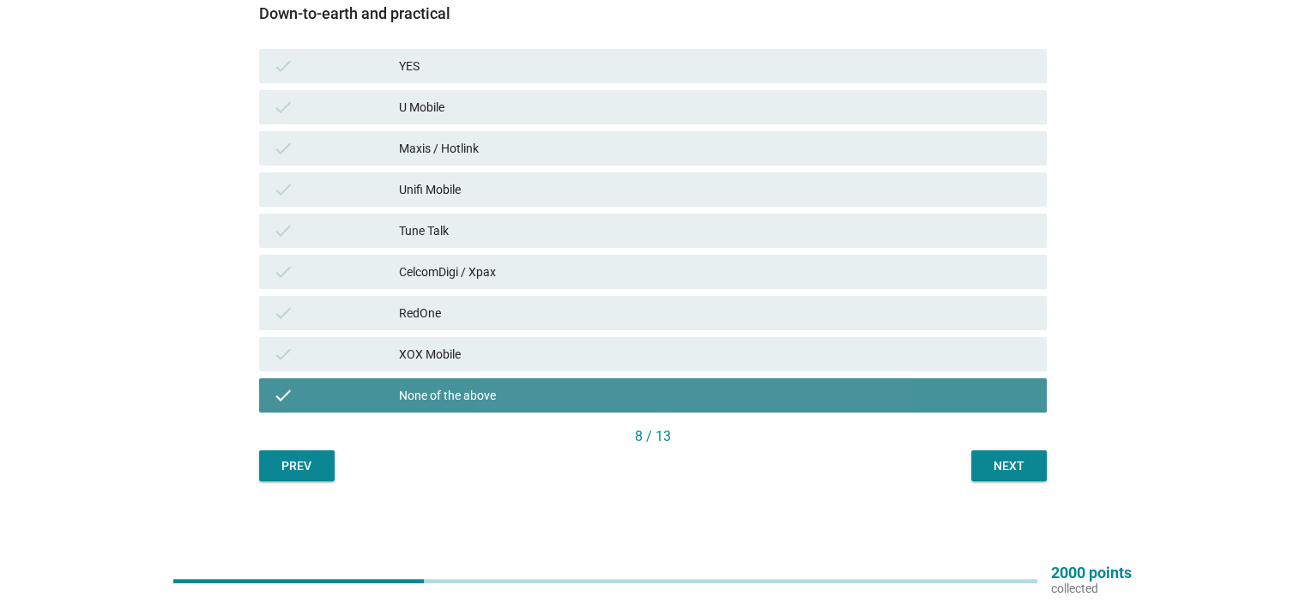
click at [1015, 453] on button "Next" at bounding box center [1009, 465] width 76 height 31
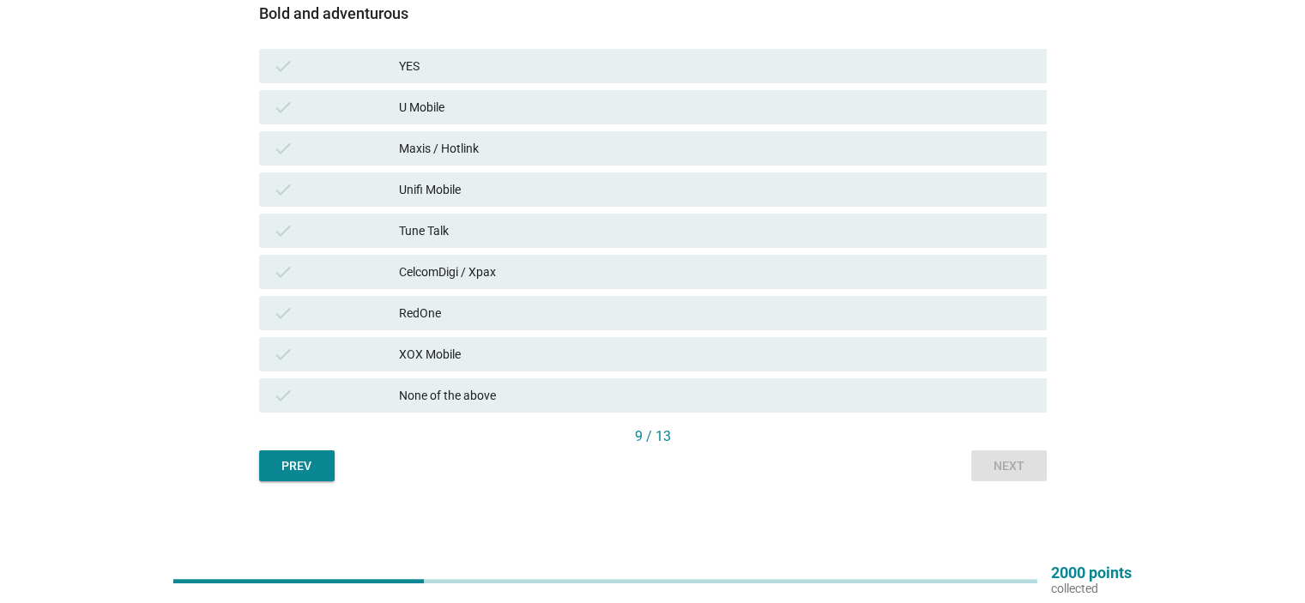
click at [656, 388] on div "None of the above" at bounding box center [715, 395] width 633 height 21
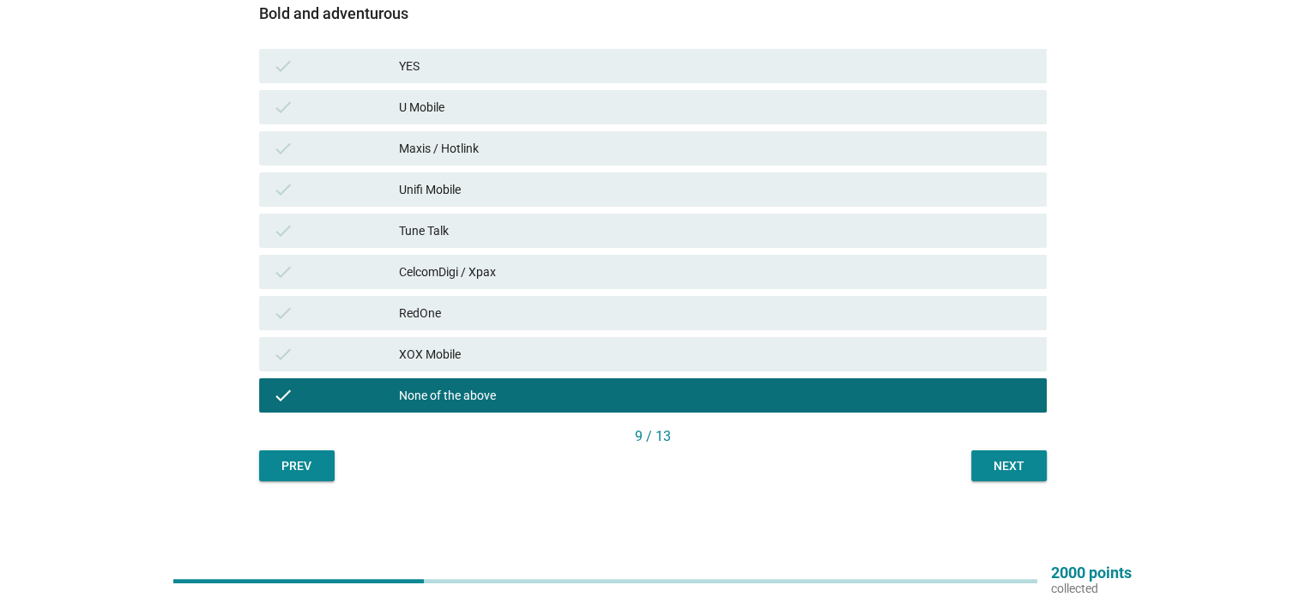
drag, startPoint x: 975, startPoint y: 429, endPoint x: 1016, endPoint y: 487, distance: 70.7
click at [976, 432] on div "9 / 13" at bounding box center [653, 436] width 788 height 21
click at [1014, 485] on div "English arrow_drop_down Which of the following telco brands do you strongly ass…" at bounding box center [652, 133] width 815 height 723
click at [1013, 469] on div "Next" at bounding box center [1009, 466] width 48 height 18
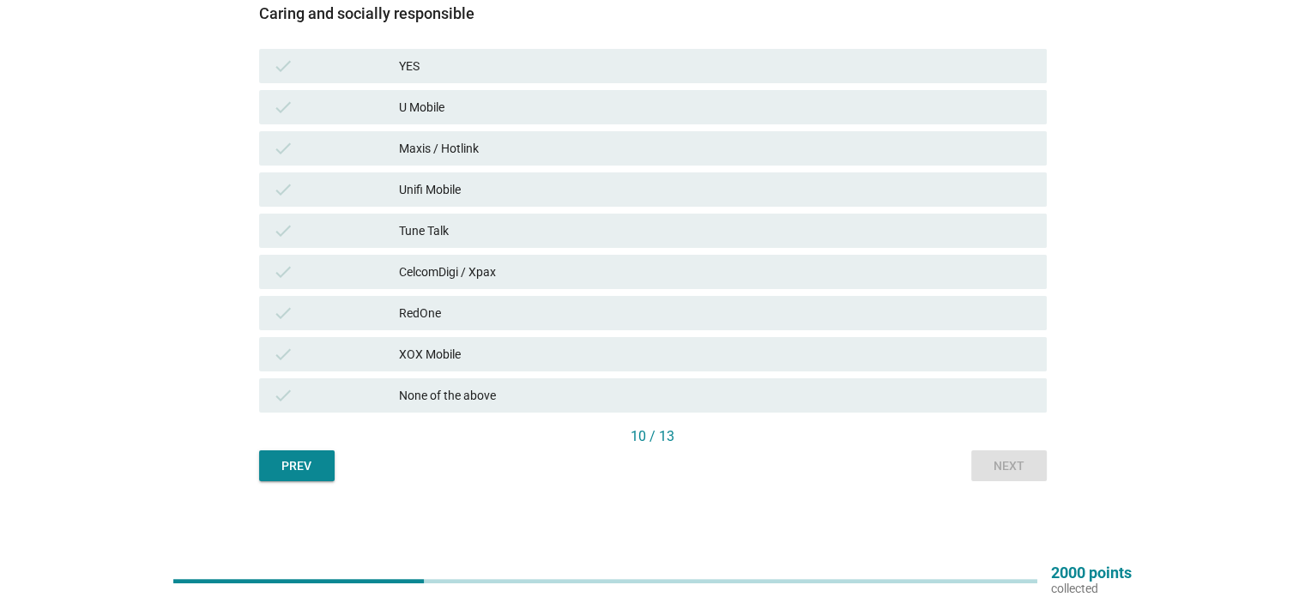
click at [941, 390] on div "None of the above" at bounding box center [715, 395] width 633 height 21
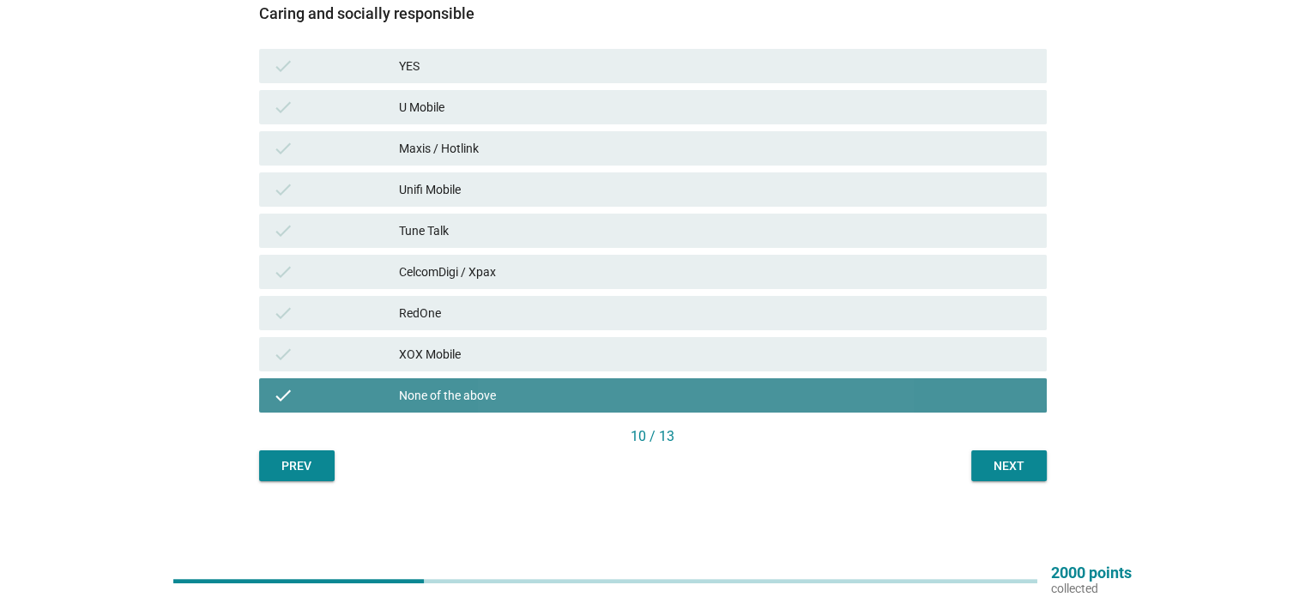
click at [1004, 475] on div "Next" at bounding box center [1009, 466] width 48 height 18
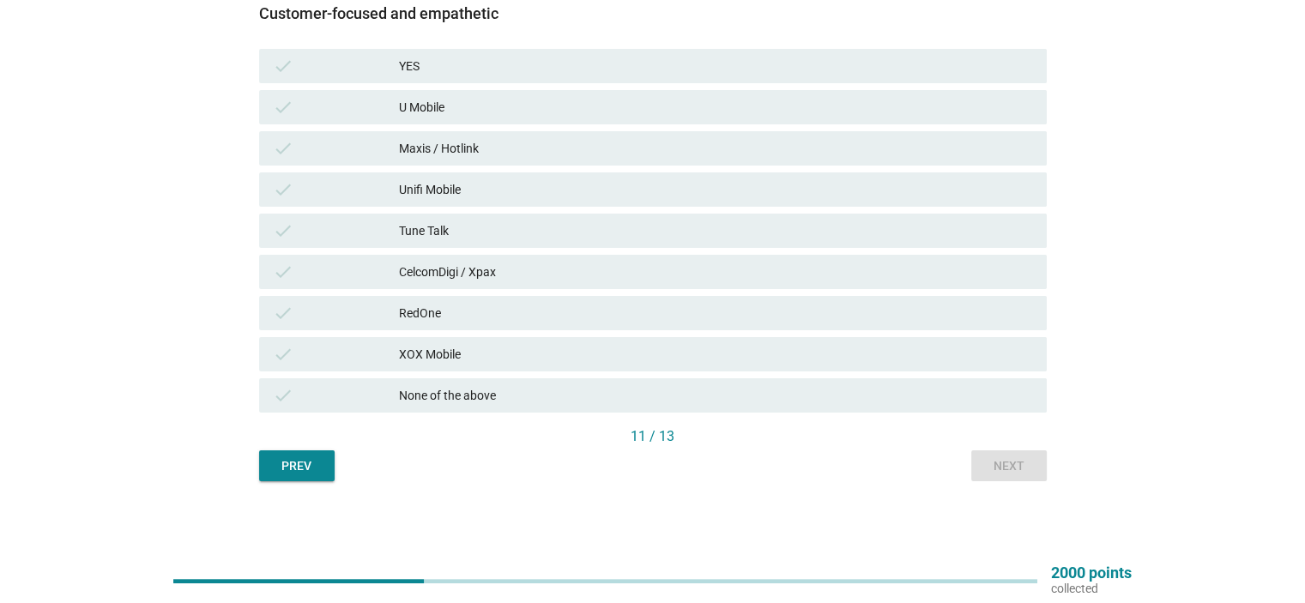
click at [640, 141] on div "Maxis / Hotlink" at bounding box center [715, 148] width 633 height 21
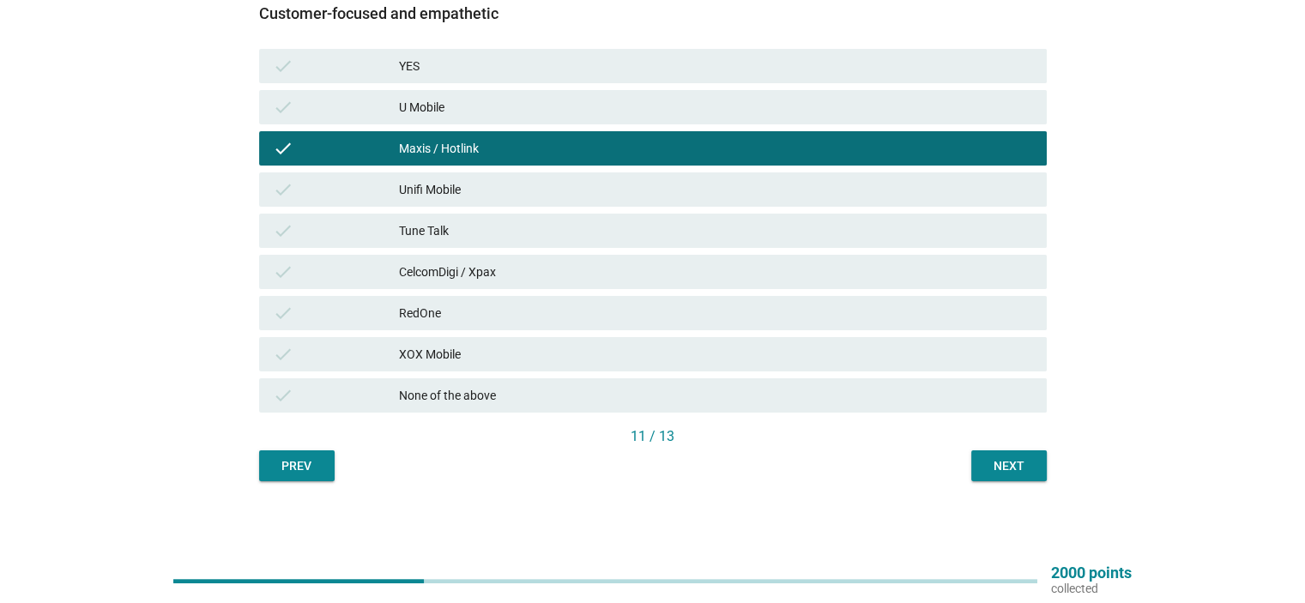
click at [640, 126] on div "check U Mobile" at bounding box center [653, 107] width 795 height 41
click at [632, 95] on div "check U Mobile" at bounding box center [653, 107] width 788 height 34
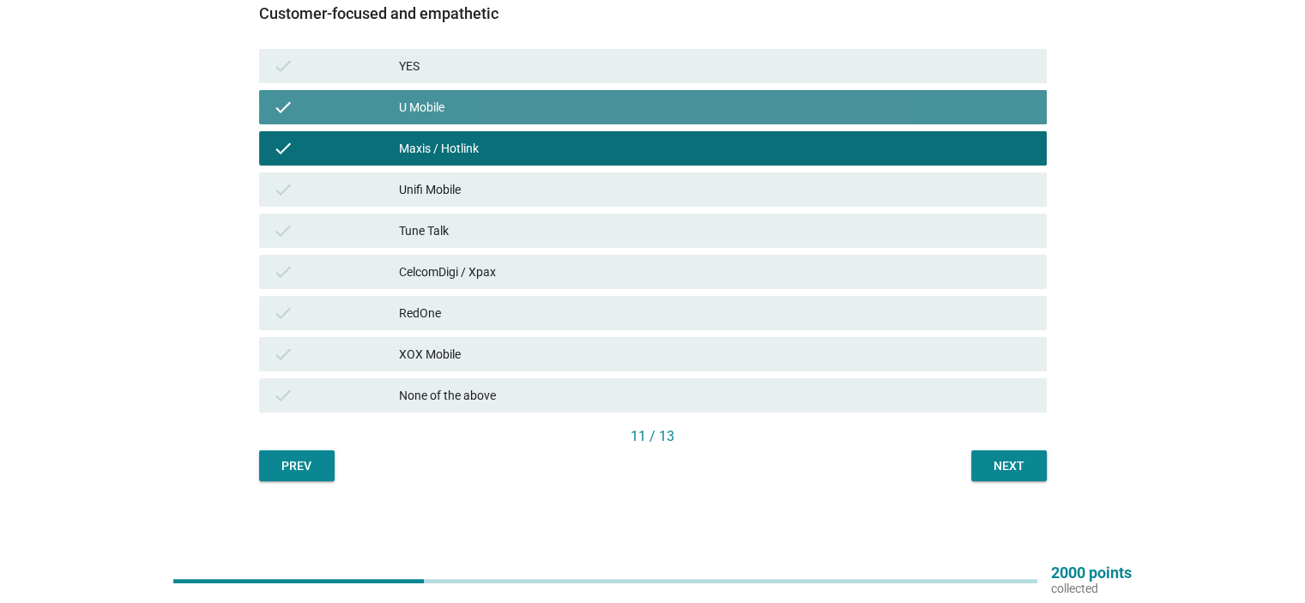
click at [632, 65] on div "YES" at bounding box center [715, 66] width 633 height 21
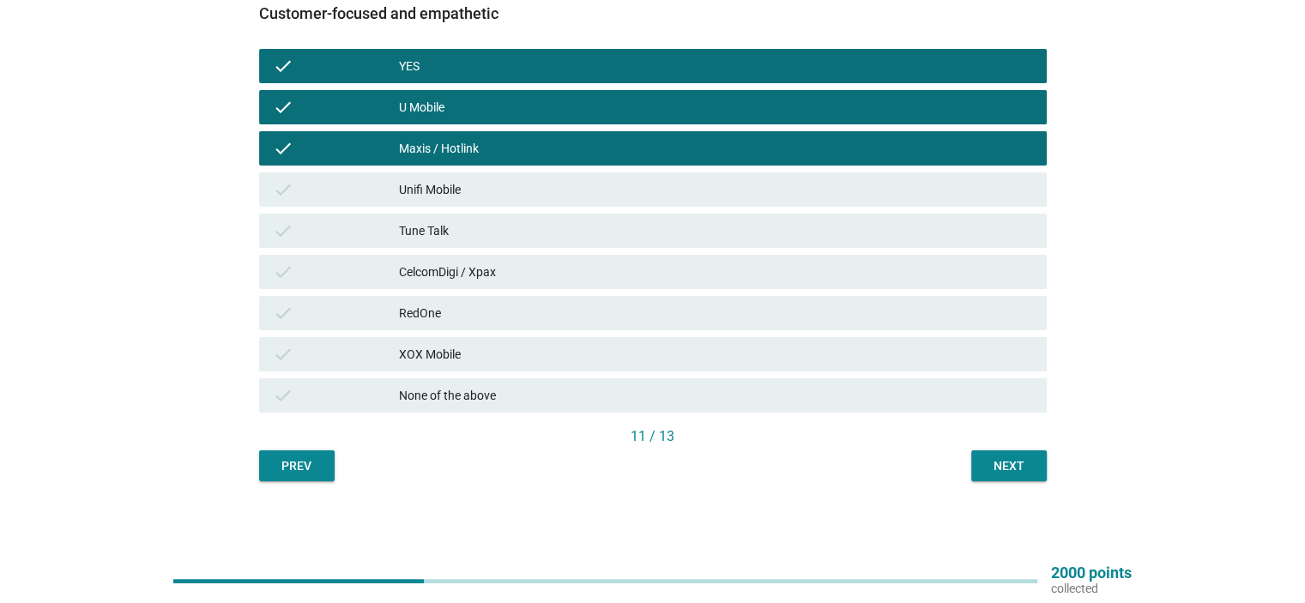
click at [625, 166] on div "check Maxis / Hotlink" at bounding box center [653, 148] width 795 height 41
click at [645, 188] on div "Unifi Mobile" at bounding box center [715, 189] width 633 height 21
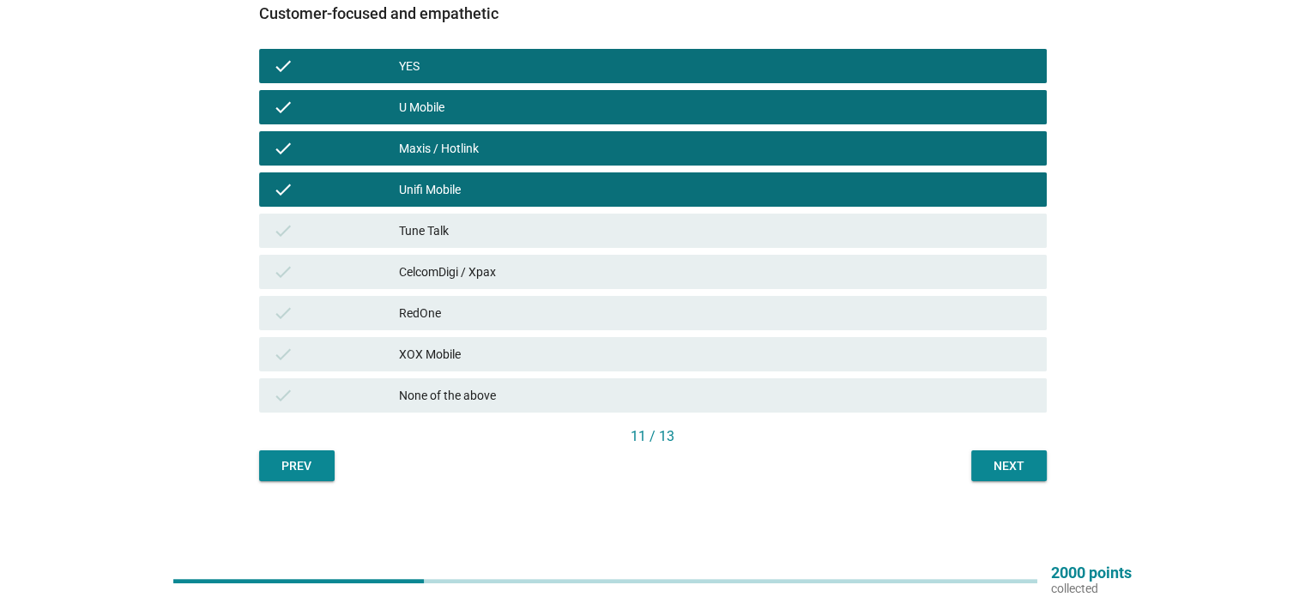
click at [665, 231] on div "Tune Talk" at bounding box center [715, 231] width 633 height 21
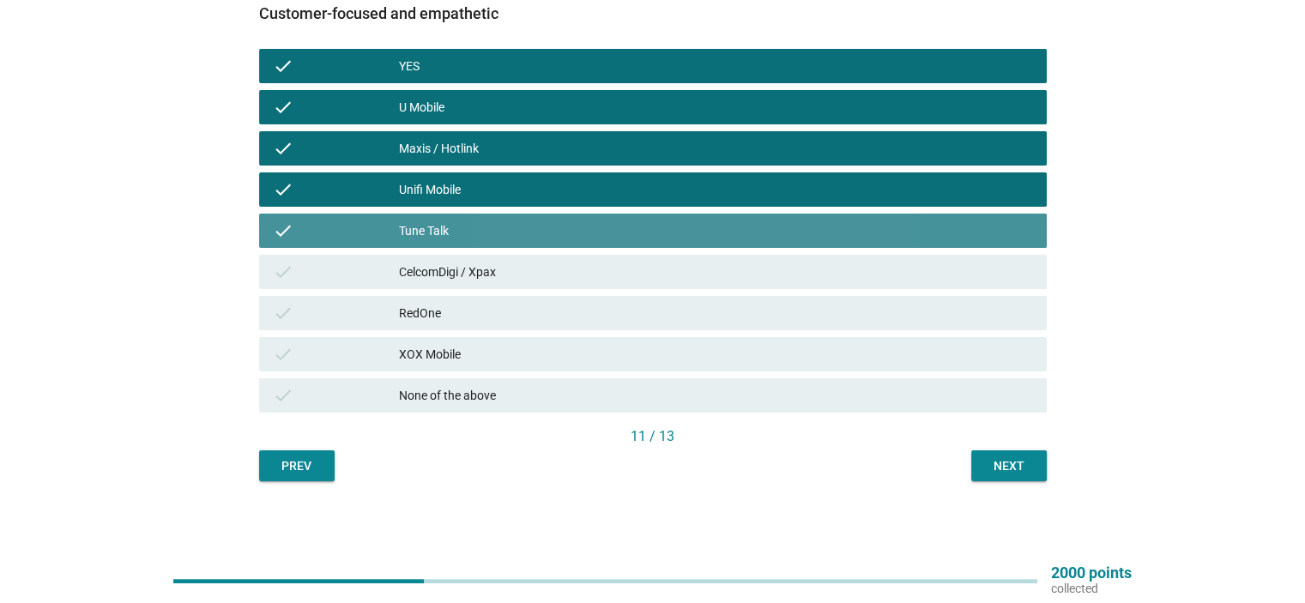
click at [674, 258] on div "check CelcomDigi / Xpax" at bounding box center [653, 272] width 788 height 34
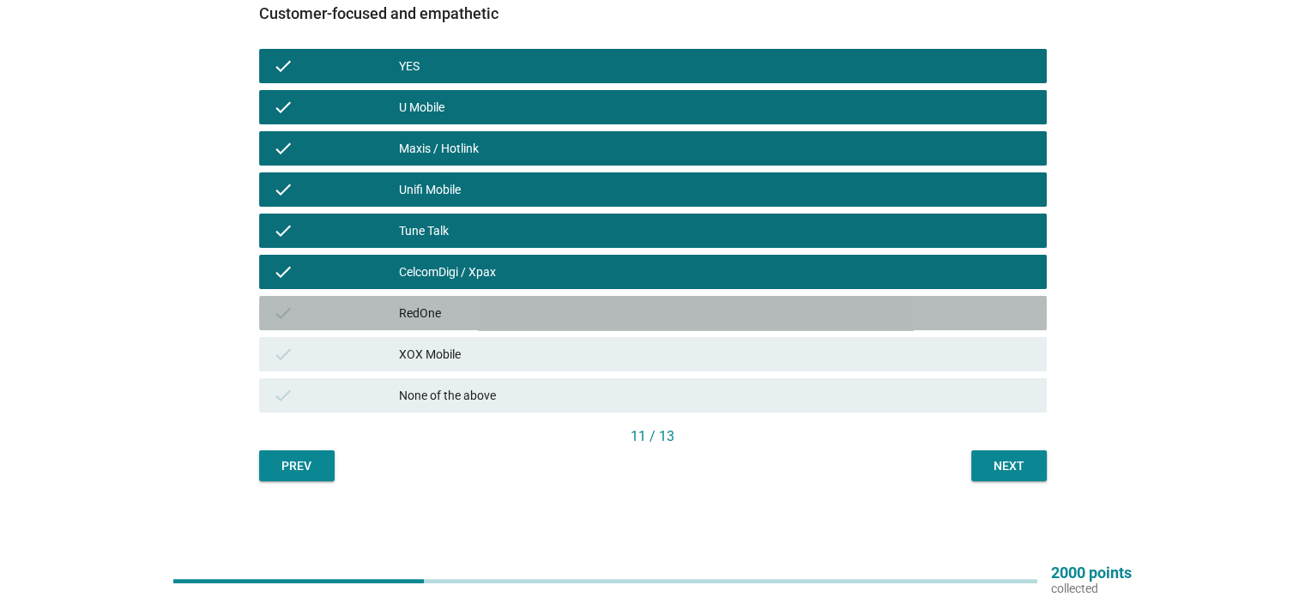
click at [679, 299] on div "check RedOne" at bounding box center [653, 313] width 788 height 34
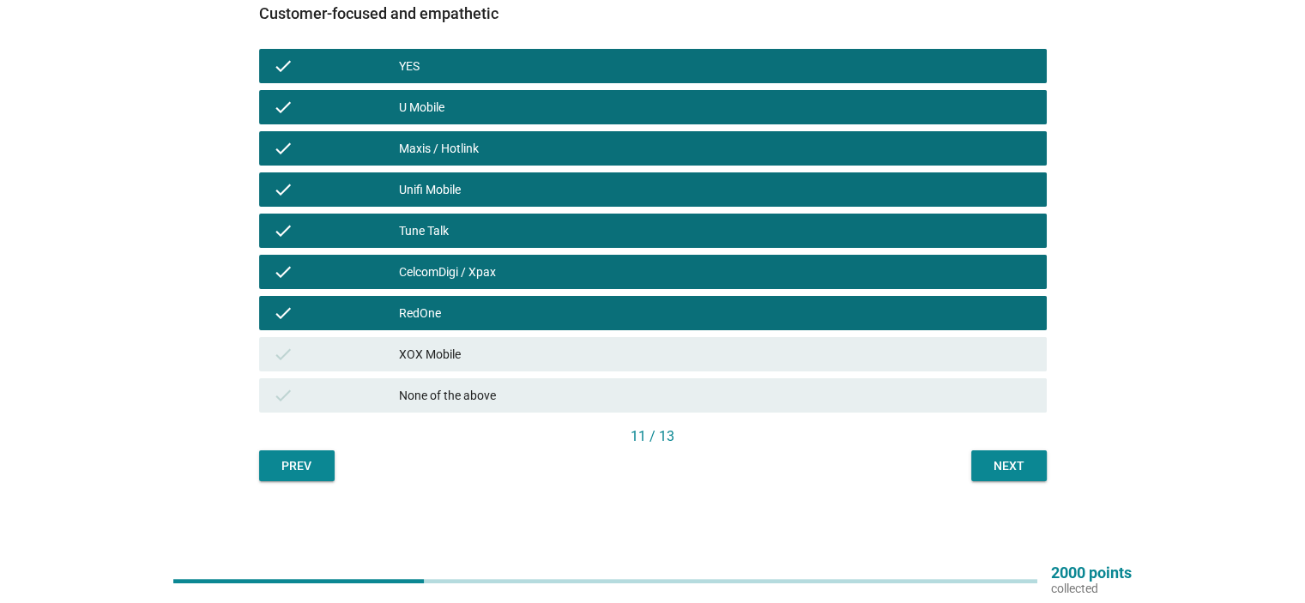
click at [686, 348] on div "XOX Mobile" at bounding box center [715, 354] width 633 height 21
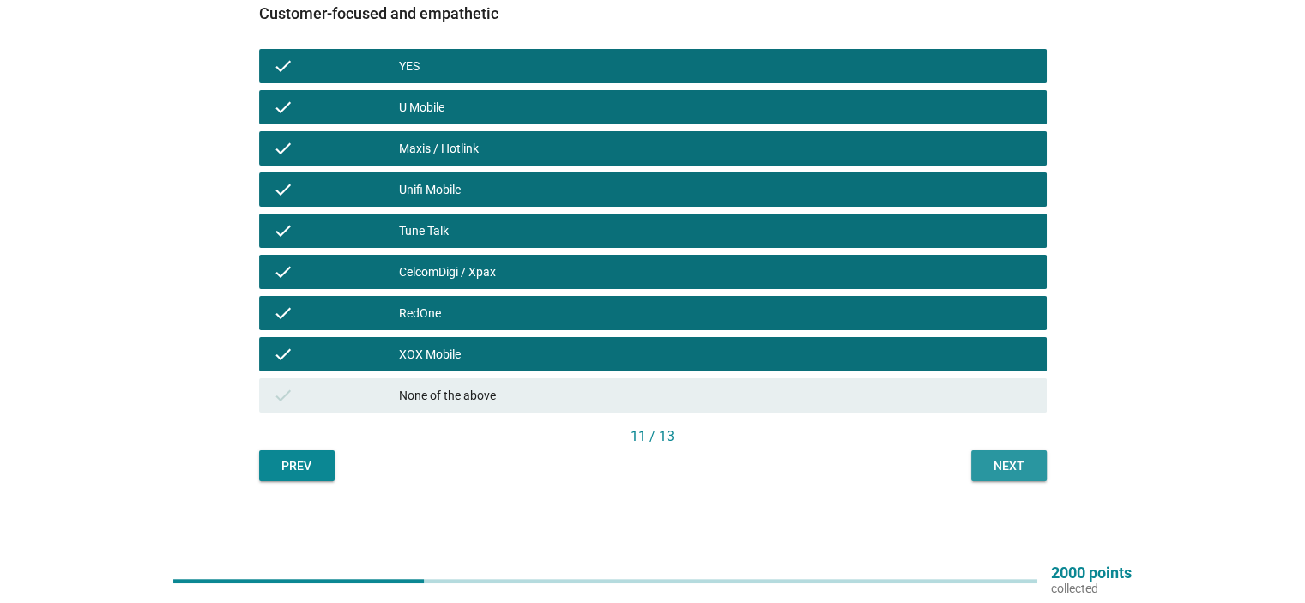
click at [1003, 463] on div "Next" at bounding box center [1009, 466] width 48 height 18
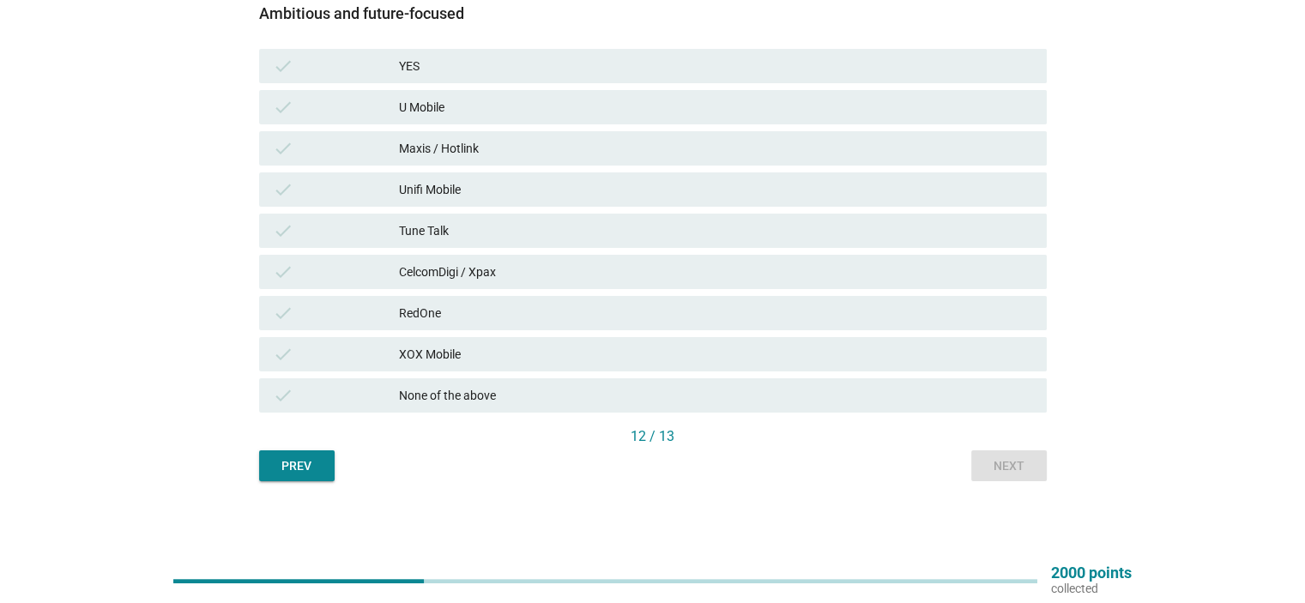
click at [957, 408] on div "check None of the above" at bounding box center [653, 395] width 788 height 34
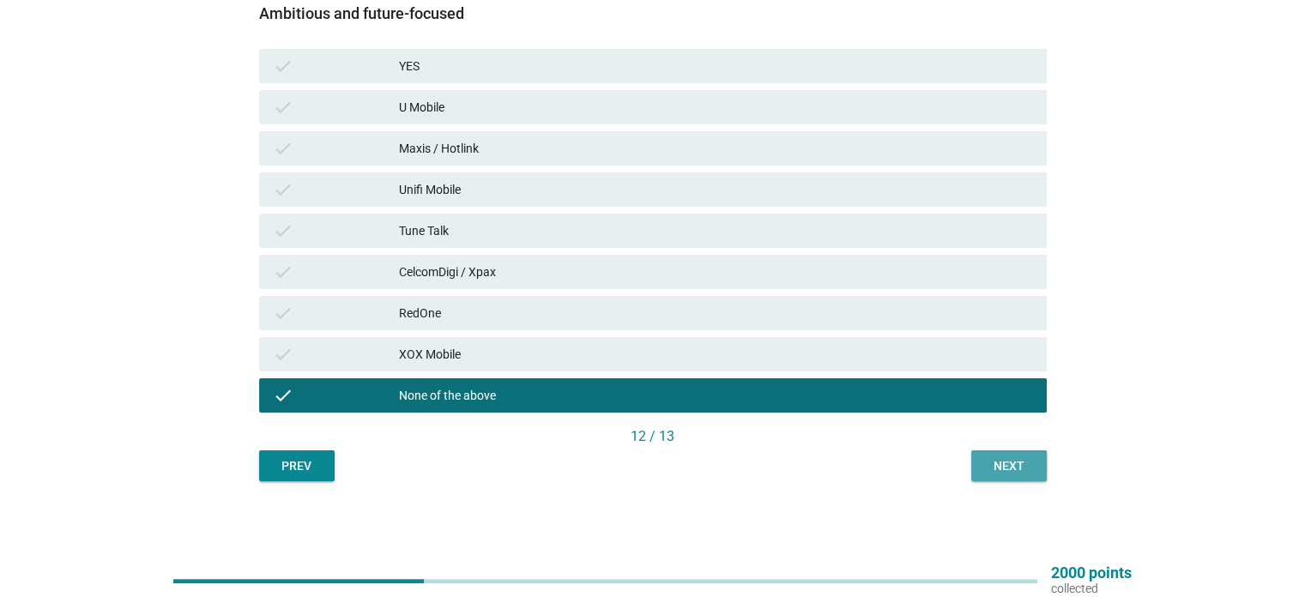
click at [1026, 466] on div "Next" at bounding box center [1009, 466] width 48 height 18
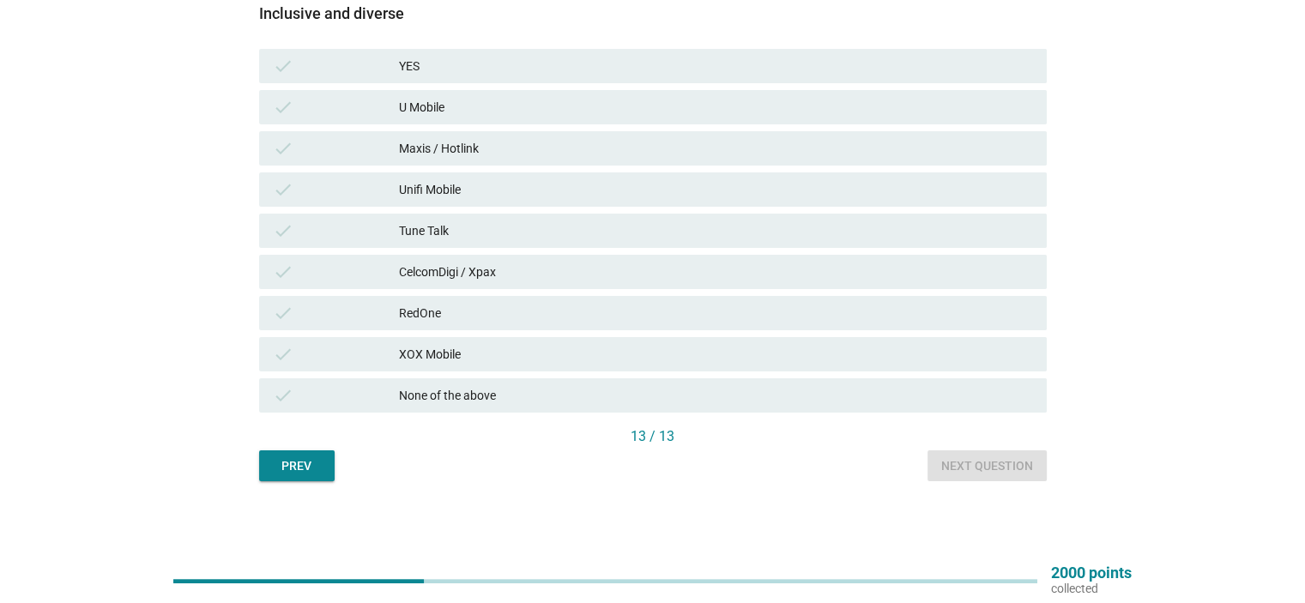
click at [924, 420] on div "Inclusive and diverse check YES check U Mobile check Maxis / Hotlink check Unif…" at bounding box center [653, 215] width 788 height 421
click at [944, 401] on div "None of the above" at bounding box center [715, 395] width 633 height 21
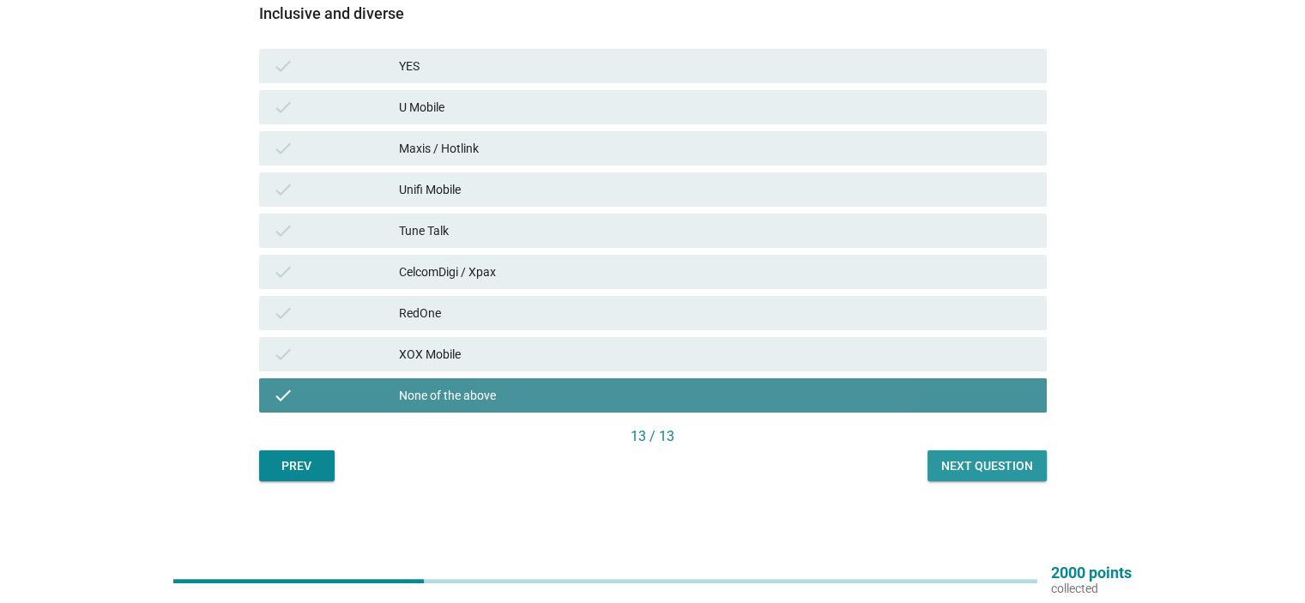
click at [1013, 462] on div "Next question" at bounding box center [987, 466] width 92 height 18
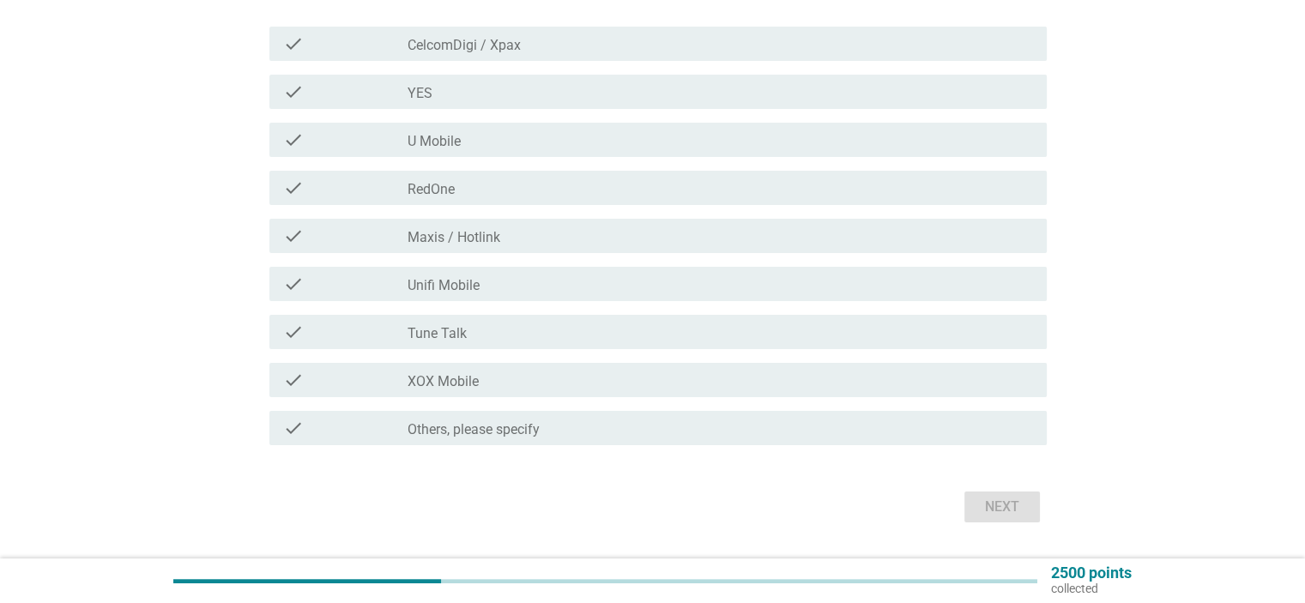
scroll to position [257, 0]
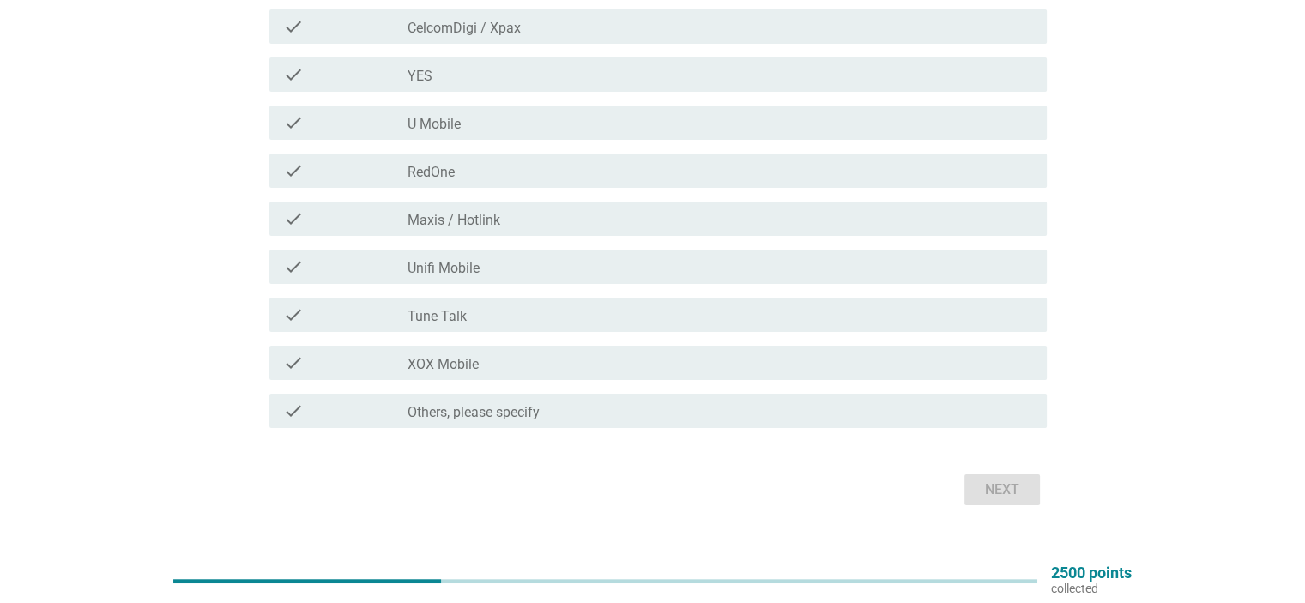
click at [489, 16] on div "check_box_outline_blank CelcomDigi / Xpax" at bounding box center [720, 26] width 625 height 21
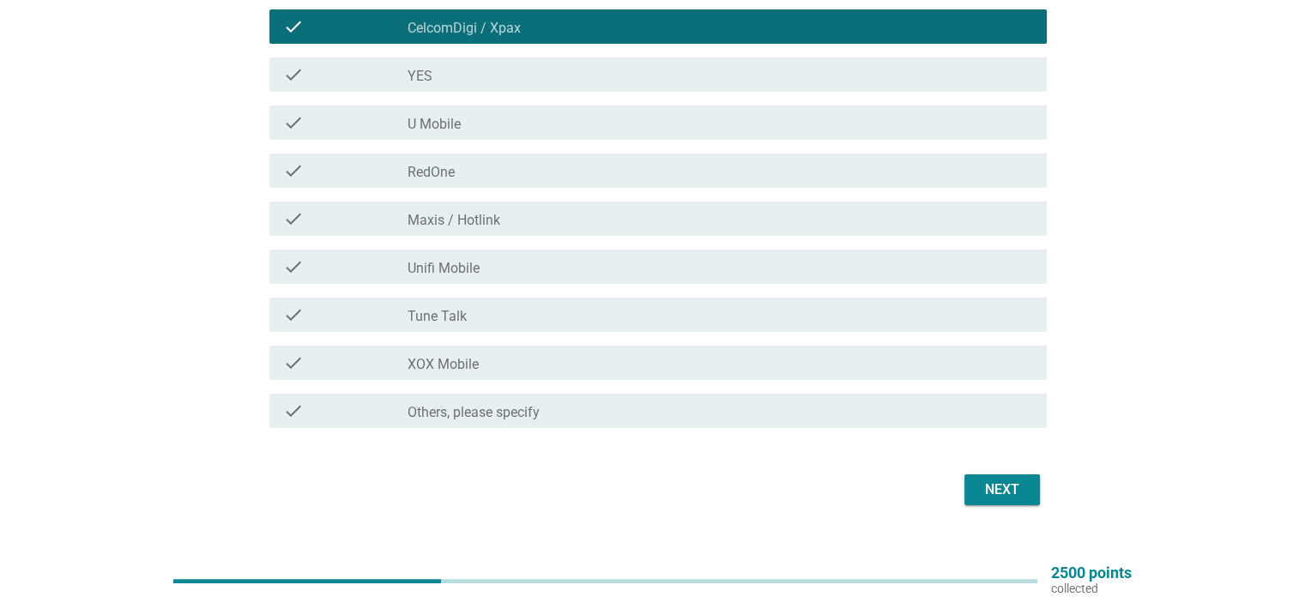
click at [549, 222] on div "check_box_outline_blank Maxis / Hotlink" at bounding box center [720, 219] width 625 height 21
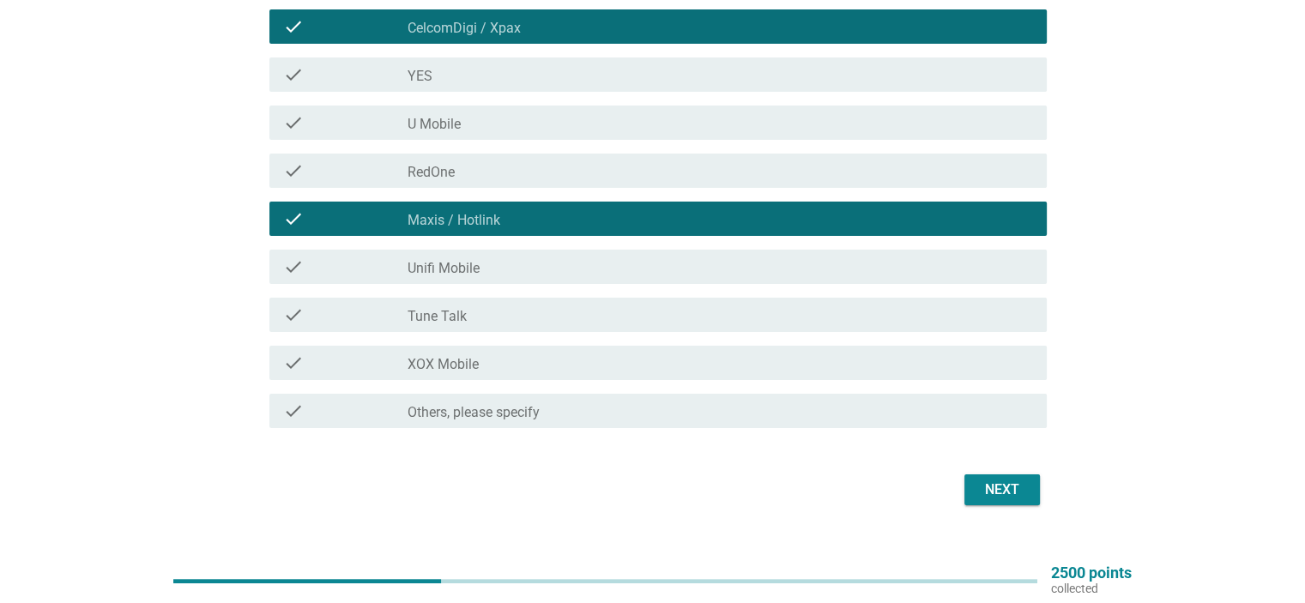
click at [1012, 477] on button "Next" at bounding box center [1002, 490] width 76 height 31
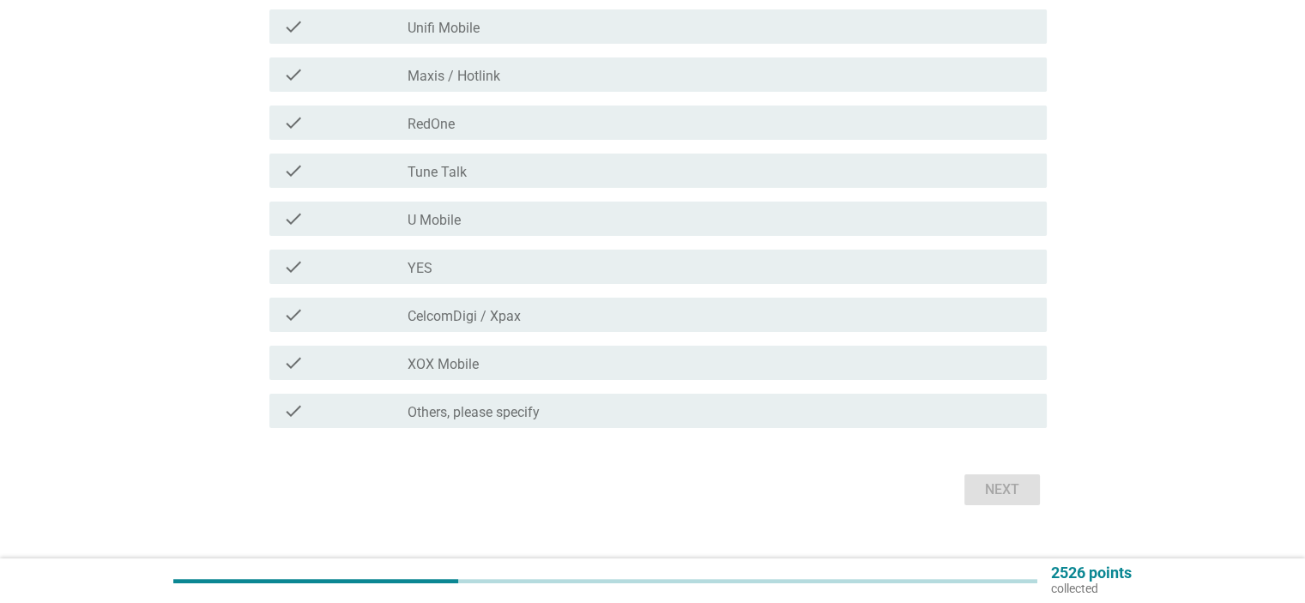
scroll to position [0, 0]
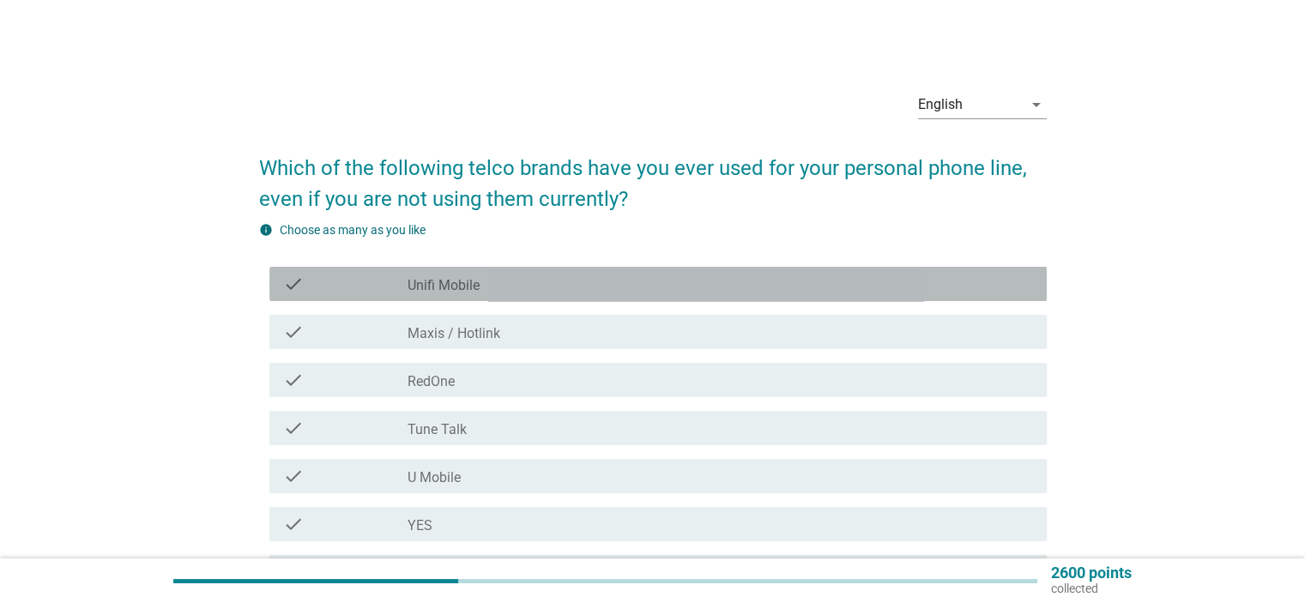
click at [625, 273] on div "check check_box Unifi Mobile" at bounding box center [657, 284] width 777 height 34
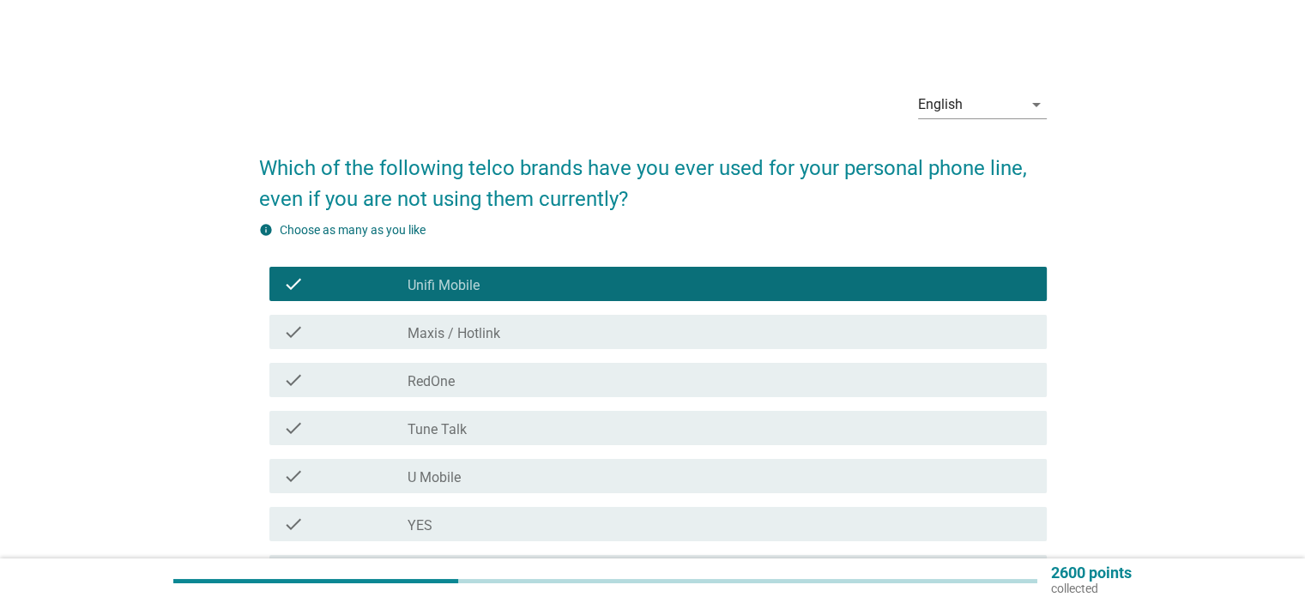
click at [625, 273] on div "check check_box Unifi Mobile" at bounding box center [657, 284] width 777 height 34
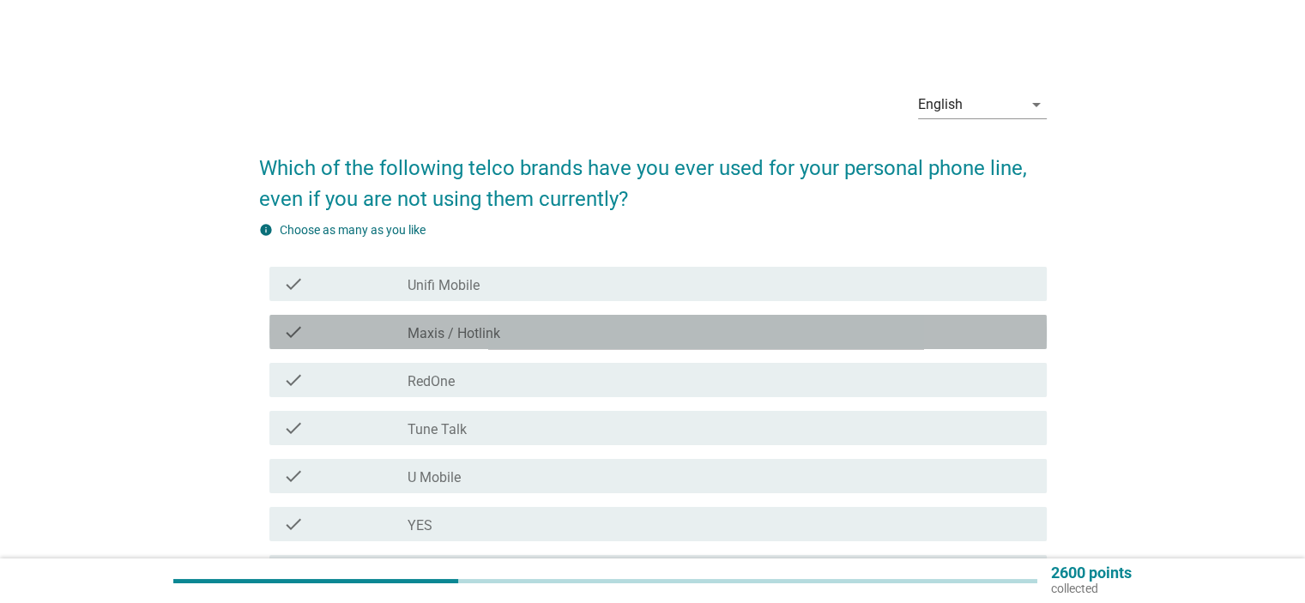
click at [614, 316] on div "check check_box Maxis / Hotlink" at bounding box center [657, 332] width 777 height 34
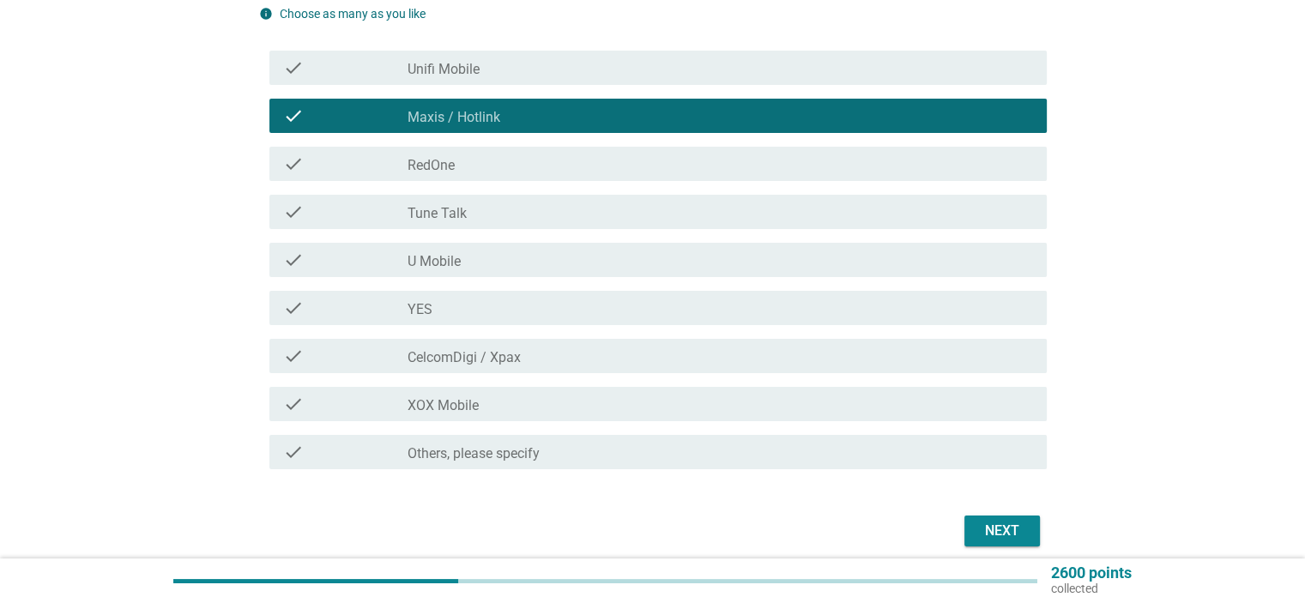
scroll to position [257, 0]
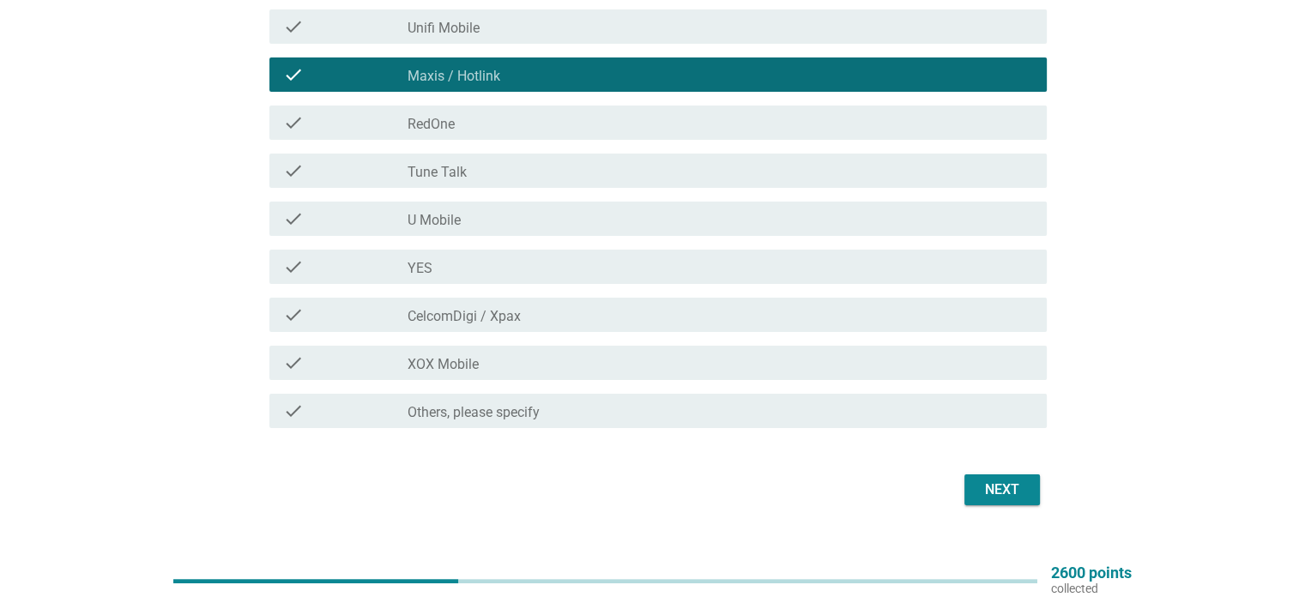
click at [614, 316] on div "check_box CelcomDigi / Xpax" at bounding box center [720, 315] width 625 height 21
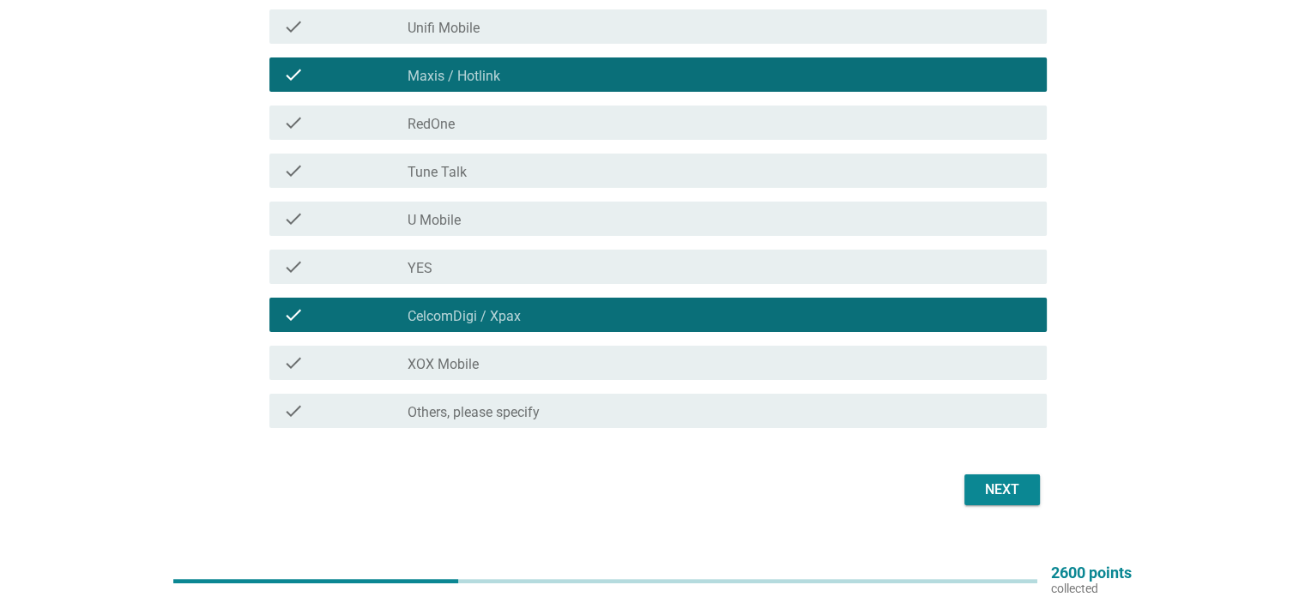
click at [1022, 495] on div "Next" at bounding box center [1002, 490] width 48 height 21
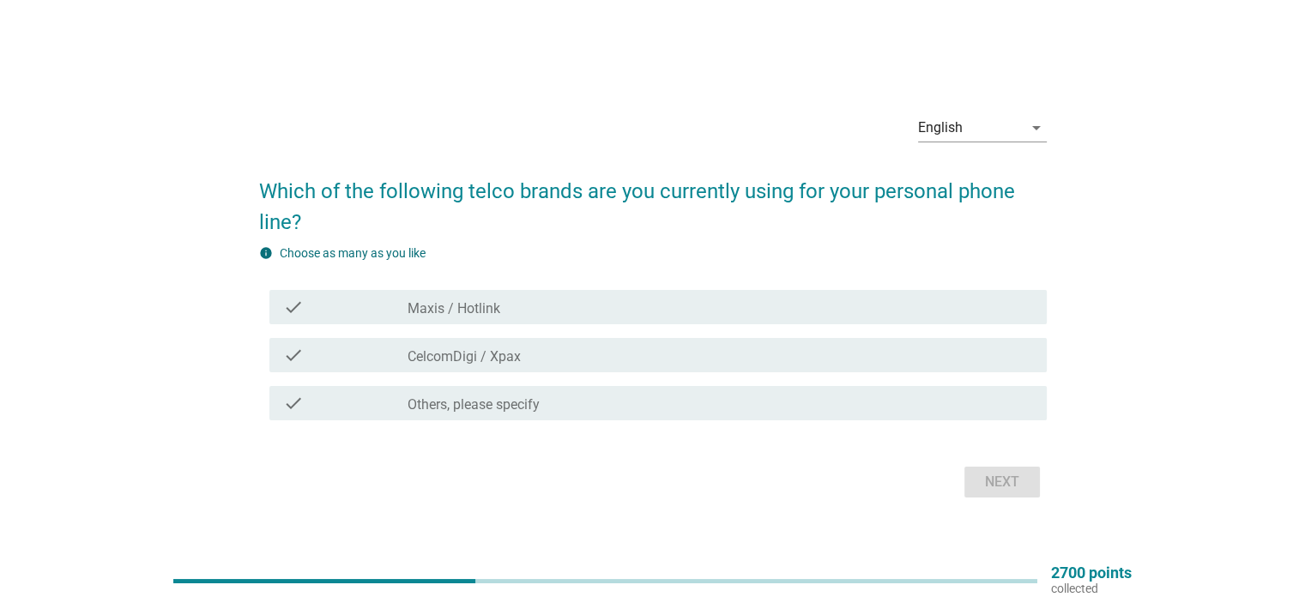
click at [653, 351] on div "check_box CelcomDigi / Xpax" at bounding box center [720, 355] width 625 height 21
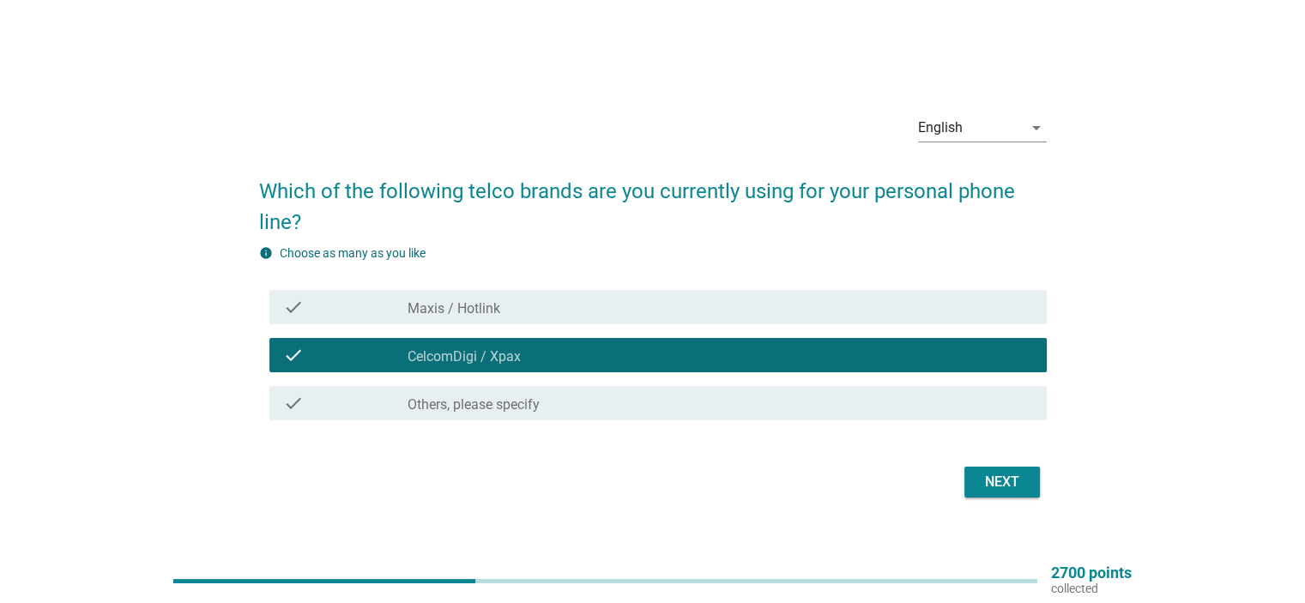
click at [1012, 478] on div "Next" at bounding box center [1002, 482] width 48 height 21
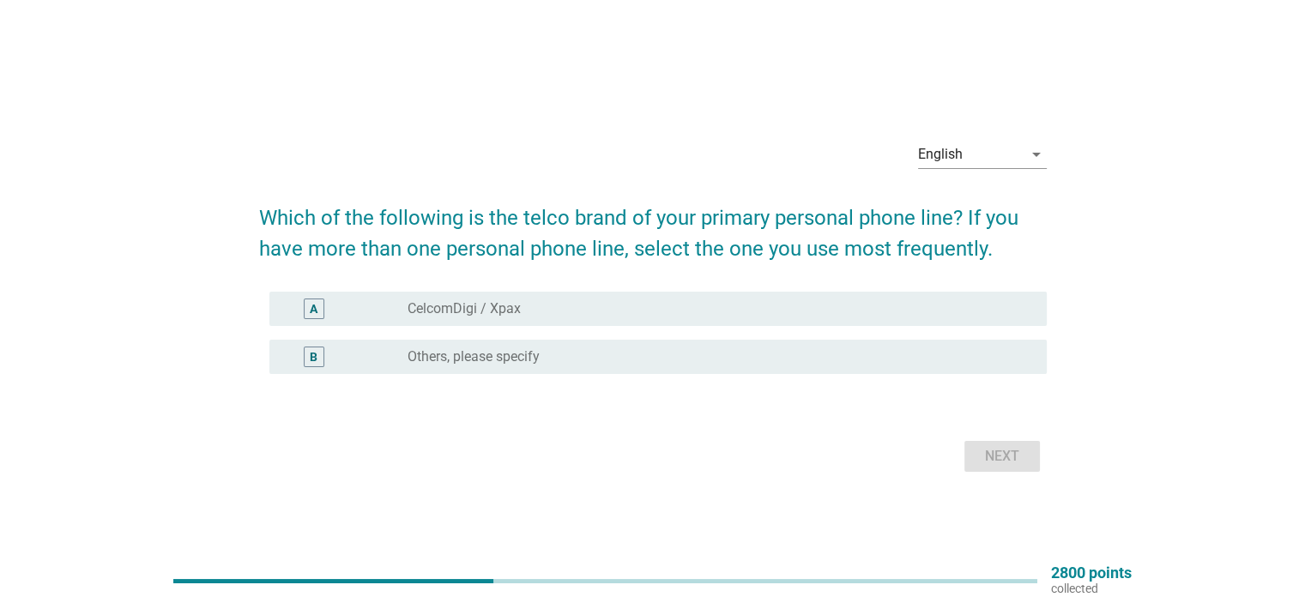
click at [652, 308] on div "radio_button_unchecked CelcomDigi / Xpax" at bounding box center [713, 308] width 611 height 17
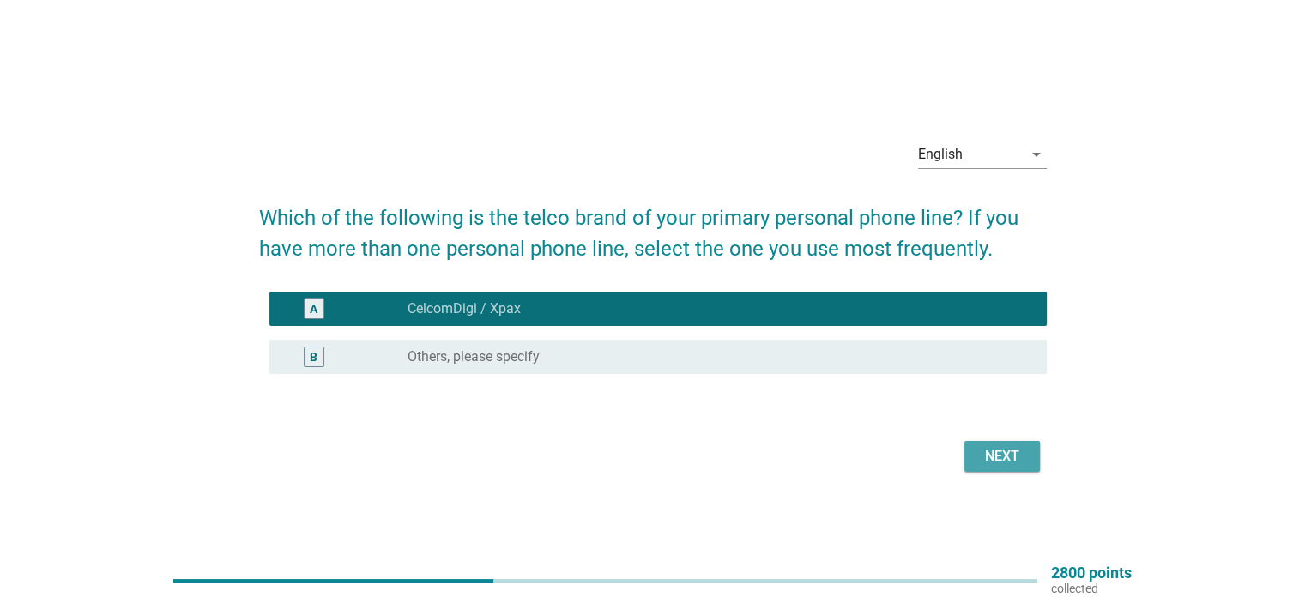
click at [1005, 456] on div "Next" at bounding box center [1002, 456] width 48 height 21
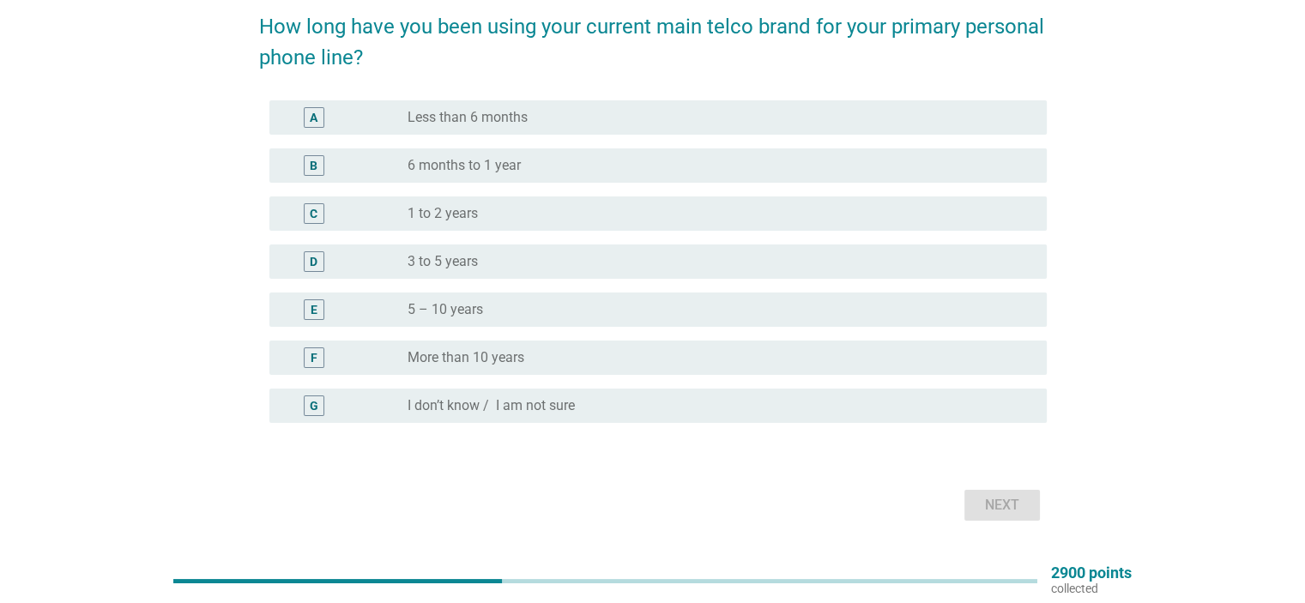
scroll to position [172, 0]
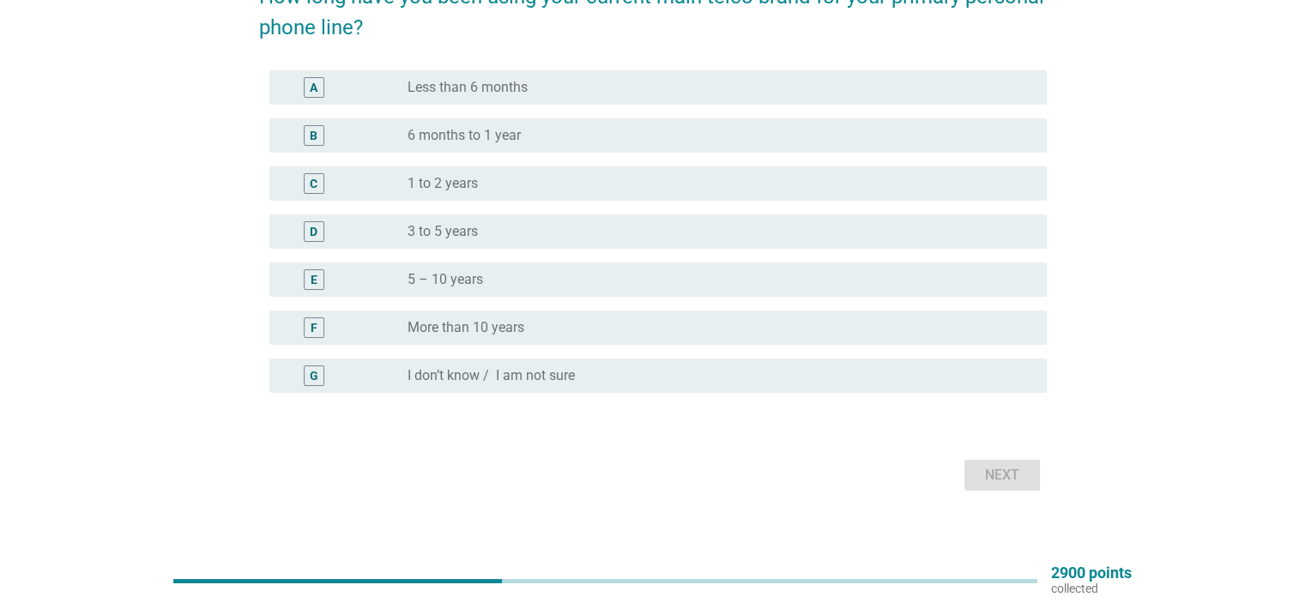
click at [698, 279] on div "radio_button_unchecked 5 – 10 years" at bounding box center [713, 279] width 611 height 17
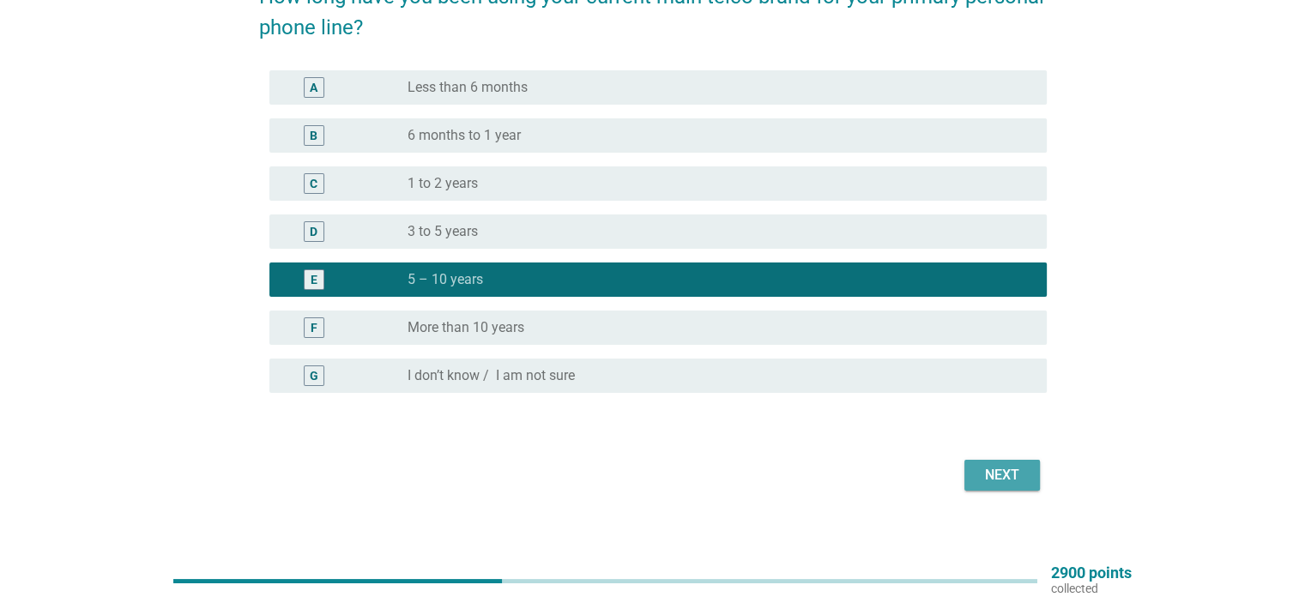
click at [1019, 476] on div "Next" at bounding box center [1002, 475] width 48 height 21
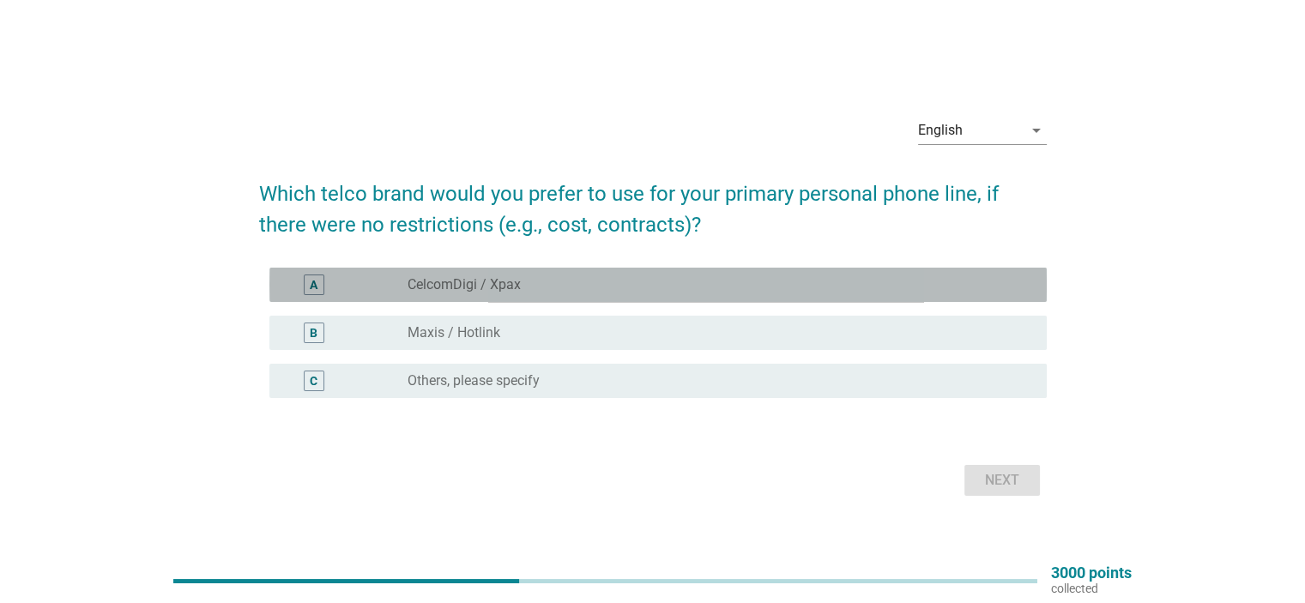
click at [714, 299] on div "A radio_button_unchecked CelcomDigi / Xpax" at bounding box center [657, 285] width 777 height 34
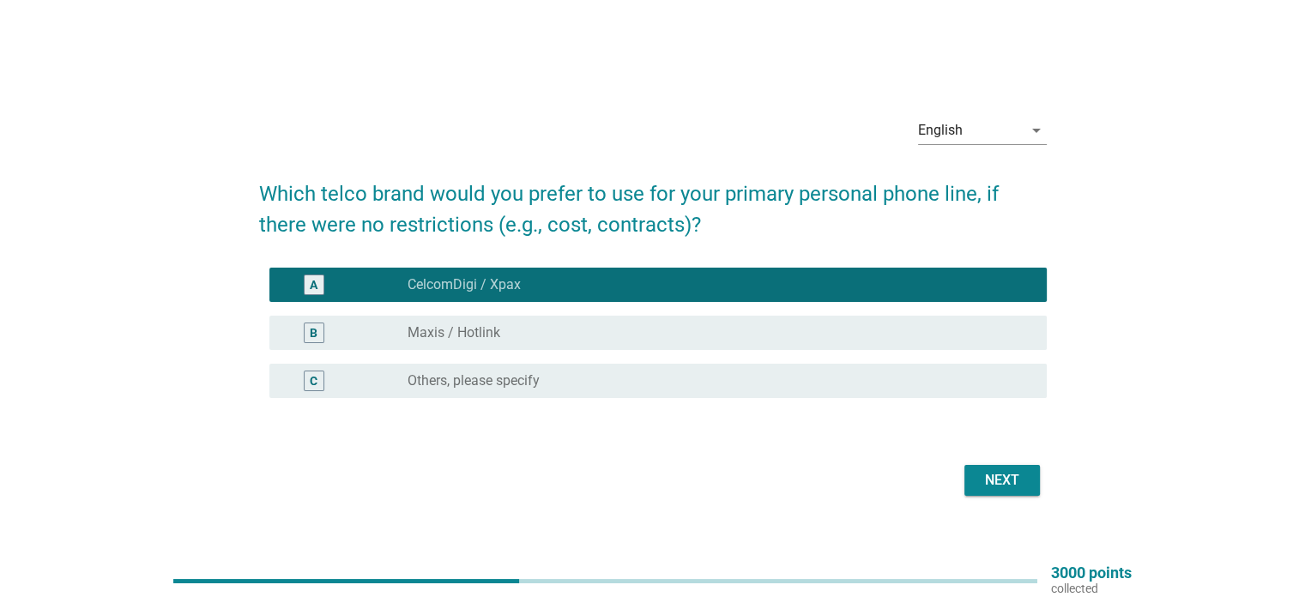
click at [882, 343] on div "B radio_button_unchecked Maxis / Hotlink" at bounding box center [657, 333] width 777 height 34
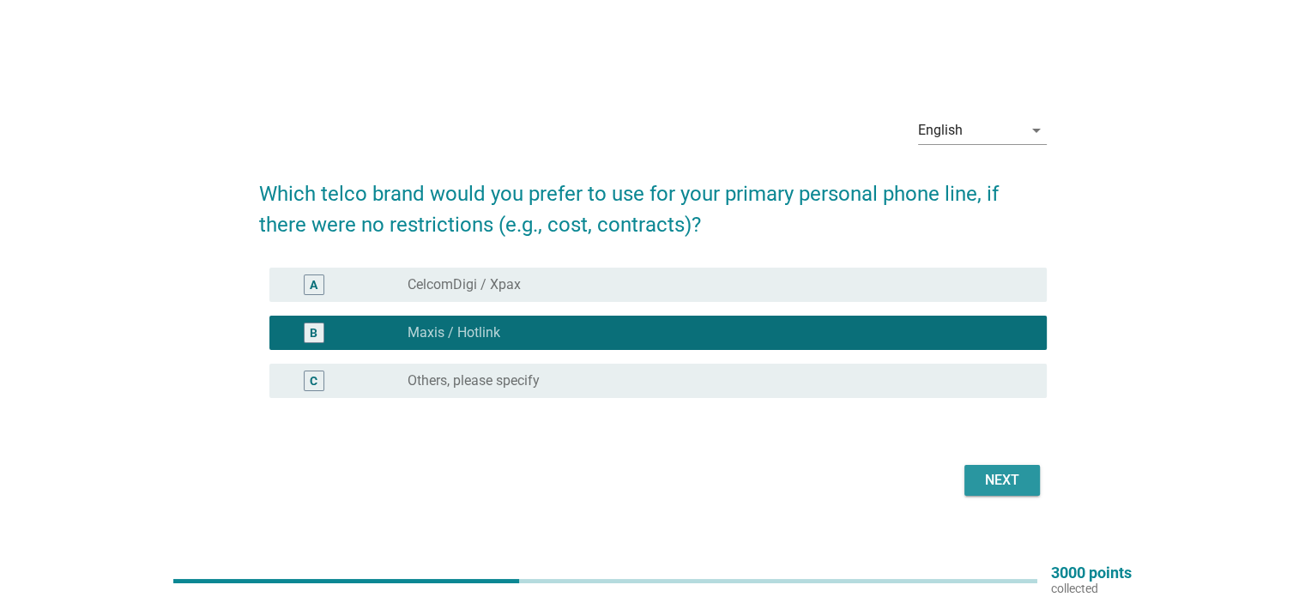
click at [1028, 481] on button "Next" at bounding box center [1002, 480] width 76 height 31
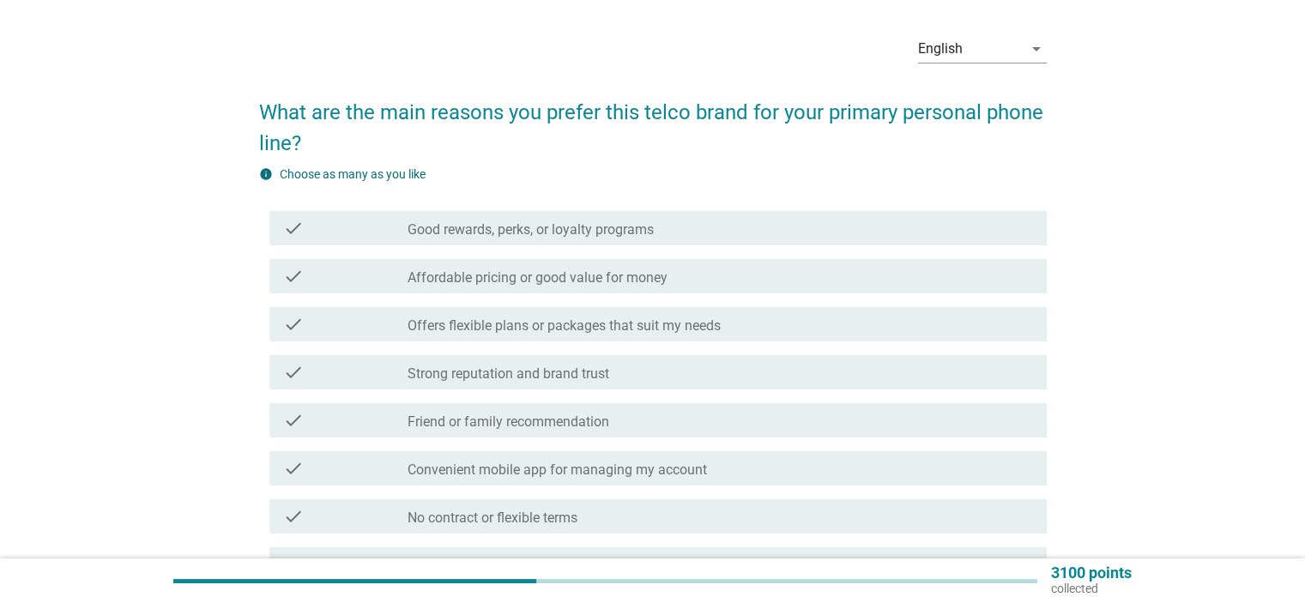
scroll to position [86, 0]
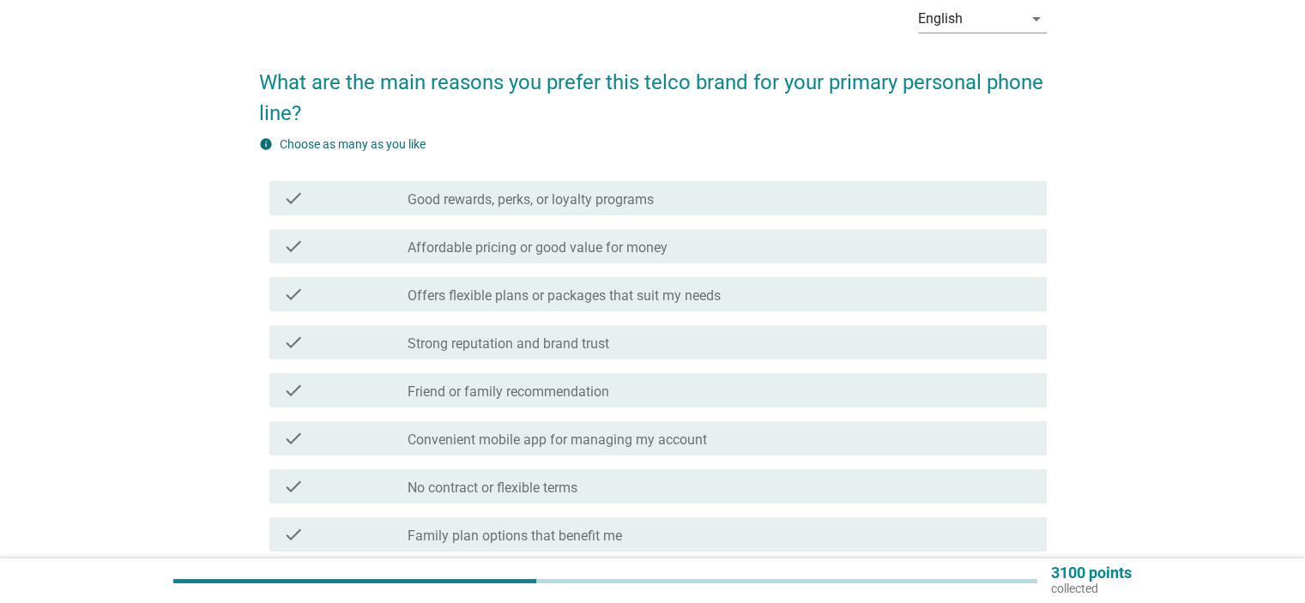
click at [615, 336] on div "check_box_outline_blank Strong reputation and brand trust" at bounding box center [720, 342] width 625 height 21
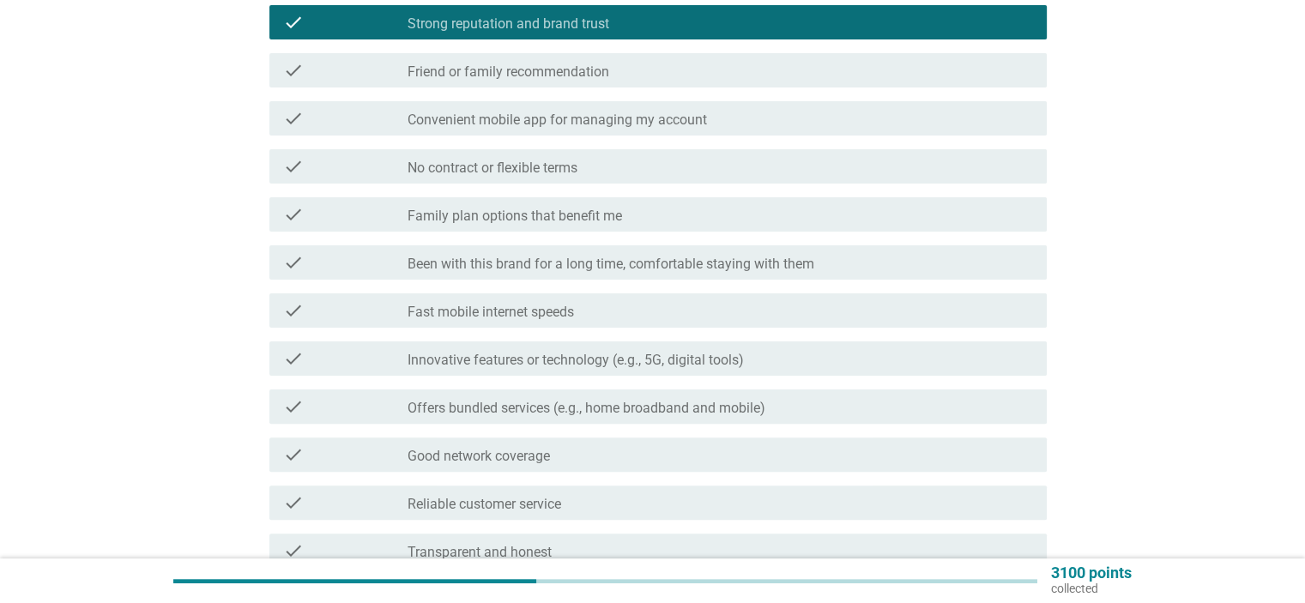
scroll to position [515, 0]
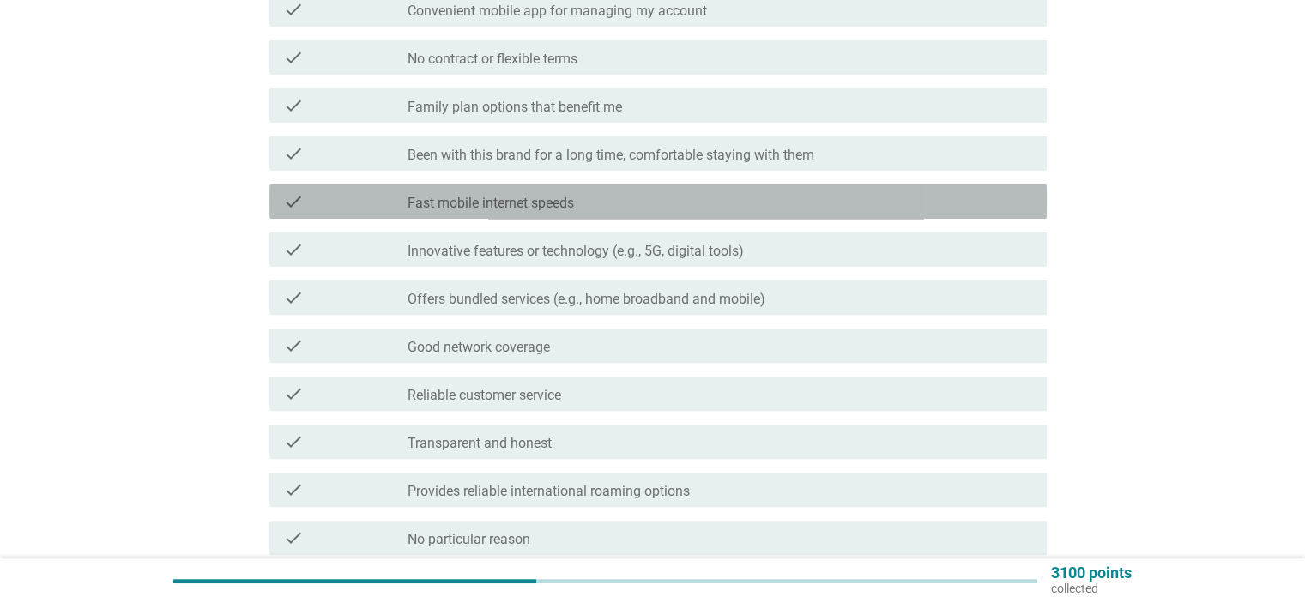
click at [511, 213] on div "check check_box_outline_blank Fast mobile internet speeds" at bounding box center [657, 201] width 777 height 34
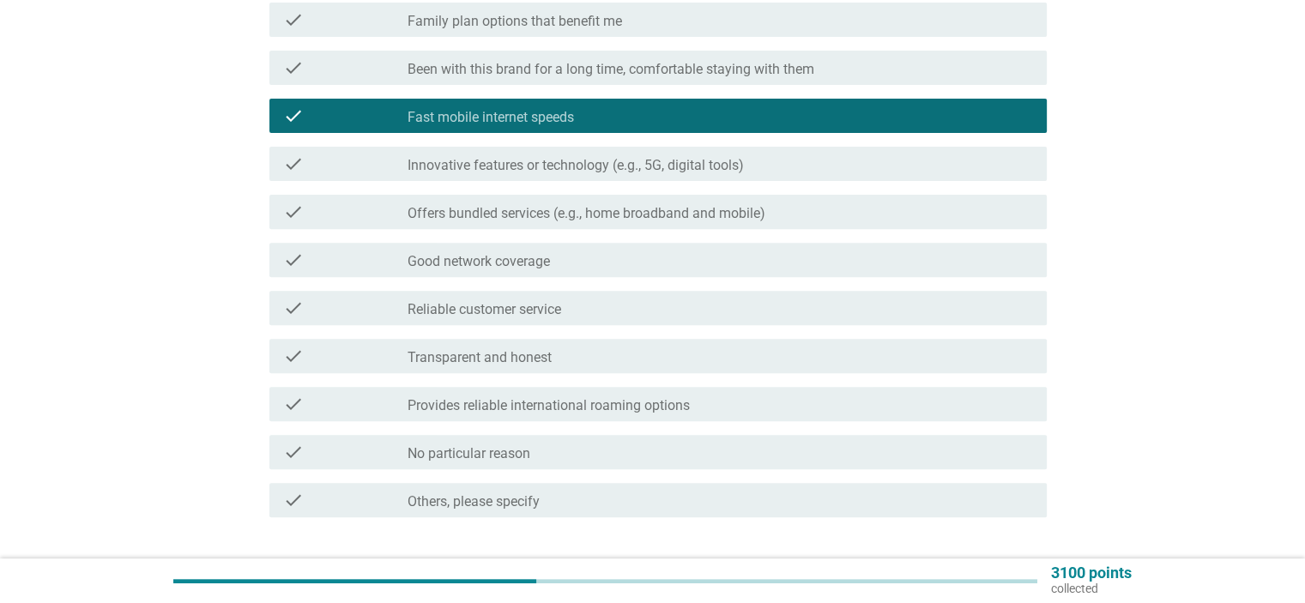
click at [615, 263] on div "check_box_outline_blank Good network coverage" at bounding box center [720, 260] width 625 height 21
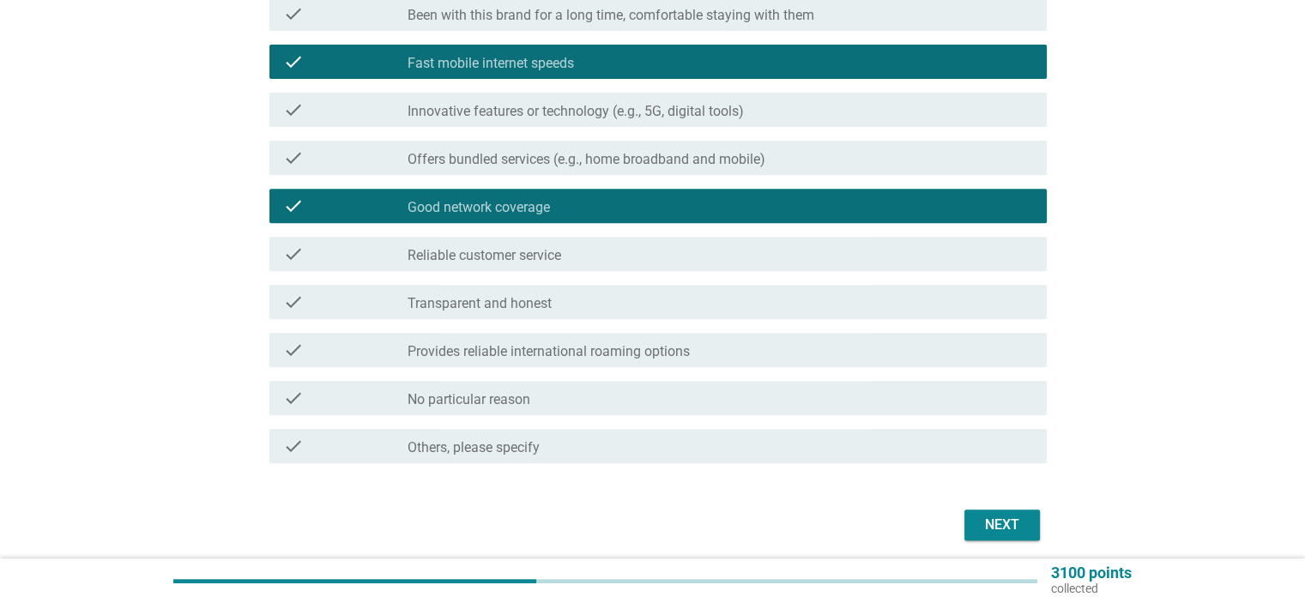
scroll to position [718, 0]
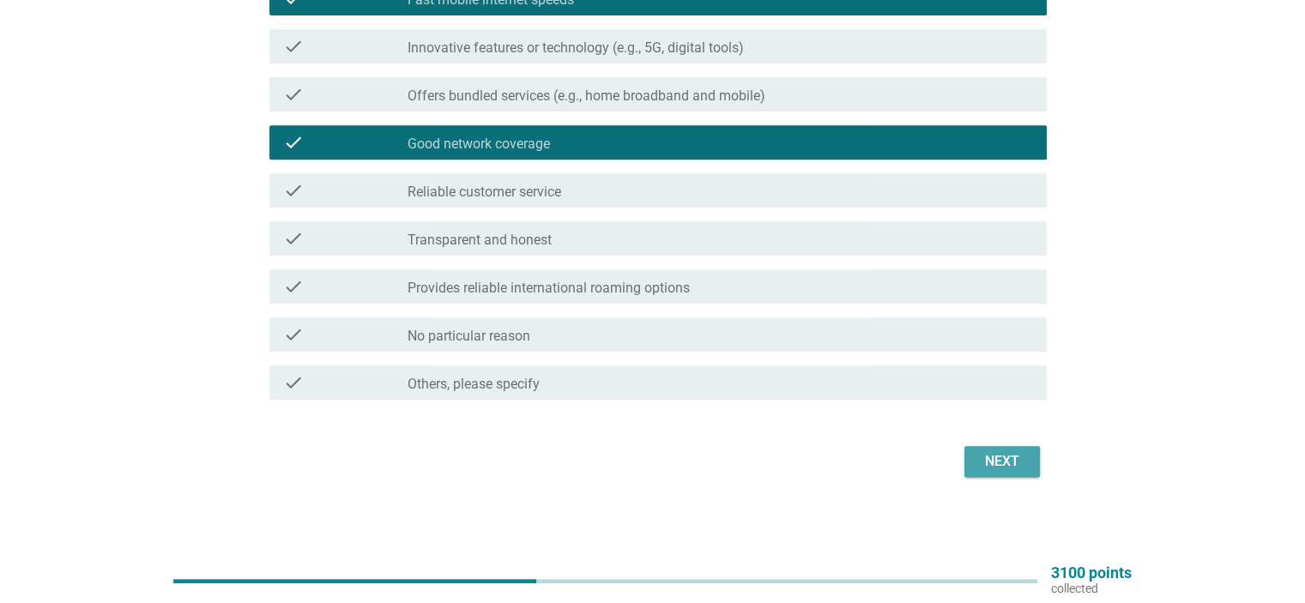
click at [1019, 458] on div "Next" at bounding box center [1002, 461] width 48 height 21
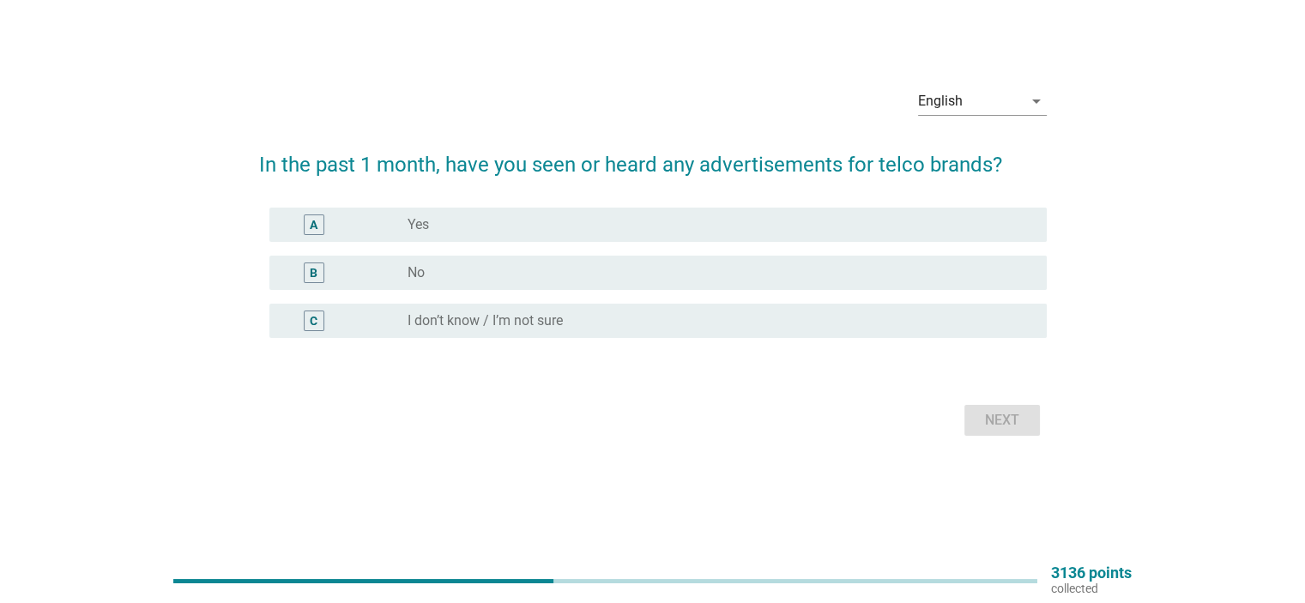
scroll to position [0, 0]
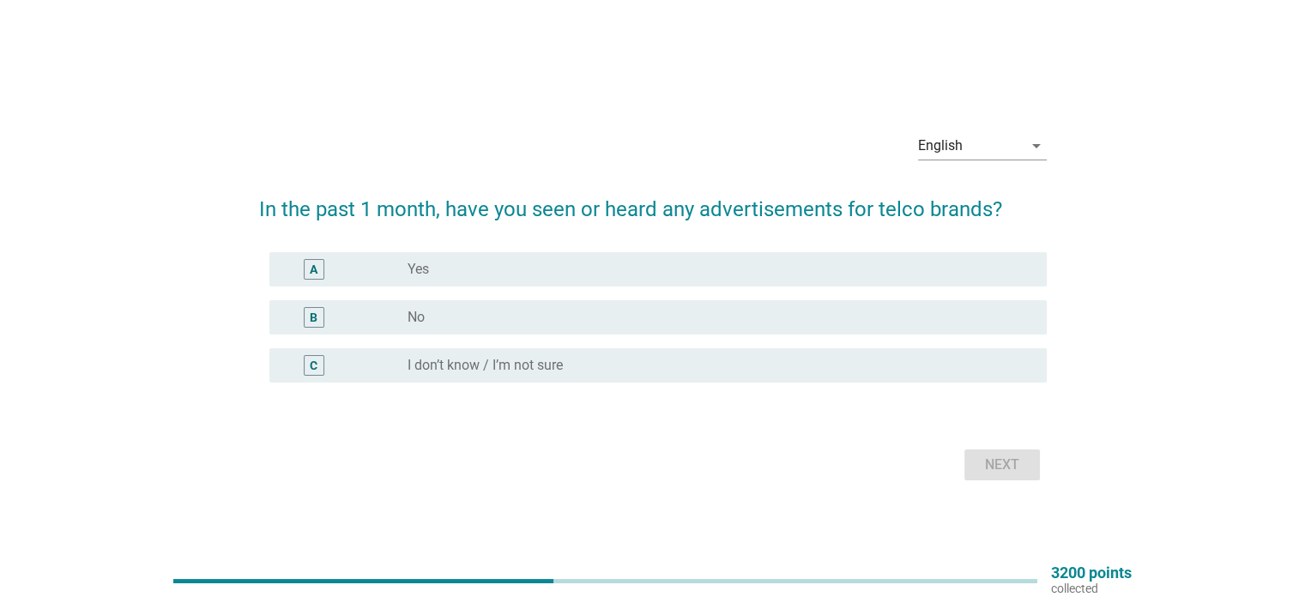
click at [683, 346] on div "C radio_button_unchecked I don’t know / I’m not sure" at bounding box center [653, 366] width 788 height 48
click at [916, 345] on div "C radio_button_unchecked I don’t know / I’m not sure" at bounding box center [653, 366] width 788 height 48
click at [922, 366] on div "radio_button_unchecked I don’t know / I’m not sure" at bounding box center [713, 365] width 611 height 17
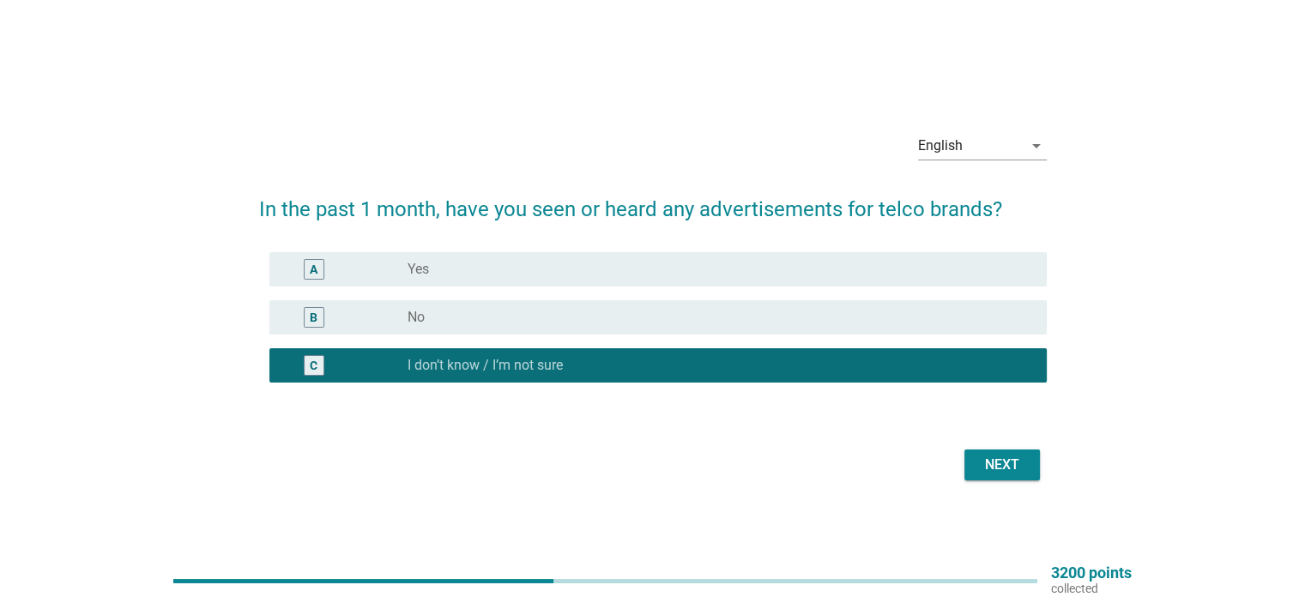
click at [1012, 482] on div "Next" at bounding box center [653, 464] width 788 height 41
click at [1009, 474] on div "Next" at bounding box center [1002, 465] width 48 height 21
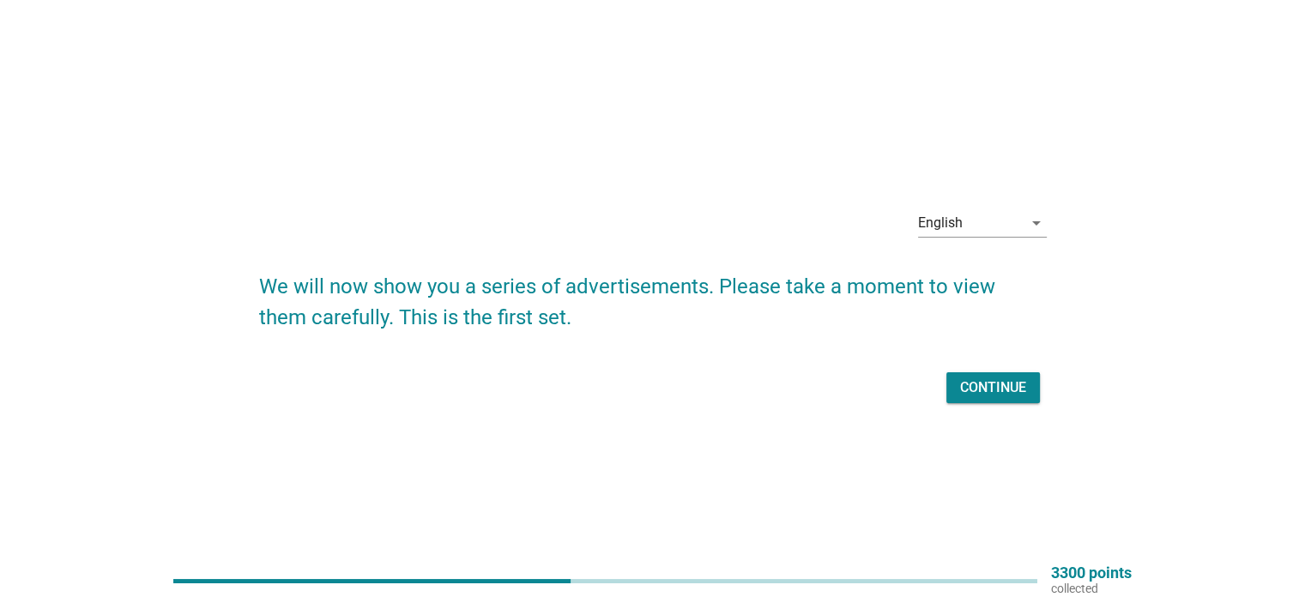
click at [999, 406] on div "Continue" at bounding box center [653, 387] width 788 height 41
click at [999, 400] on button "Continue" at bounding box center [993, 387] width 94 height 31
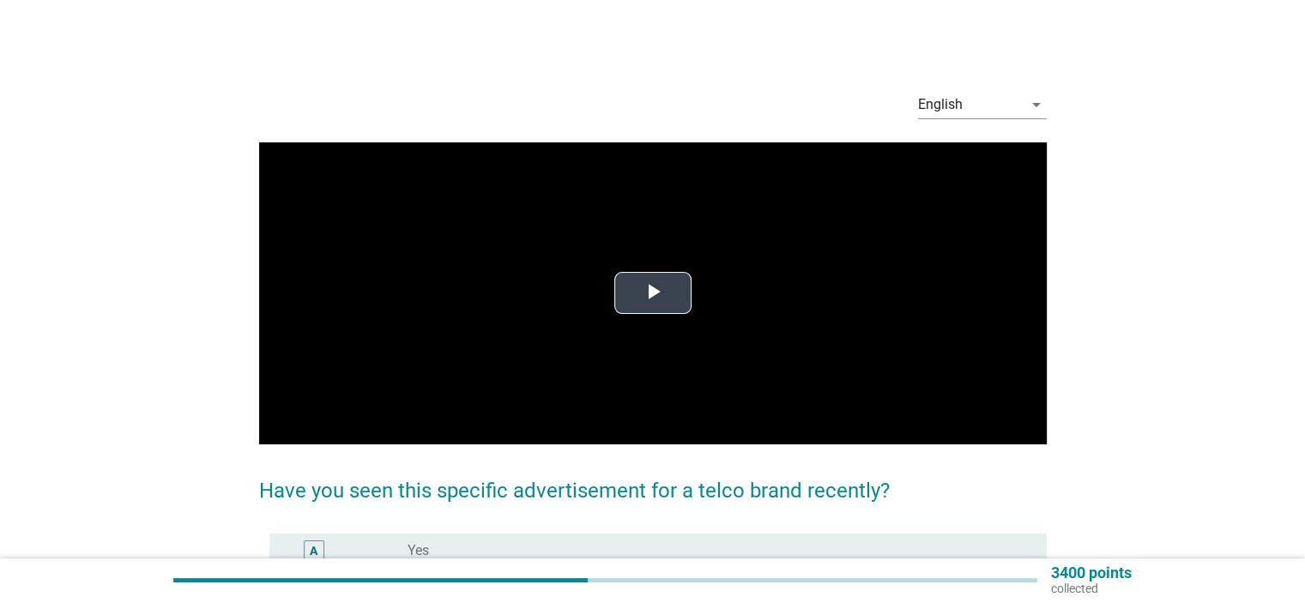
click at [641, 315] on video "Video Player" at bounding box center [653, 293] width 788 height 302
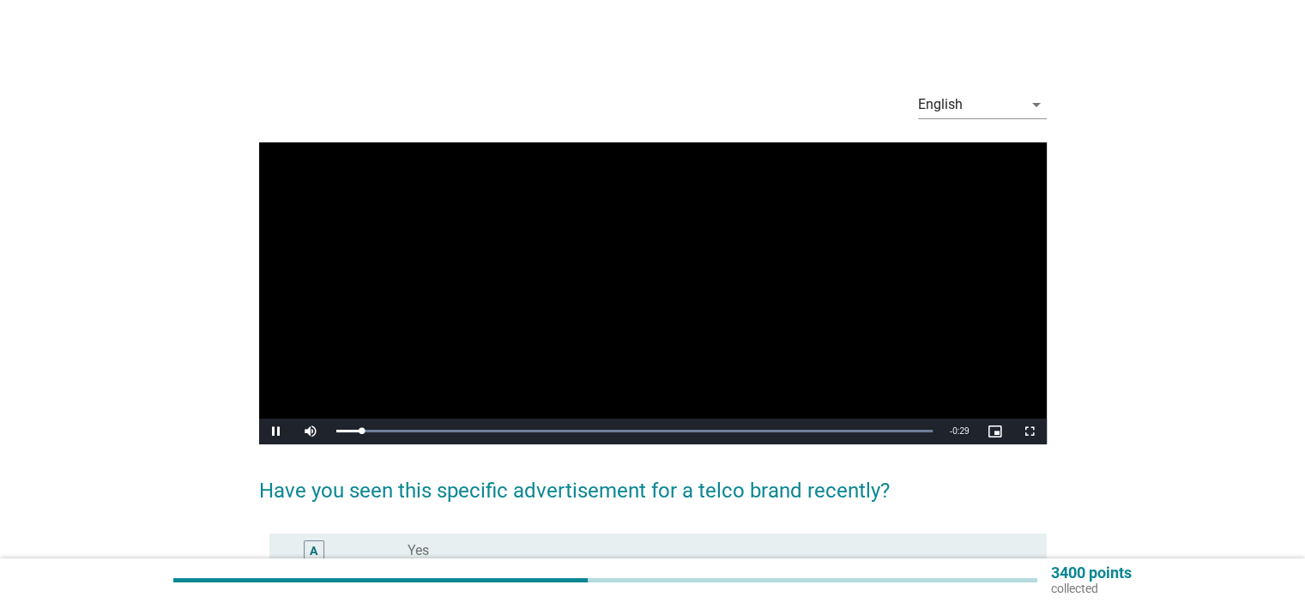
scroll to position [86, 0]
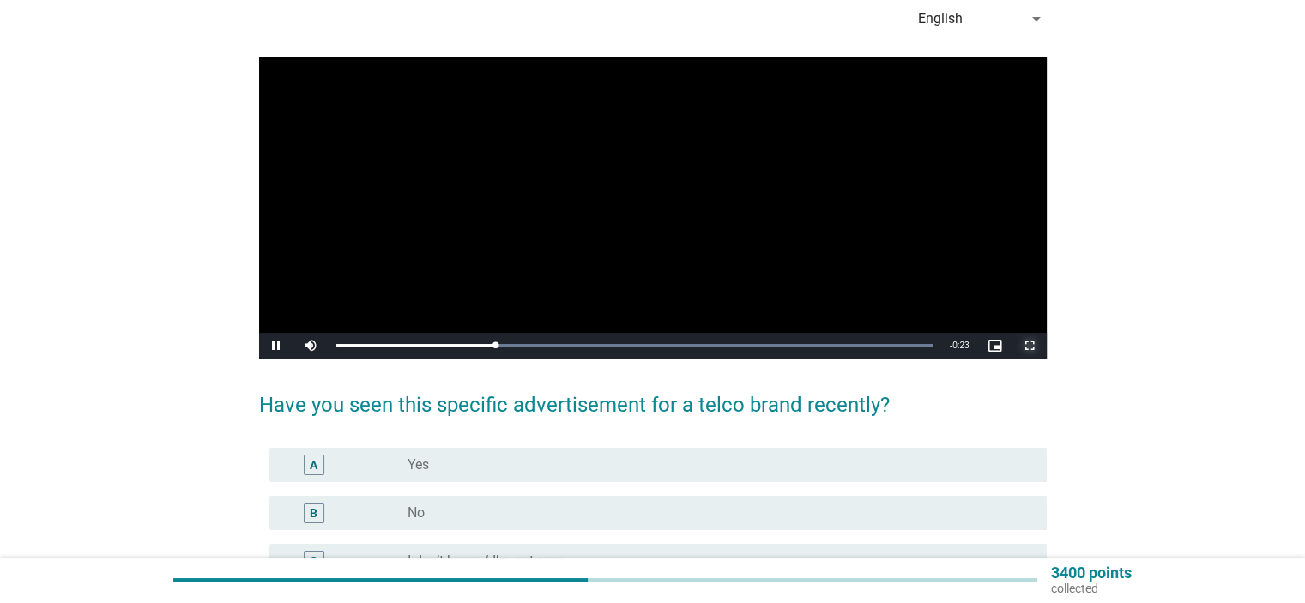
click at [1031, 346] on span "Video Player" at bounding box center [1030, 346] width 34 height 0
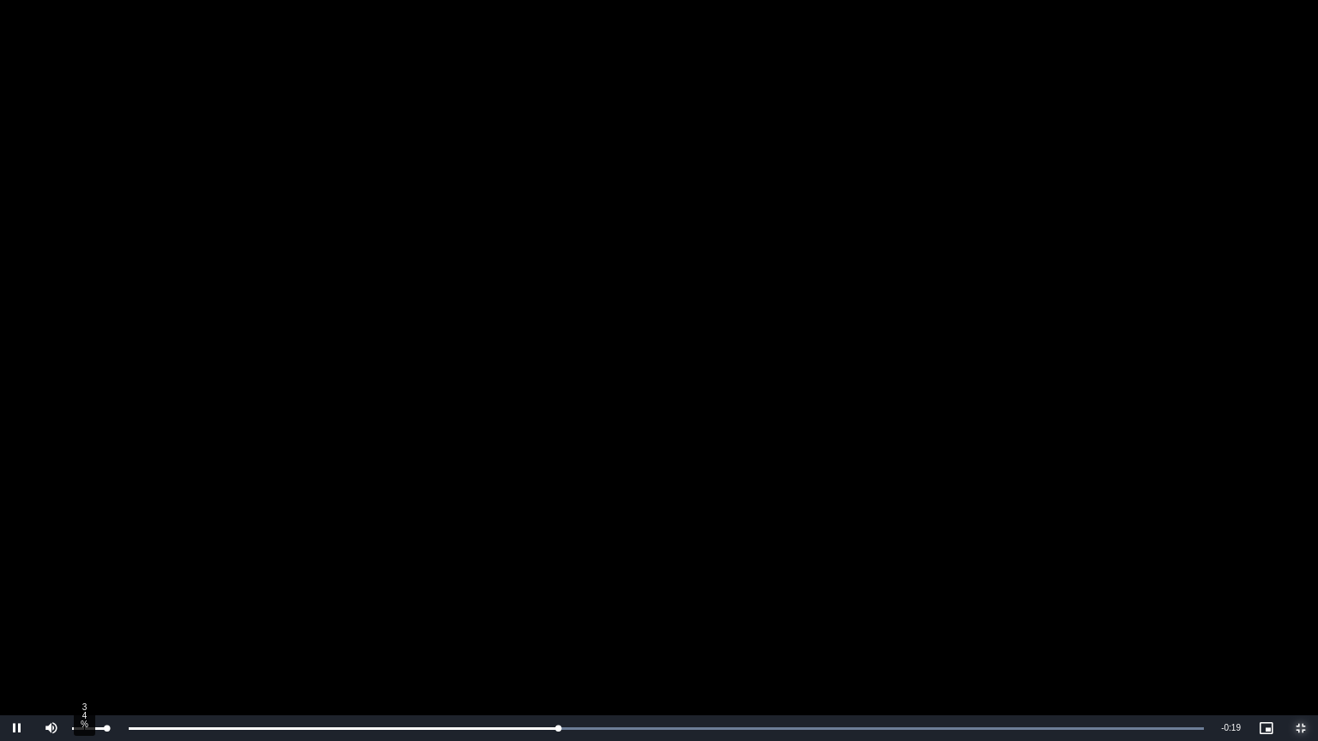
click at [83, 602] on div "34%" at bounding box center [89, 729] width 35 height 3
click at [84, 602] on div "Volume Level" at bounding box center [78, 729] width 13 height 3
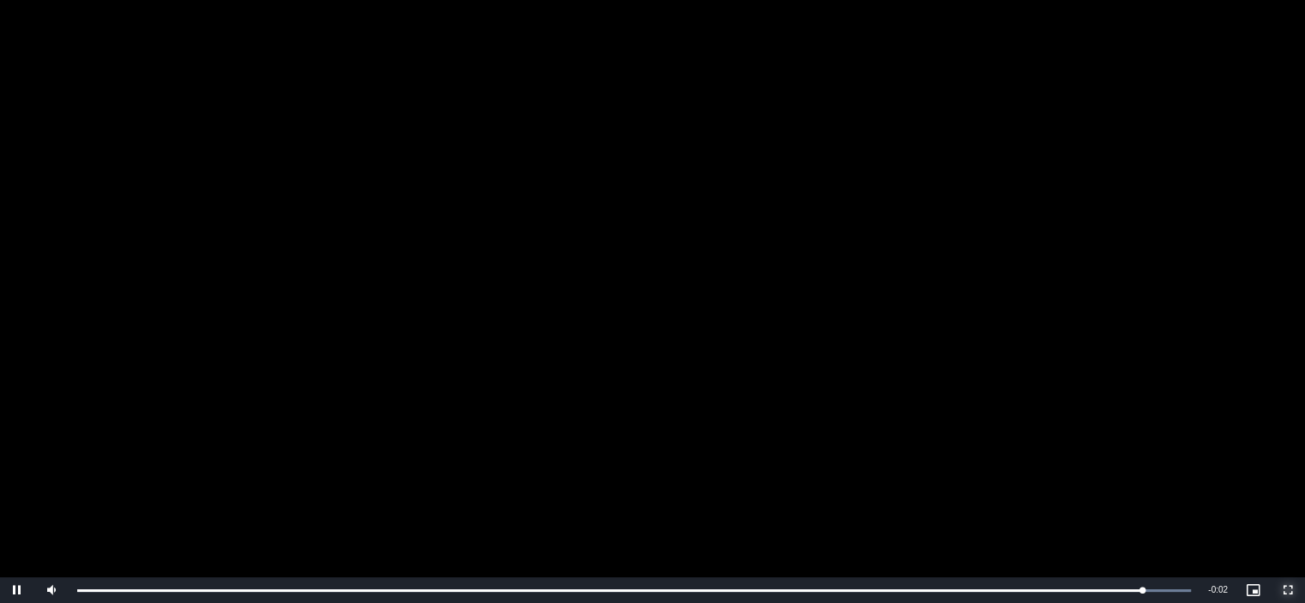
scroll to position [130, 0]
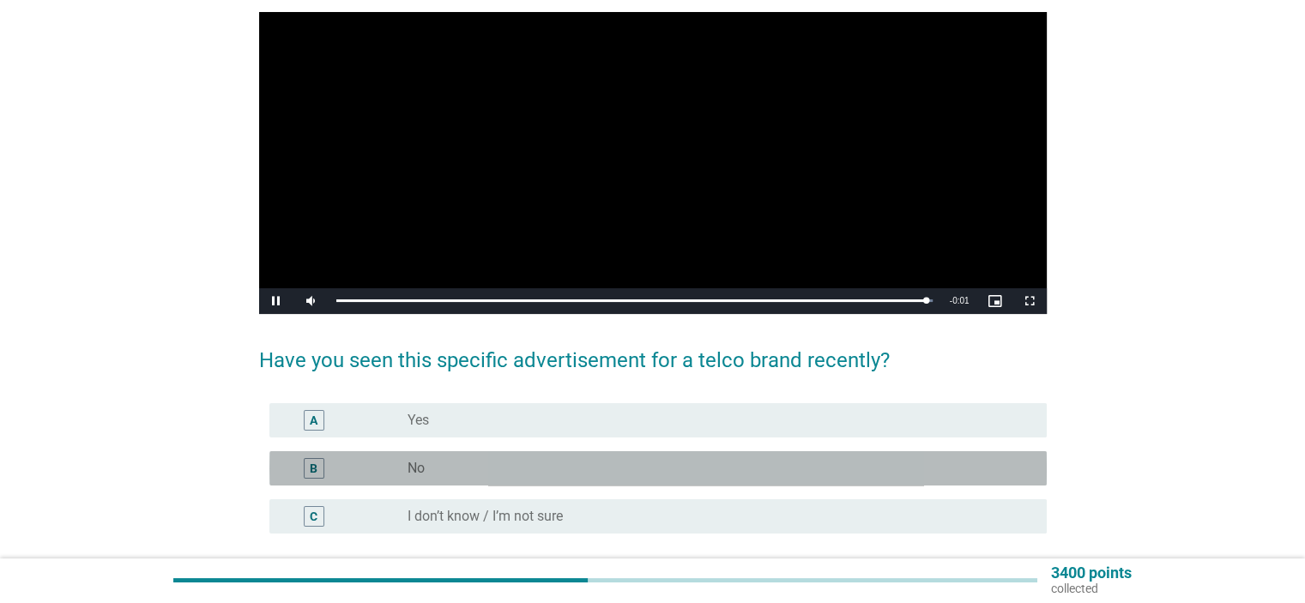
click at [472, 469] on div "radio_button_unchecked No" at bounding box center [713, 468] width 611 height 17
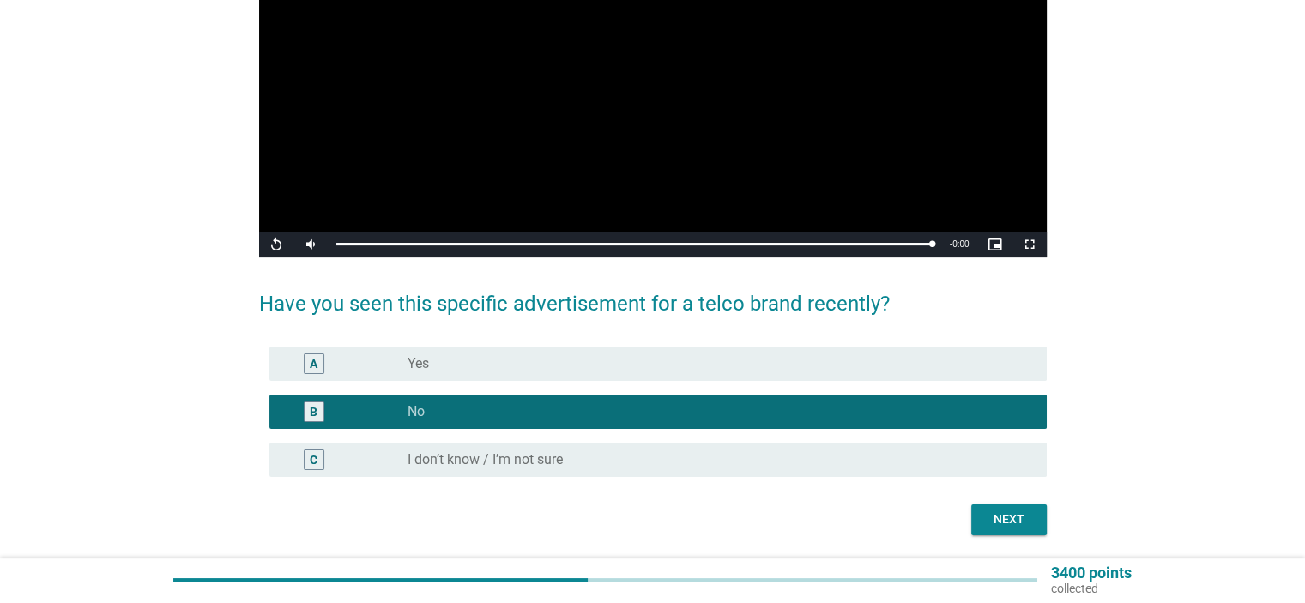
scroll to position [240, 0]
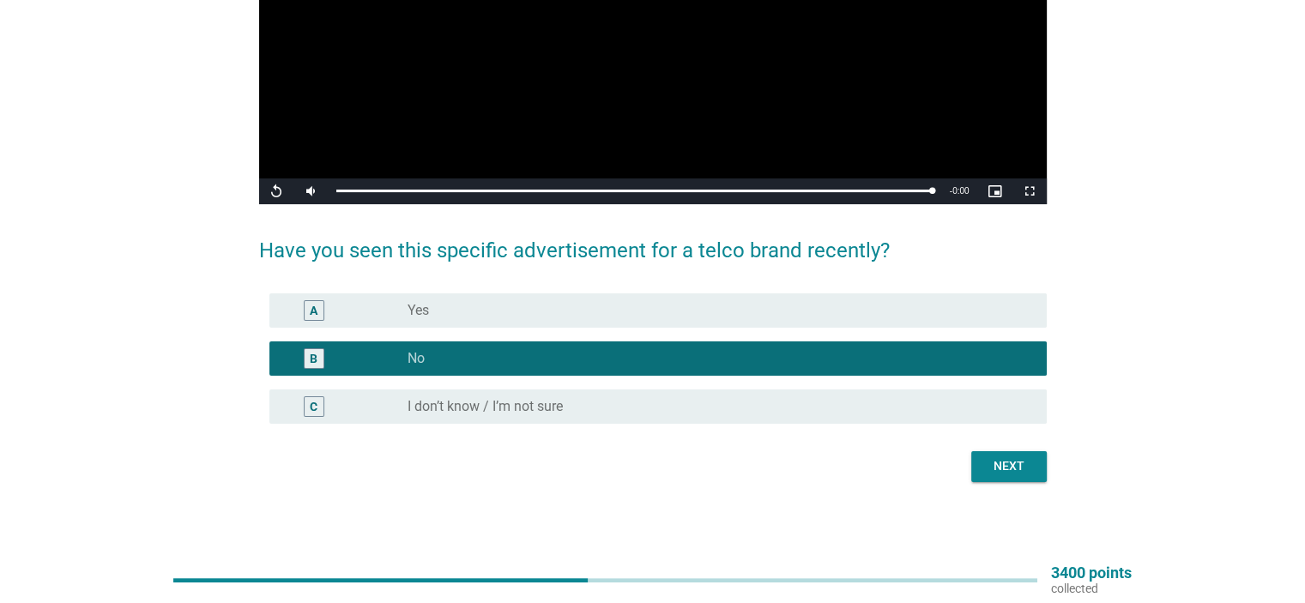
click at [1019, 466] on div "Next" at bounding box center [1009, 466] width 48 height 18
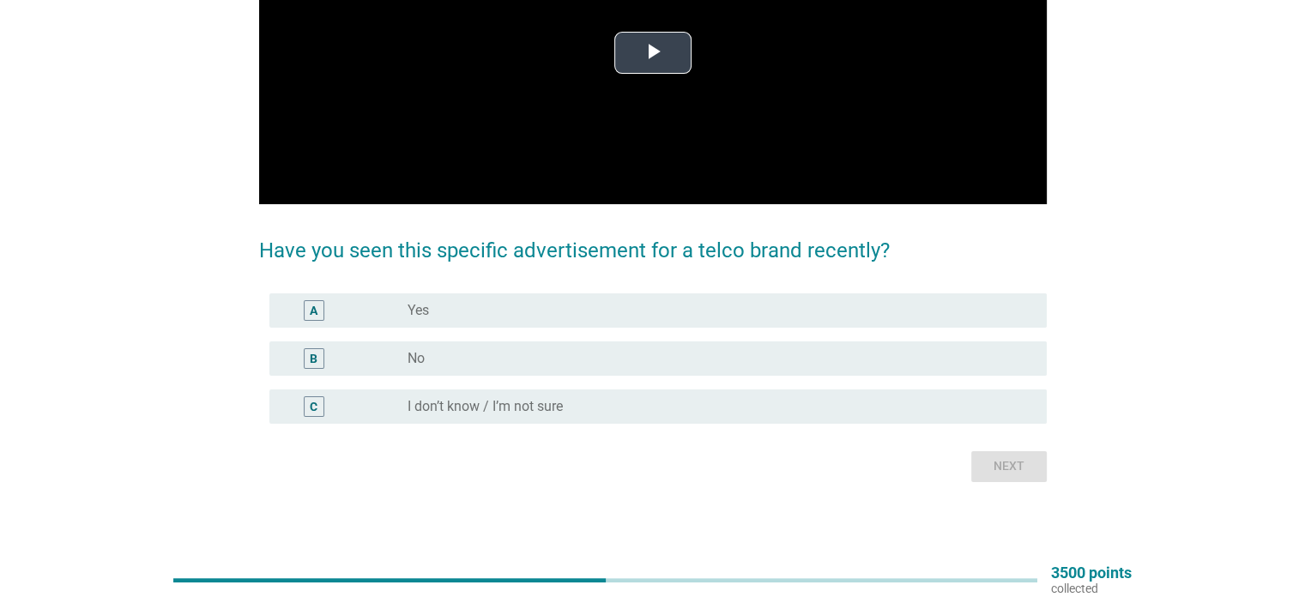
scroll to position [154, 0]
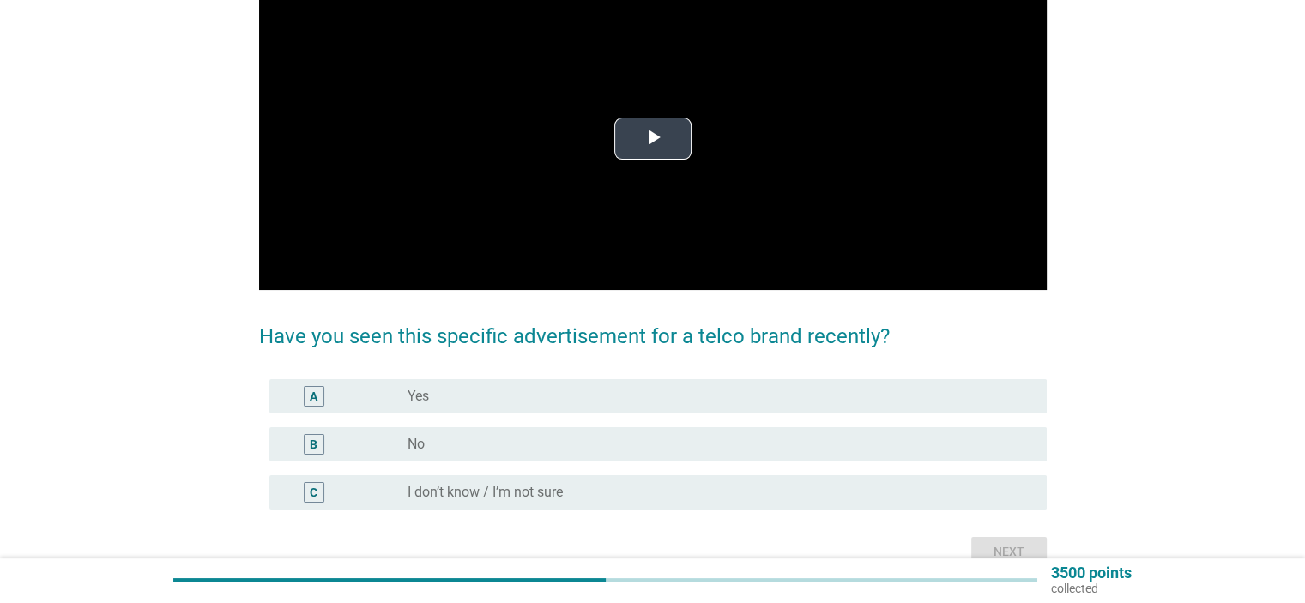
click at [668, 176] on video "Video Player" at bounding box center [653, 139] width 788 height 302
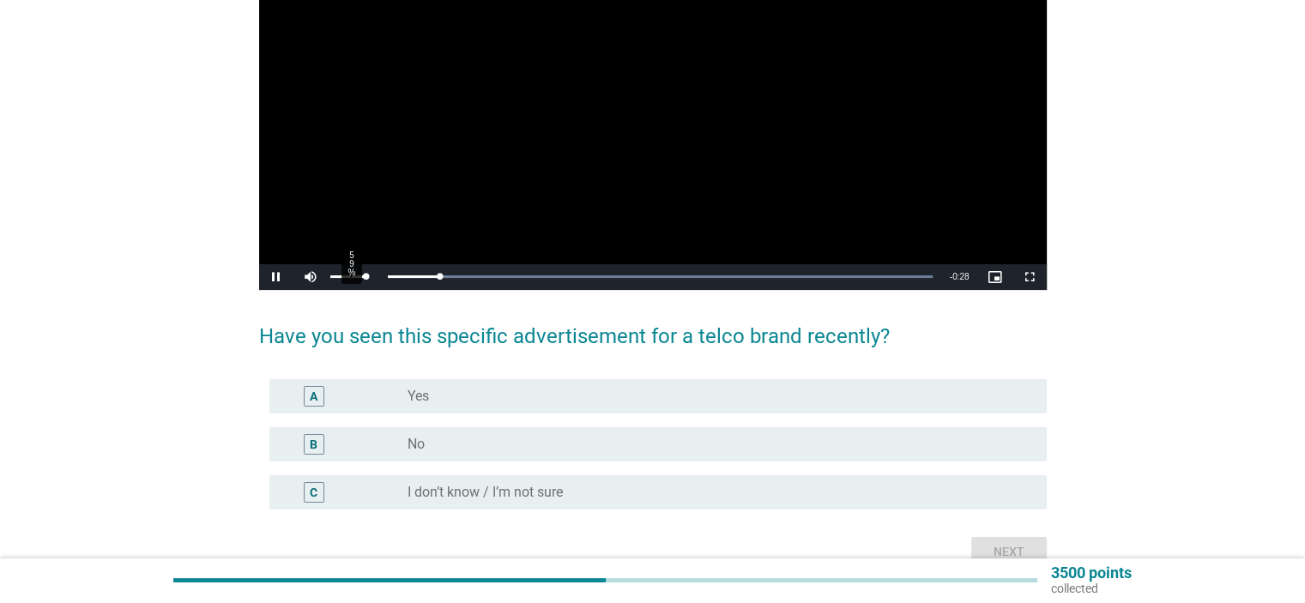
click at [351, 274] on div "59%" at bounding box center [348, 277] width 43 height 26
click at [342, 277] on div "34%" at bounding box center [348, 277] width 43 height 26
click at [345, 281] on div "39%" at bounding box center [348, 277] width 43 height 26
click at [720, 496] on div "radio_button_unchecked I don’t know / I’m not sure" at bounding box center [713, 492] width 611 height 17
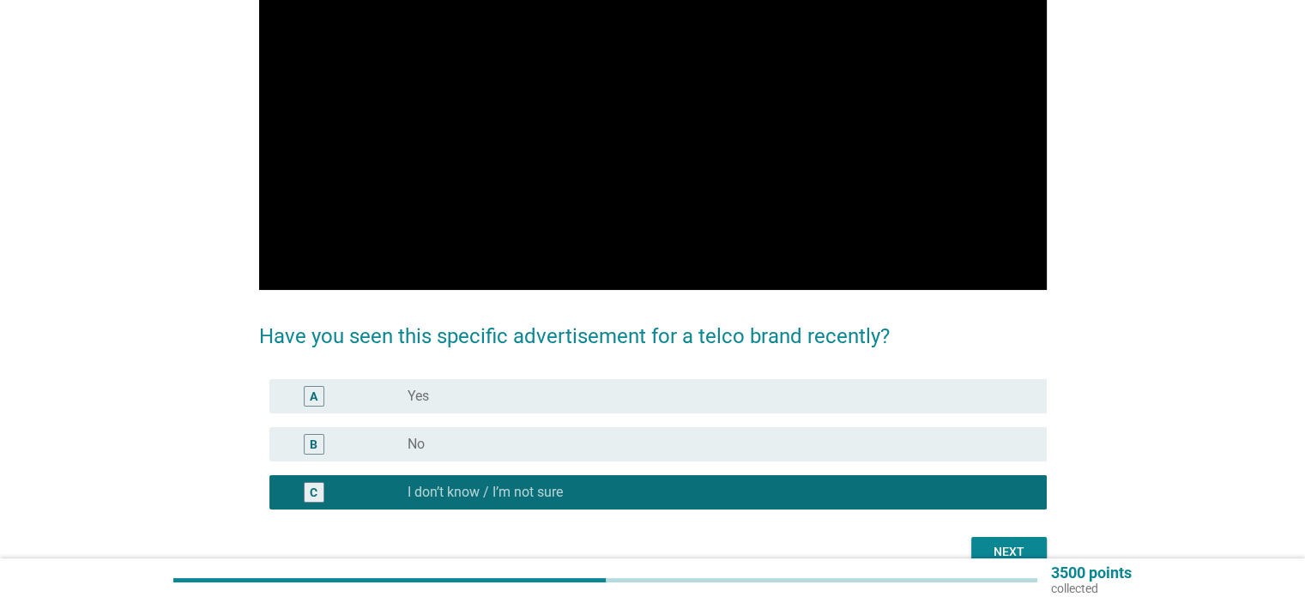
click at [985, 550] on div "Next" at bounding box center [1009, 552] width 48 height 18
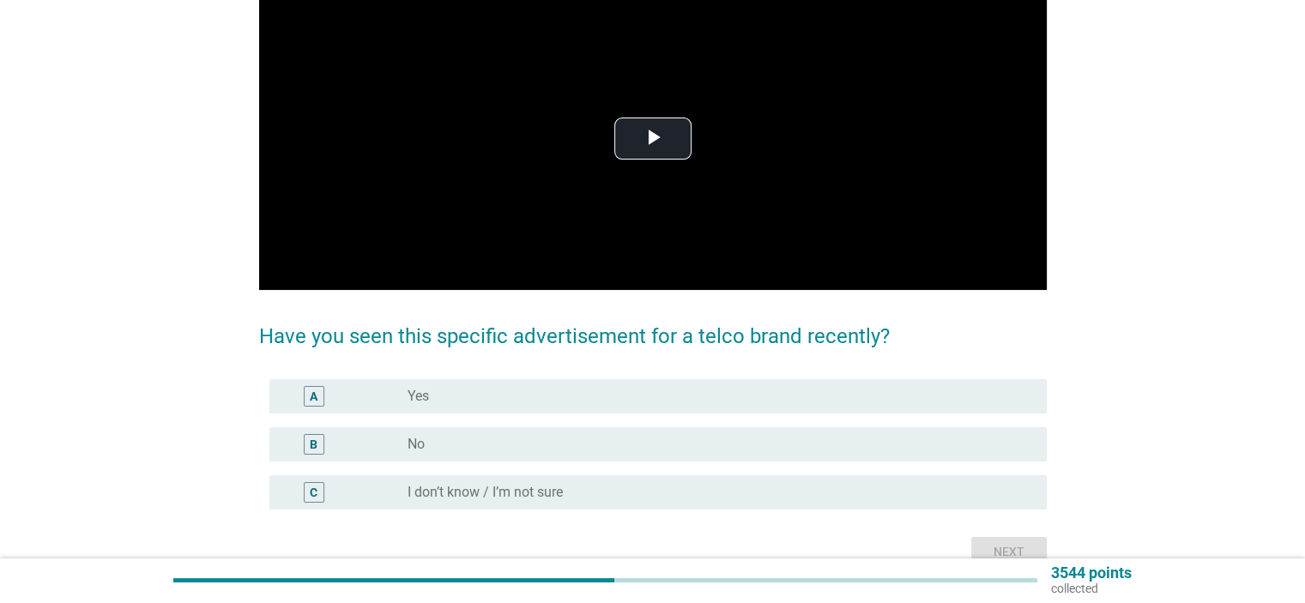
scroll to position [0, 0]
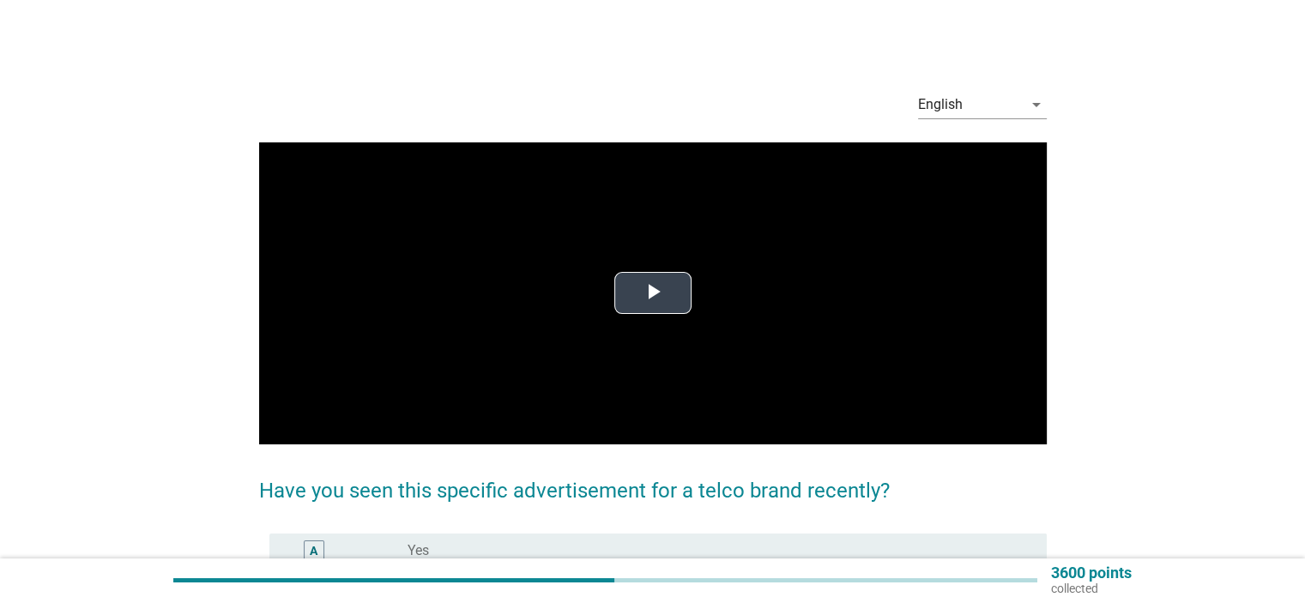
click at [653, 293] on span "Video Player" at bounding box center [653, 293] width 0 height 0
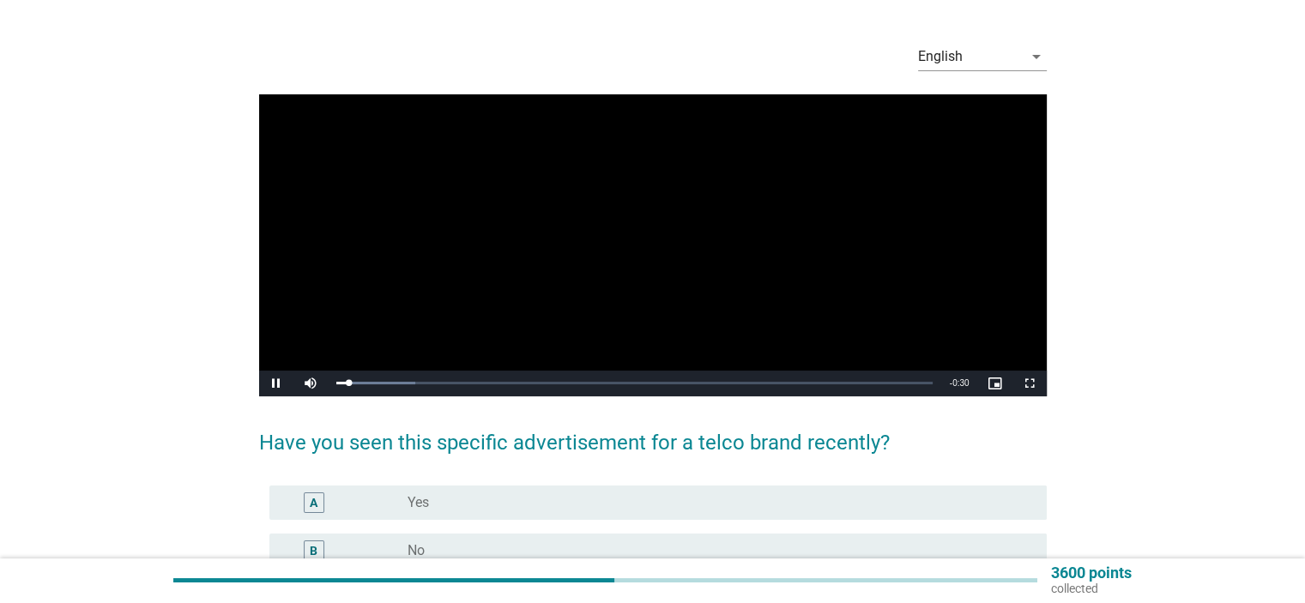
scroll to position [86, 0]
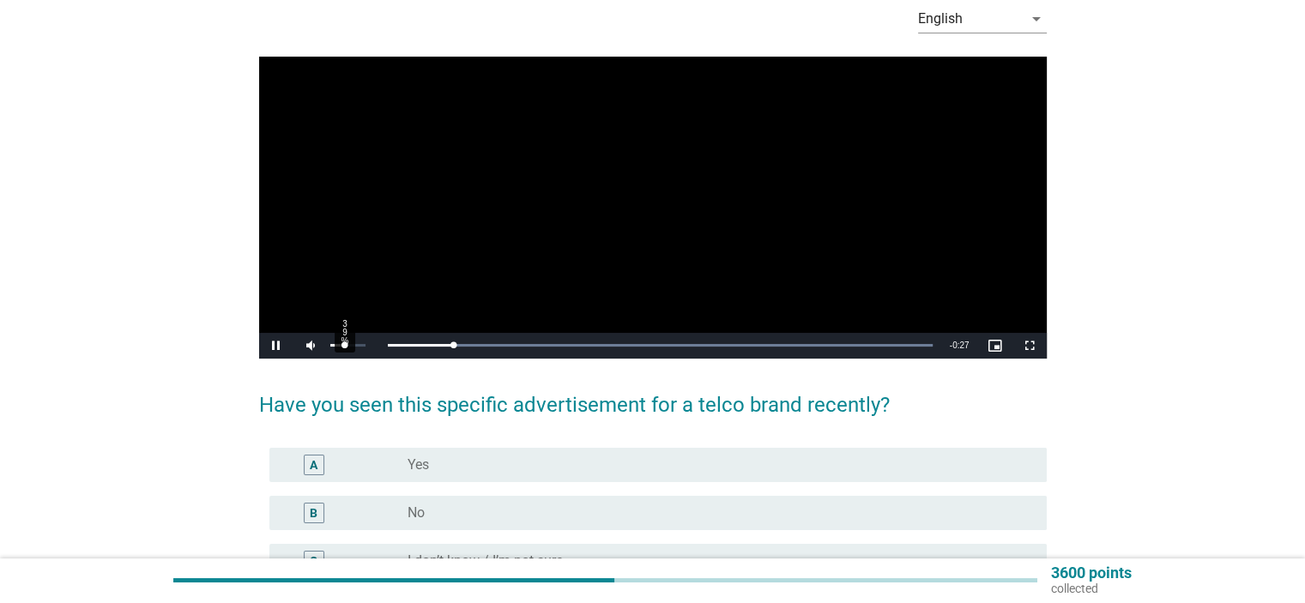
click at [343, 348] on div "39%" at bounding box center [348, 346] width 43 height 26
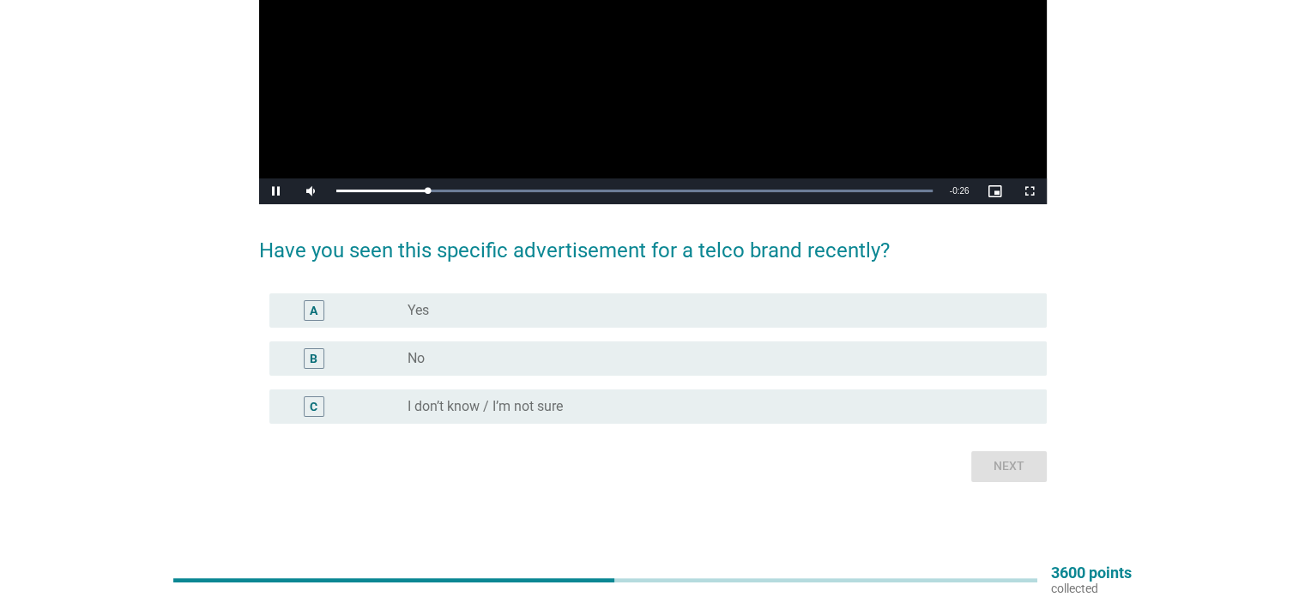
click at [714, 385] on div "C radio_button_unchecked I don’t know / I’m not sure" at bounding box center [653, 407] width 788 height 48
click at [730, 406] on div "radio_button_unchecked I don’t know / I’m not sure" at bounding box center [713, 406] width 611 height 17
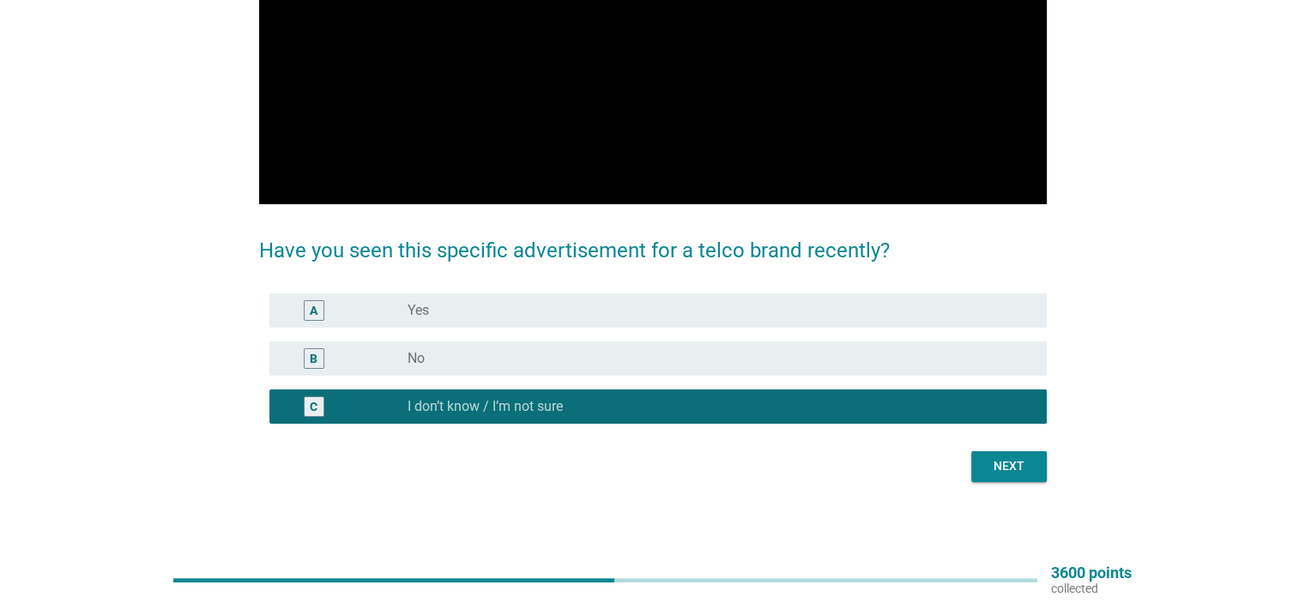
click at [1030, 476] on button "Next" at bounding box center [1009, 466] width 76 height 31
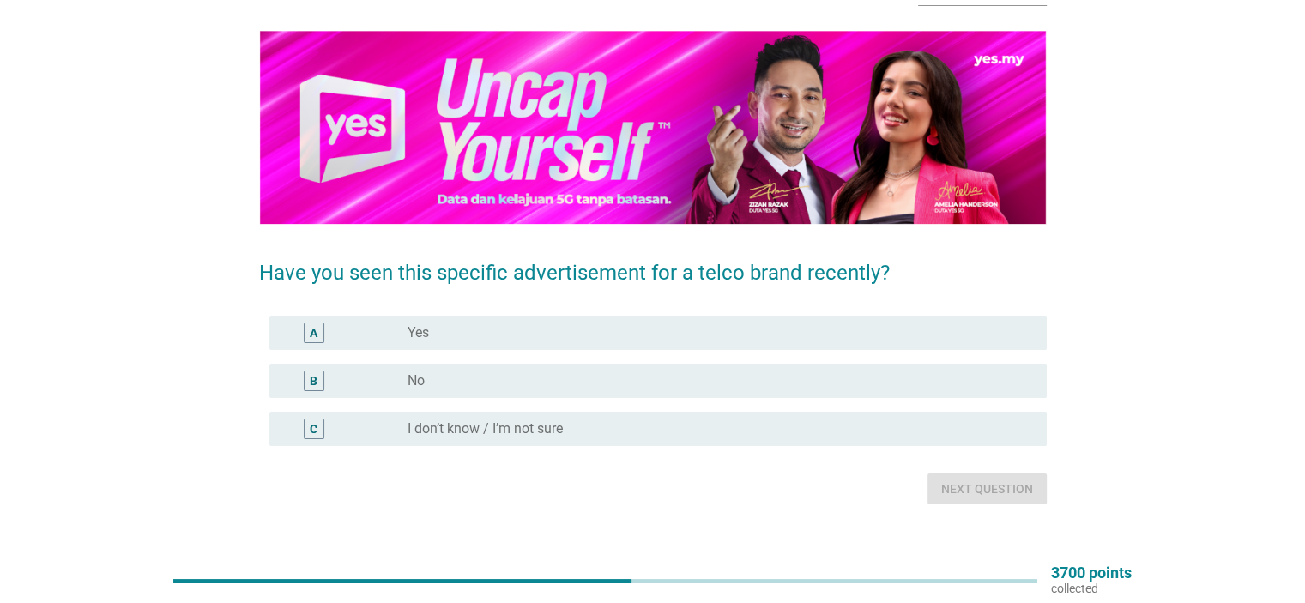
scroll to position [136, 0]
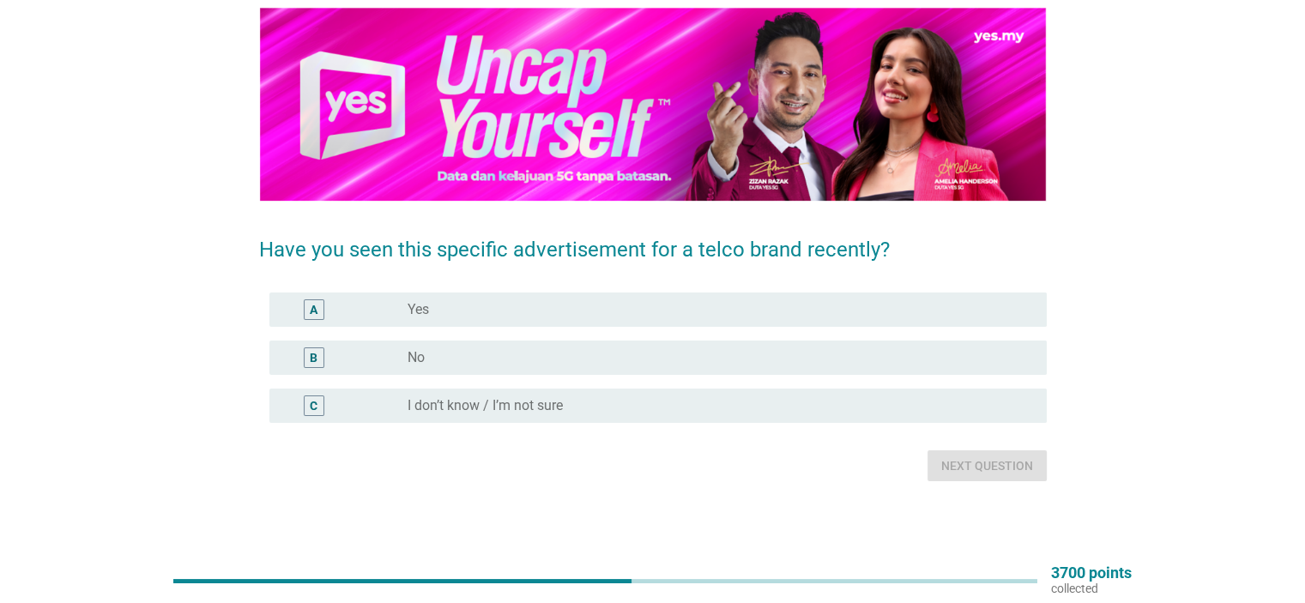
click at [783, 414] on div "radio_button_unchecked I don’t know / I’m not sure" at bounding box center [713, 405] width 611 height 17
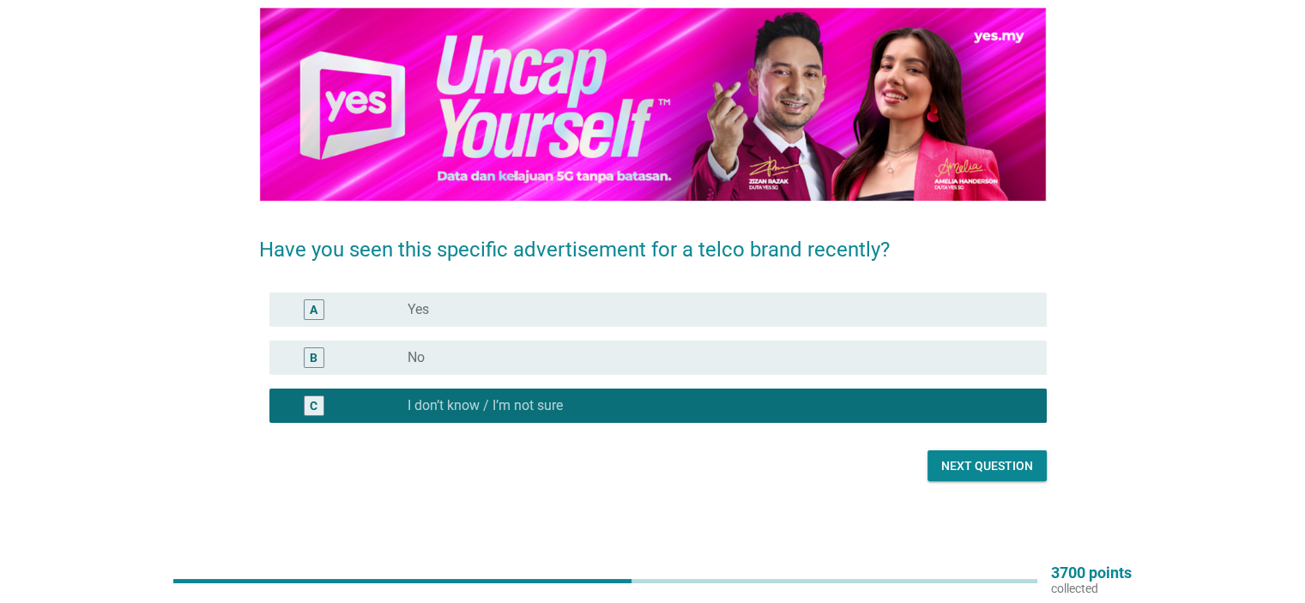
click at [798, 375] on div "B radio_button_unchecked No" at bounding box center [653, 358] width 788 height 48
click at [888, 371] on div "B radio_button_unchecked No" at bounding box center [657, 358] width 777 height 34
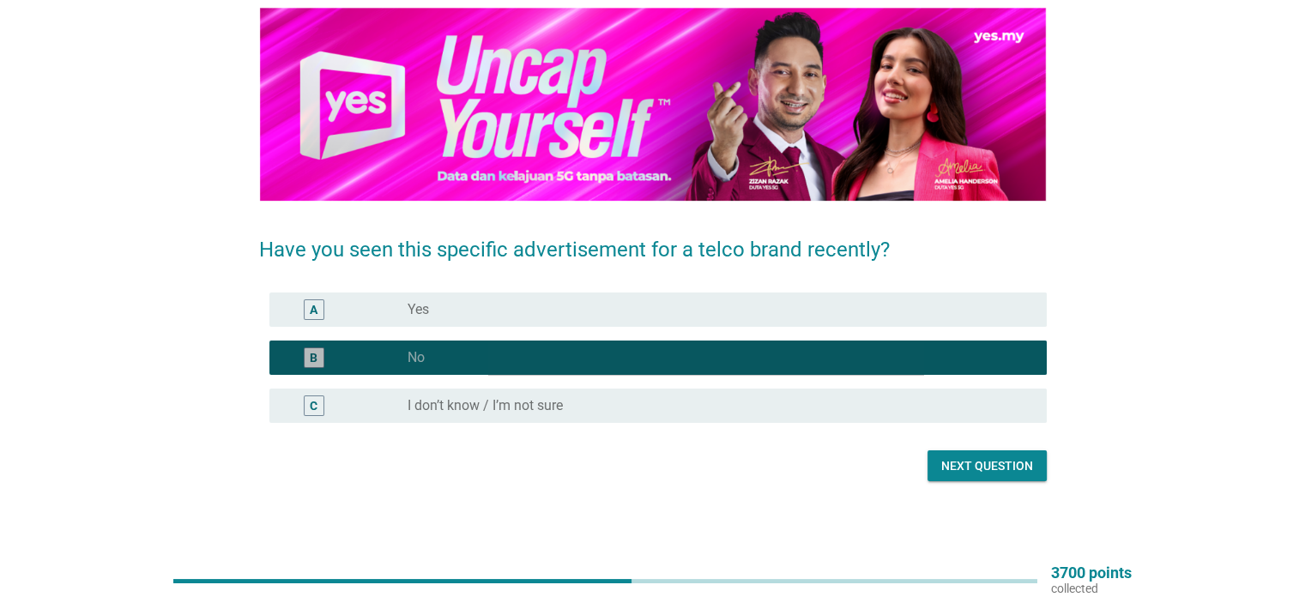
click at [899, 356] on div "radio_button_checked No" at bounding box center [713, 357] width 611 height 17
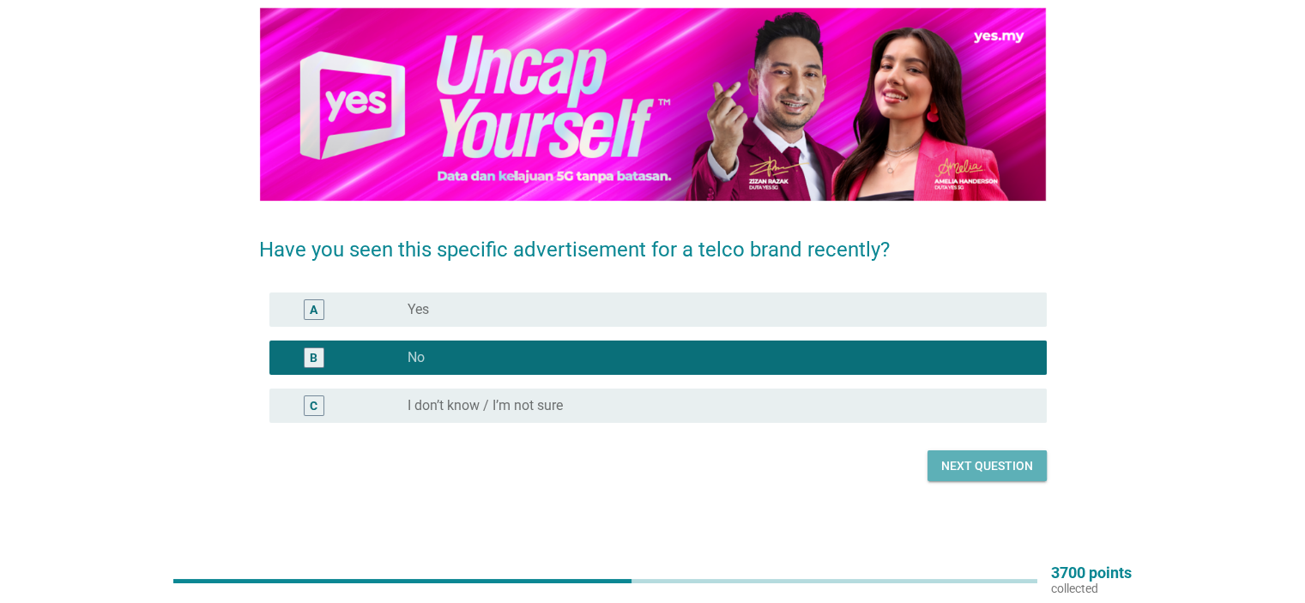
click at [986, 493] on div "English arrow_drop_down Have you seen this specific advertisement for a telco b…" at bounding box center [652, 211] width 815 height 568
click at [990, 471] on div "Next question" at bounding box center [987, 466] width 92 height 18
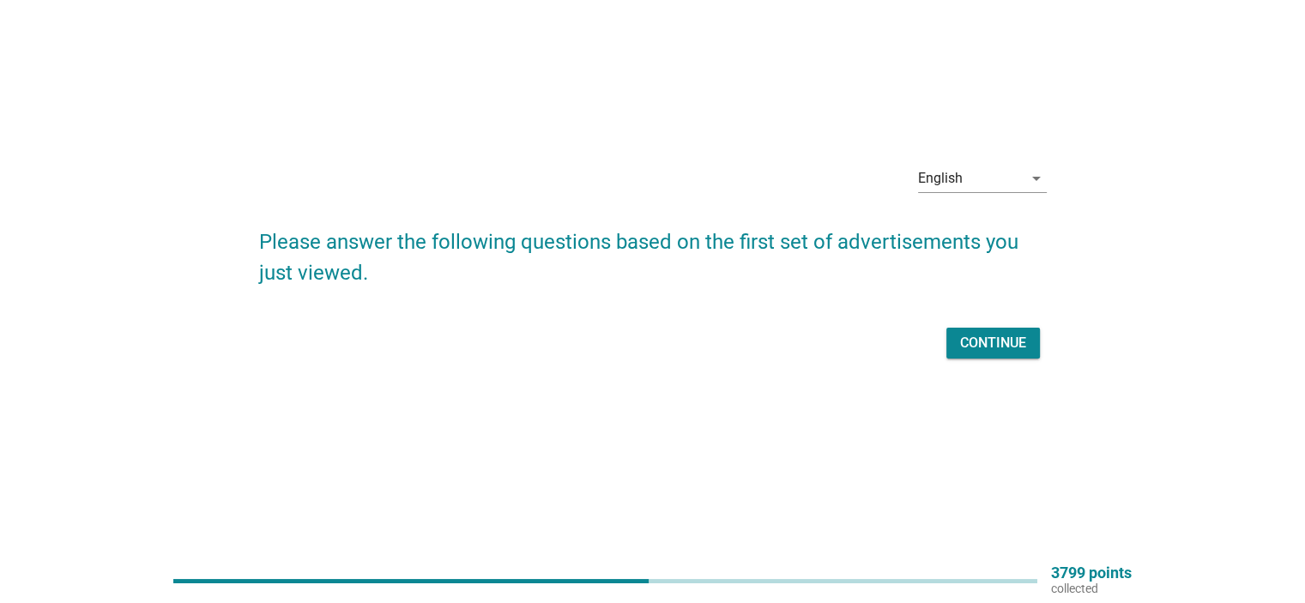
scroll to position [0, 0]
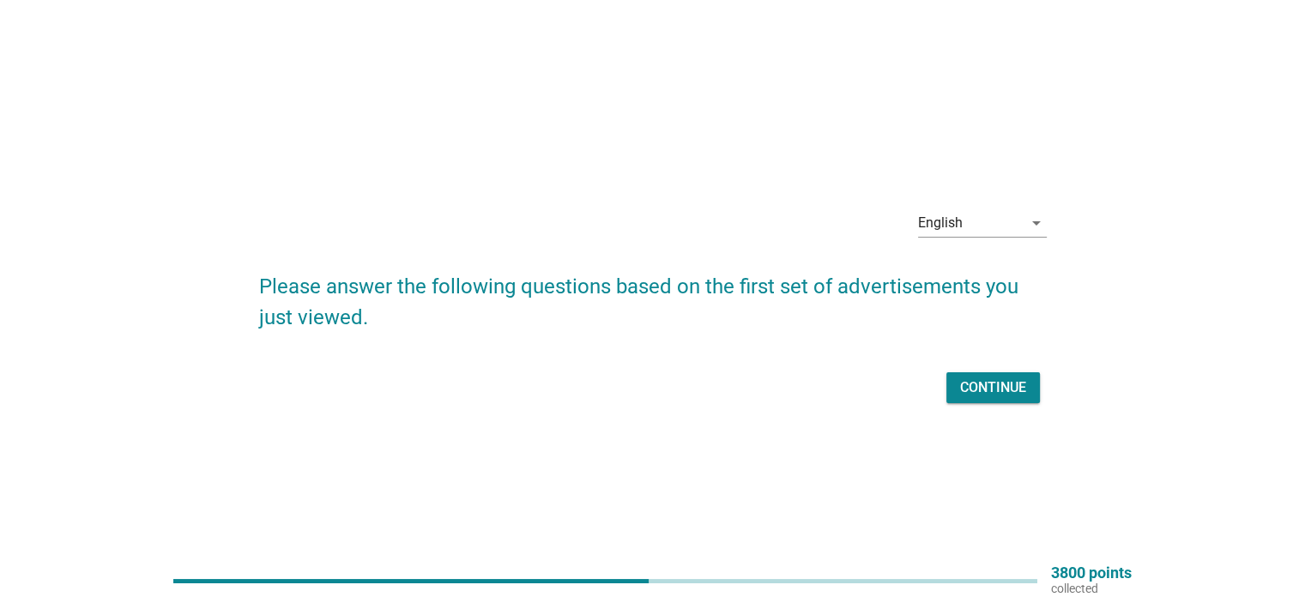
drag, startPoint x: 1085, startPoint y: 402, endPoint x: 1070, endPoint y: 402, distance: 14.6
click at [1079, 402] on div "English arrow_drop_down Please answer the following questions based on the firs…" at bounding box center [652, 302] width 1223 height 240
click at [1001, 401] on button "Continue" at bounding box center [993, 387] width 94 height 31
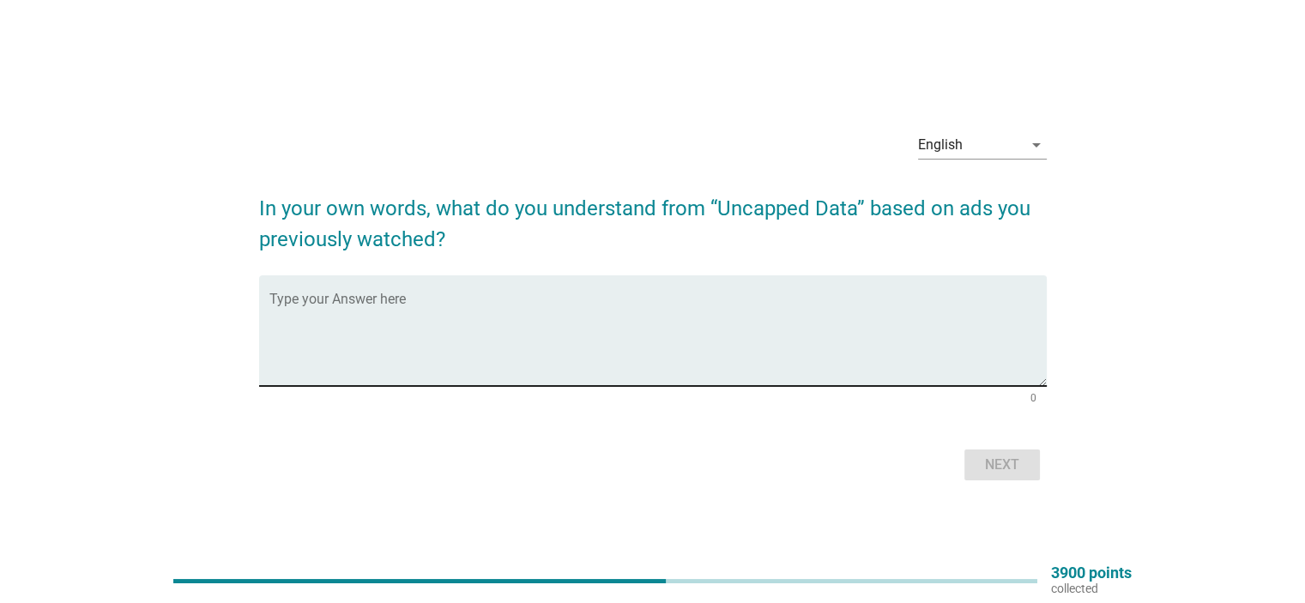
click at [637, 349] on textarea "Type your Answer here" at bounding box center [657, 341] width 777 height 90
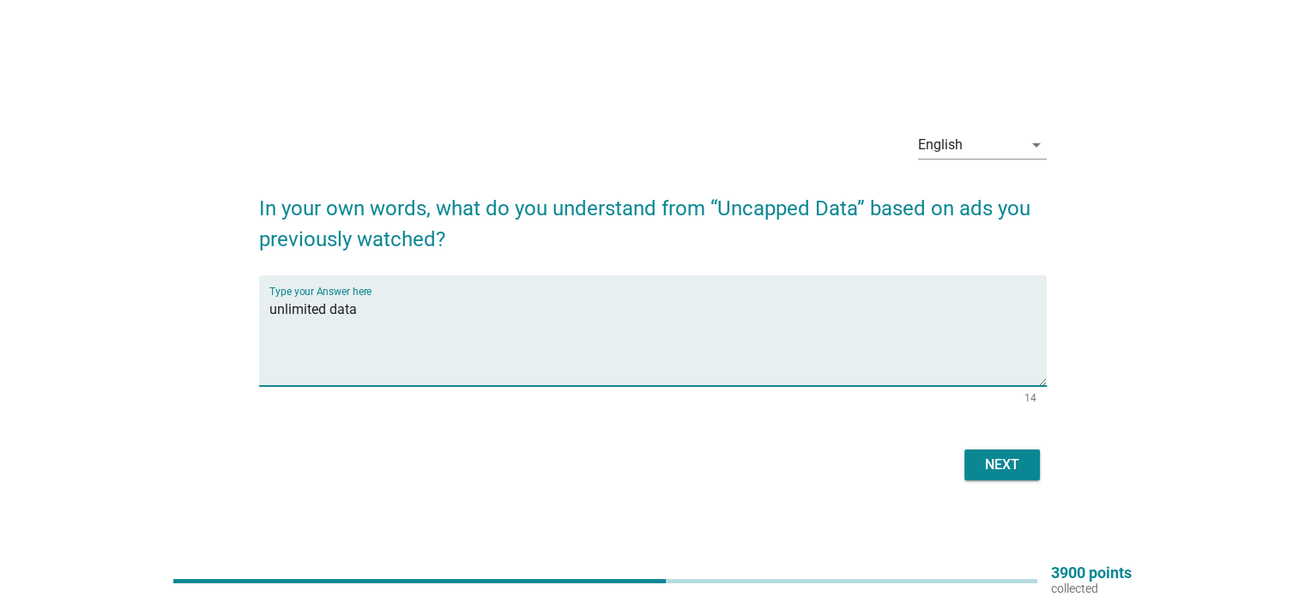
type textarea "unlimited data"
click at [1014, 467] on div "Next" at bounding box center [1002, 465] width 48 height 21
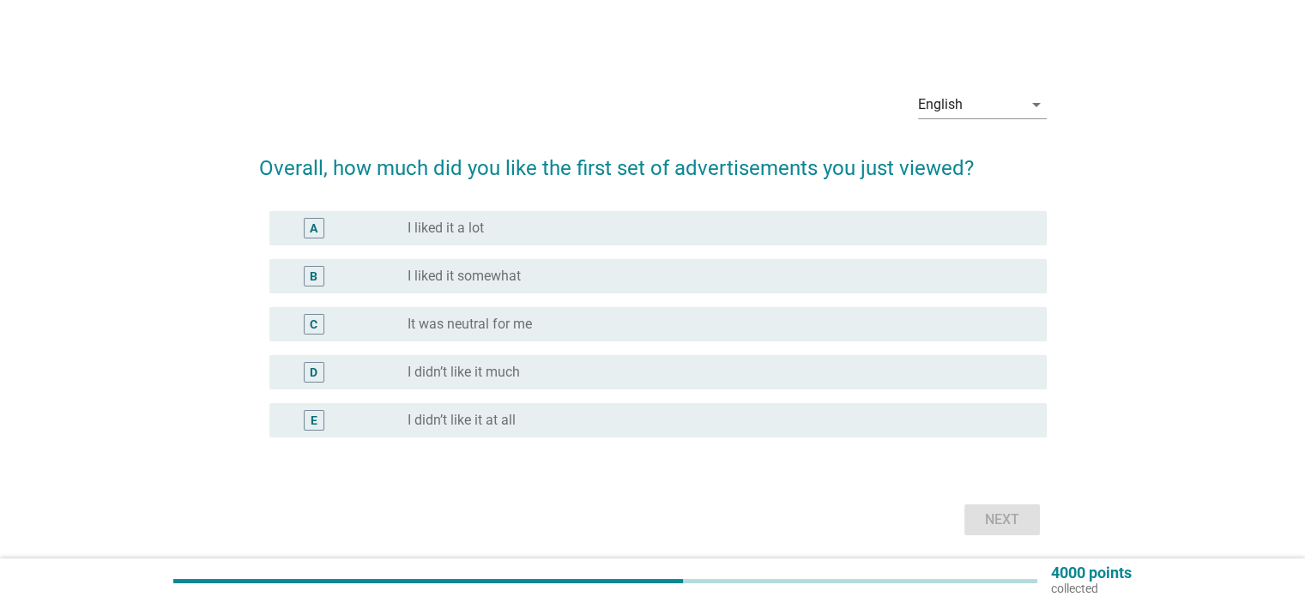
click at [751, 275] on div "radio_button_unchecked I liked it somewhat" at bounding box center [713, 276] width 611 height 17
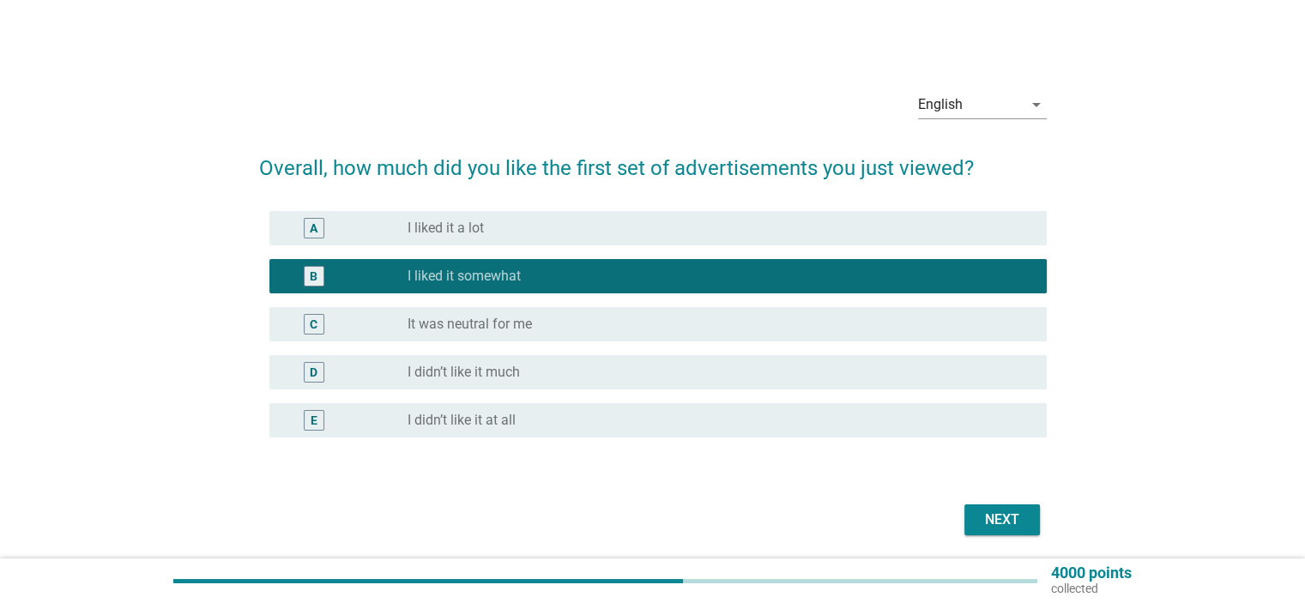
drag, startPoint x: 1036, startPoint y: 493, endPoint x: 1028, endPoint y: 517, distance: 26.1
click at [1028, 517] on form "Overall, how much did you like the first set of advertisements you just viewed?…" at bounding box center [653, 338] width 788 height 405
click at [1028, 517] on button "Next" at bounding box center [1002, 520] width 76 height 31
click at [1028, 517] on div "Next" at bounding box center [653, 519] width 788 height 41
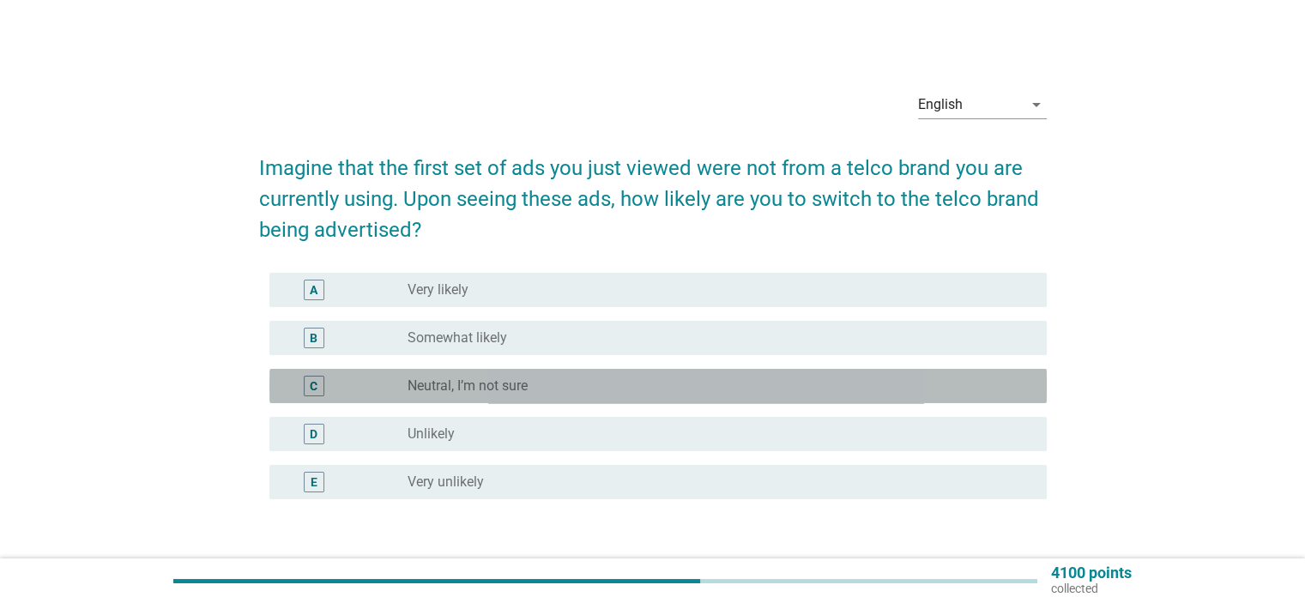
click at [794, 386] on div "radio_button_unchecked Neutral, I’m not sure" at bounding box center [713, 386] width 611 height 17
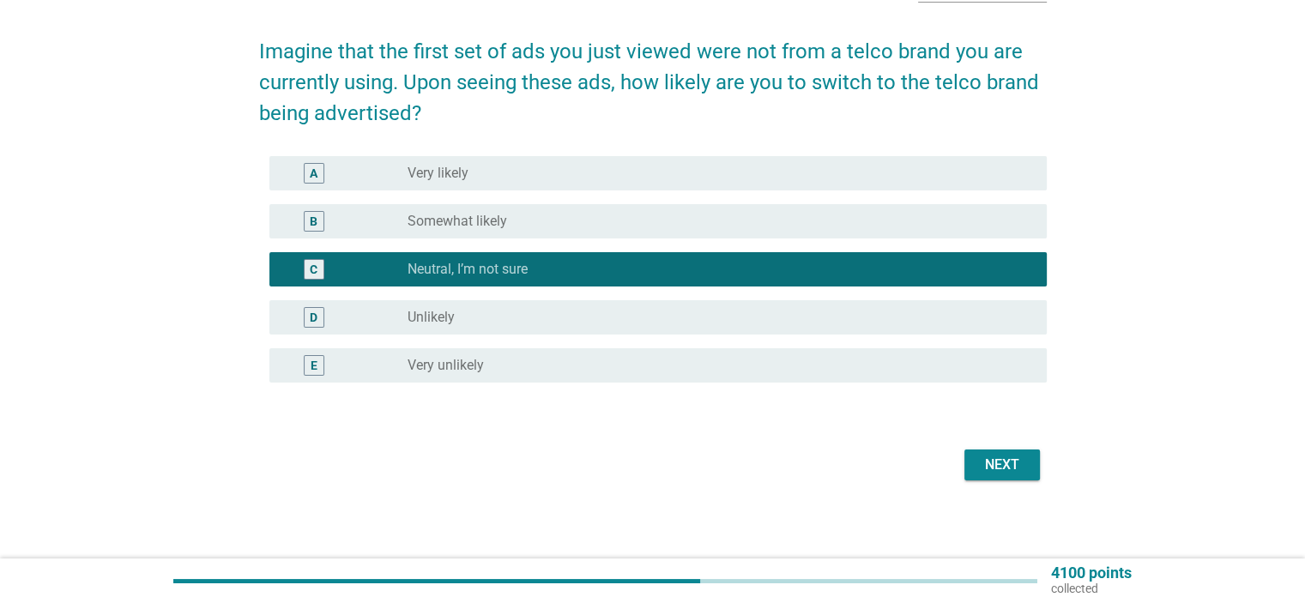
scroll to position [120, 0]
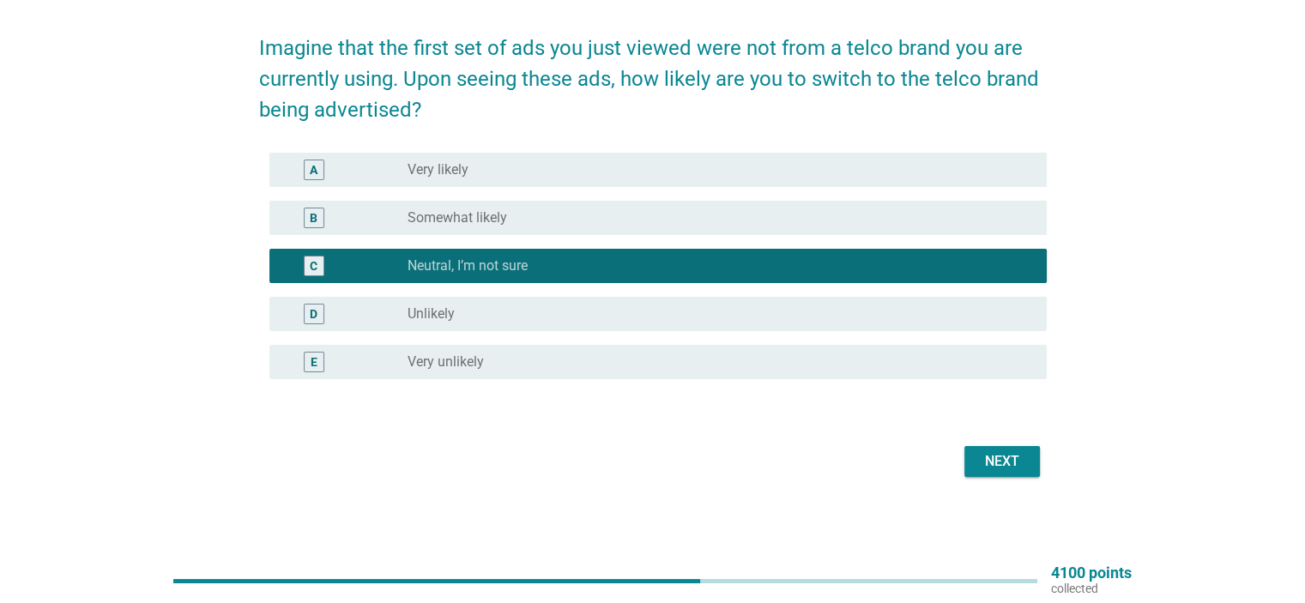
click at [1013, 477] on div "Next" at bounding box center [653, 461] width 788 height 41
click at [1013, 473] on button "Next" at bounding box center [1002, 461] width 76 height 31
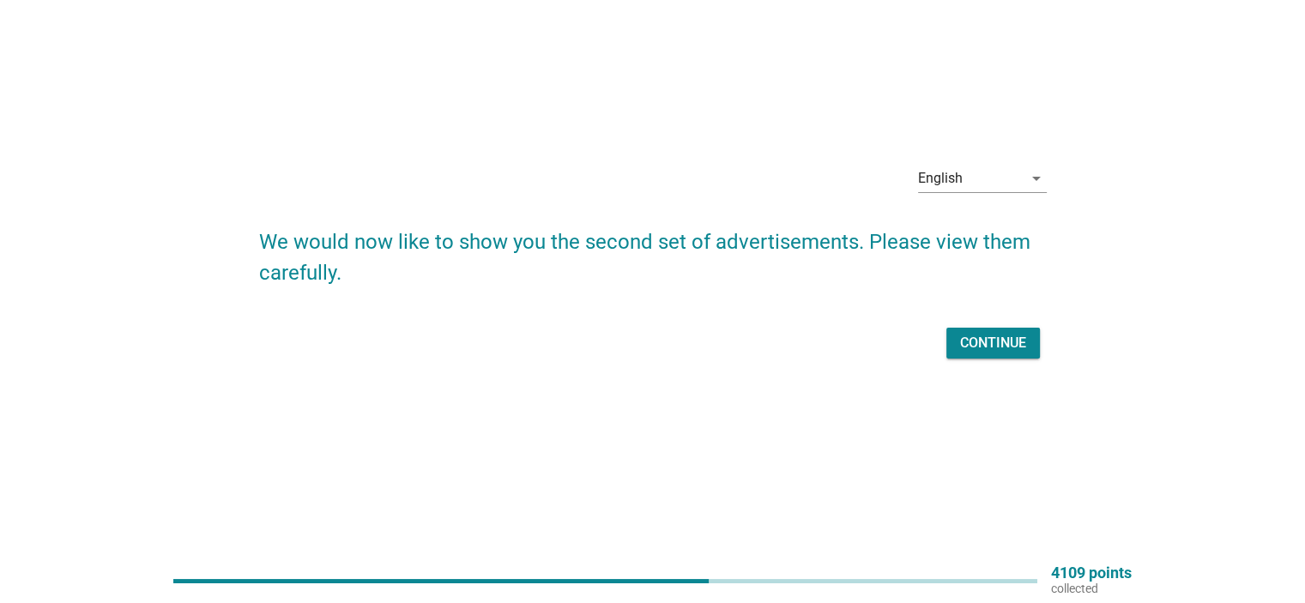
scroll to position [0, 0]
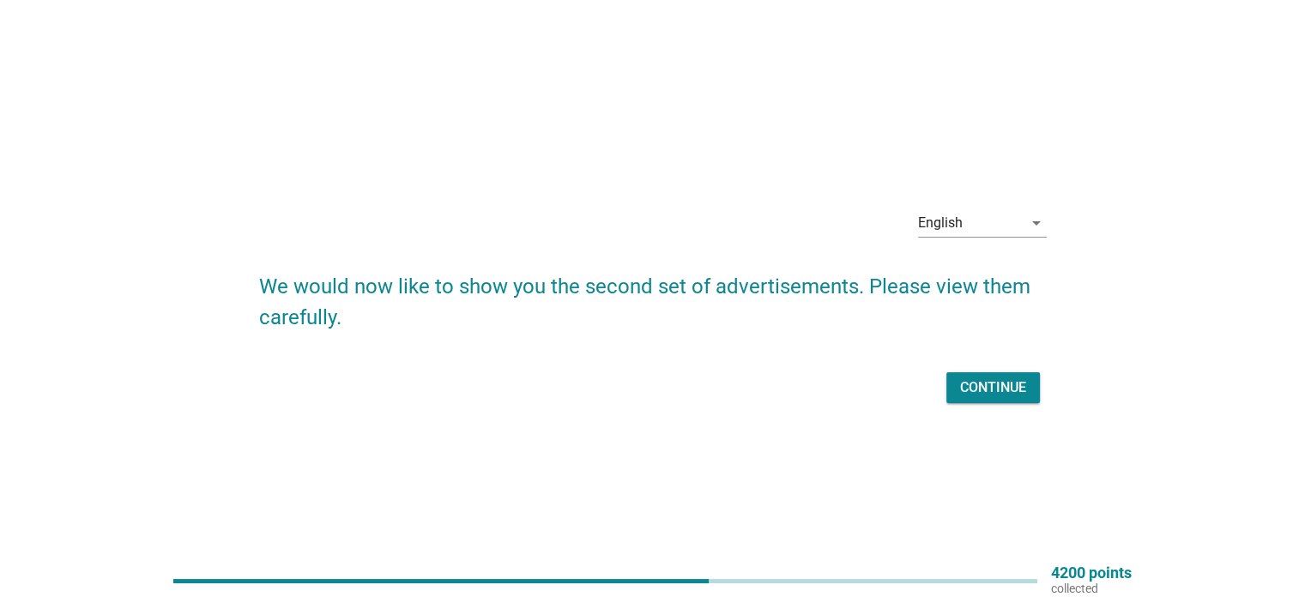
click at [995, 370] on div "Continue" at bounding box center [653, 387] width 788 height 41
click at [998, 387] on div "Continue" at bounding box center [993, 388] width 66 height 21
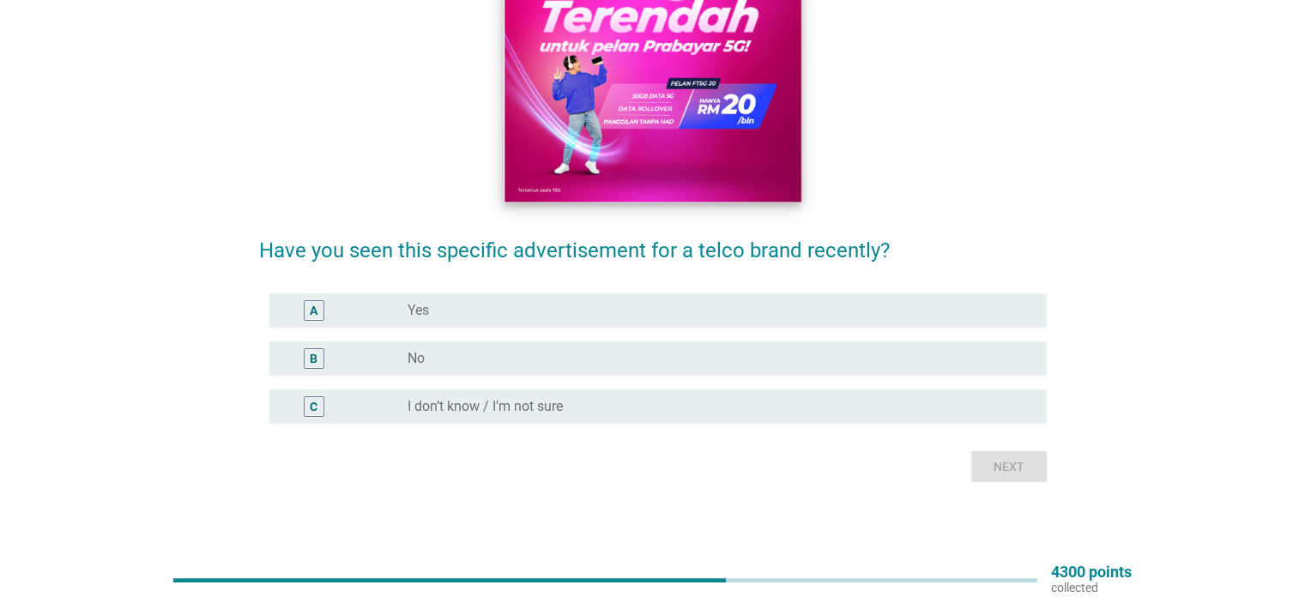
scroll to position [240, 0]
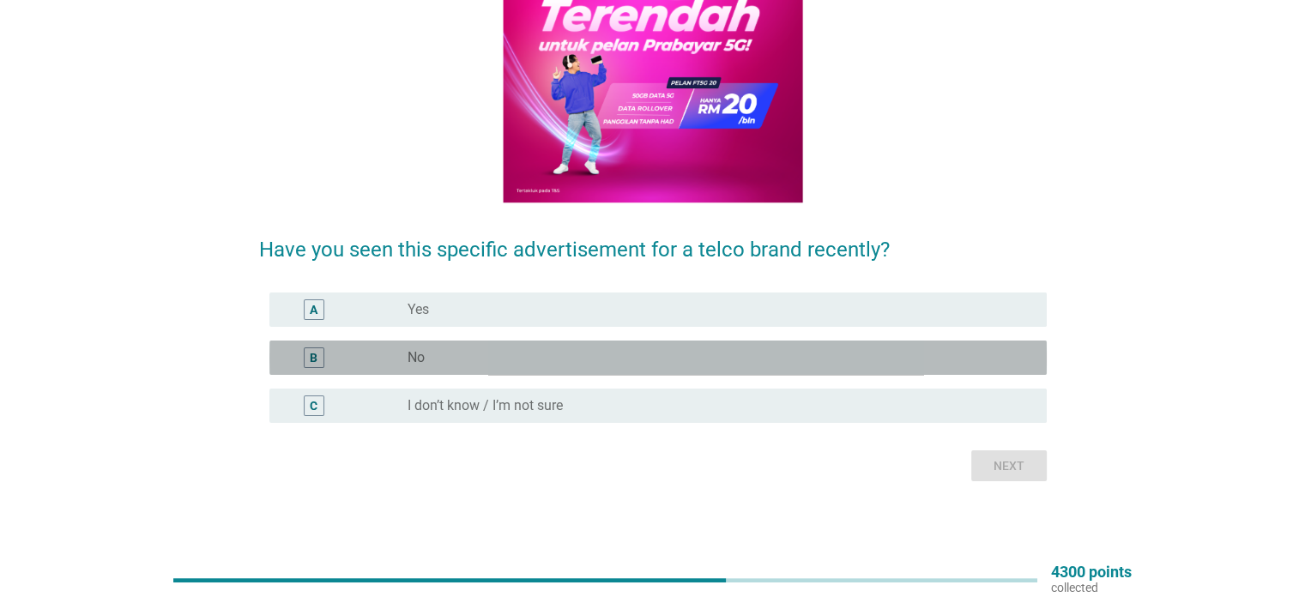
click at [695, 366] on div "radio_button_unchecked No" at bounding box center [713, 357] width 611 height 17
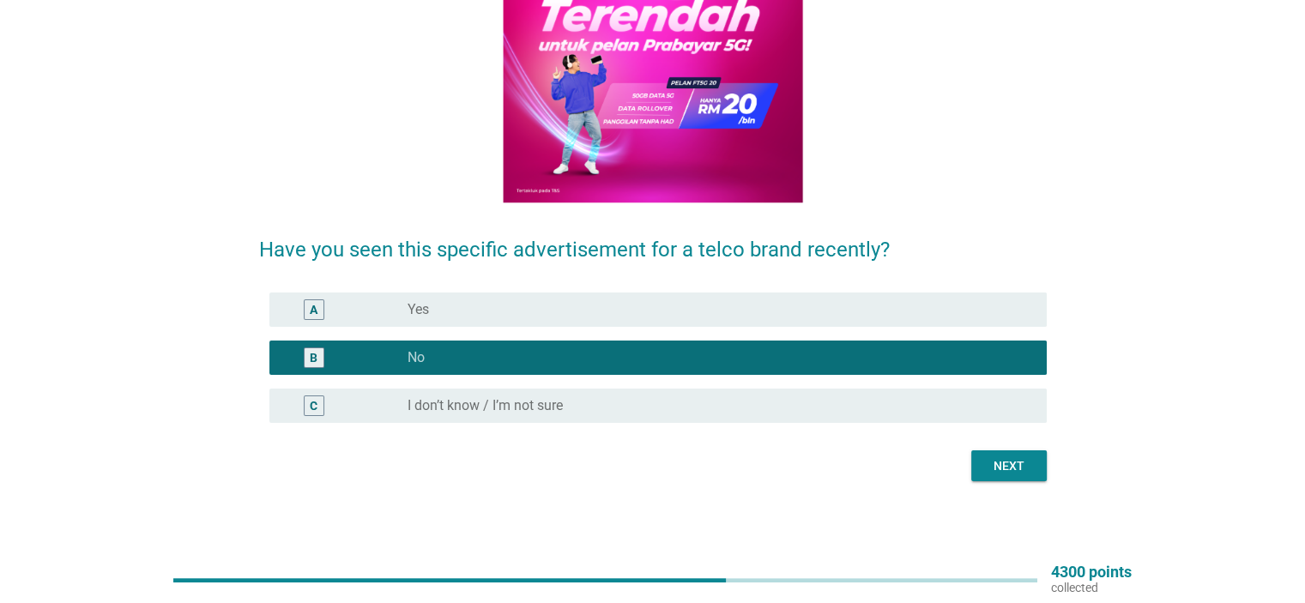
click at [995, 474] on div "Next" at bounding box center [1009, 466] width 48 height 18
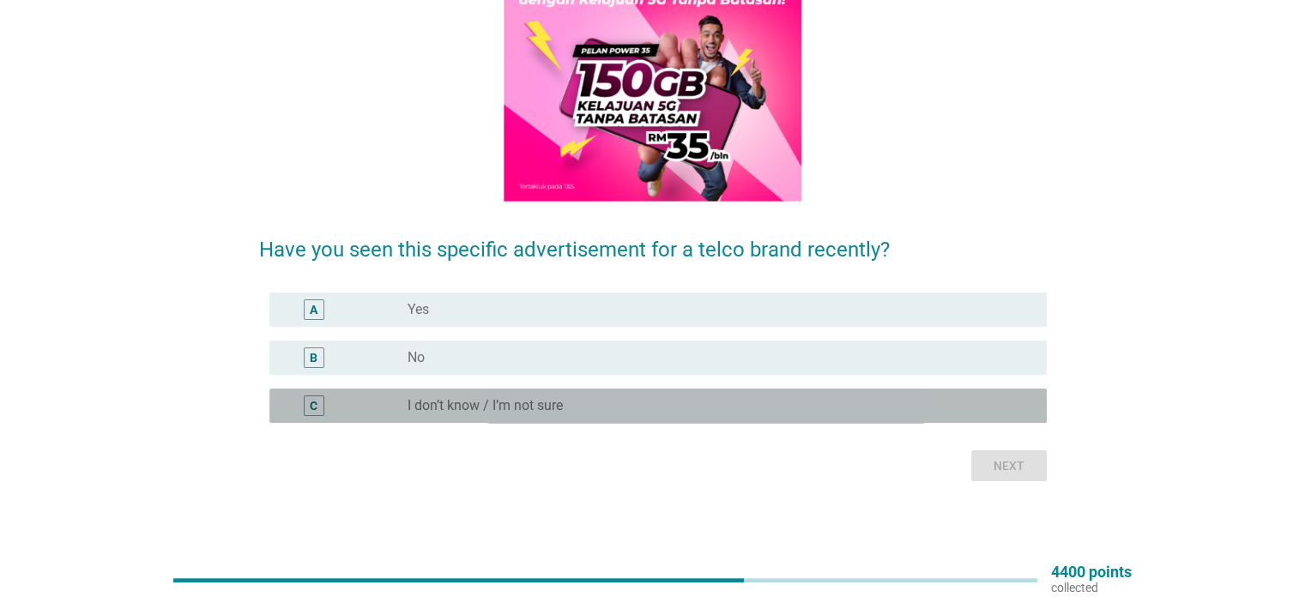
click at [759, 395] on div "C radio_button_unchecked I don’t know / I’m not sure" at bounding box center [657, 406] width 777 height 34
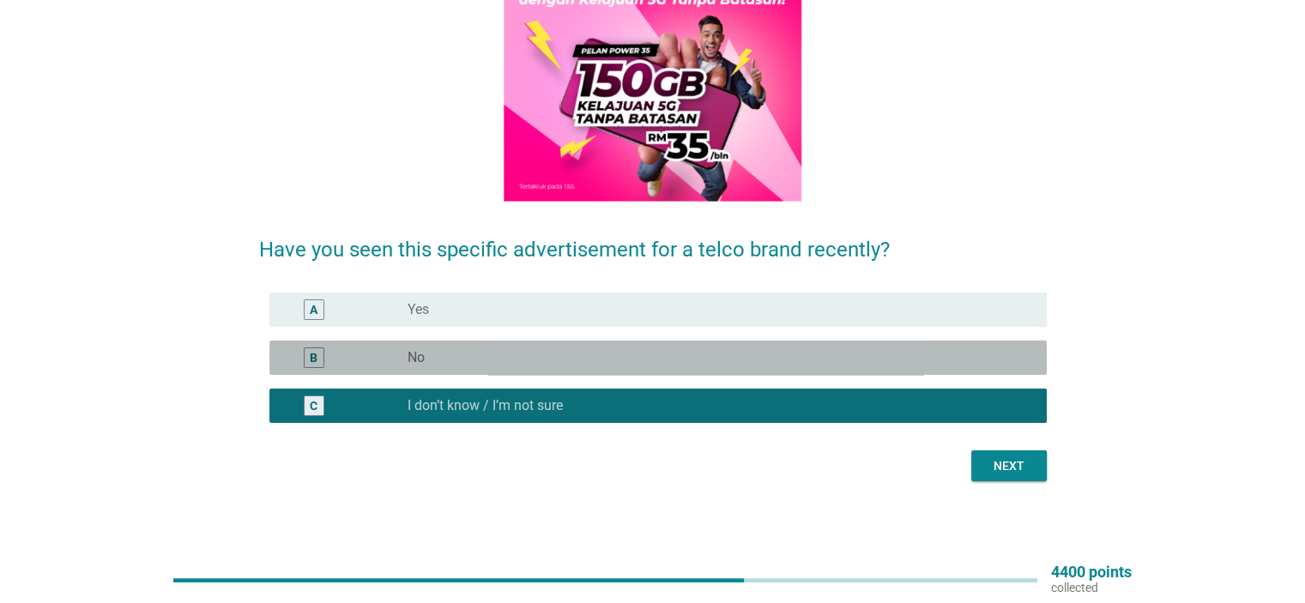
click at [783, 361] on div "radio_button_unchecked No" at bounding box center [713, 357] width 611 height 17
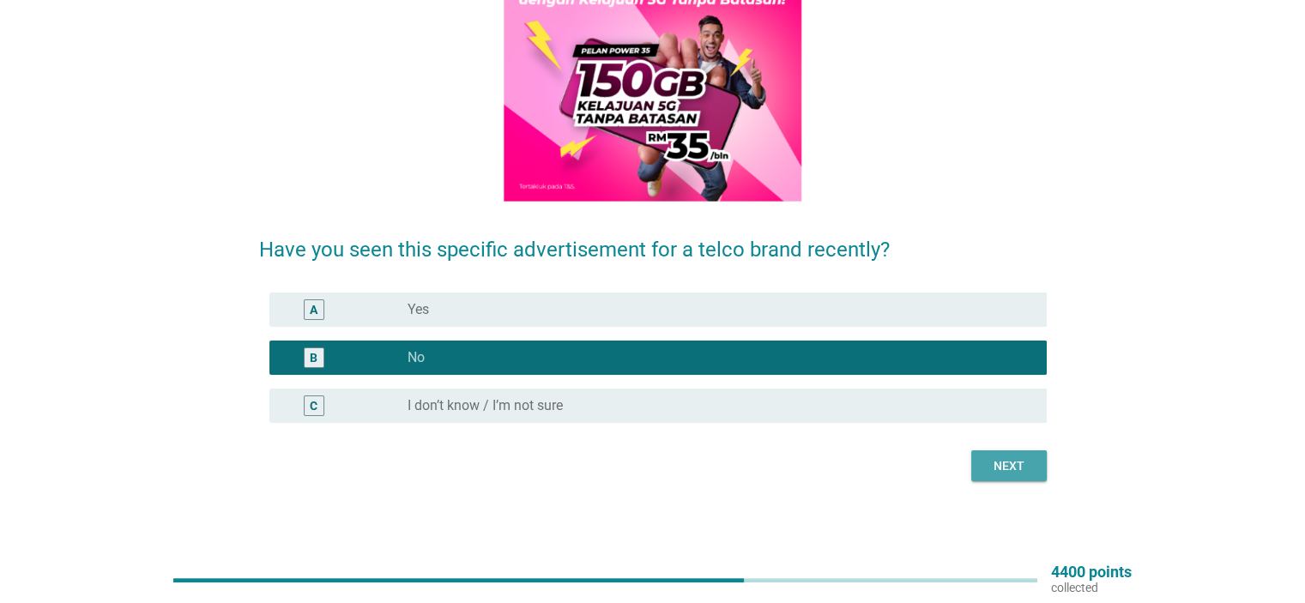
click at [1017, 465] on div "Next" at bounding box center [1009, 466] width 48 height 18
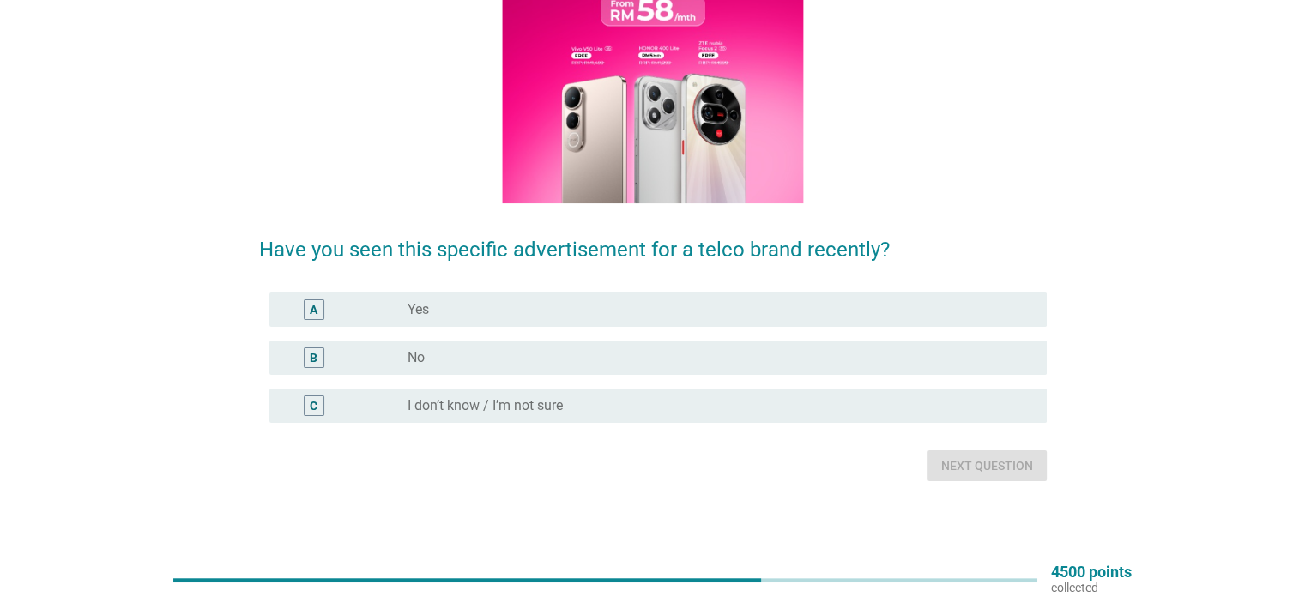
click at [771, 380] on div "B radio_button_unchecked No" at bounding box center [653, 358] width 788 height 48
click at [772, 358] on div "radio_button_unchecked No" at bounding box center [713, 357] width 611 height 17
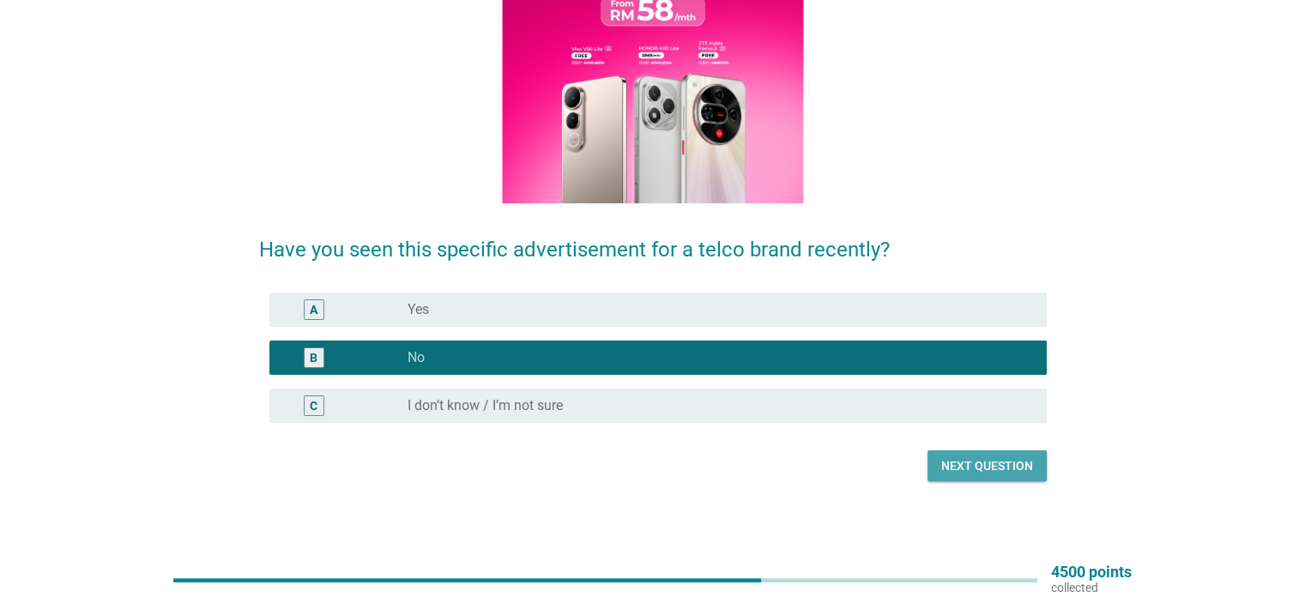
click at [995, 480] on button "Next question" at bounding box center [987, 465] width 119 height 31
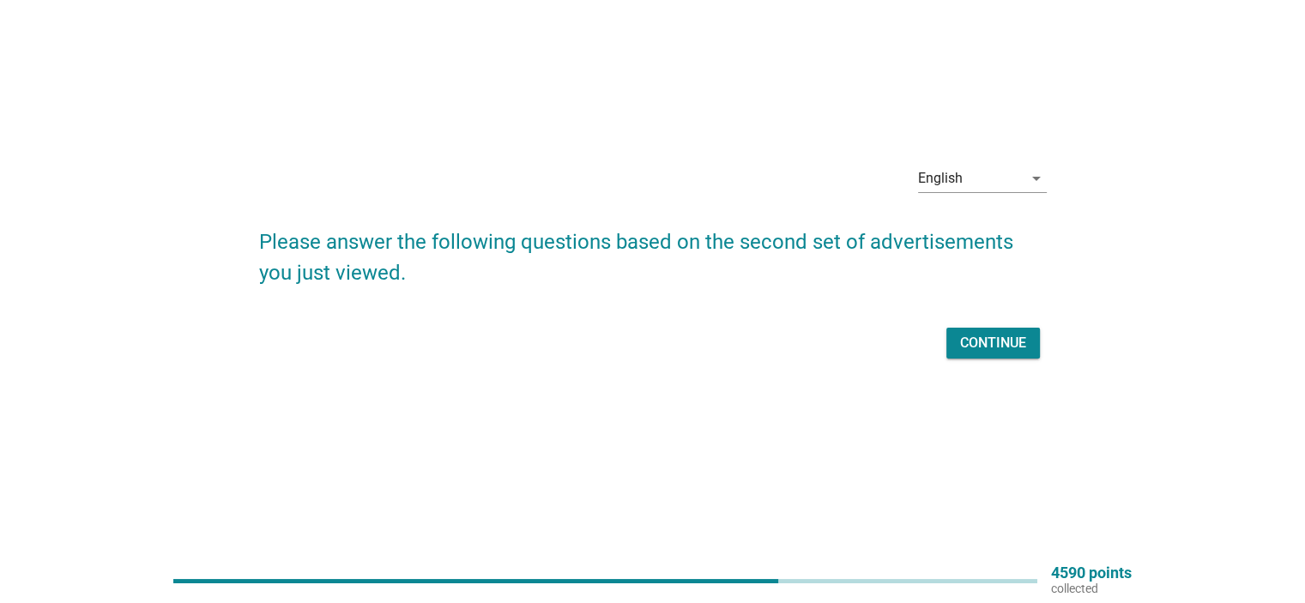
scroll to position [0, 0]
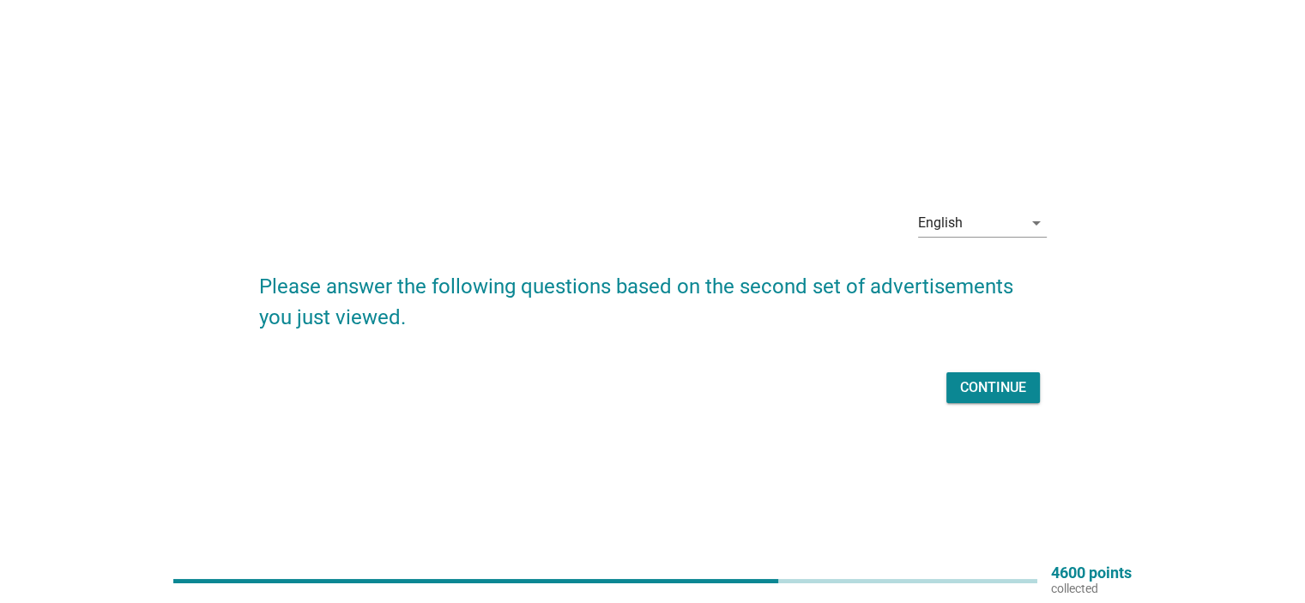
click at [981, 407] on div "Continue" at bounding box center [653, 387] width 788 height 41
click at [982, 384] on div "Continue" at bounding box center [993, 388] width 66 height 21
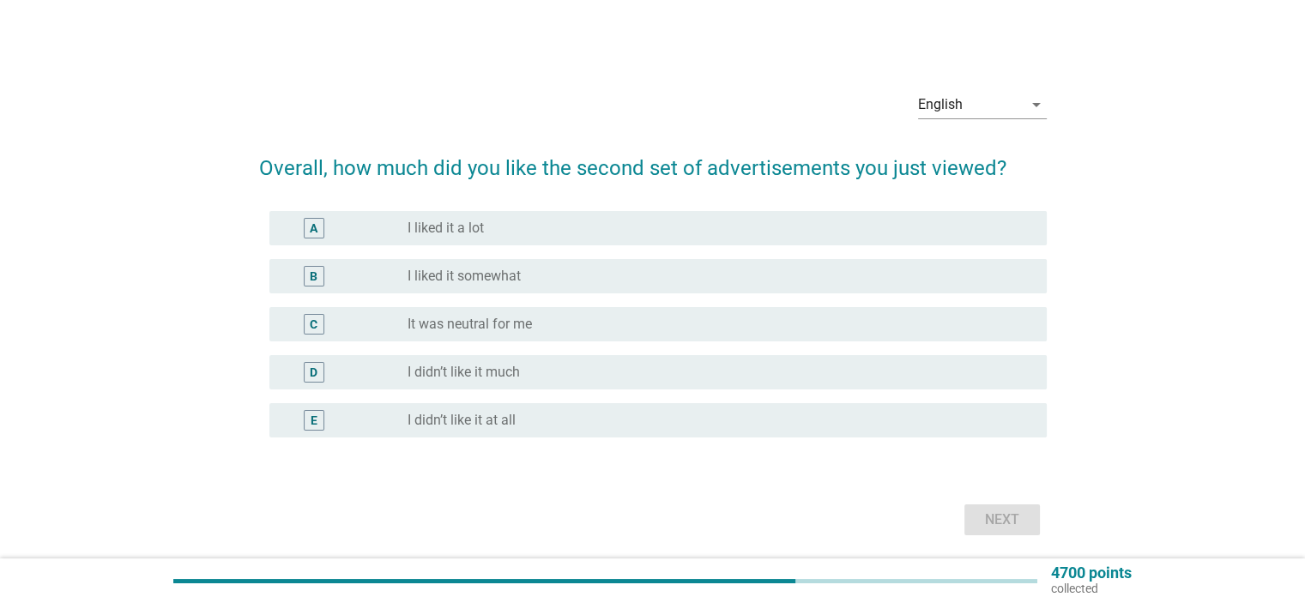
click at [642, 311] on div "C radio_button_unchecked It was neutral for me" at bounding box center [657, 324] width 777 height 34
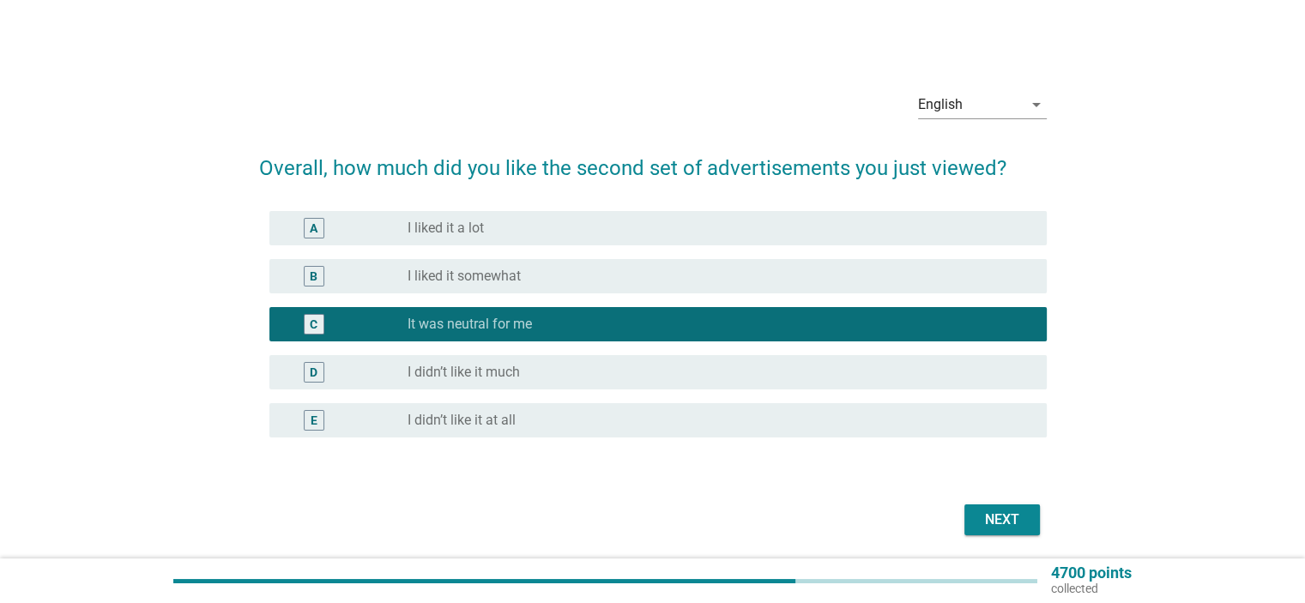
click at [1004, 505] on button "Next" at bounding box center [1002, 520] width 76 height 31
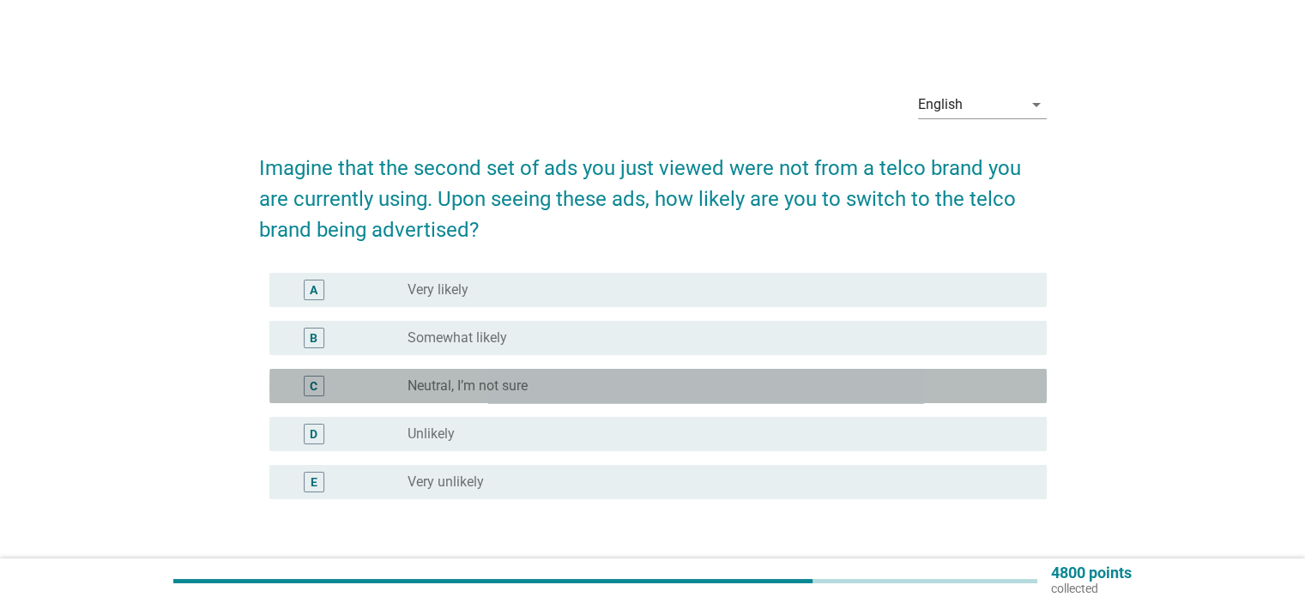
click at [752, 380] on div "radio_button_unchecked Neutral, I’m not sure" at bounding box center [713, 386] width 611 height 17
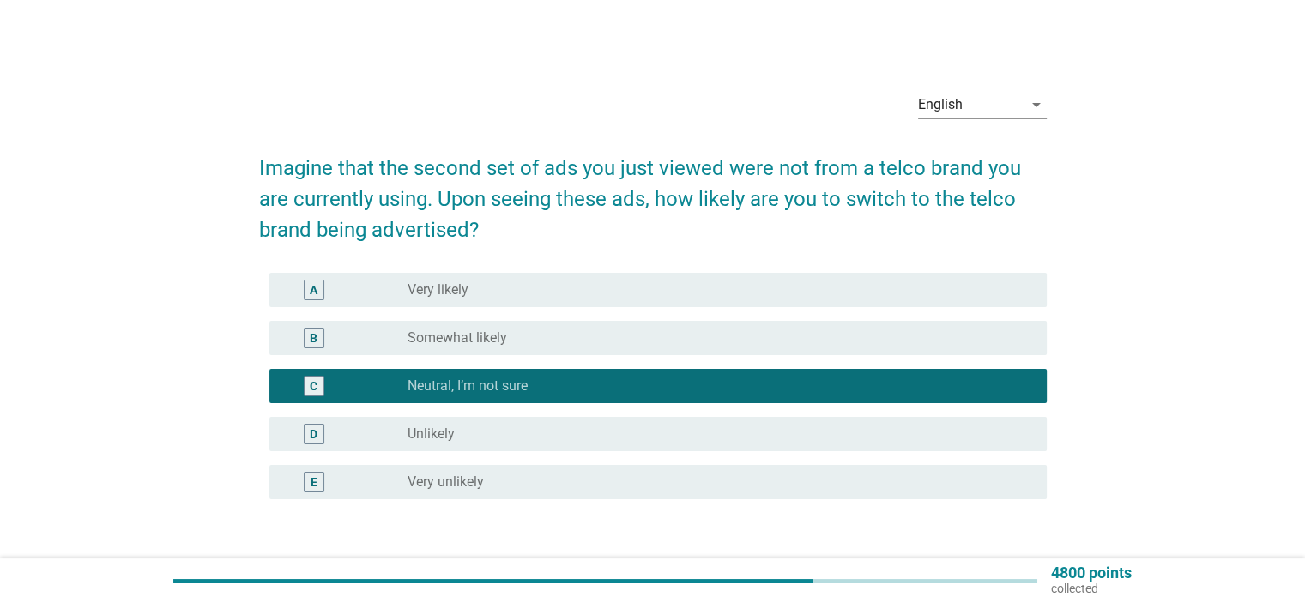
click at [759, 417] on div "D radio_button_unchecked Unlikely" at bounding box center [657, 434] width 777 height 34
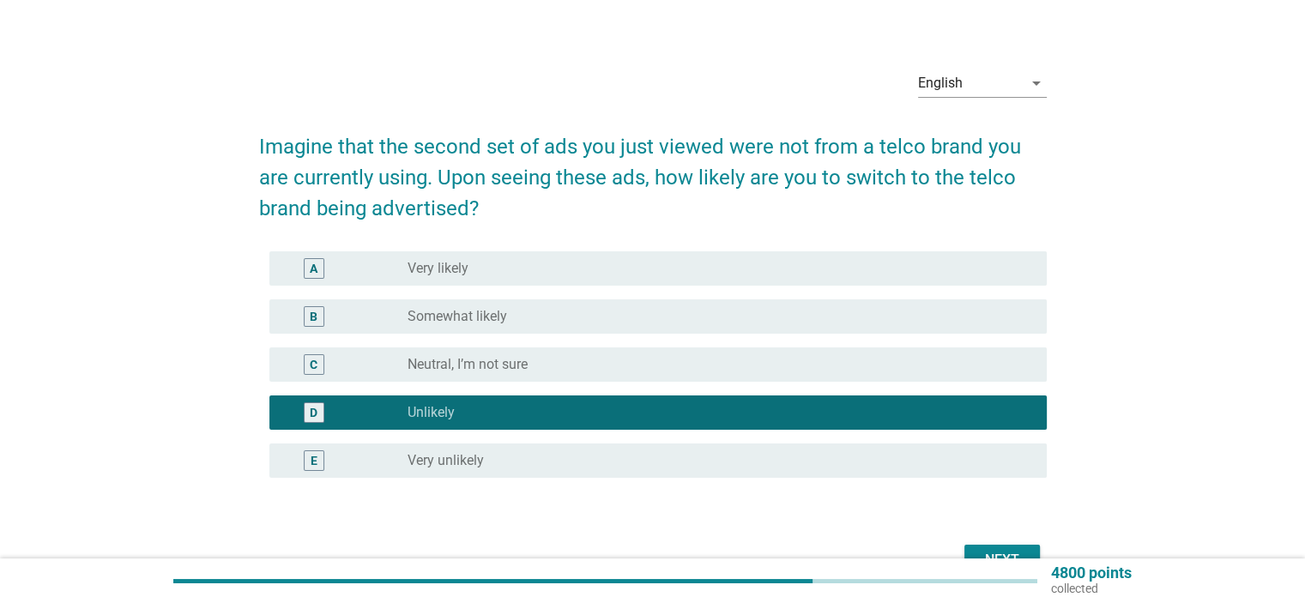
scroll to position [86, 0]
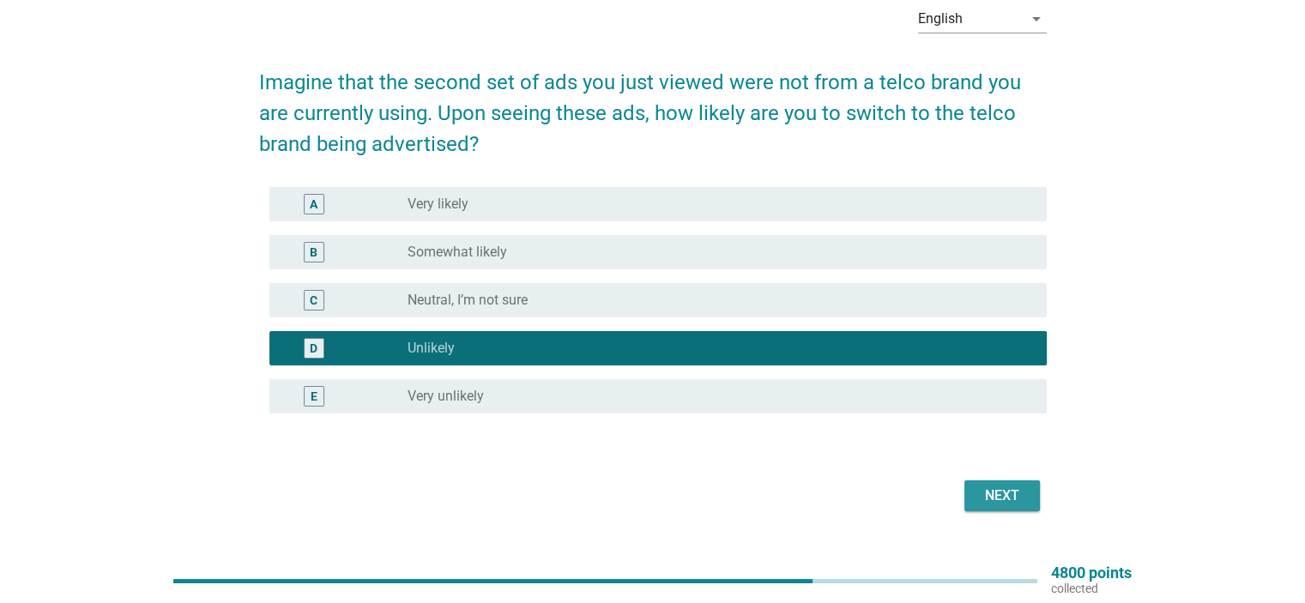
click at [1013, 499] on div "Next" at bounding box center [1002, 496] width 48 height 21
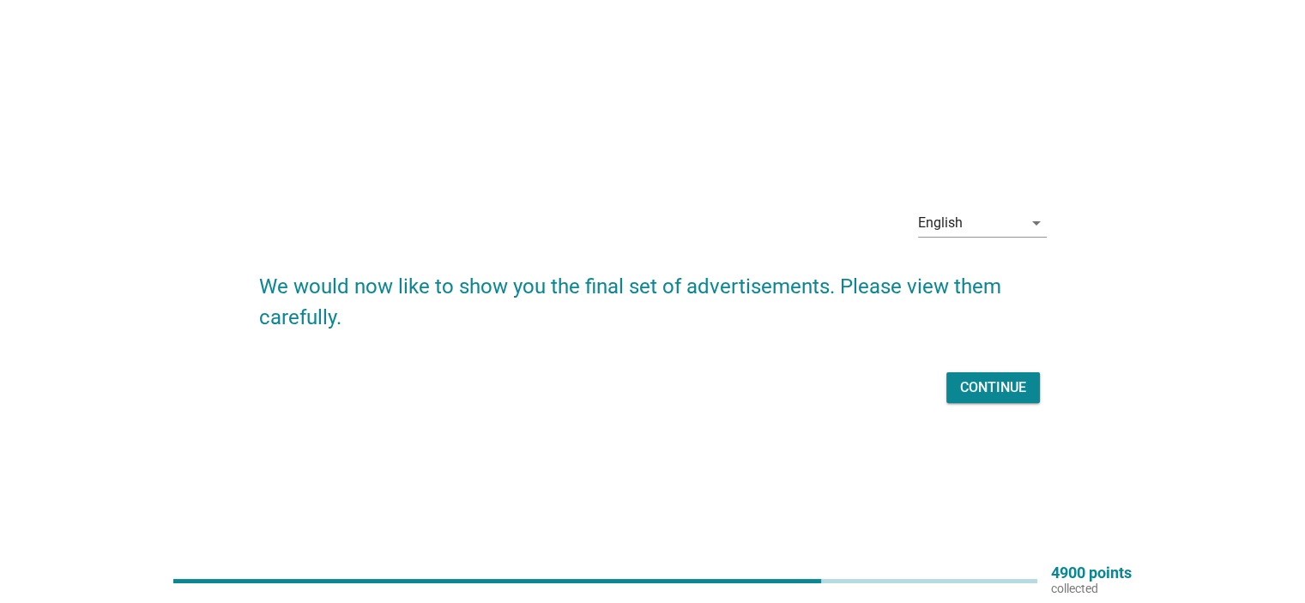
click at [1029, 400] on button "Continue" at bounding box center [993, 387] width 94 height 31
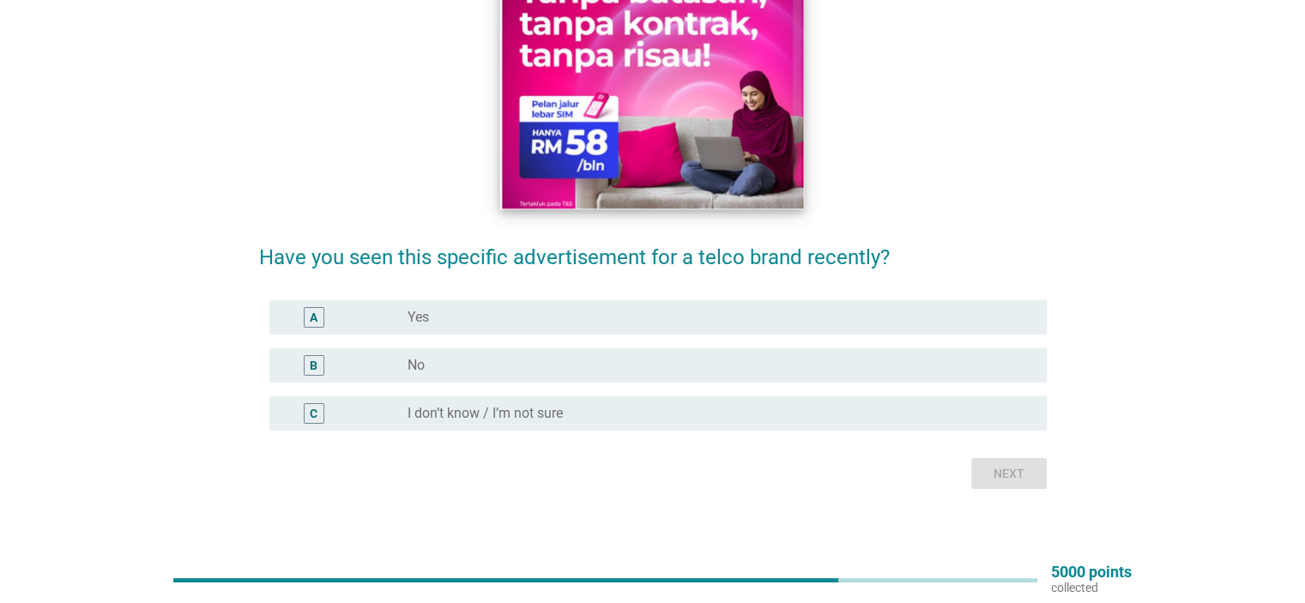
scroll to position [240, 0]
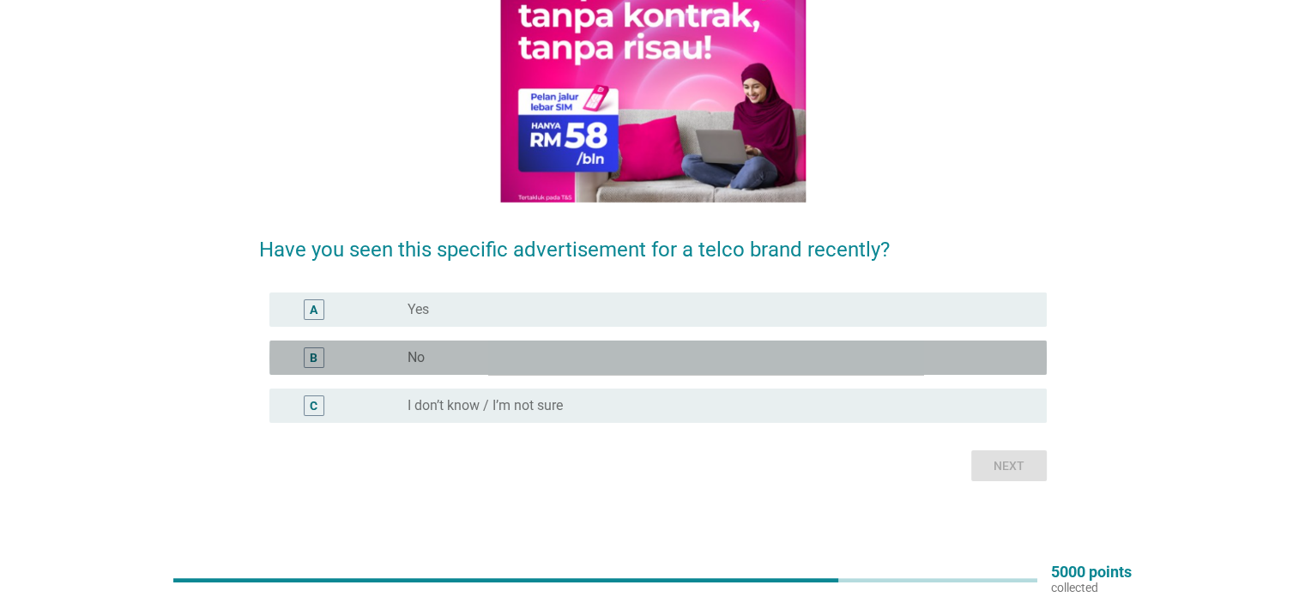
click at [766, 362] on div "radio_button_unchecked No" at bounding box center [713, 357] width 611 height 17
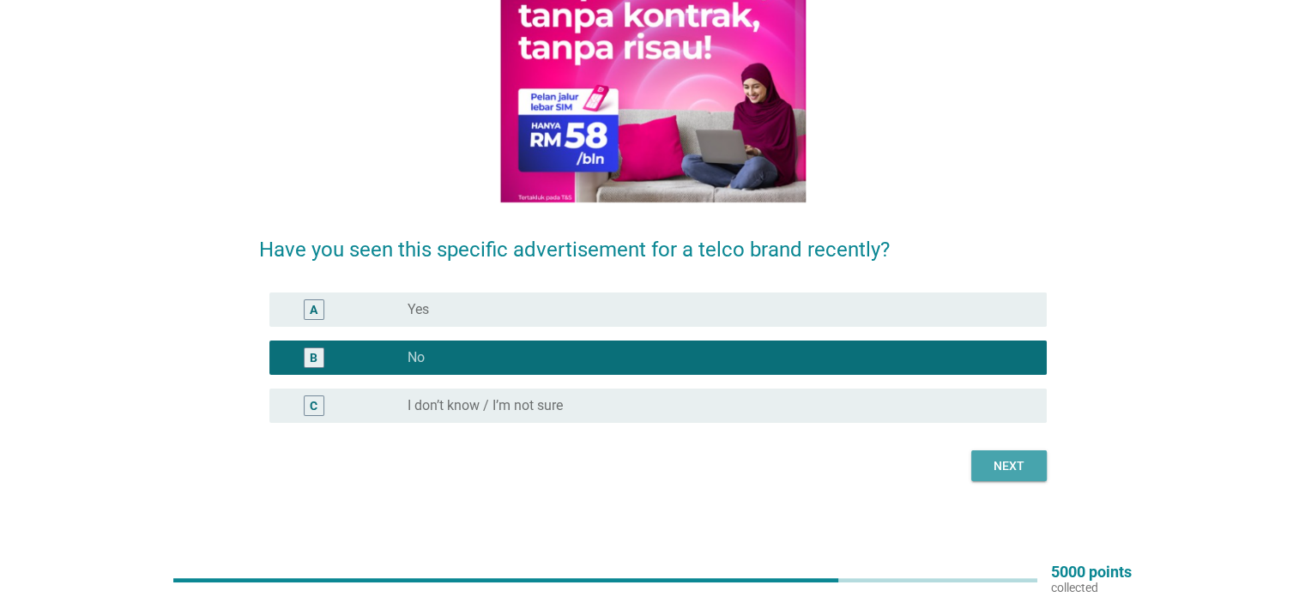
click at [1005, 466] on div "Next" at bounding box center [1009, 466] width 48 height 18
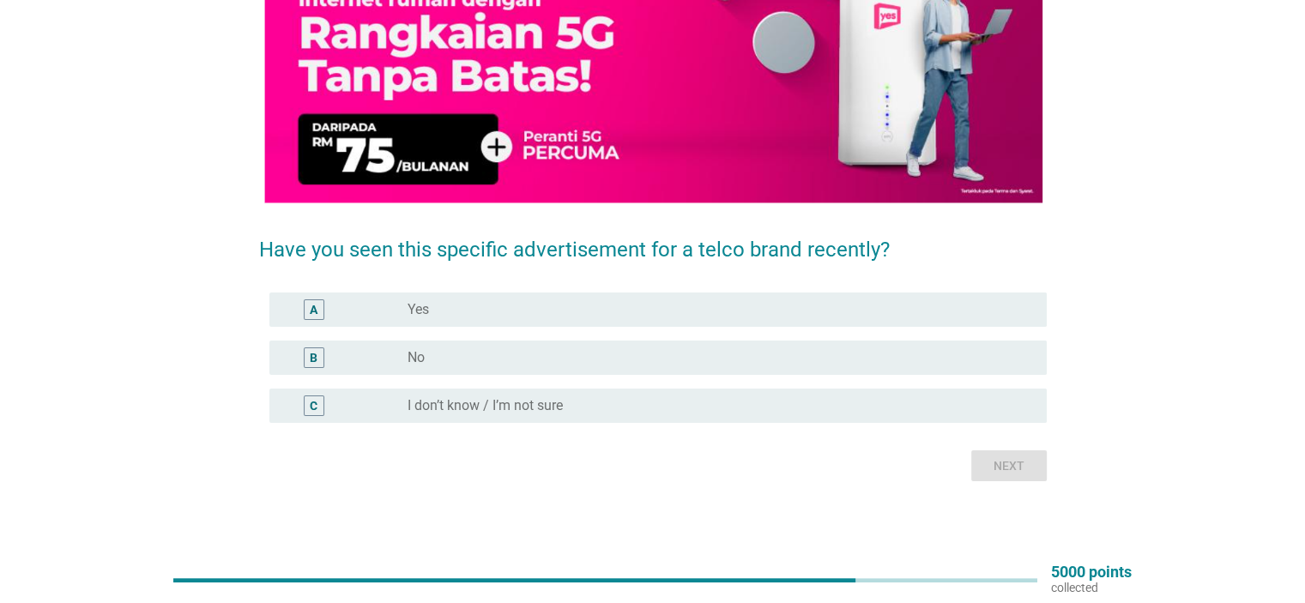
click at [775, 334] on div "B radio_button_unchecked No" at bounding box center [653, 358] width 788 height 48
click at [786, 370] on div "B radio_button_unchecked No" at bounding box center [657, 358] width 777 height 34
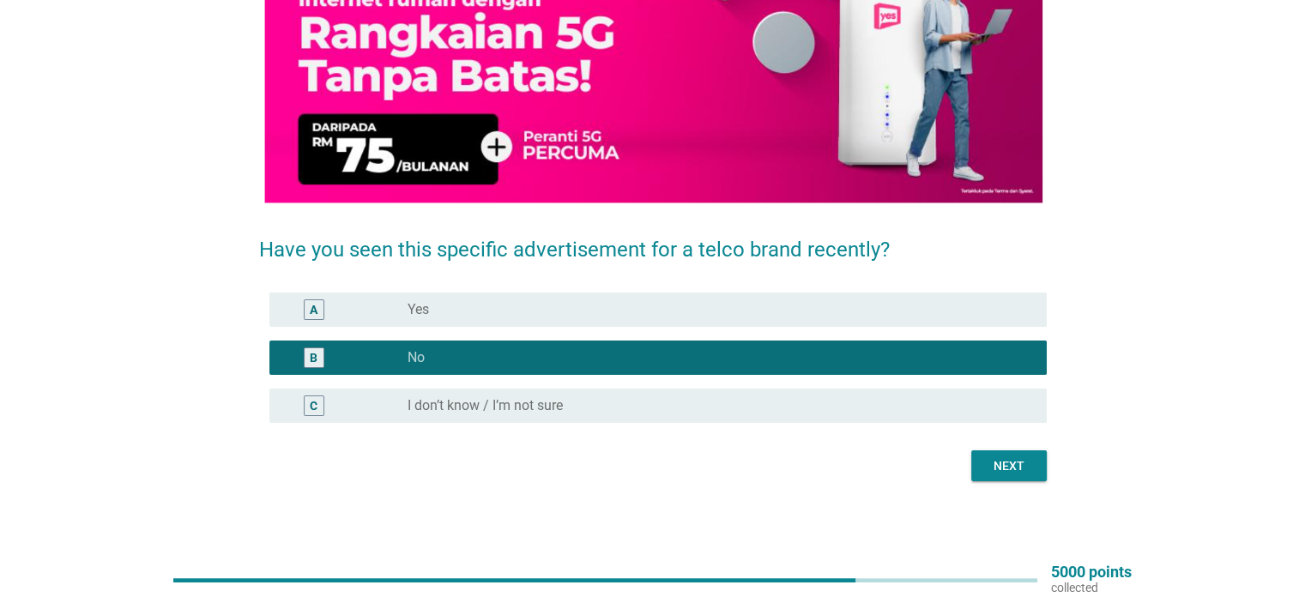
click at [1003, 460] on div "Next" at bounding box center [1009, 466] width 48 height 18
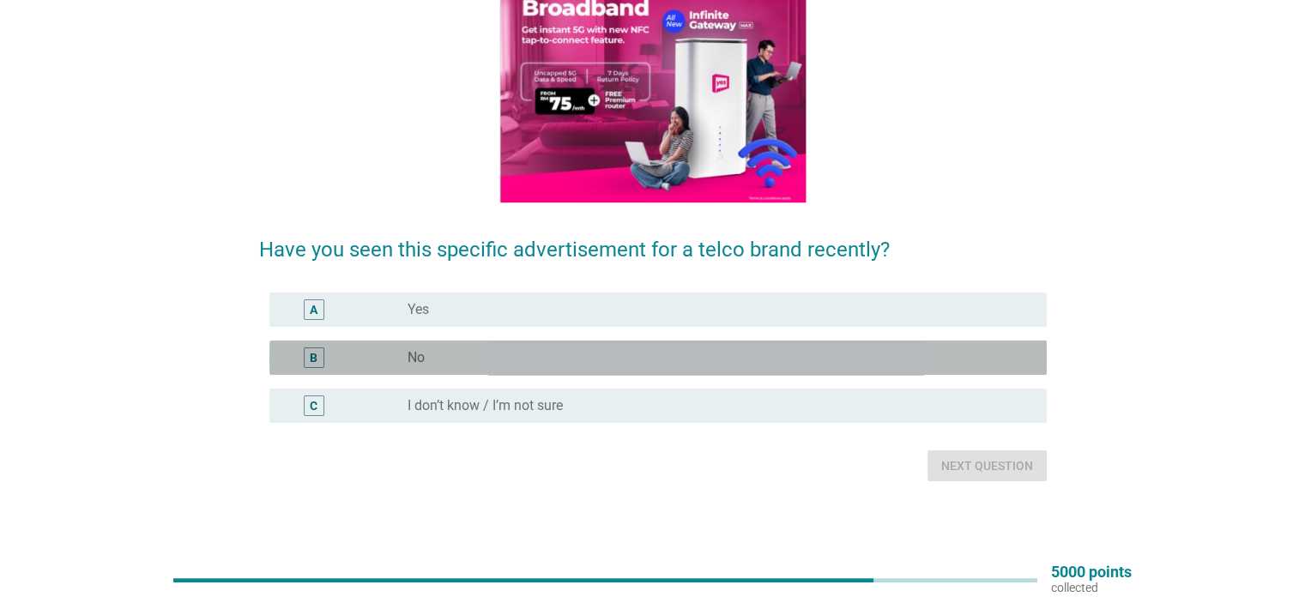
click at [716, 345] on div "B radio_button_unchecked No" at bounding box center [657, 358] width 777 height 34
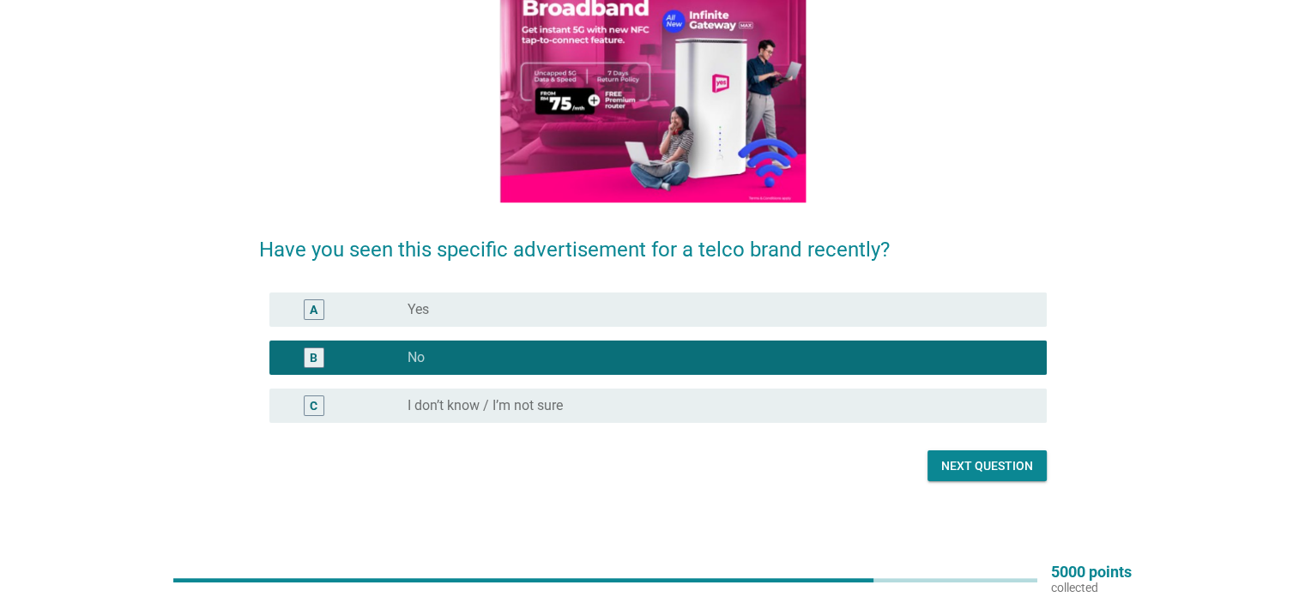
click at [967, 475] on div "Next question" at bounding box center [987, 466] width 92 height 18
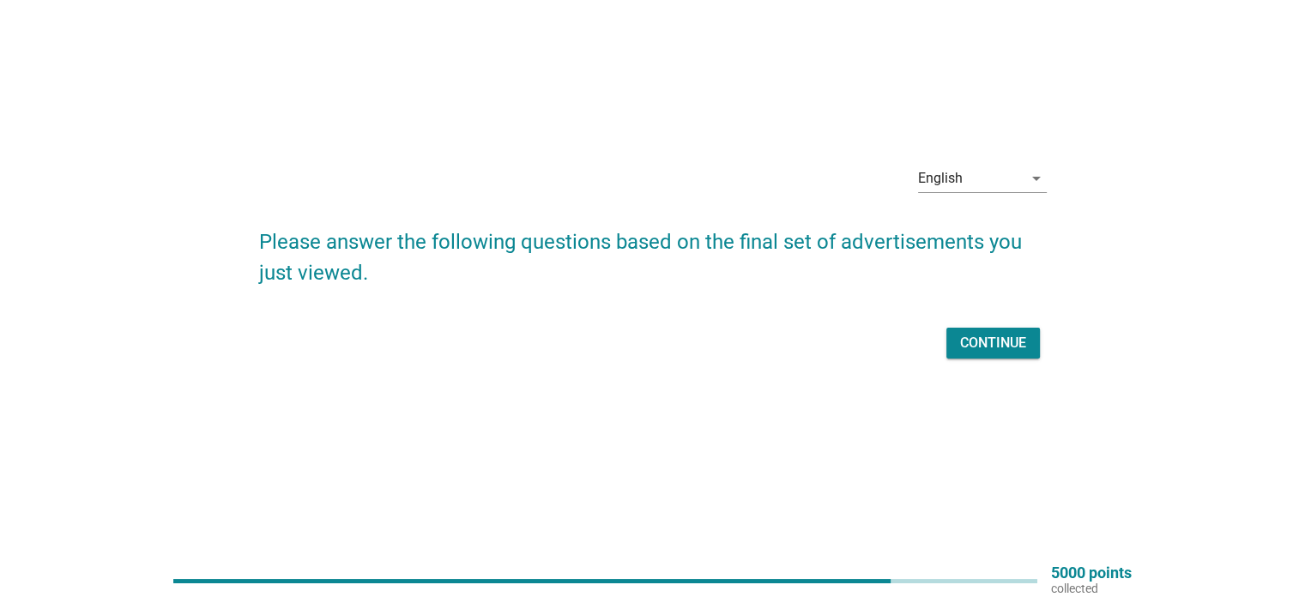
scroll to position [0, 0]
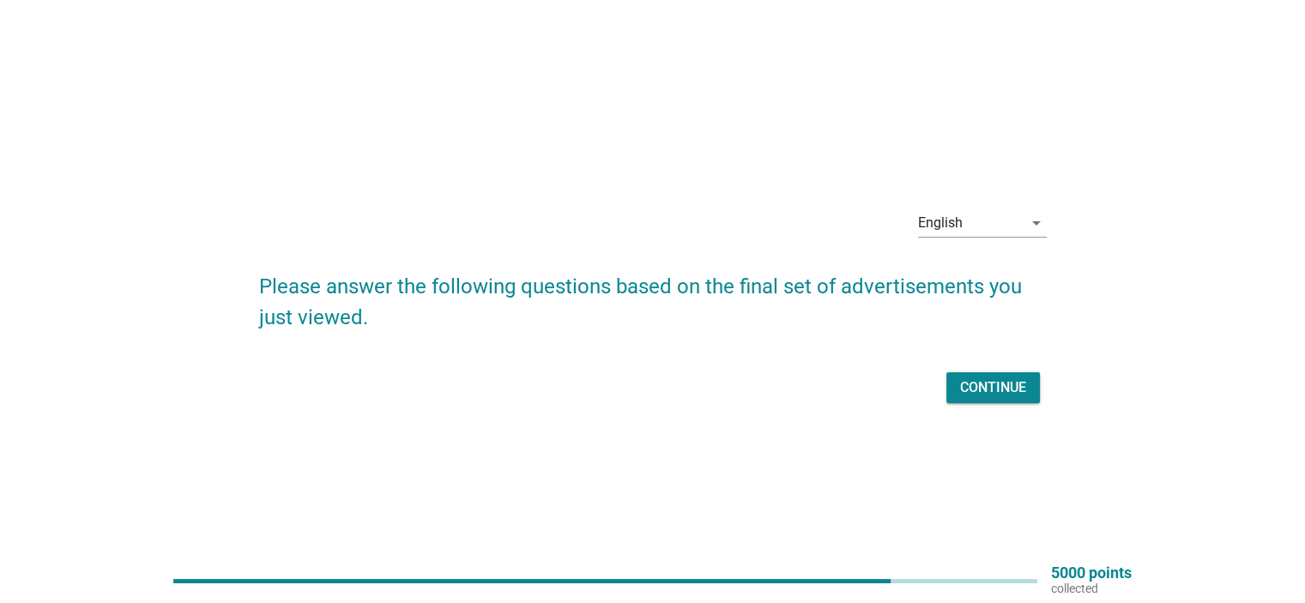
click at [1047, 393] on div "English arrow_drop_down Please answer the following questions based on the fina…" at bounding box center [652, 302] width 815 height 240
click at [975, 384] on div "Continue" at bounding box center [993, 388] width 66 height 21
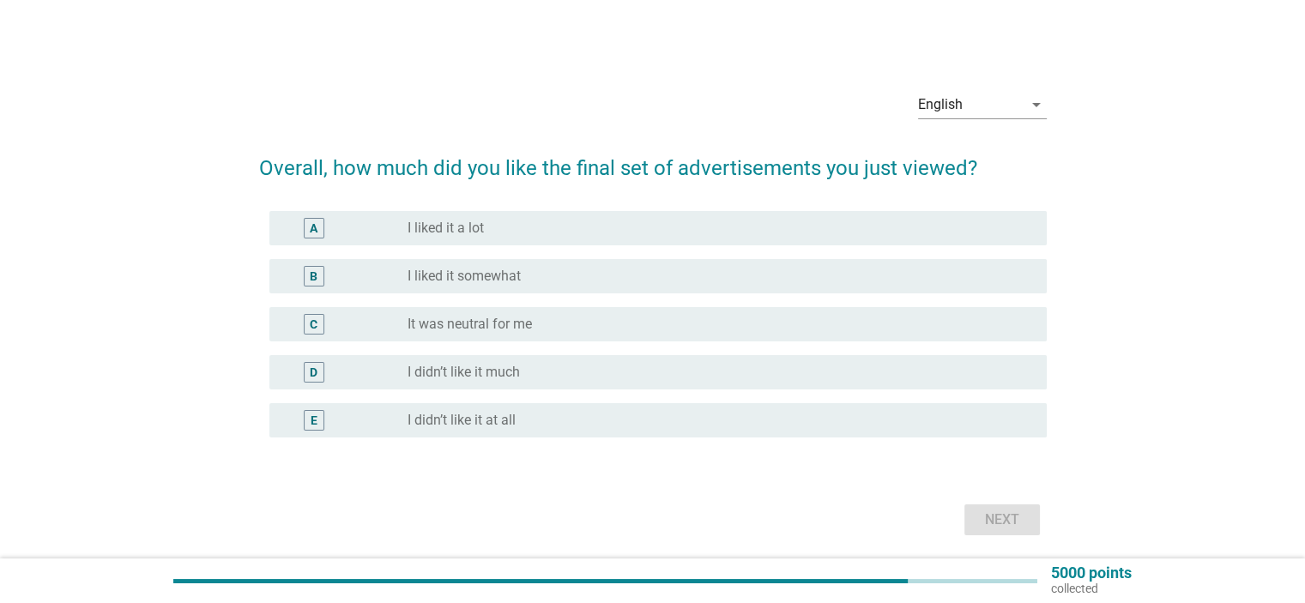
click at [714, 318] on div "radio_button_unchecked It was neutral for me" at bounding box center [713, 324] width 611 height 17
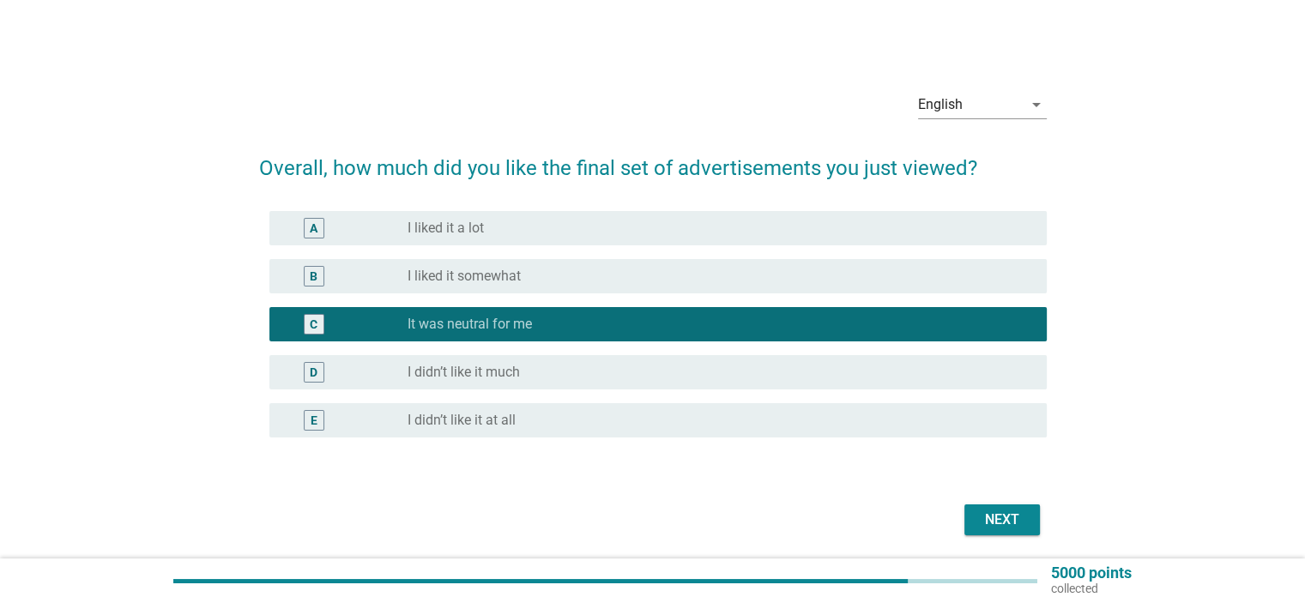
click at [990, 511] on div "Next" at bounding box center [1002, 520] width 48 height 21
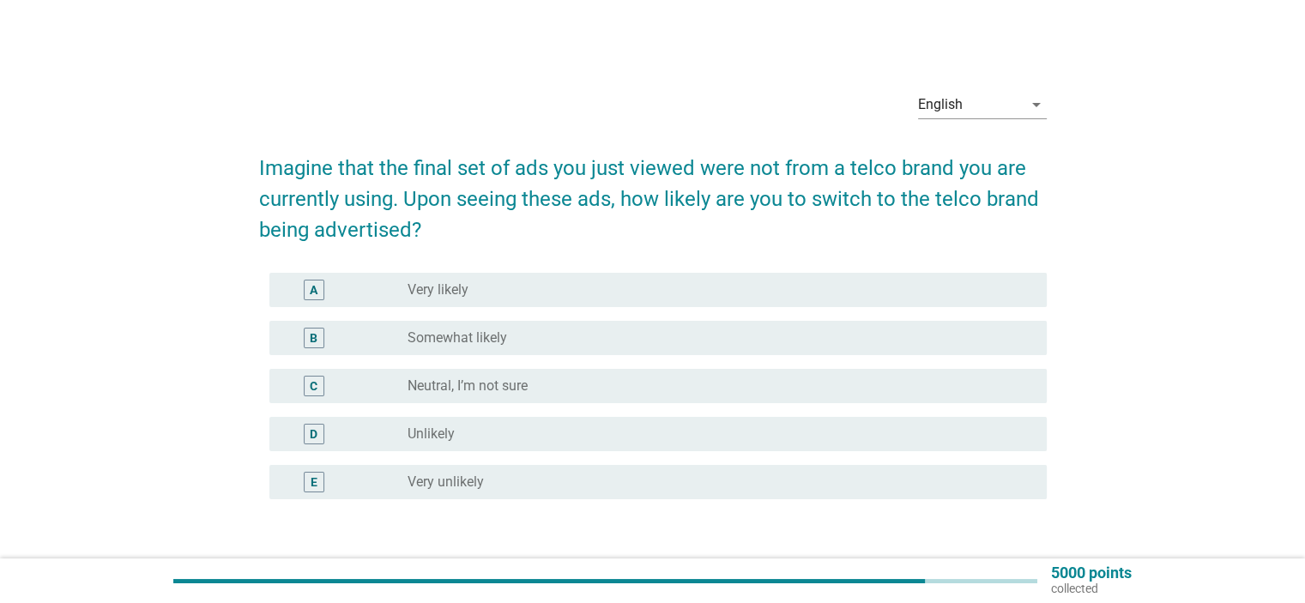
click at [666, 430] on div "radio_button_unchecked Unlikely" at bounding box center [713, 434] width 611 height 17
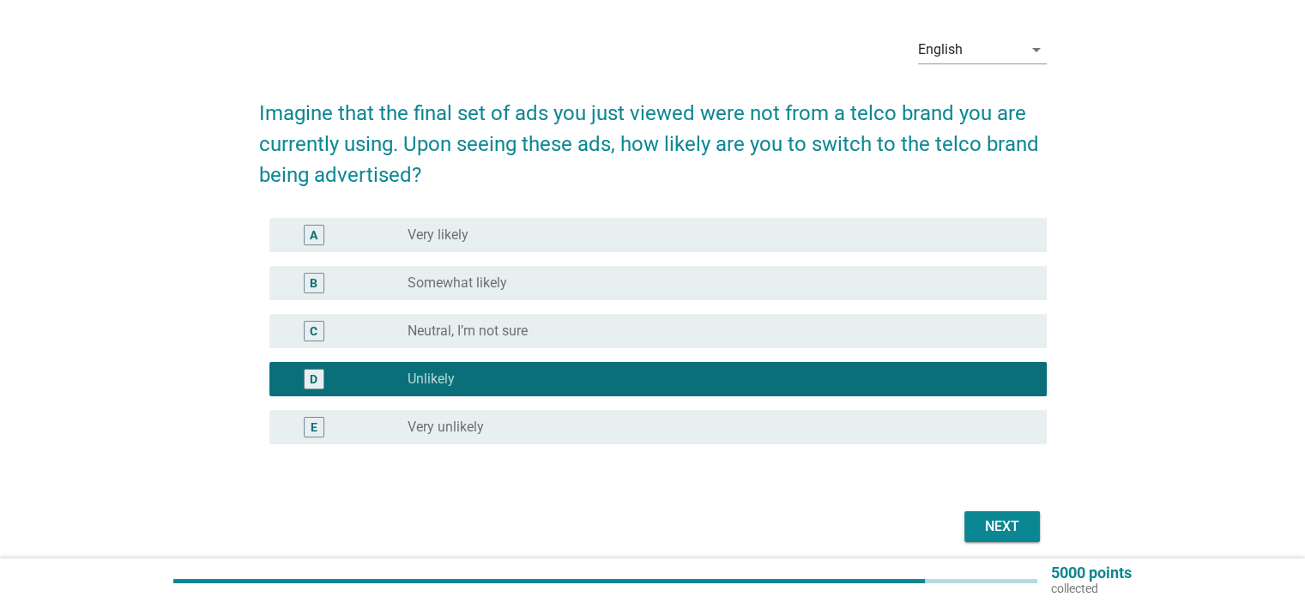
scroll to position [86, 0]
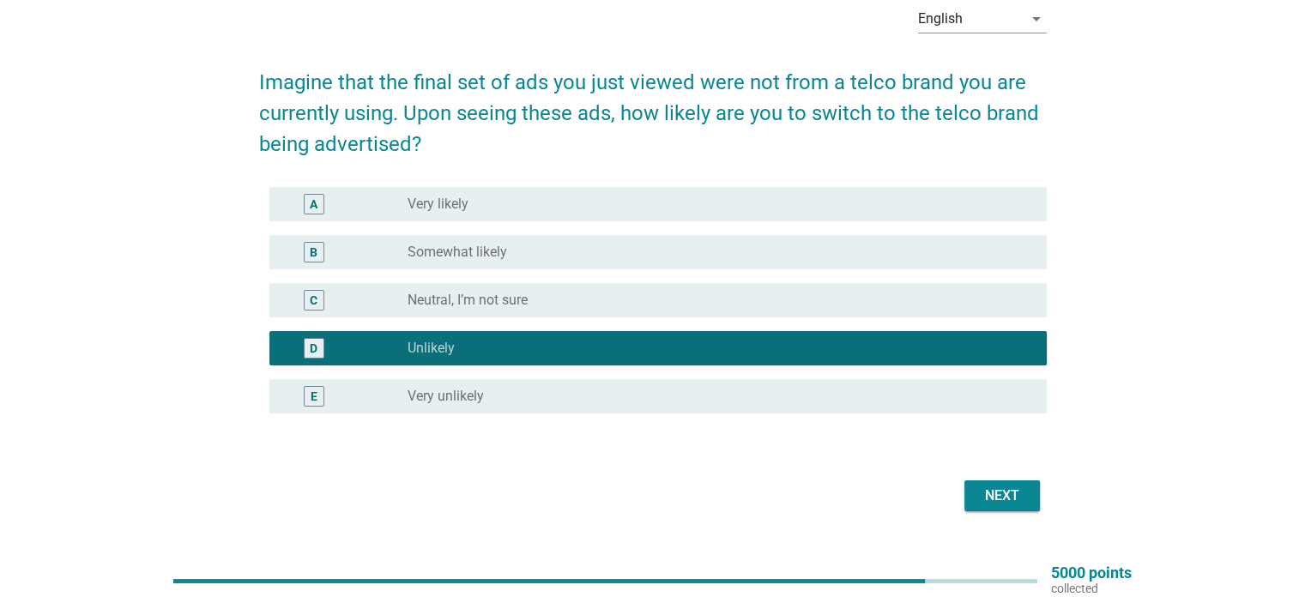
click at [1017, 473] on form "Imagine that the final set of ads you just viewed were not from a telco brand y…" at bounding box center [653, 283] width 788 height 467
click at [1010, 497] on div "Next" at bounding box center [1002, 496] width 48 height 21
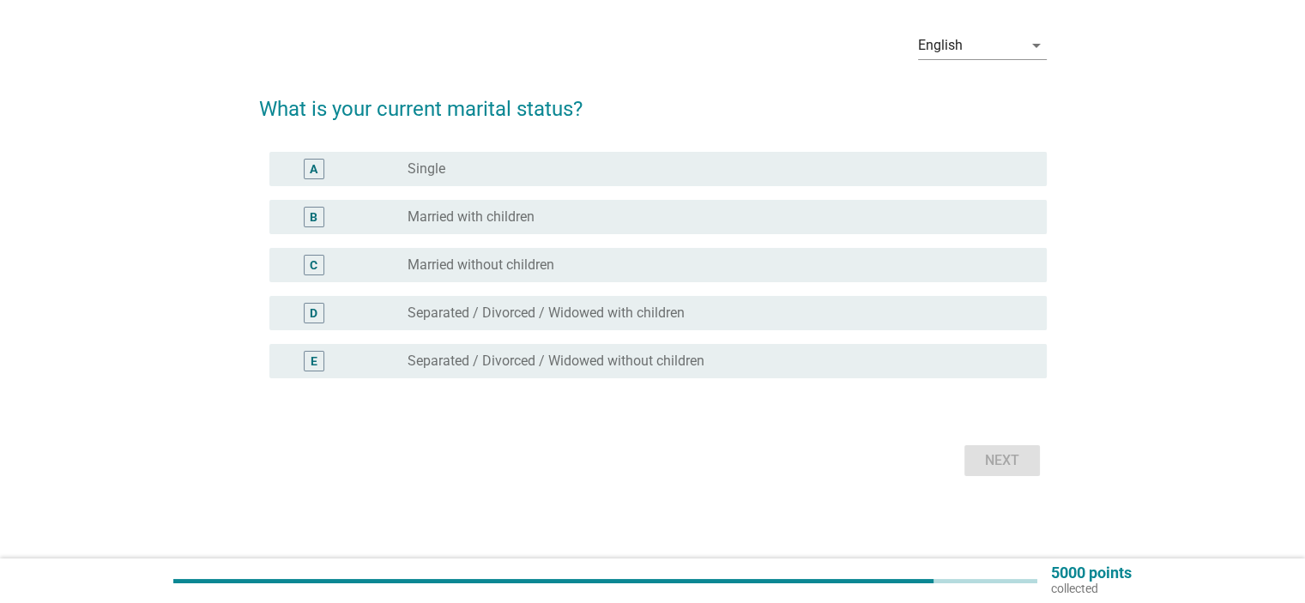
scroll to position [0, 0]
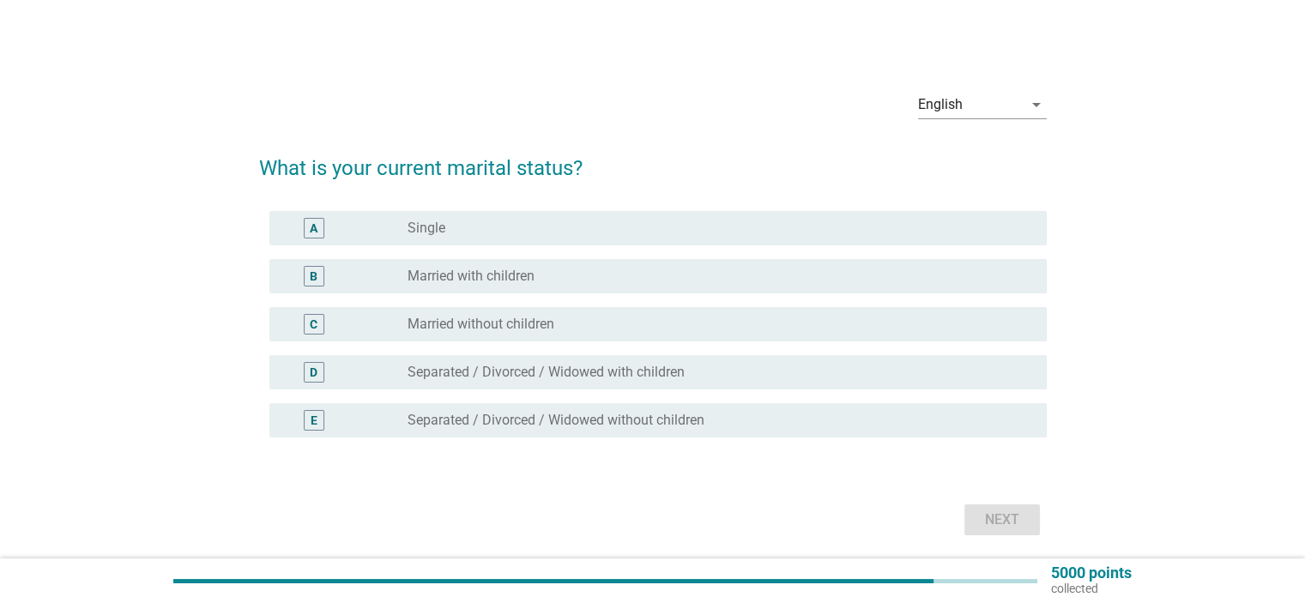
click at [636, 233] on div "radio_button_unchecked Single" at bounding box center [713, 228] width 611 height 17
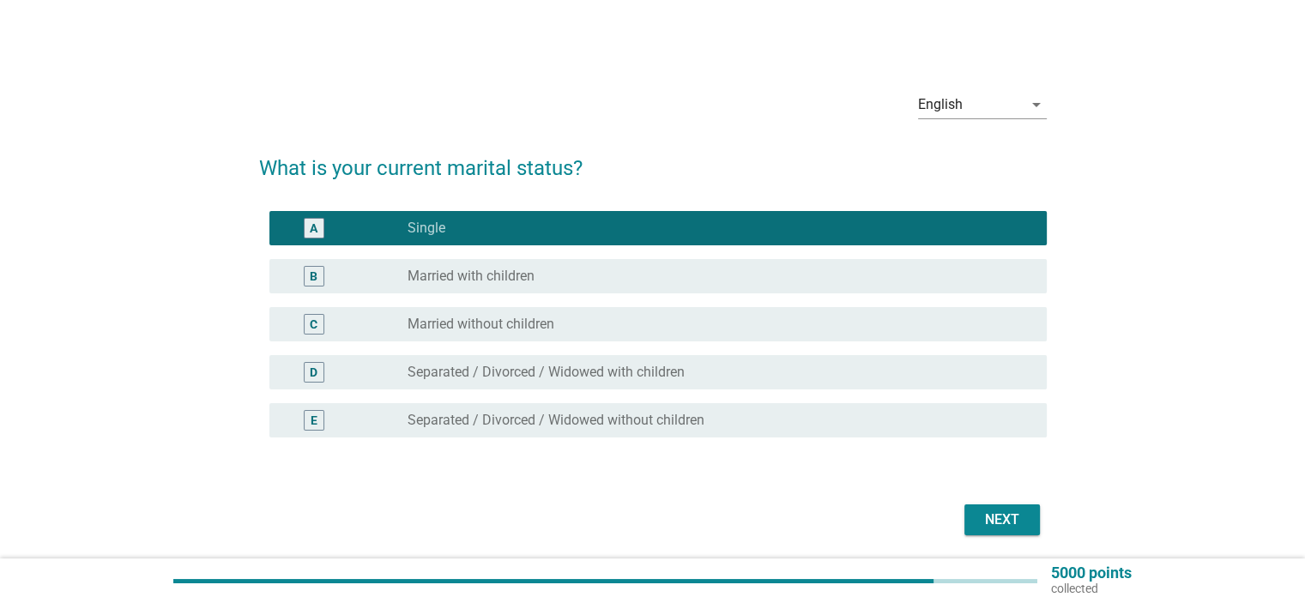
click at [997, 528] on div "Next" at bounding box center [1002, 520] width 48 height 21
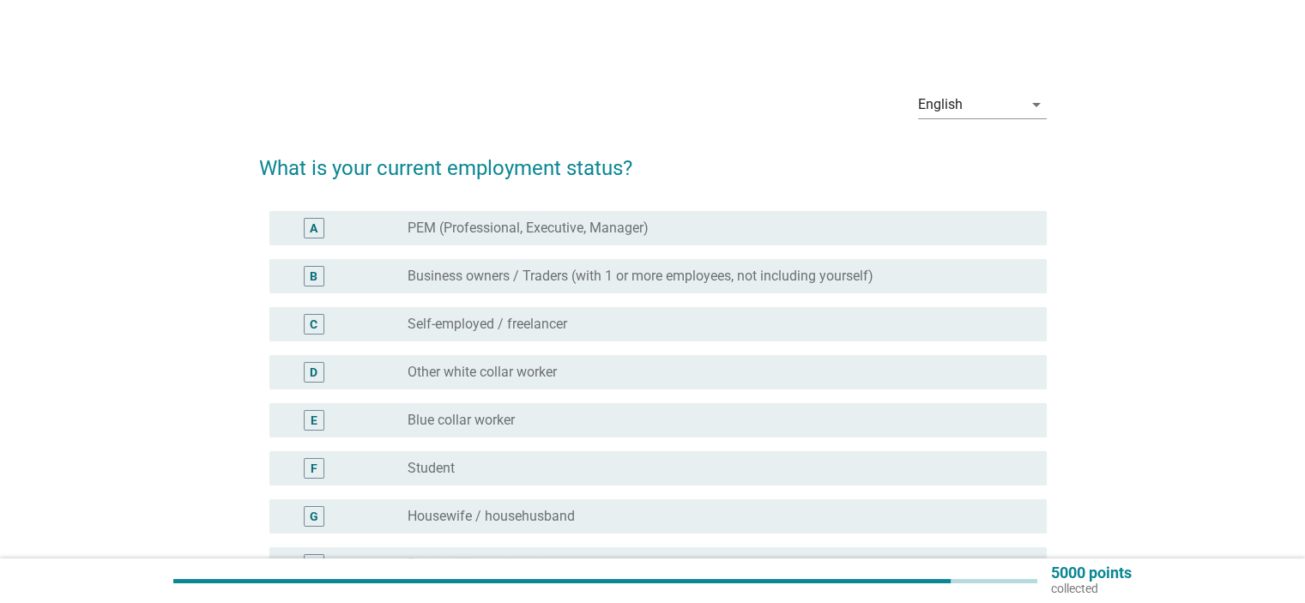
click at [625, 242] on div "A radio_button_unchecked PEM (Professional, Executive, Manager)" at bounding box center [657, 228] width 777 height 34
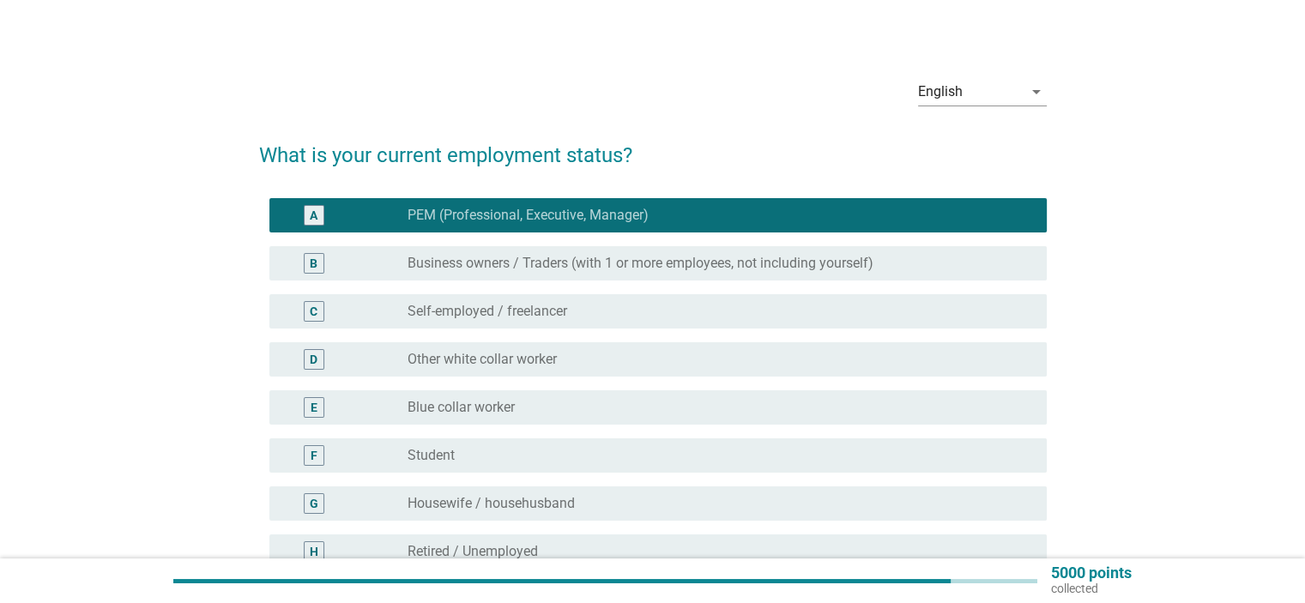
scroll to position [251, 0]
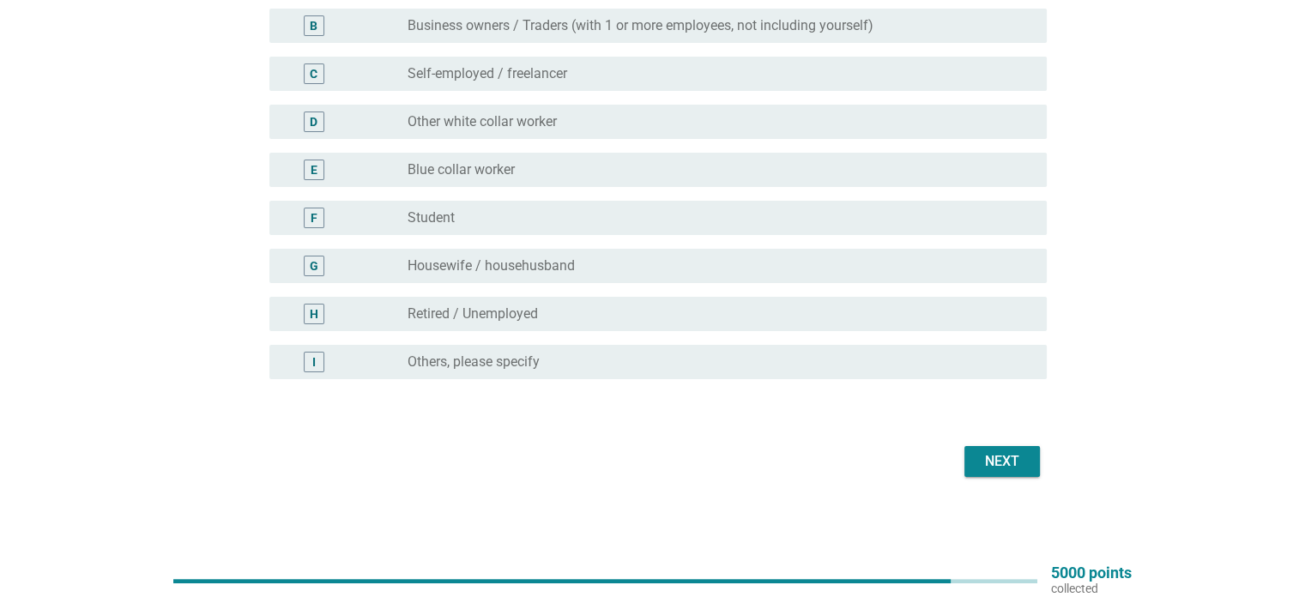
click at [1001, 451] on div "Next" at bounding box center [1002, 461] width 48 height 21
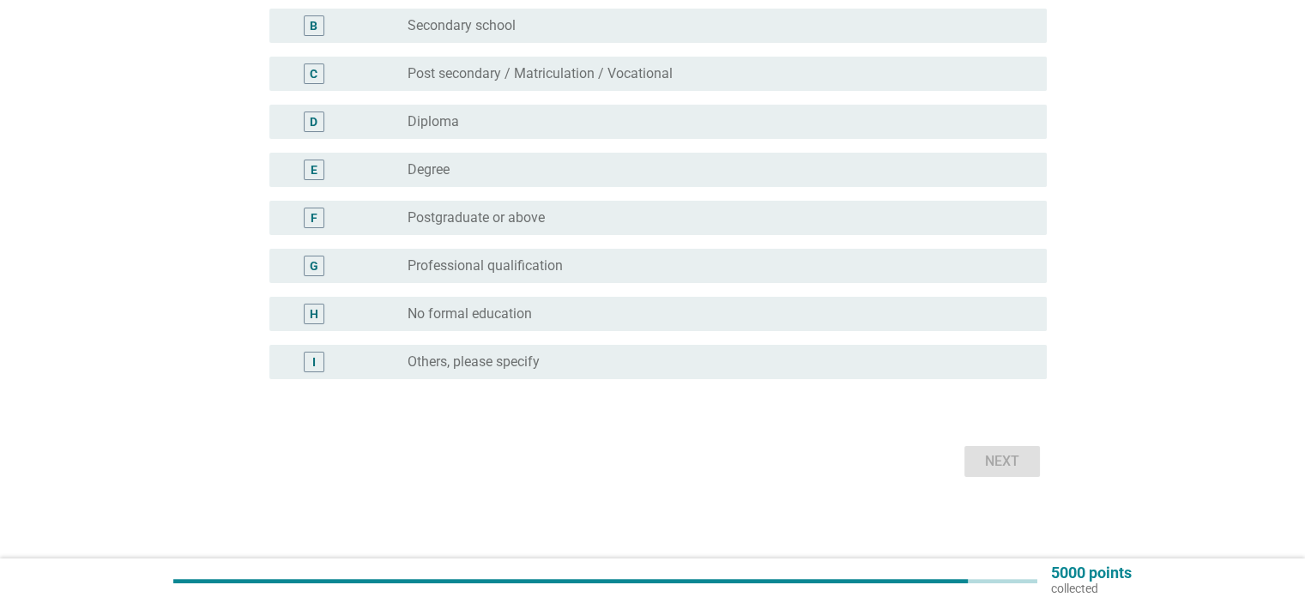
scroll to position [0, 0]
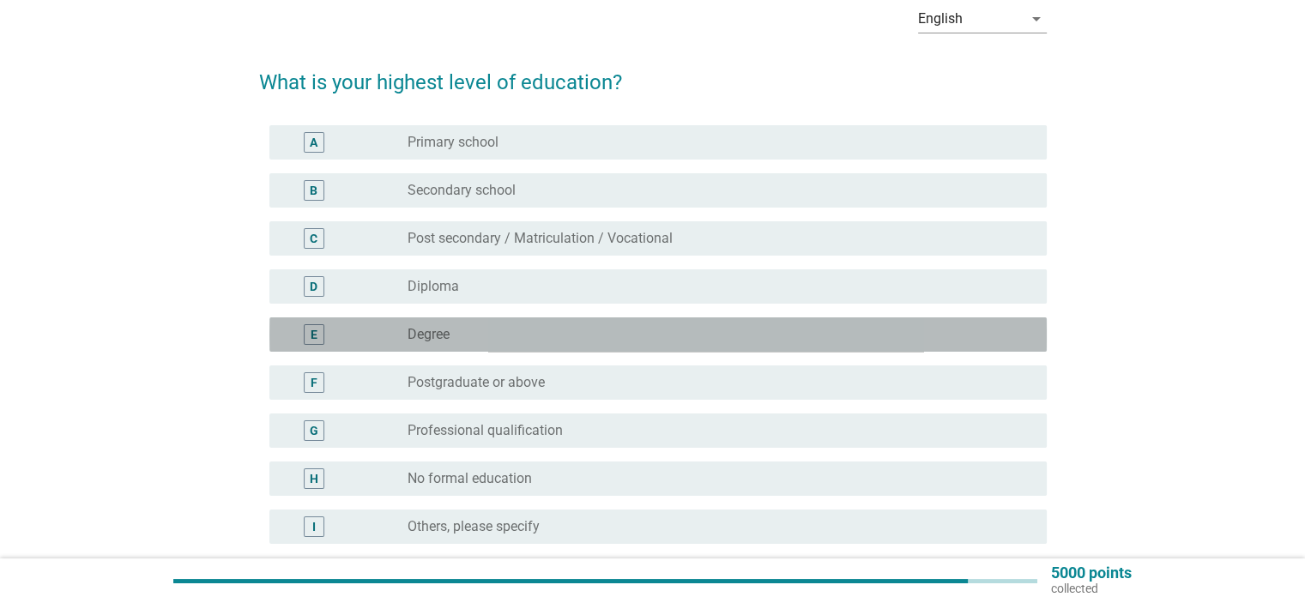
click at [562, 339] on div "radio_button_unchecked Degree" at bounding box center [713, 334] width 611 height 17
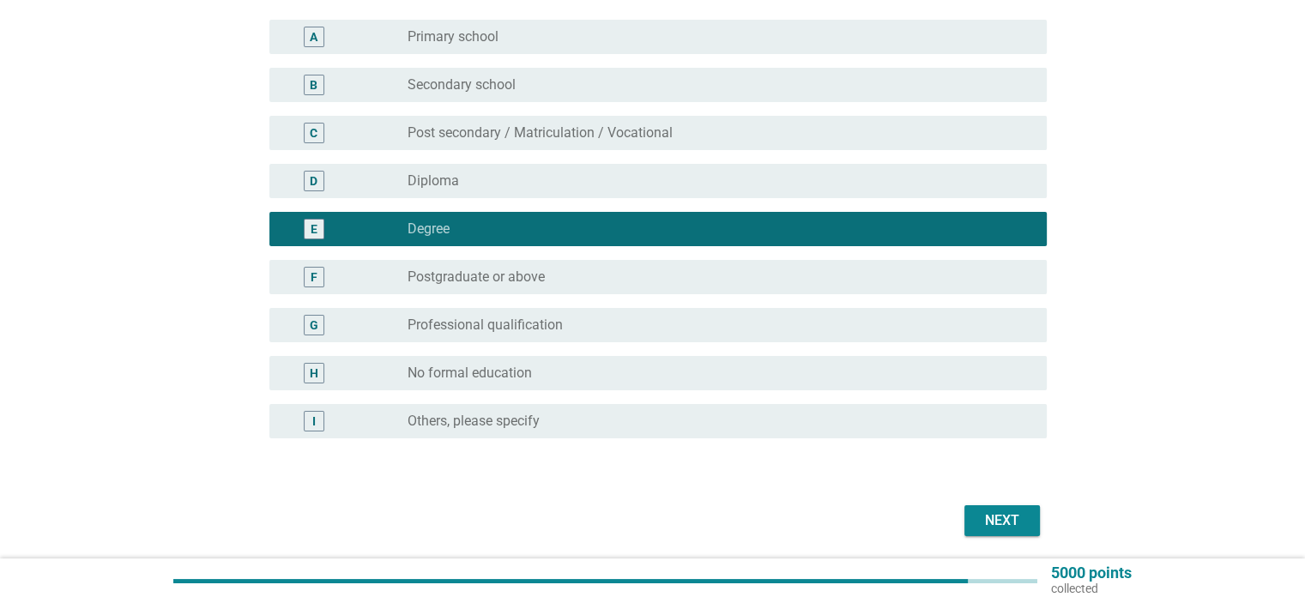
scroll to position [251, 0]
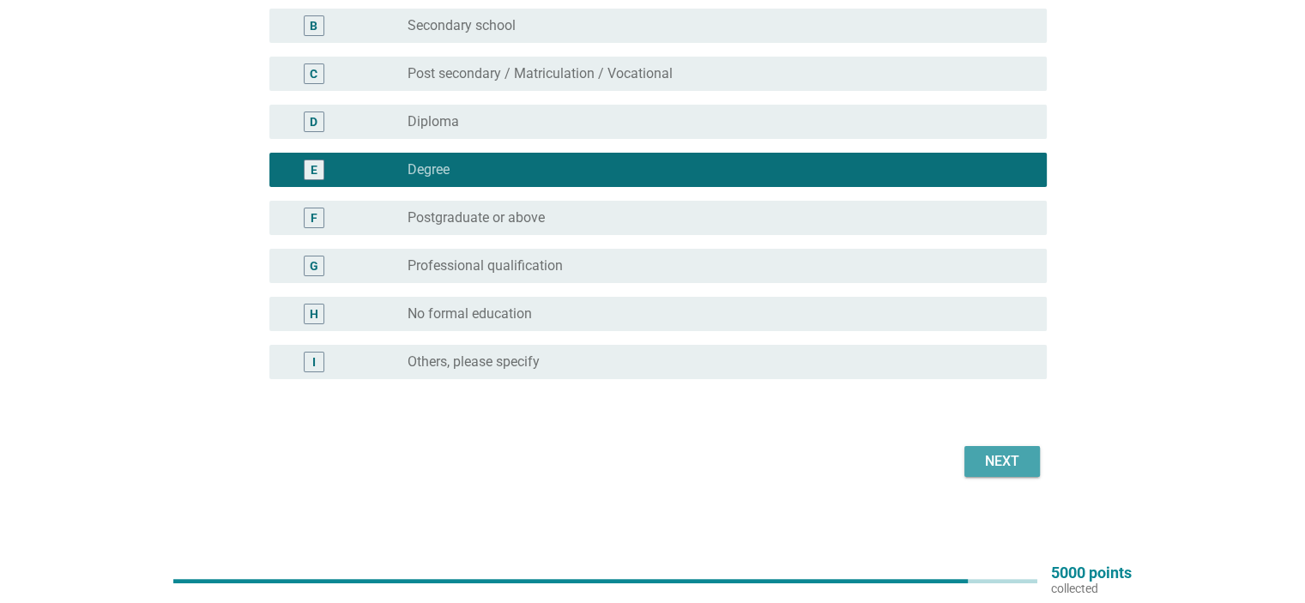
click at [1000, 451] on div "Next" at bounding box center [1002, 461] width 48 height 21
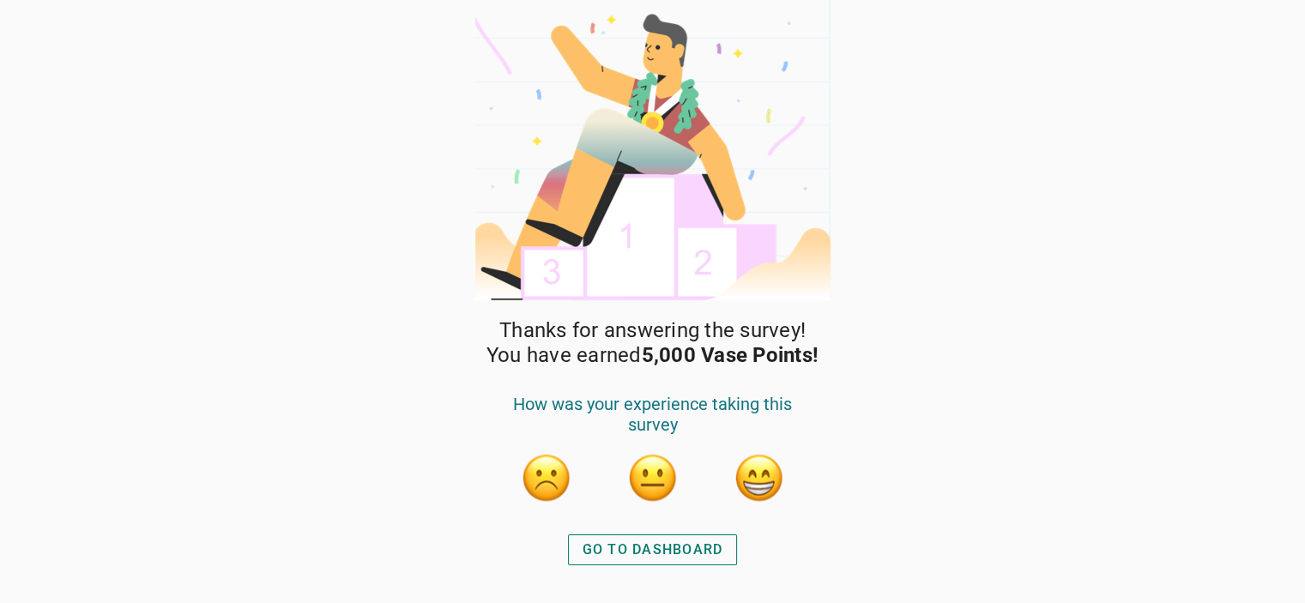
click at [641, 541] on div "GO TO DASHBOARD" at bounding box center [653, 550] width 141 height 21
